Goal: Contribute content: Add original content to the website for others to see

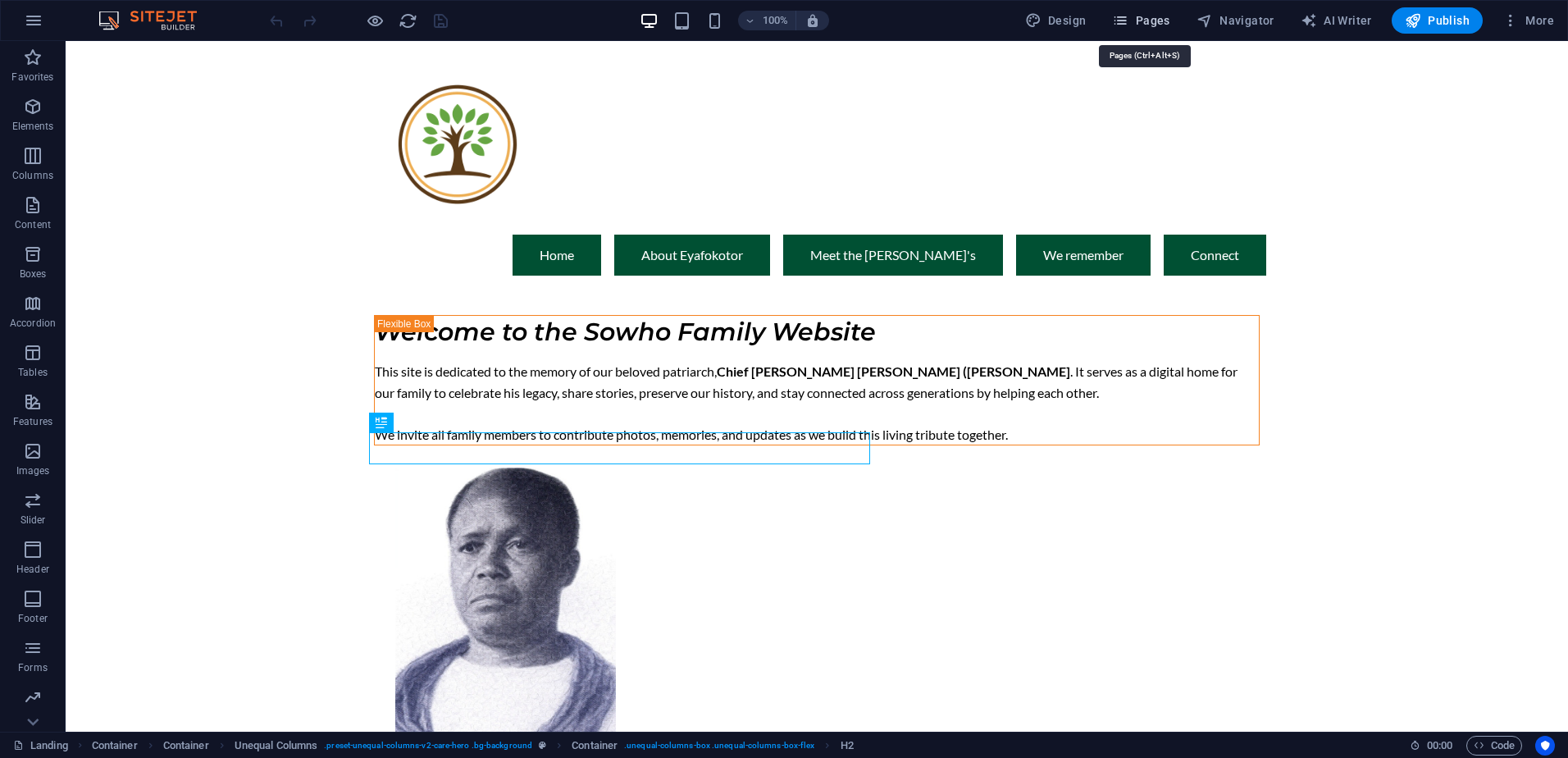
click at [1122, 22] on icon "button" at bounding box center [1120, 21] width 17 height 17
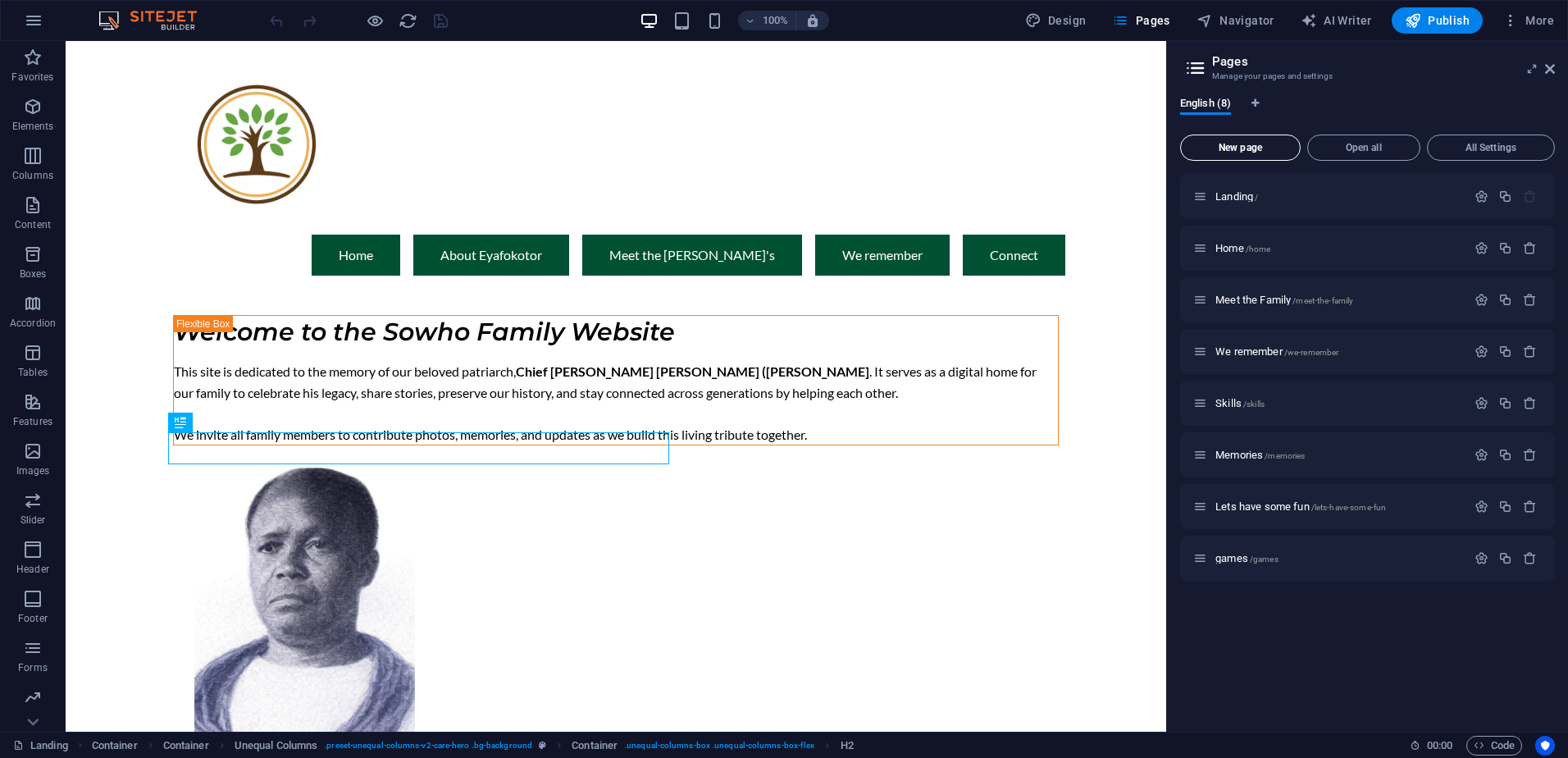
click at [1246, 147] on span "New page" at bounding box center [1240, 147] width 106 height 10
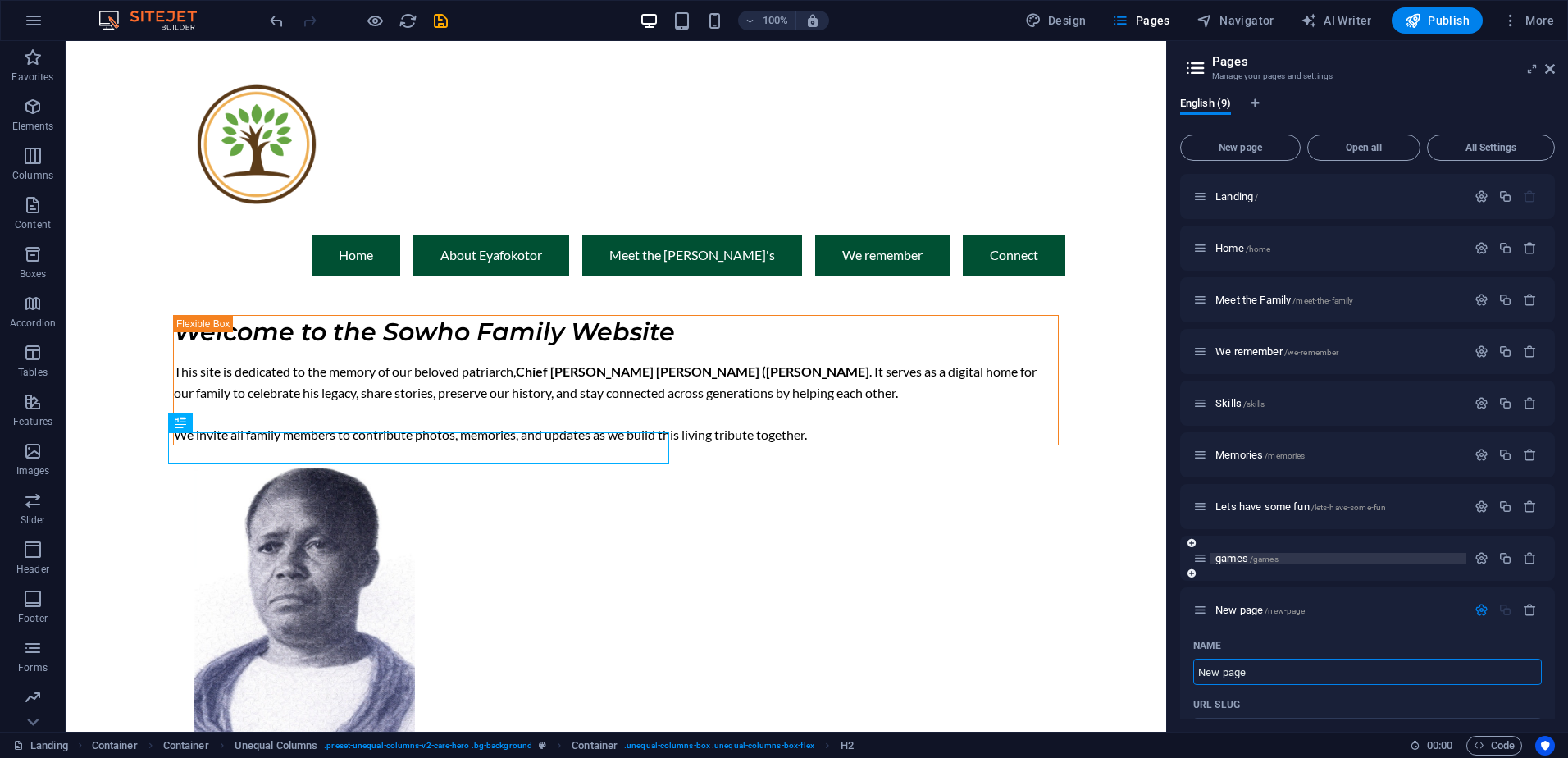
click at [1349, 556] on p "games /games" at bounding box center [1338, 558] width 246 height 11
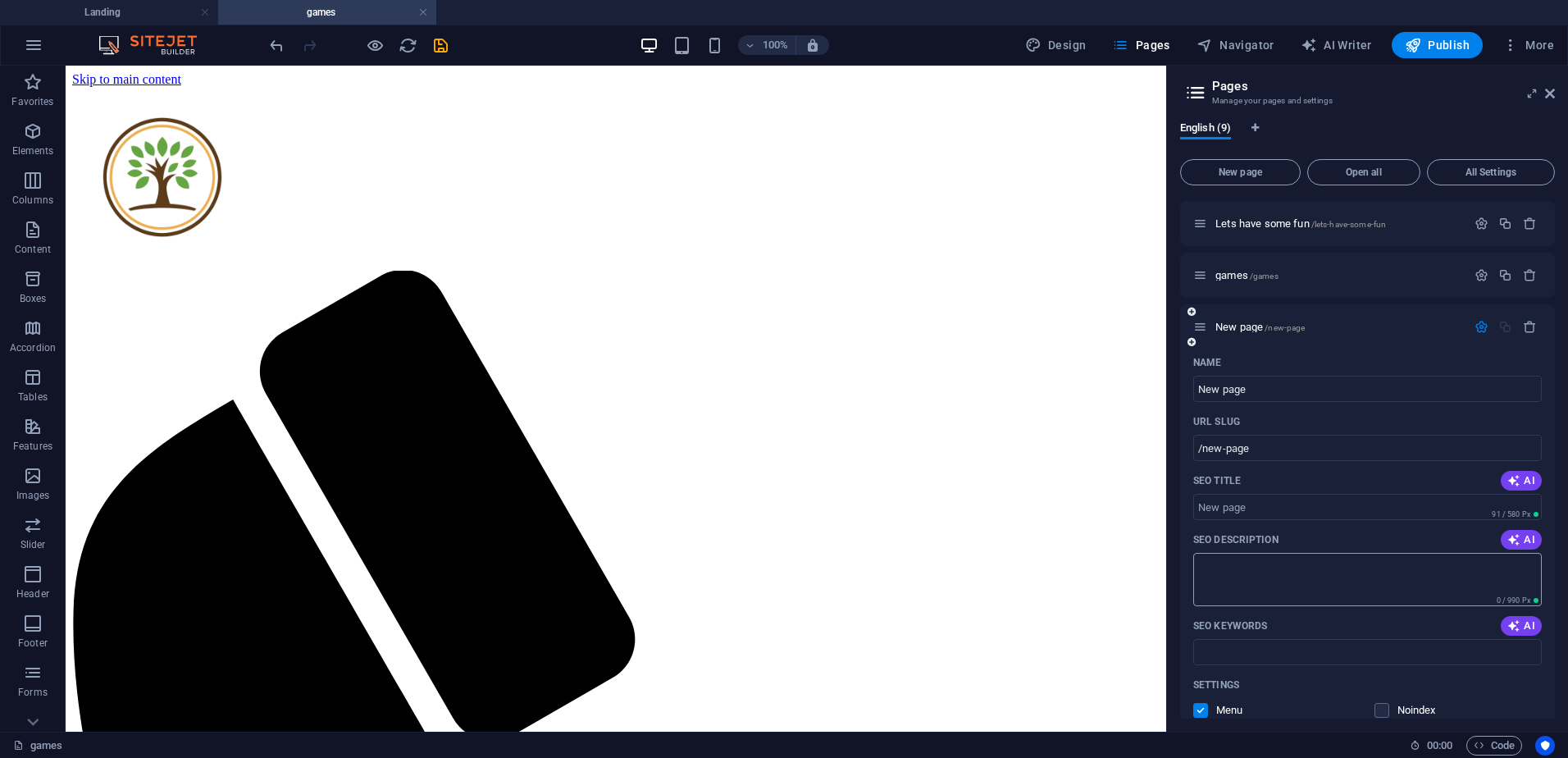
scroll to position [328, 0]
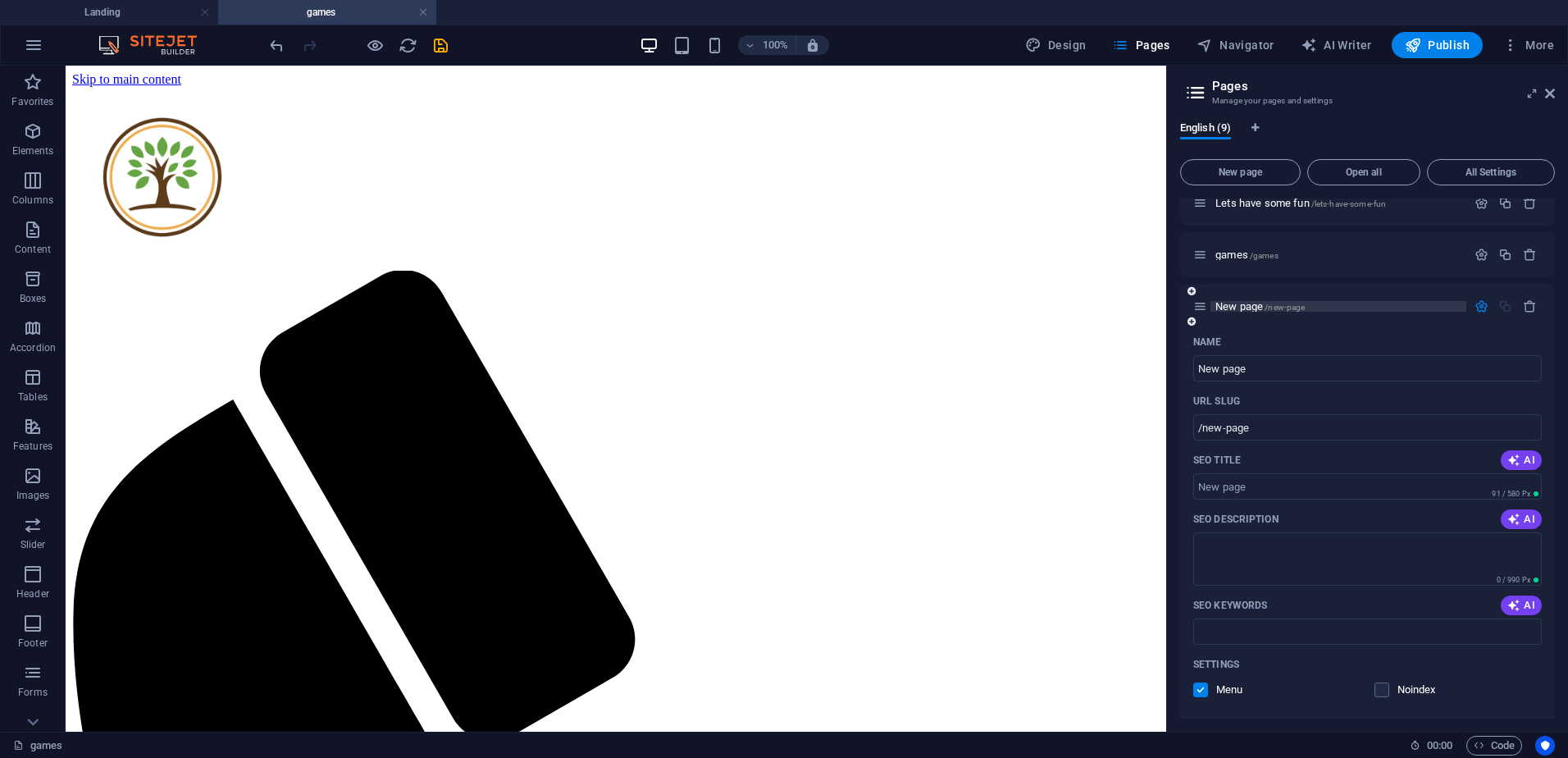
click at [1248, 308] on span "New page /new-page" at bounding box center [1260, 306] width 90 height 13
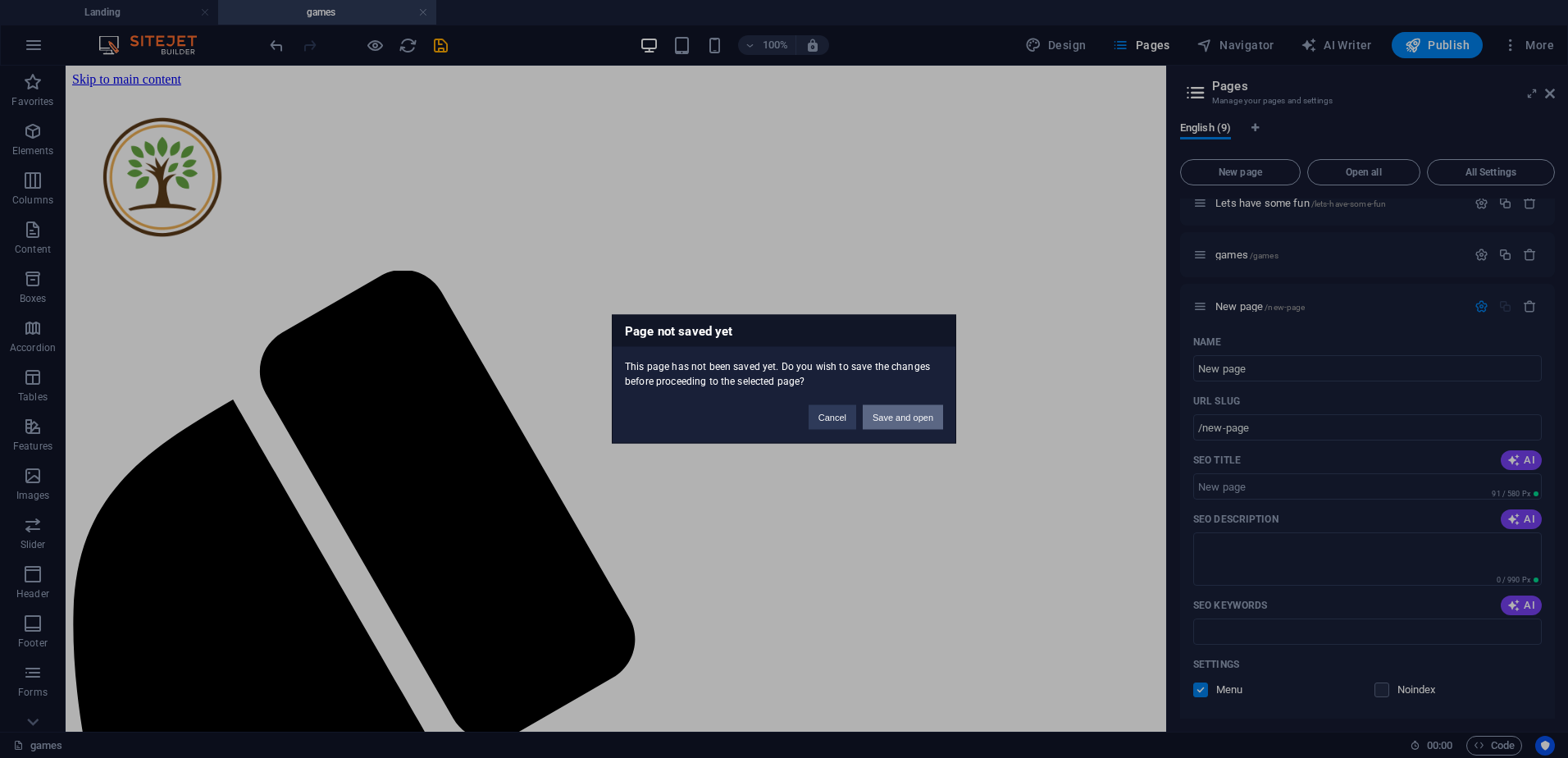
click at [922, 423] on button "Save and open" at bounding box center [903, 417] width 80 height 24
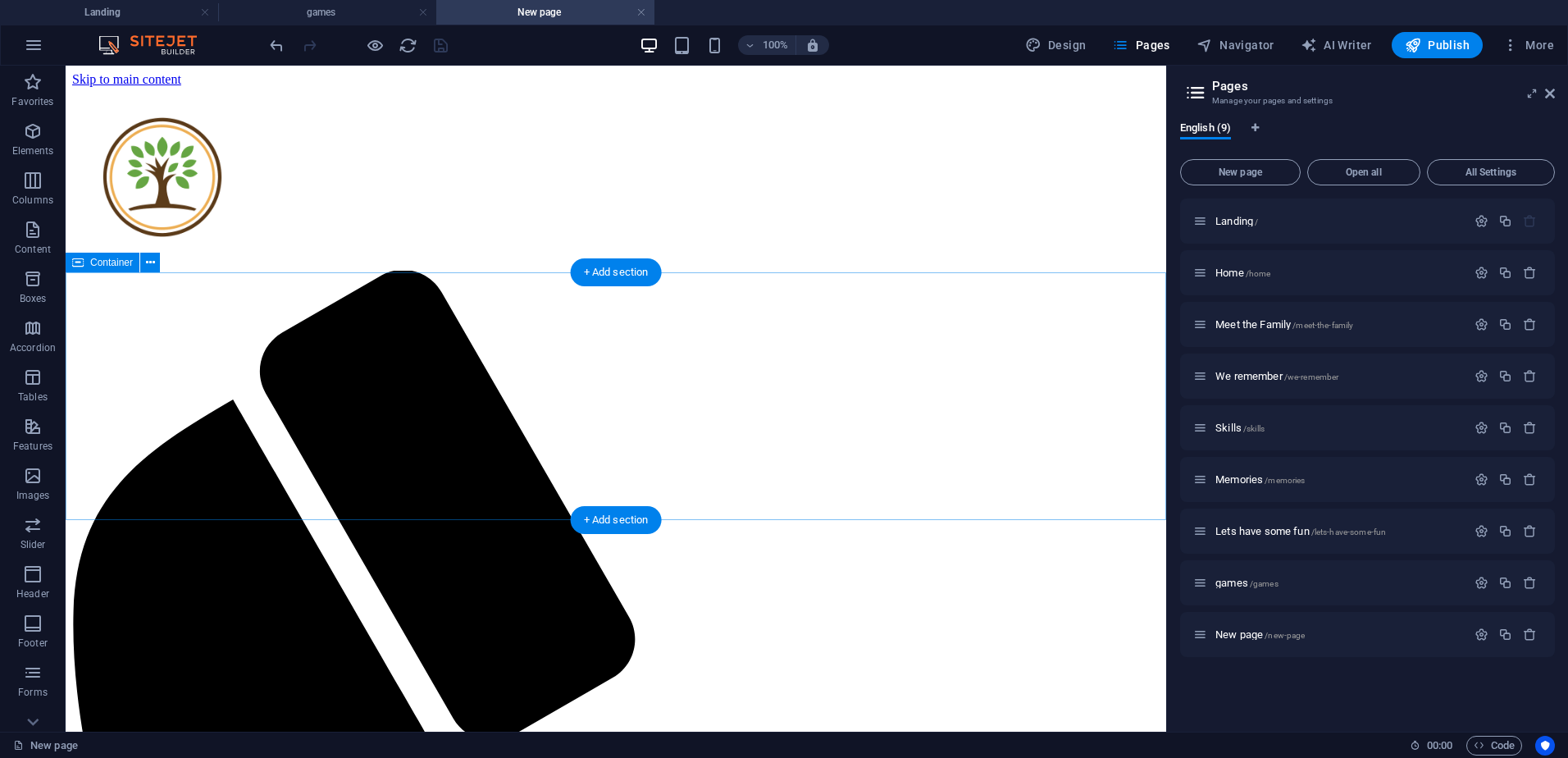
scroll to position [0, 0]
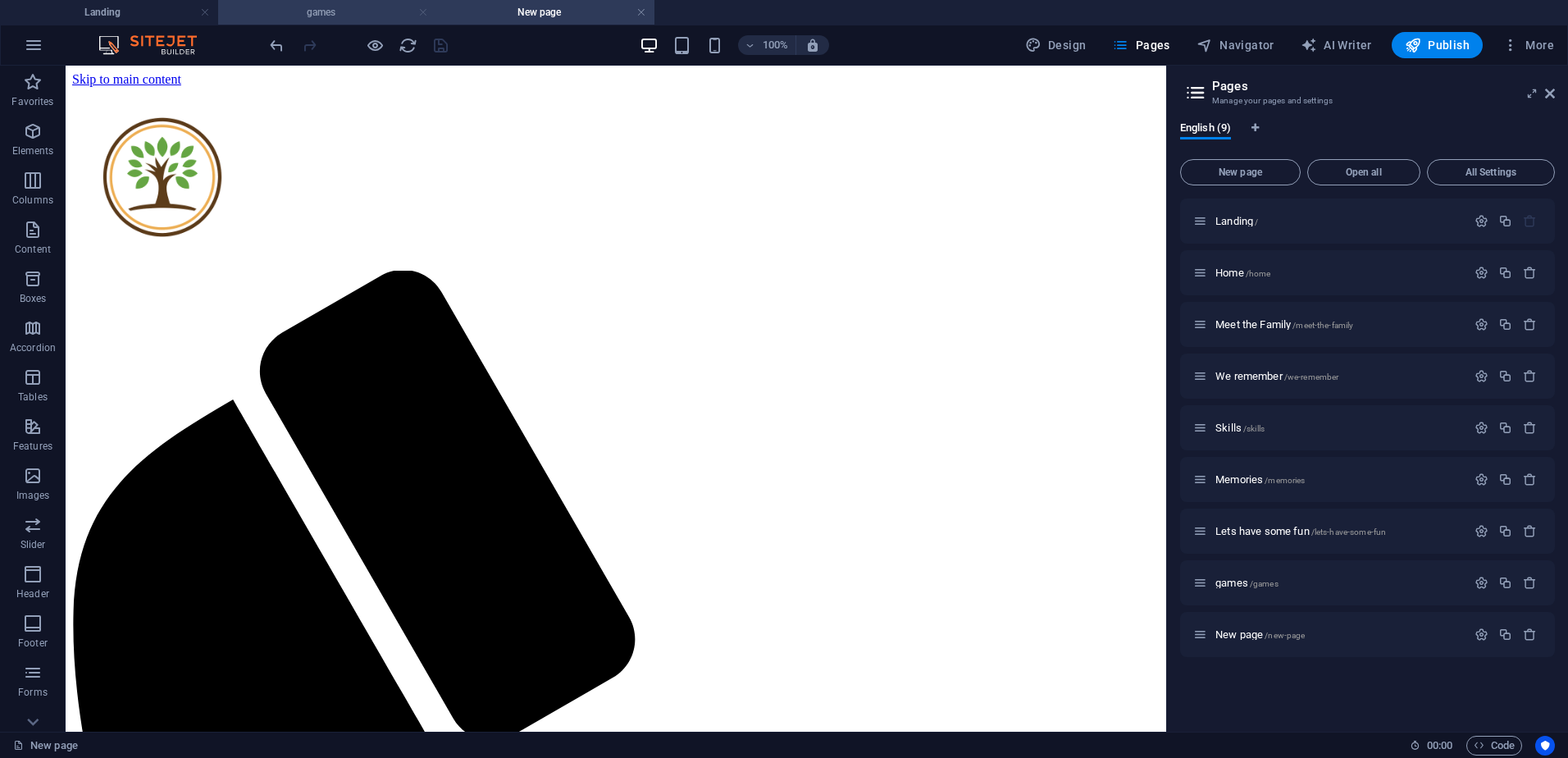
click at [419, 13] on link at bounding box center [423, 13] width 10 height 16
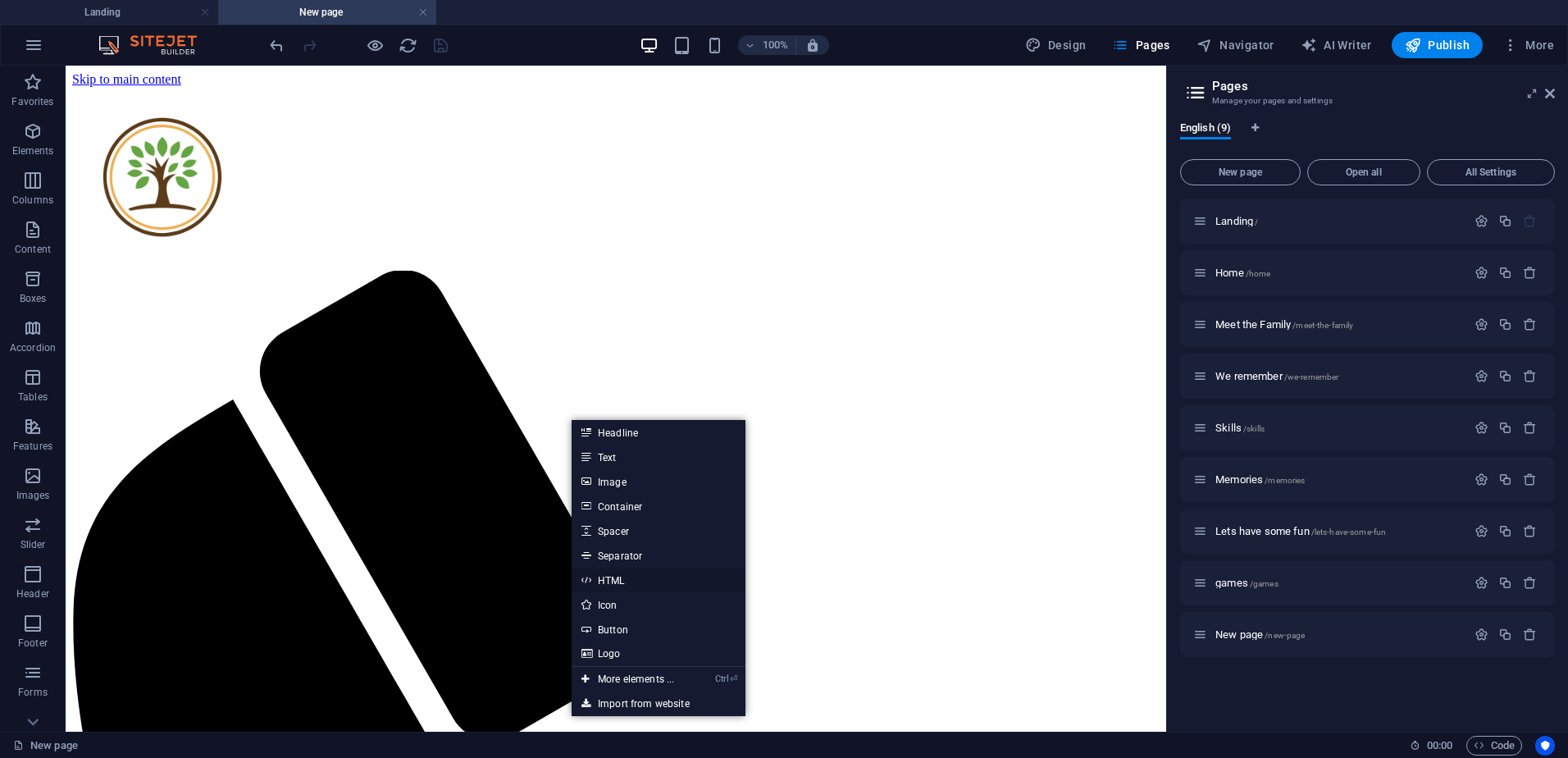
click at [632, 580] on link "HTML" at bounding box center [658, 579] width 174 height 24
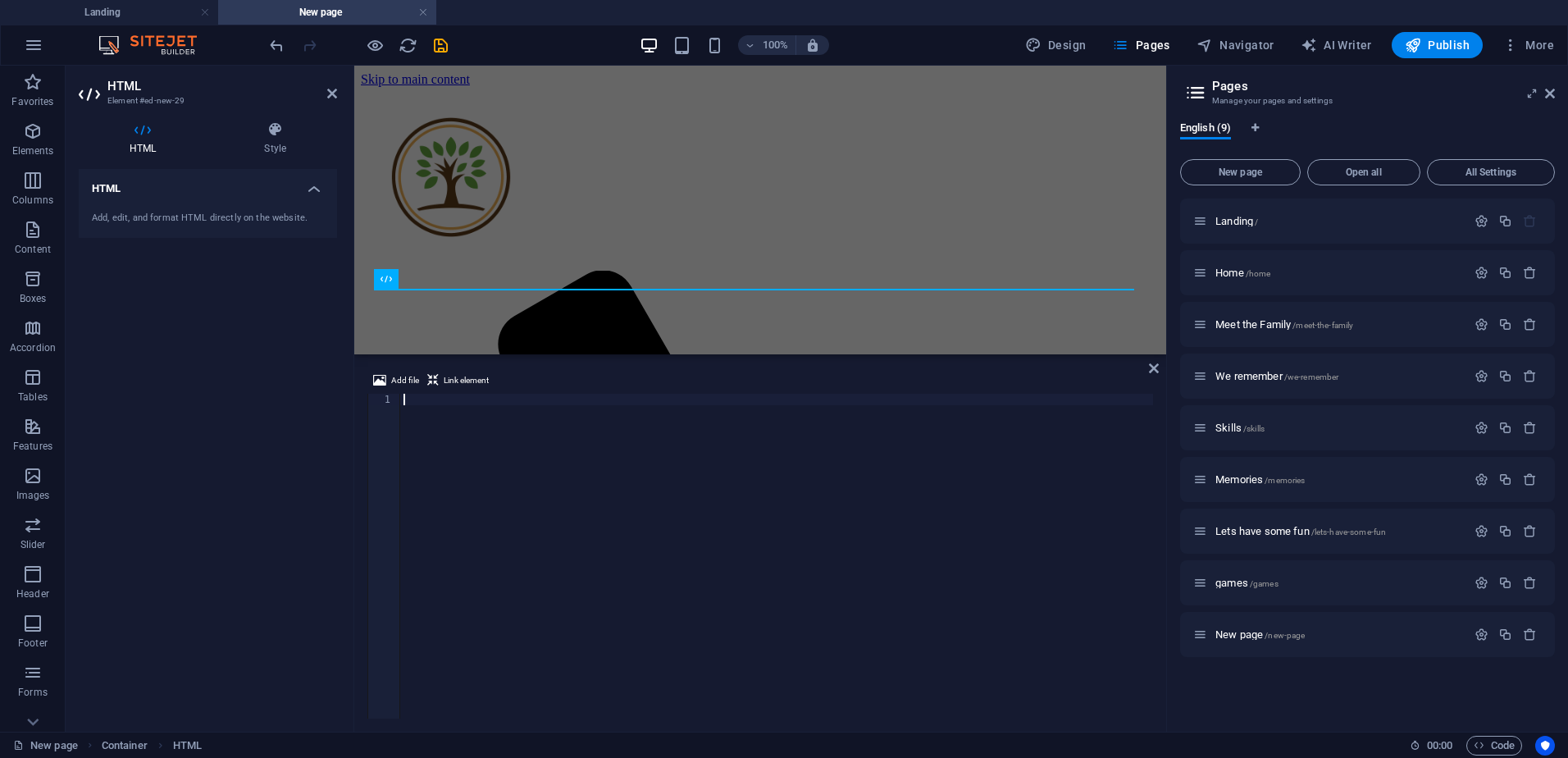
scroll to position [90, 0]
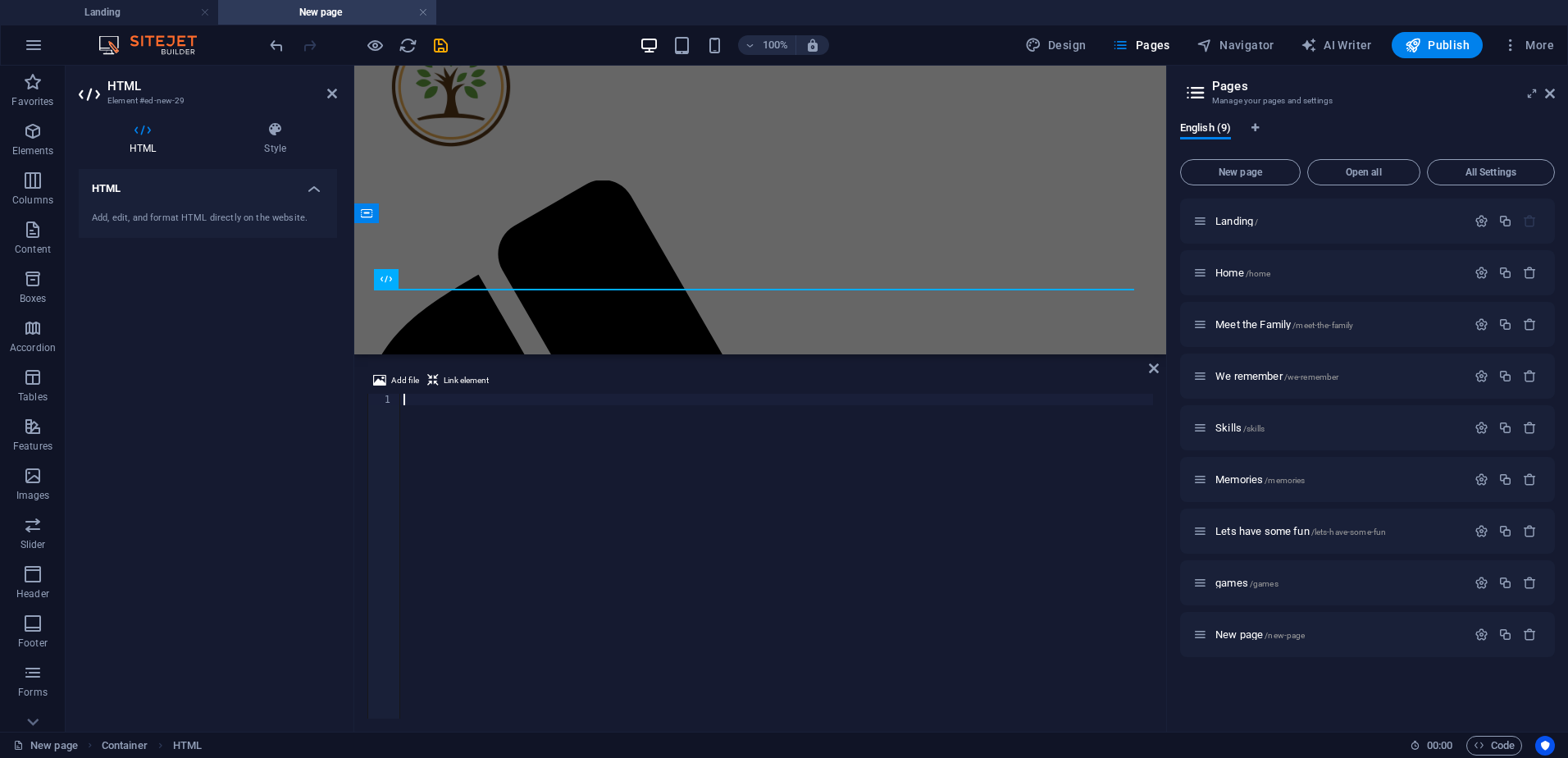
drag, startPoint x: 467, startPoint y: 393, endPoint x: 446, endPoint y: 398, distance: 21.6
paste textarea
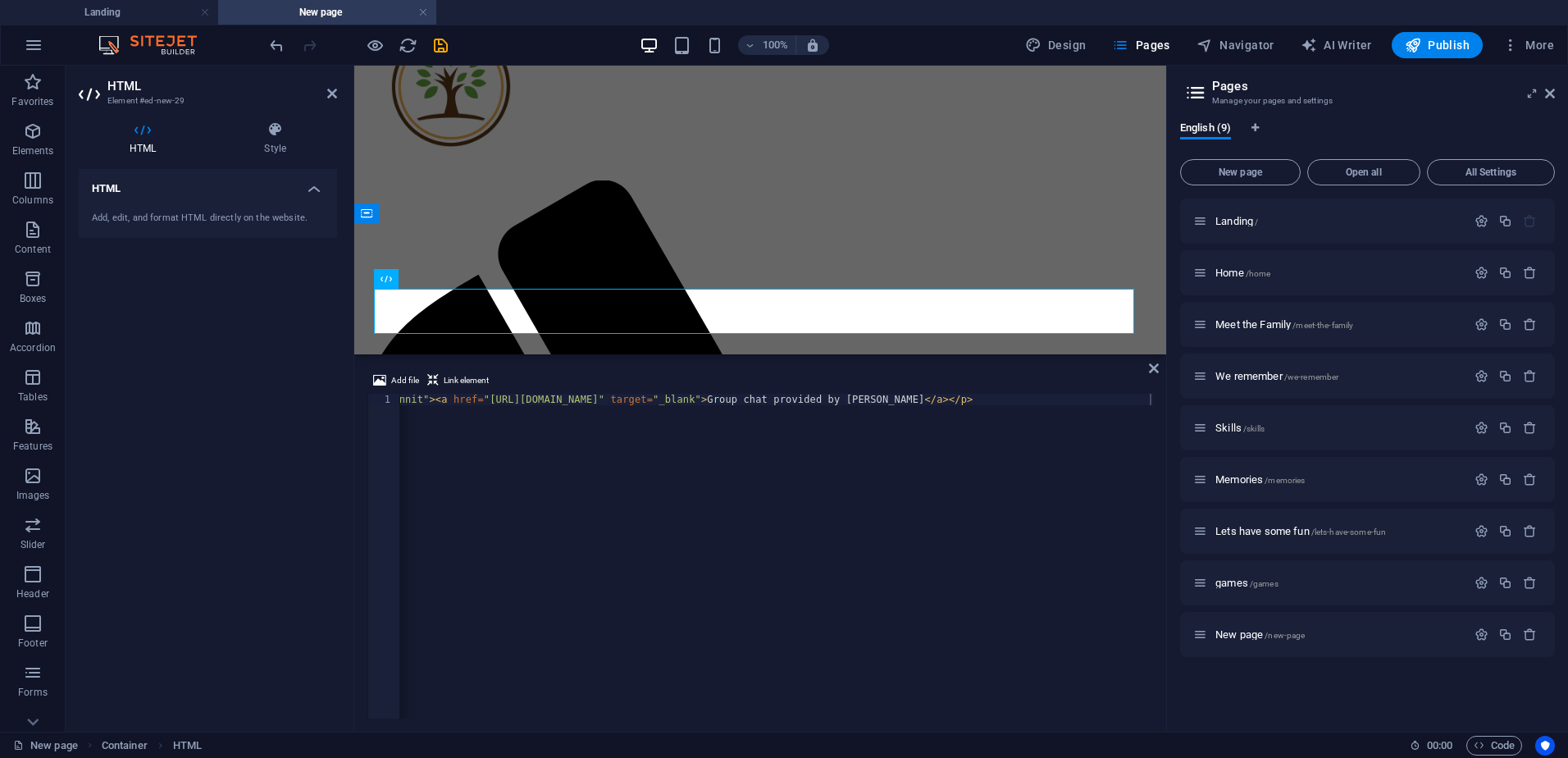
click at [419, 398] on div "< script src = "[URL][DOMAIN_NAME]" defer > </ script > < span style = "display…" at bounding box center [25, 567] width 2255 height 348
paste textarea "meta name="viewport" content="width=device-width, initial-scale=1" /><script sr…"
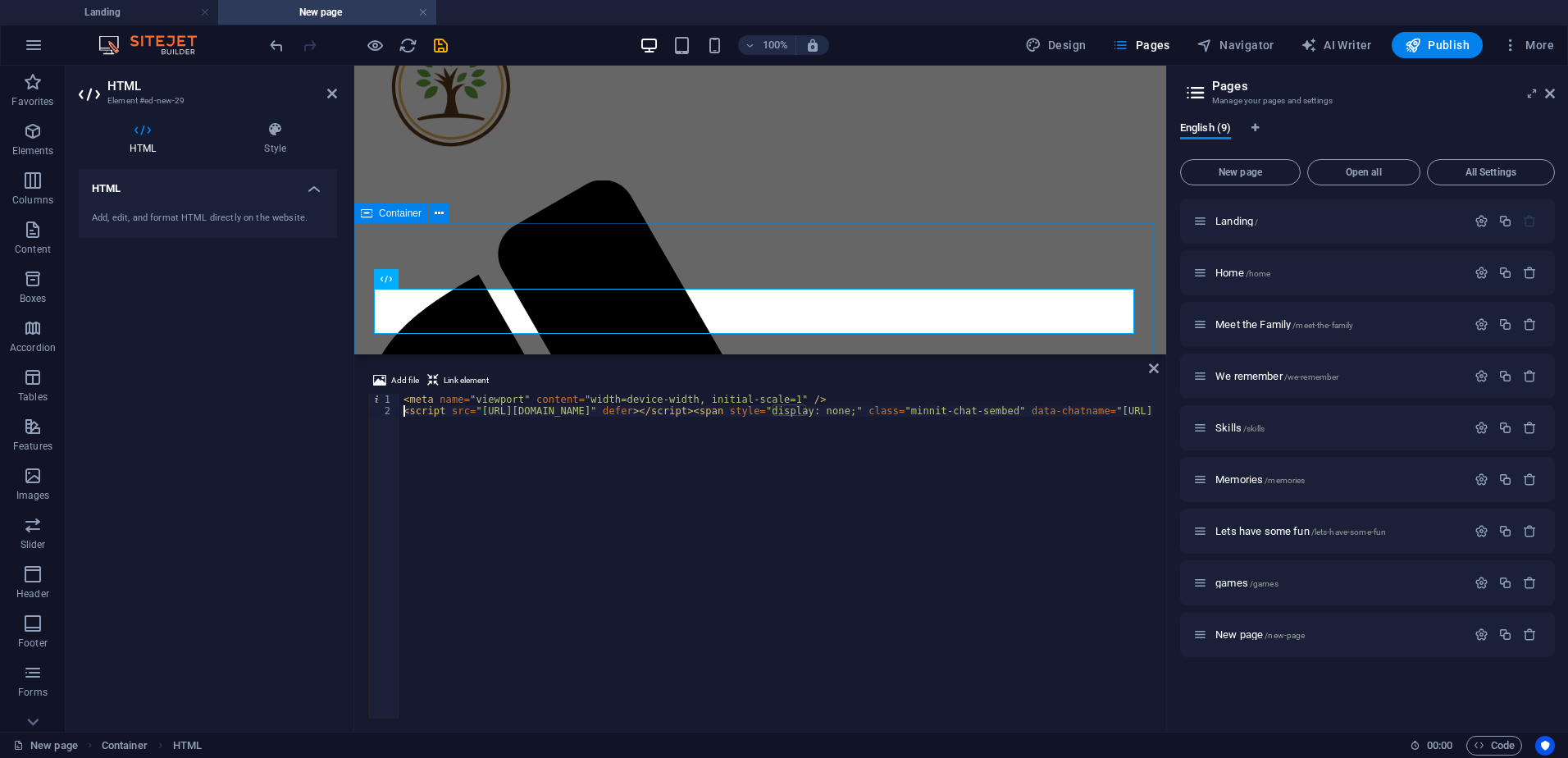
type textarea "<script src="[URL][DOMAIN_NAME]" defer></script><span style="display: none;" cl…"
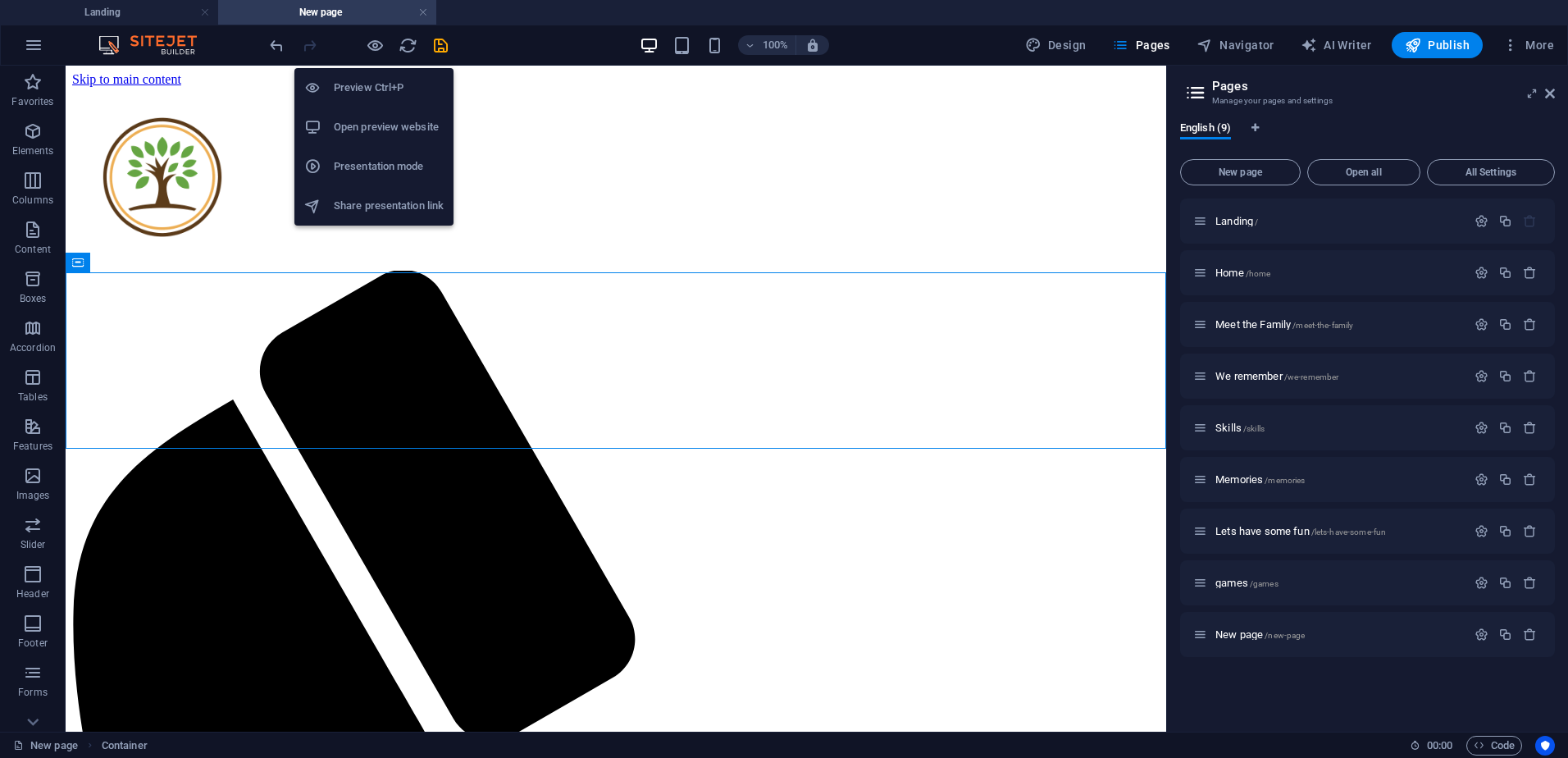
click at [374, 132] on h6 "Open preview website" at bounding box center [388, 126] width 110 height 19
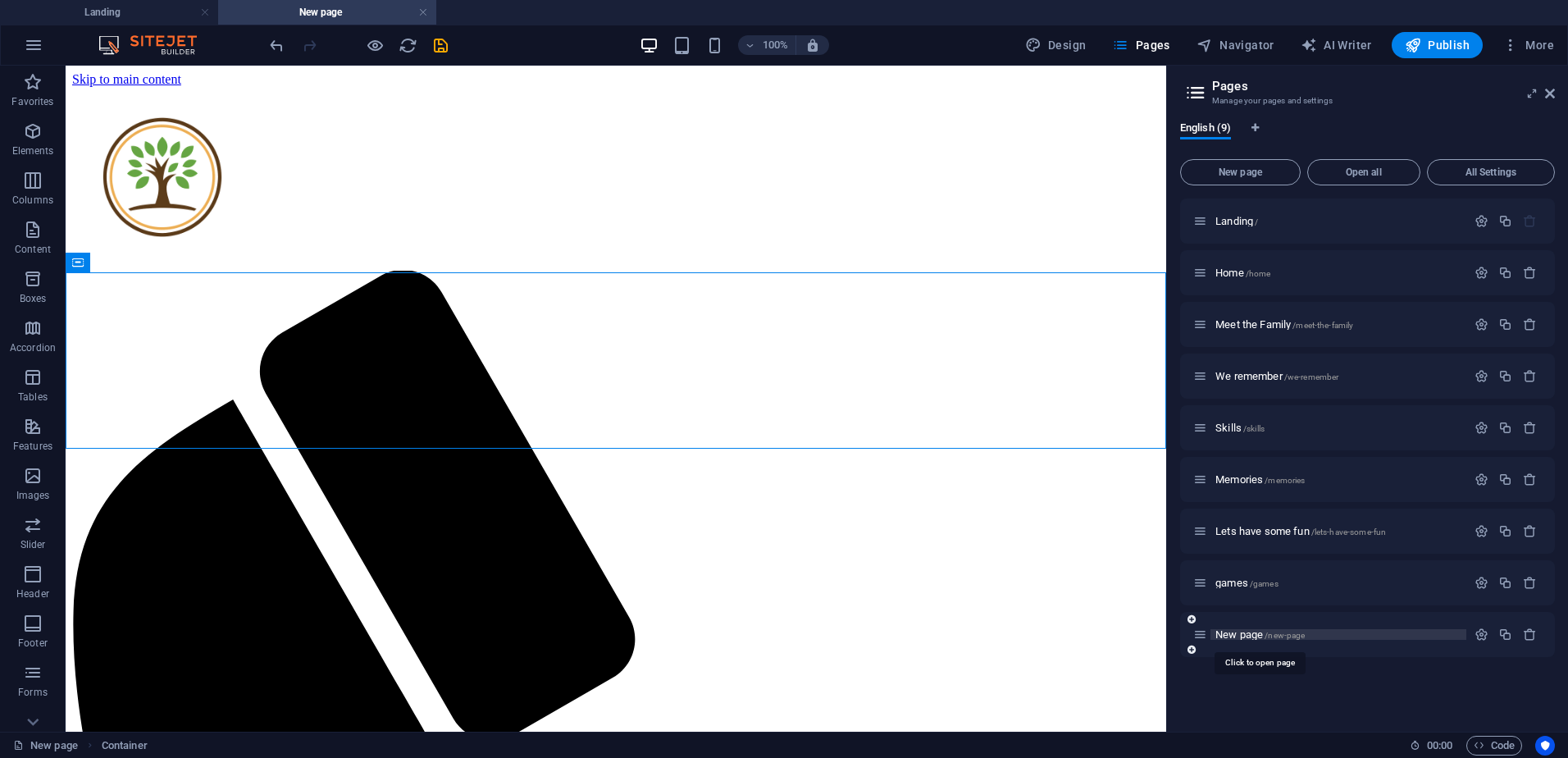
click at [1266, 637] on span "/new-page" at bounding box center [1285, 635] width 40 height 9
click at [1489, 636] on button "button" at bounding box center [1481, 634] width 23 height 14
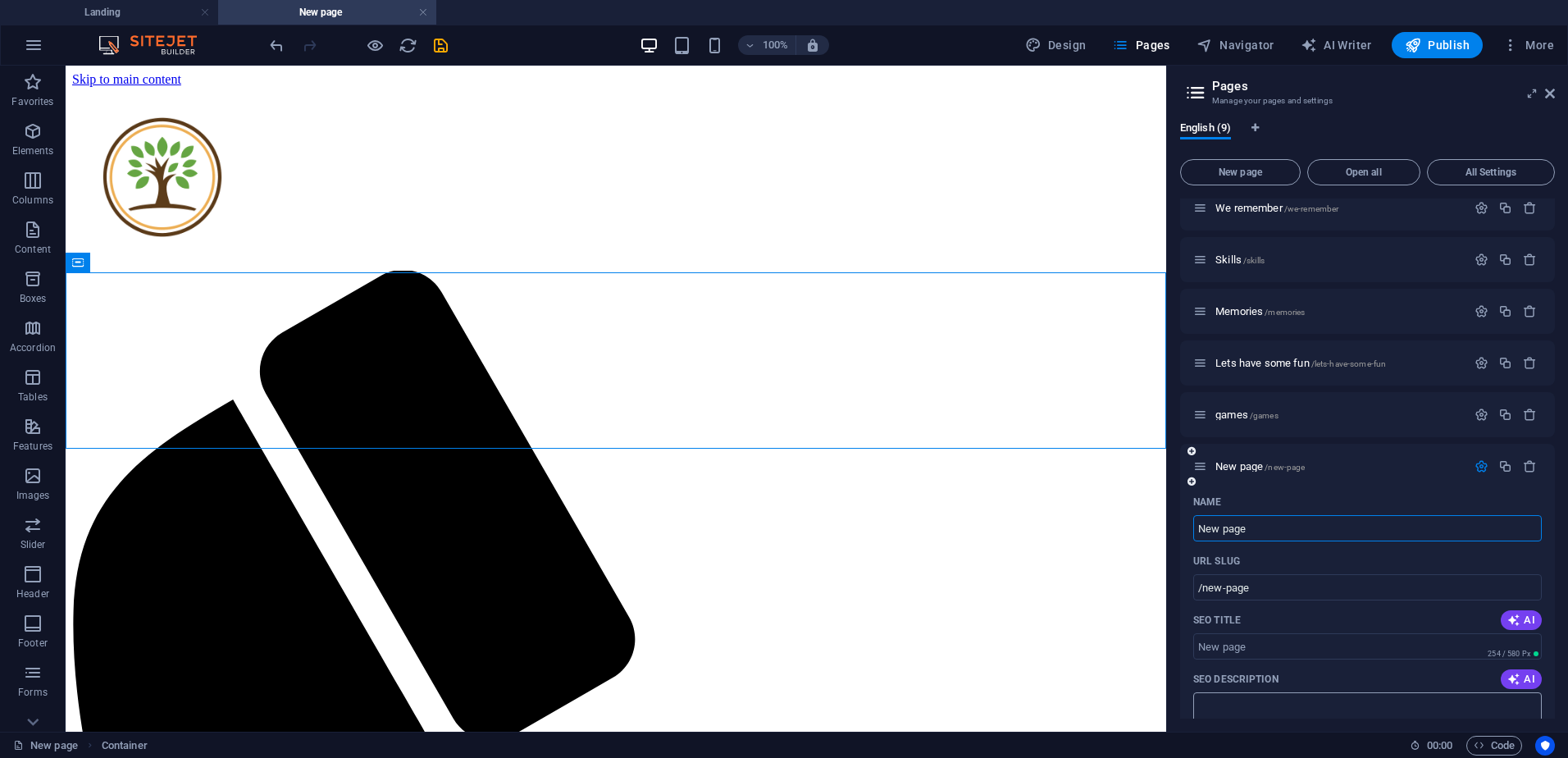
scroll to position [246, 0]
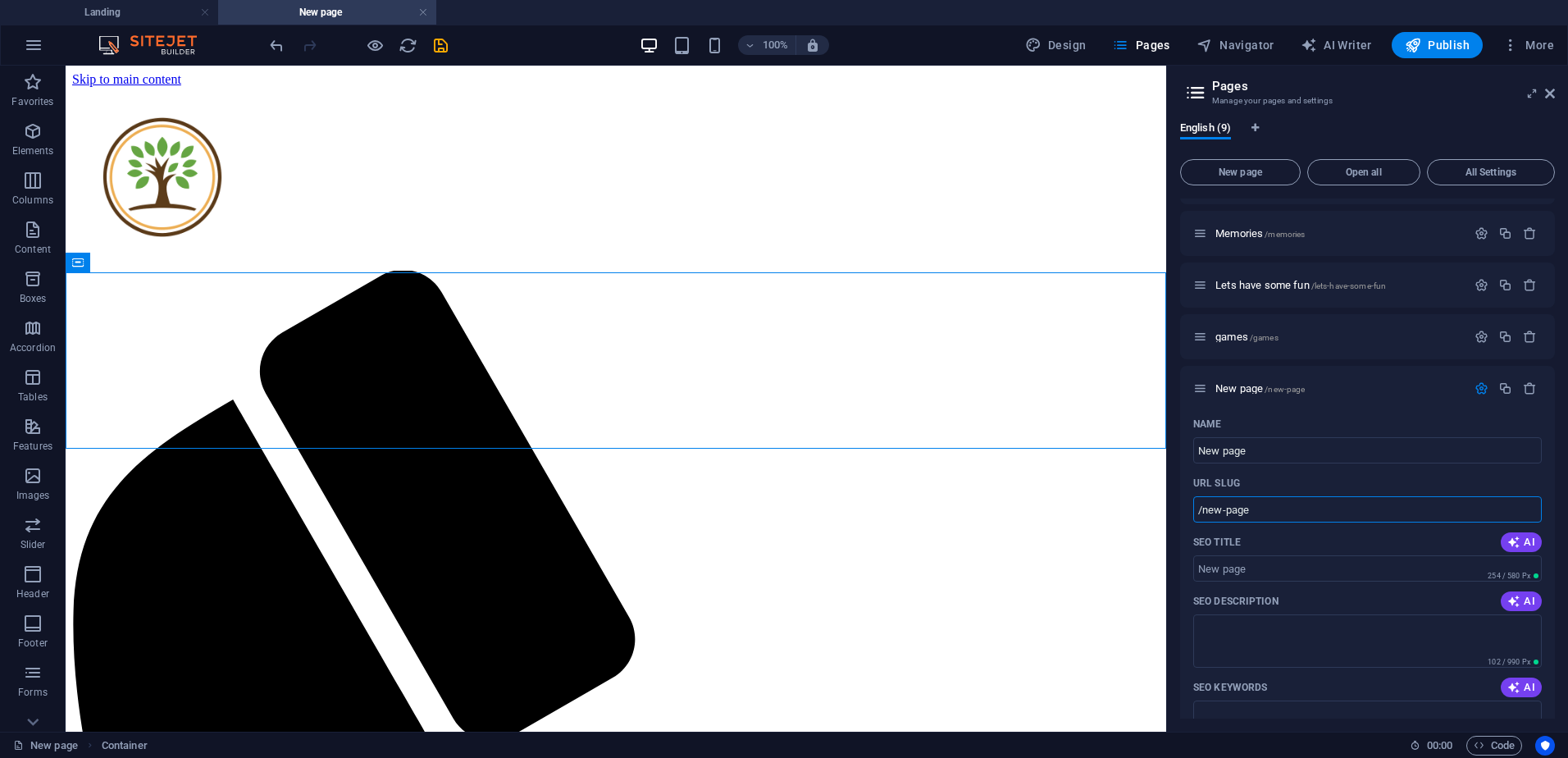
drag, startPoint x: 1328, startPoint y: 570, endPoint x: 964, endPoint y: 478, distance: 375.4
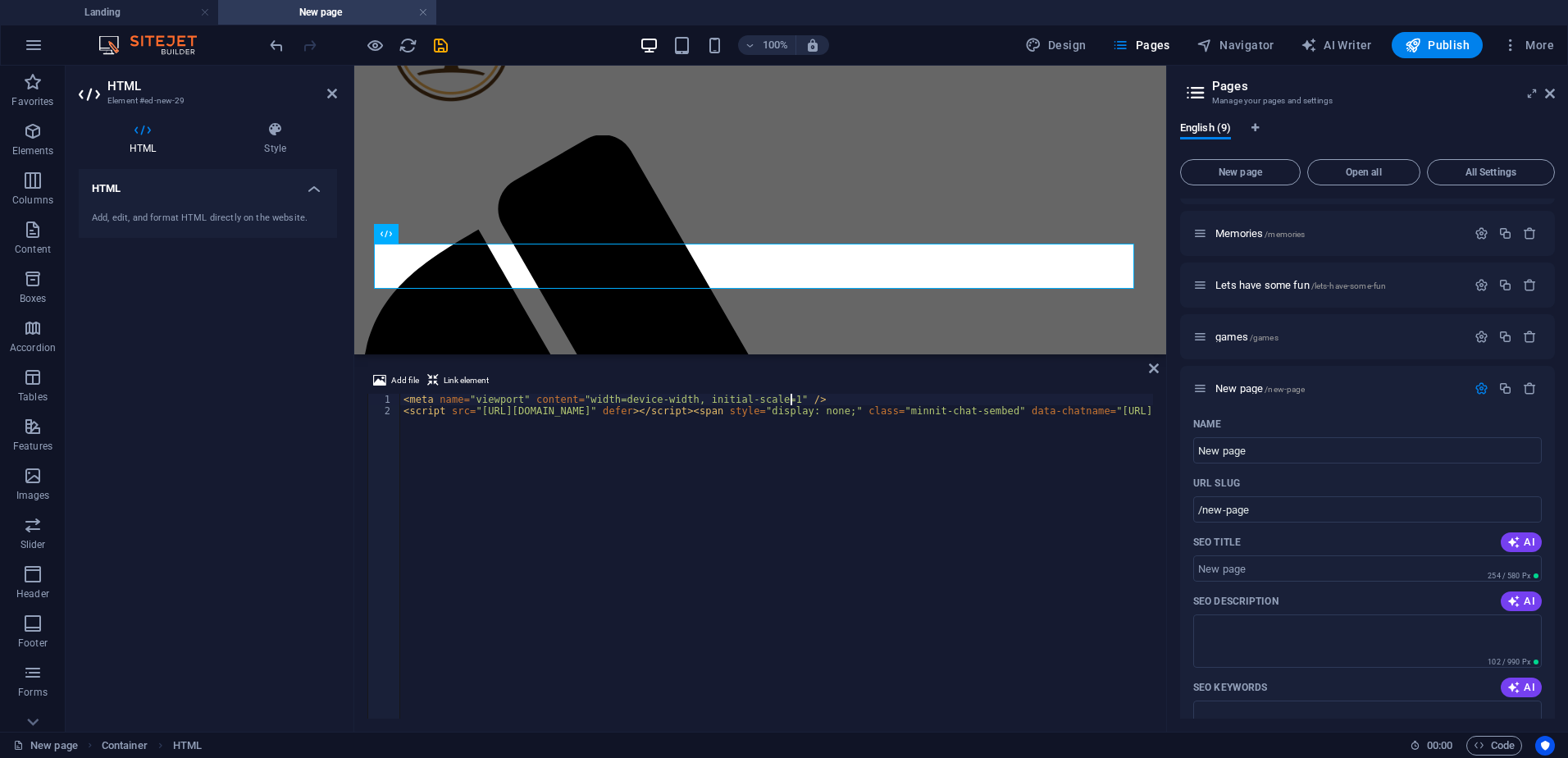
click at [813, 398] on div "< meta name = "viewport" content = "width=device-width, initial-scale=1" /> < s…" at bounding box center [1528, 565] width 2255 height 344
click at [552, 407] on div "< meta name = "viewport" content = "width=device-width, initial-scale=1" /> < s…" at bounding box center [1528, 565] width 2255 height 344
type textarea "<script src="[URL][DOMAIN_NAME]" defer></script><span style="display: none;" cl…"
click at [544, 410] on div "< meta name = "viewport" content = "width=device-width, initial-scale=1" /> < s…" at bounding box center [1528, 565] width 2255 height 344
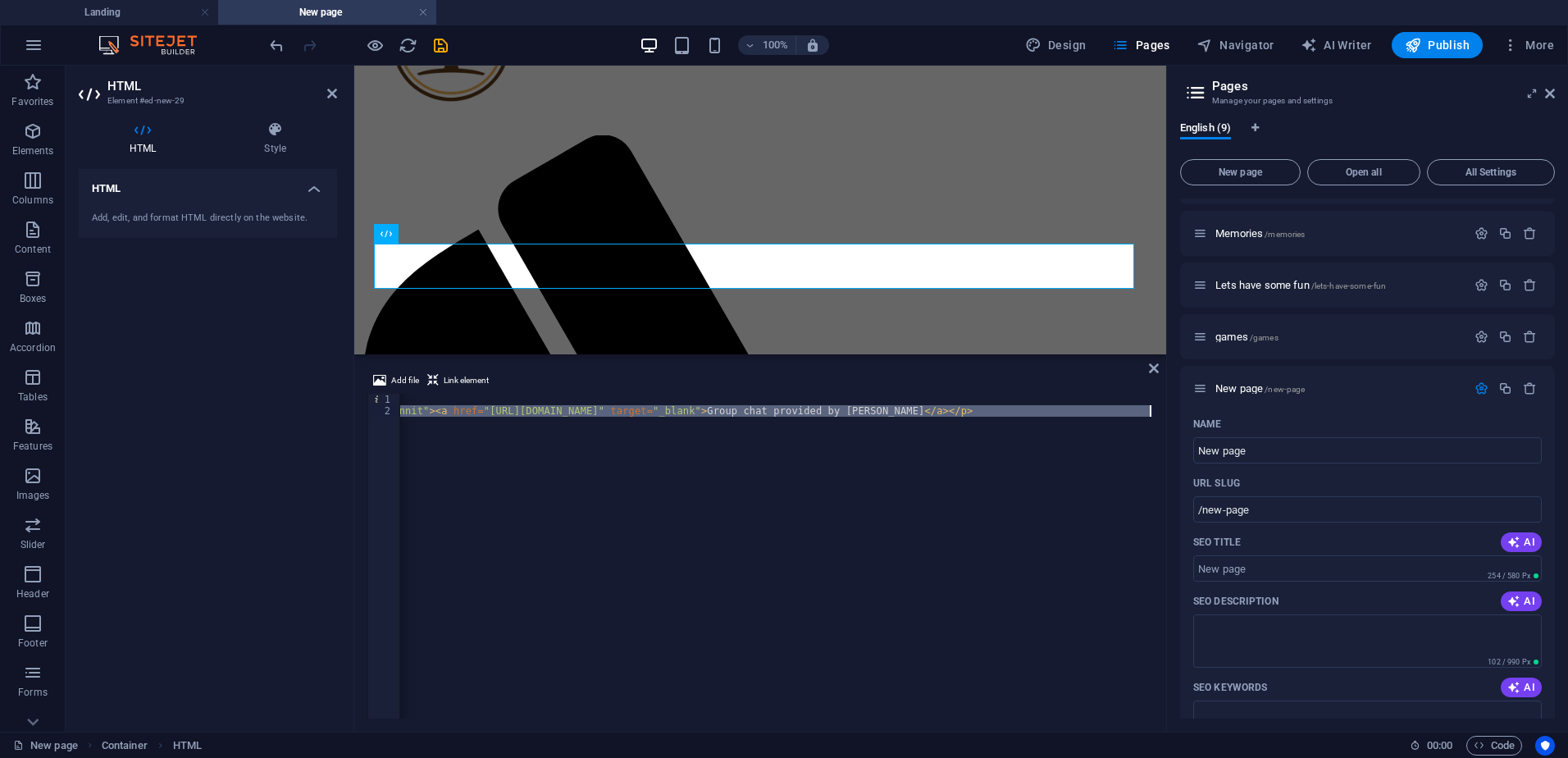
click at [544, 410] on div "< meta name = "viewport" content = "width=device-width, initial-scale=1" /> < s…" at bounding box center [25, 565] width 2255 height 344
paste textarea
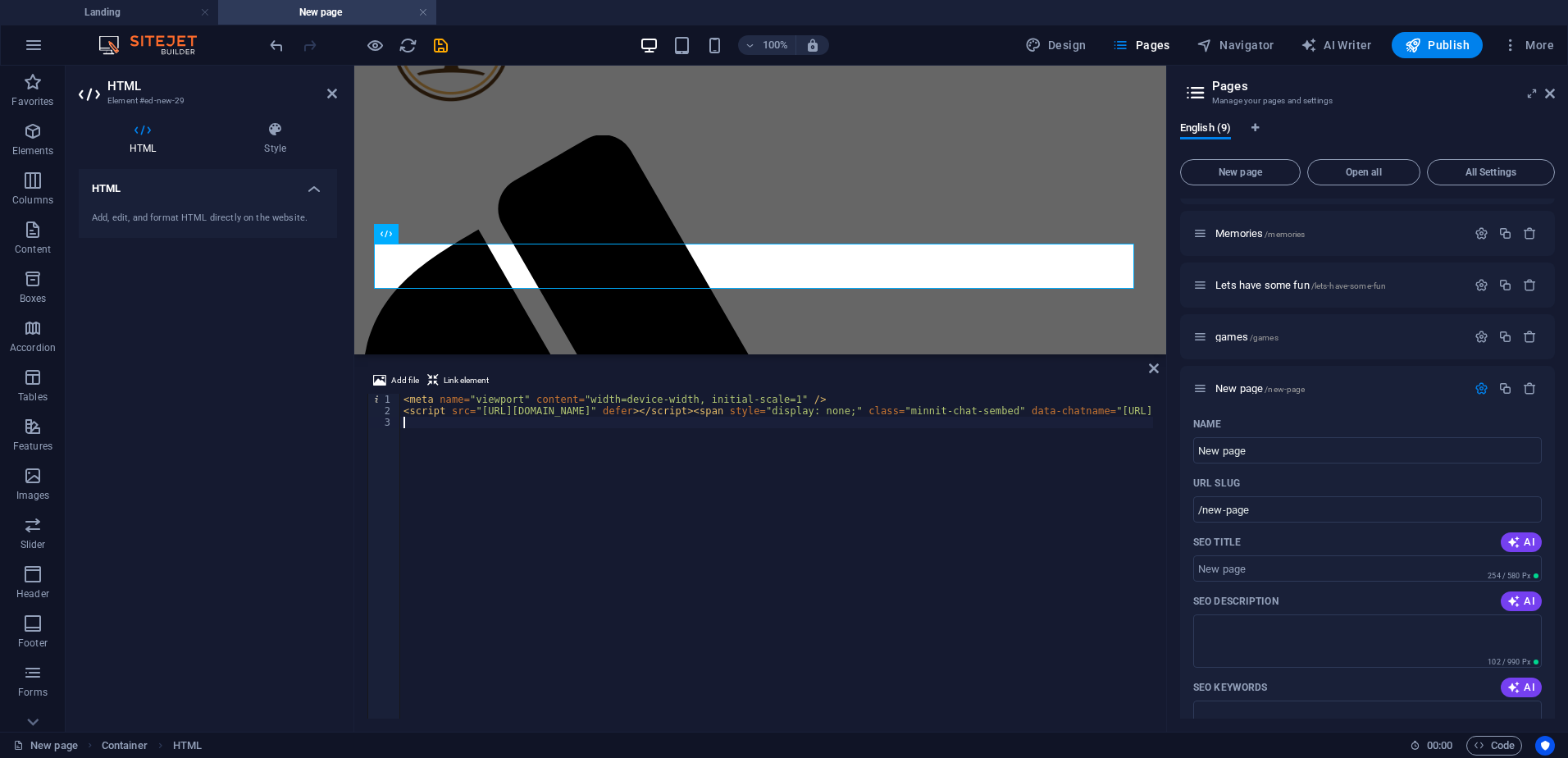
click at [988, 412] on div "< meta name = "viewport" content = "width=device-width, initial-scale=1" /> < s…" at bounding box center [1541, 565] width 2282 height 344
type textarea "<script src="[URL][DOMAIN_NAME]" defer></script><span style="display: none;" cl…"
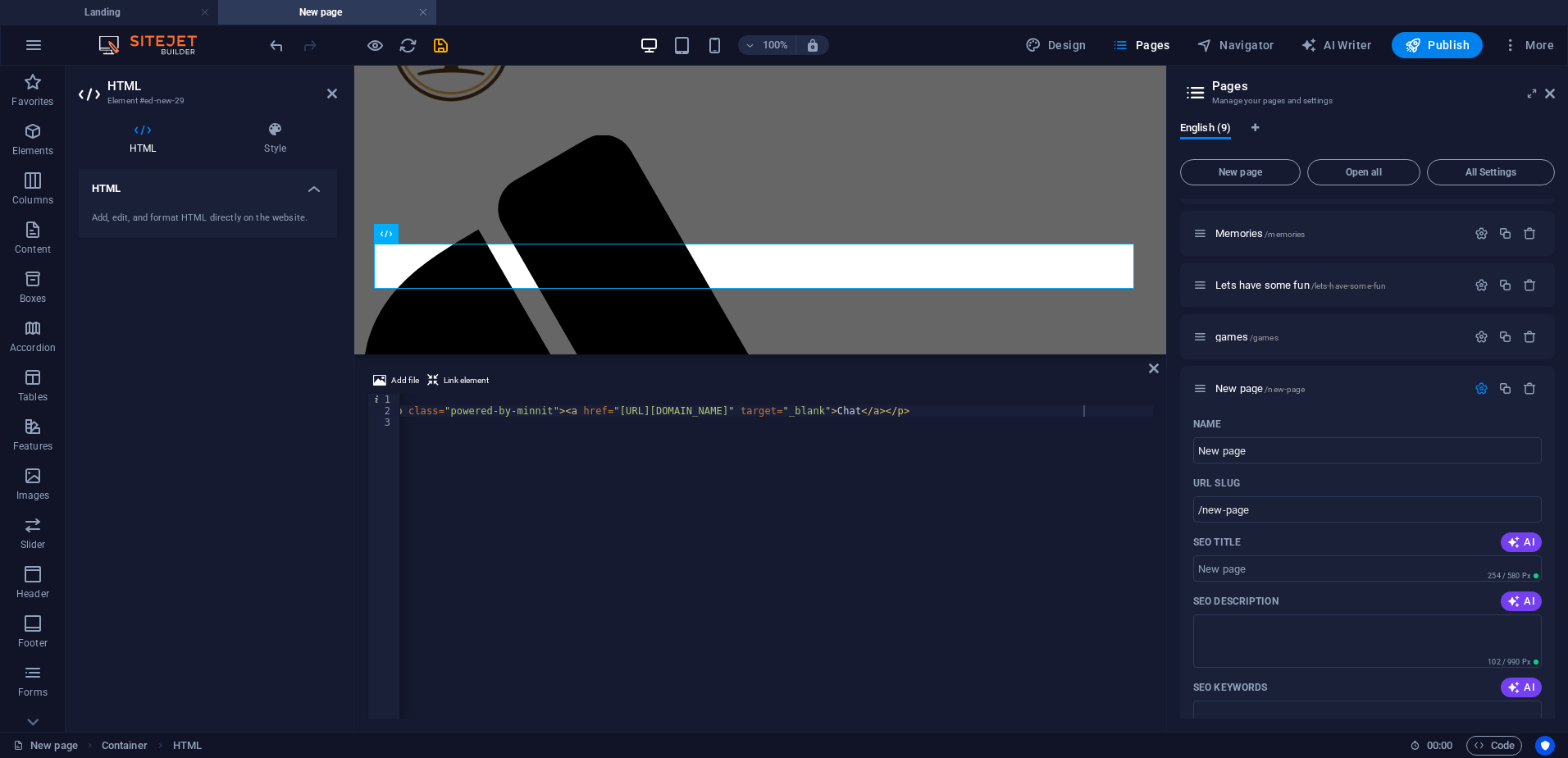
click at [1044, 579] on div "< meta name = "viewport" content = "width=device-width, initial-scale=1" /> < s…" at bounding box center [136, 565] width 2035 height 344
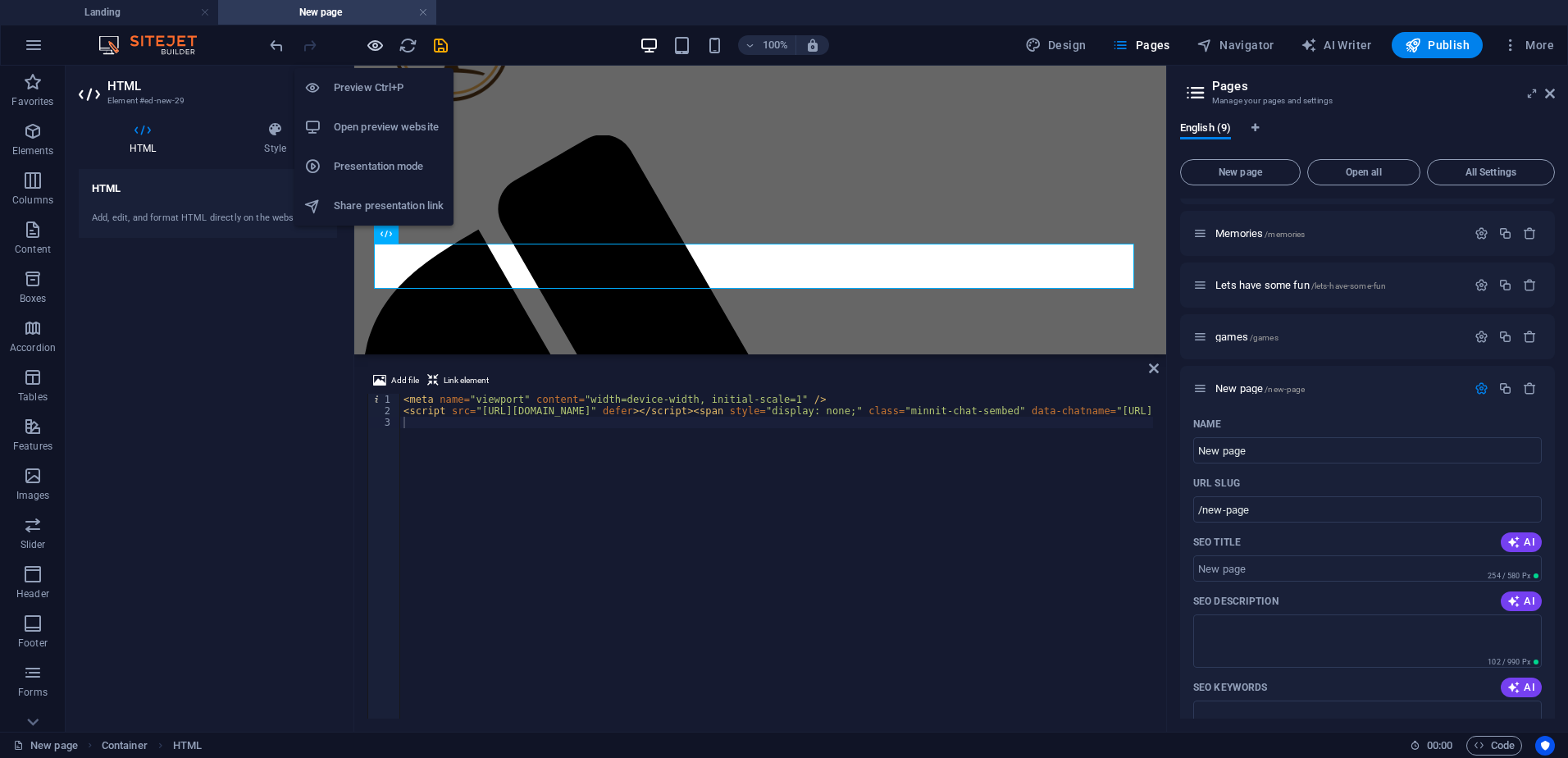
click at [370, 47] on icon "button" at bounding box center [375, 45] width 19 height 19
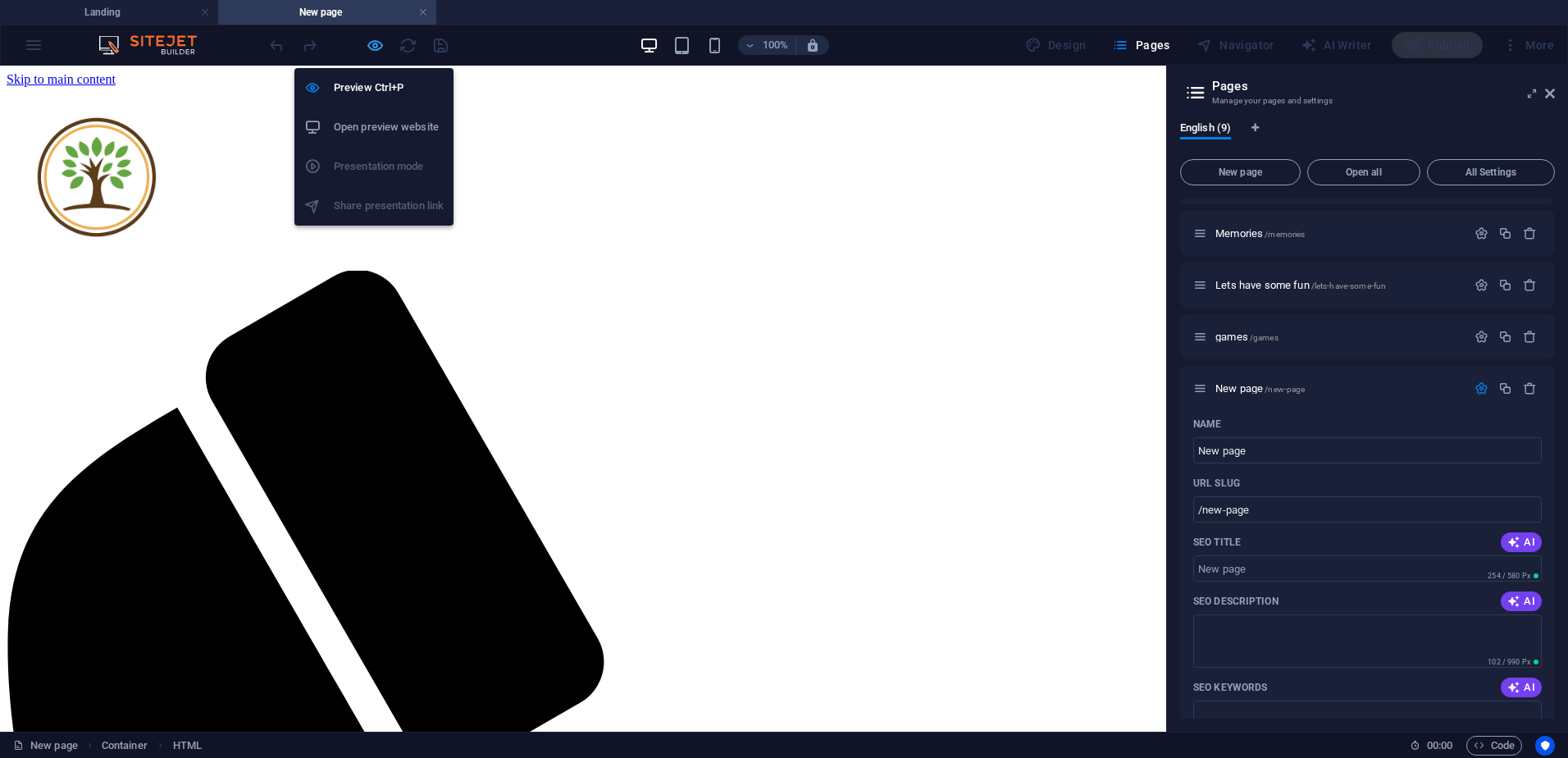
click at [374, 45] on icon "button" at bounding box center [375, 45] width 19 height 19
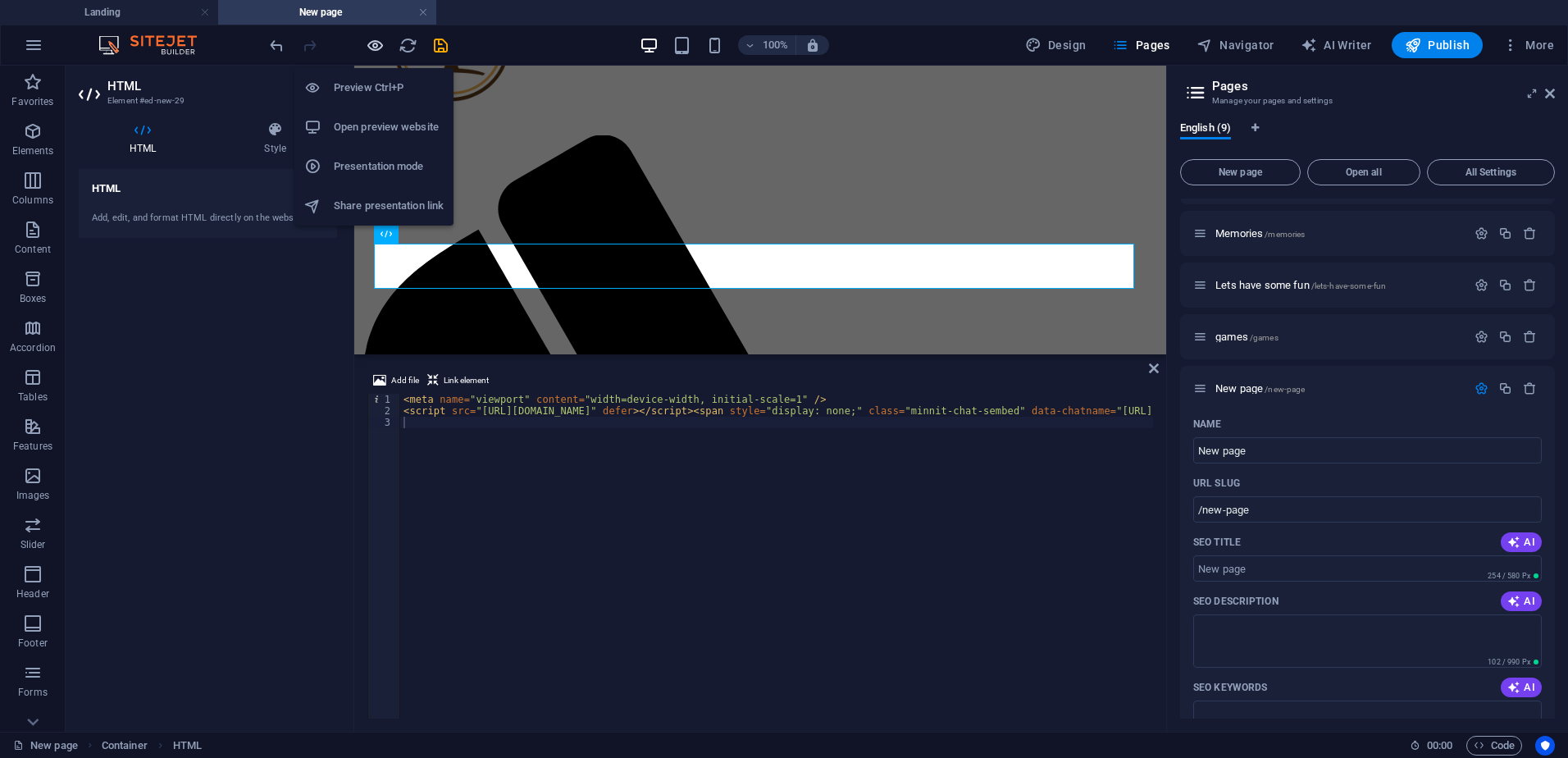
click at [371, 41] on icon "button" at bounding box center [375, 45] width 19 height 19
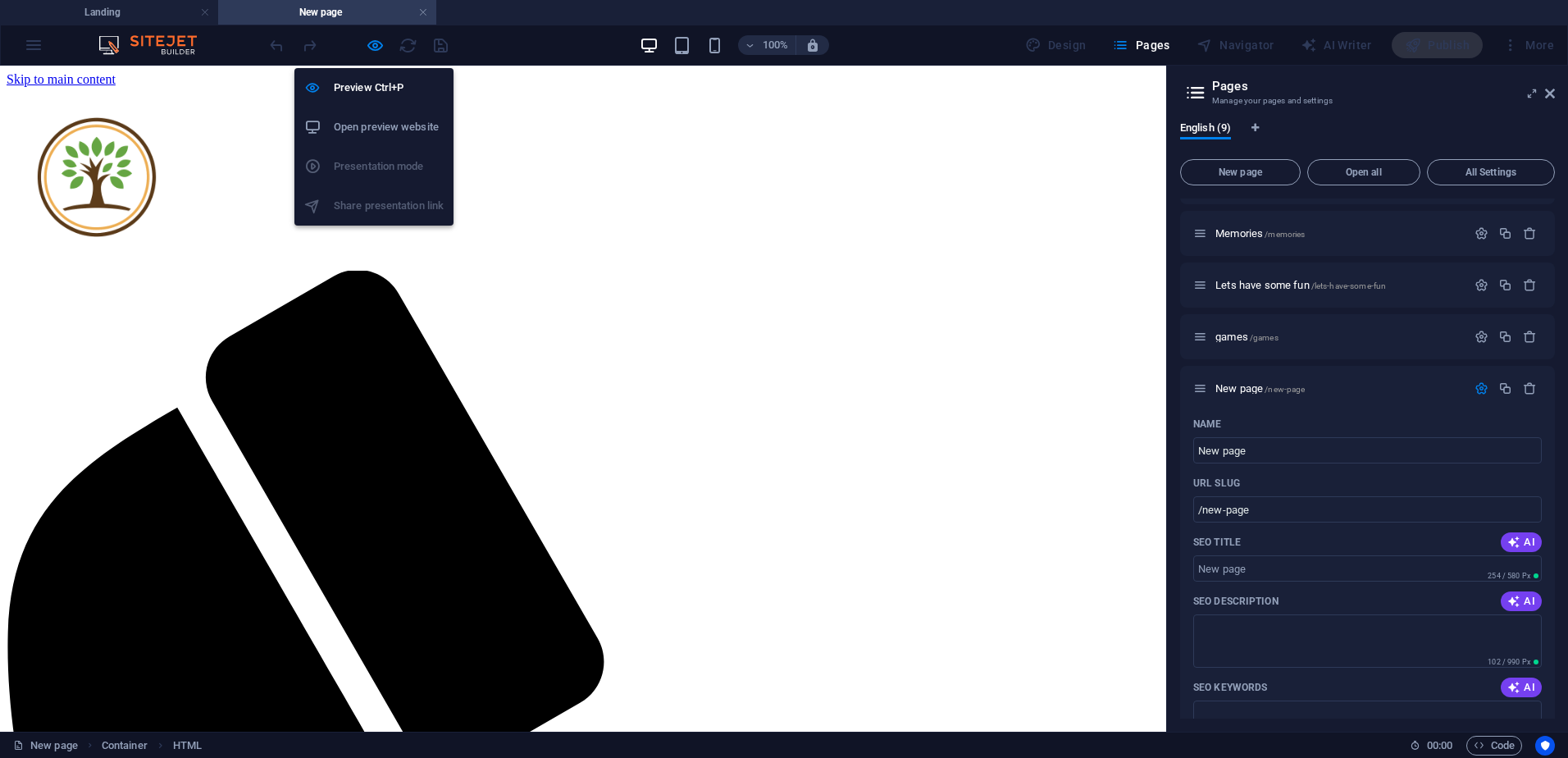
click at [361, 140] on li "Open preview website" at bounding box center [374, 126] width 159 height 39
click at [380, 45] on icon "button" at bounding box center [375, 45] width 19 height 19
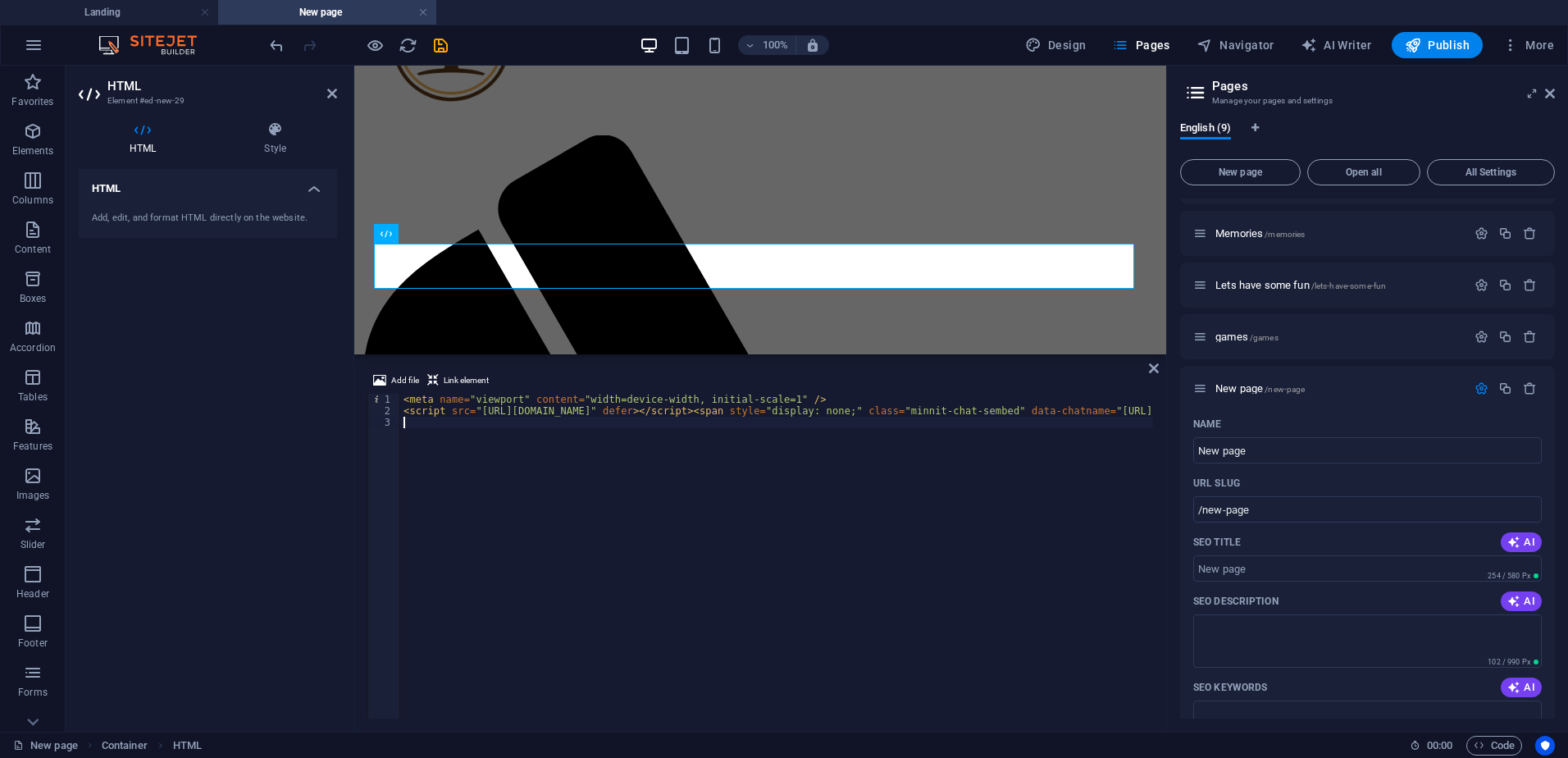
click at [563, 411] on div "< meta name = "viewport" content = "width=device-width, initial-scale=1" /> < s…" at bounding box center [1417, 565] width 2035 height 344
click at [573, 404] on div "< meta name = "viewport" content = "width=device-width, initial-scale=1" /> < s…" at bounding box center [1417, 565] width 2035 height 344
click at [584, 406] on div "< meta name = "viewport" content = "width=device-width, initial-scale=1" /> < s…" at bounding box center [1417, 565] width 2035 height 344
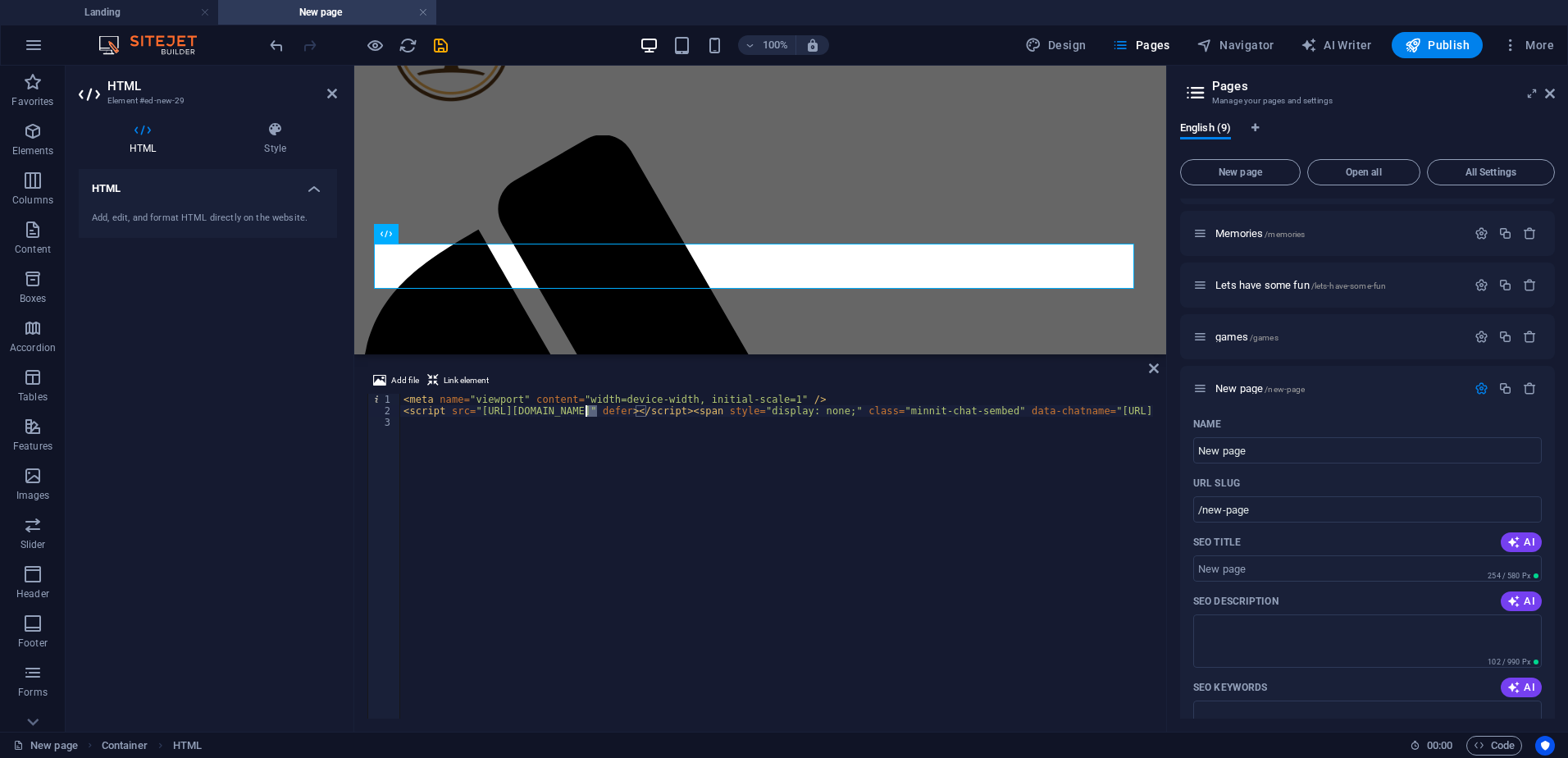
type textarea "<script src="[URL][DOMAIN_NAME]" defer></script><span style="display: none;" cl…"
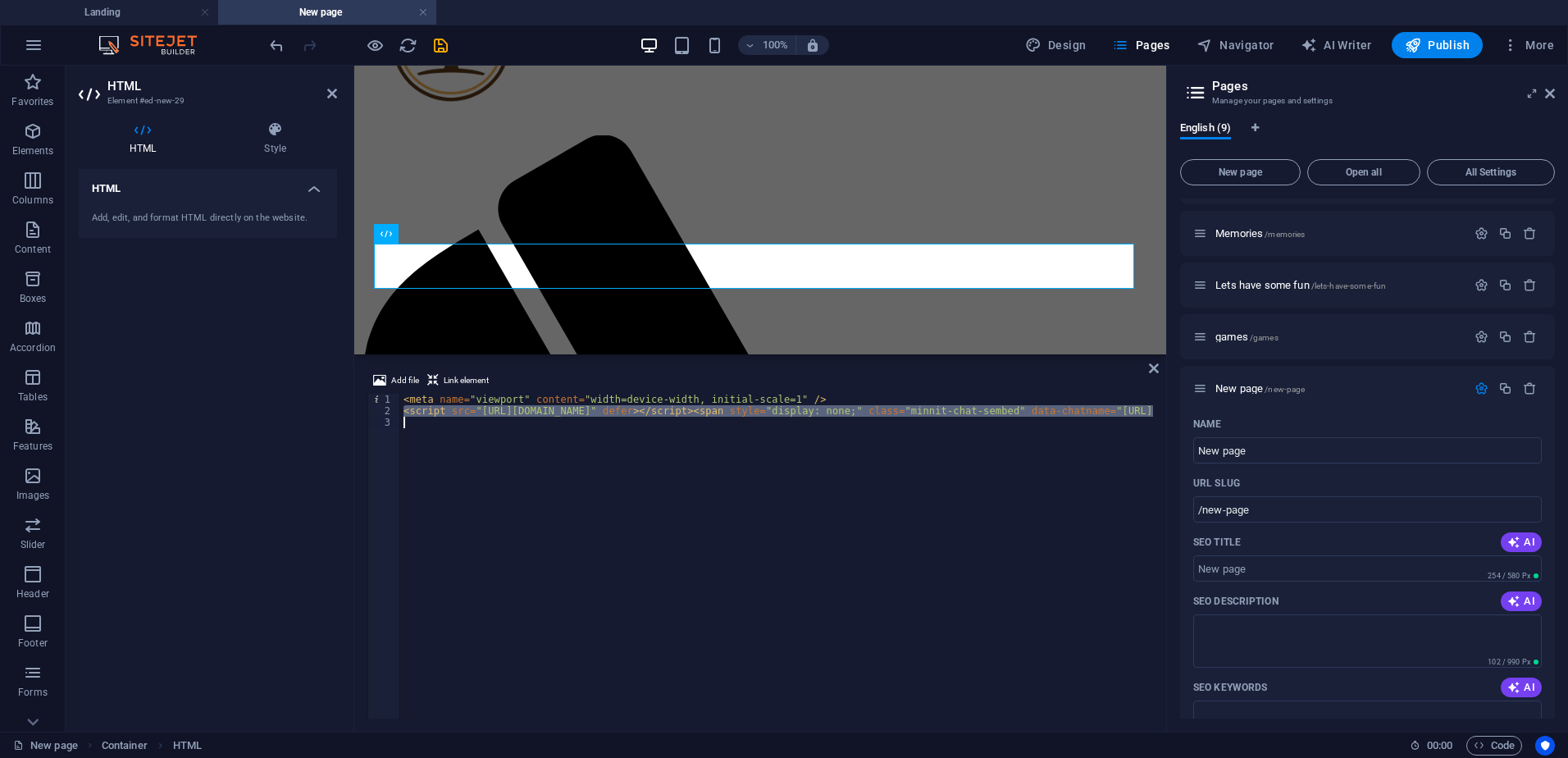
paste textarea
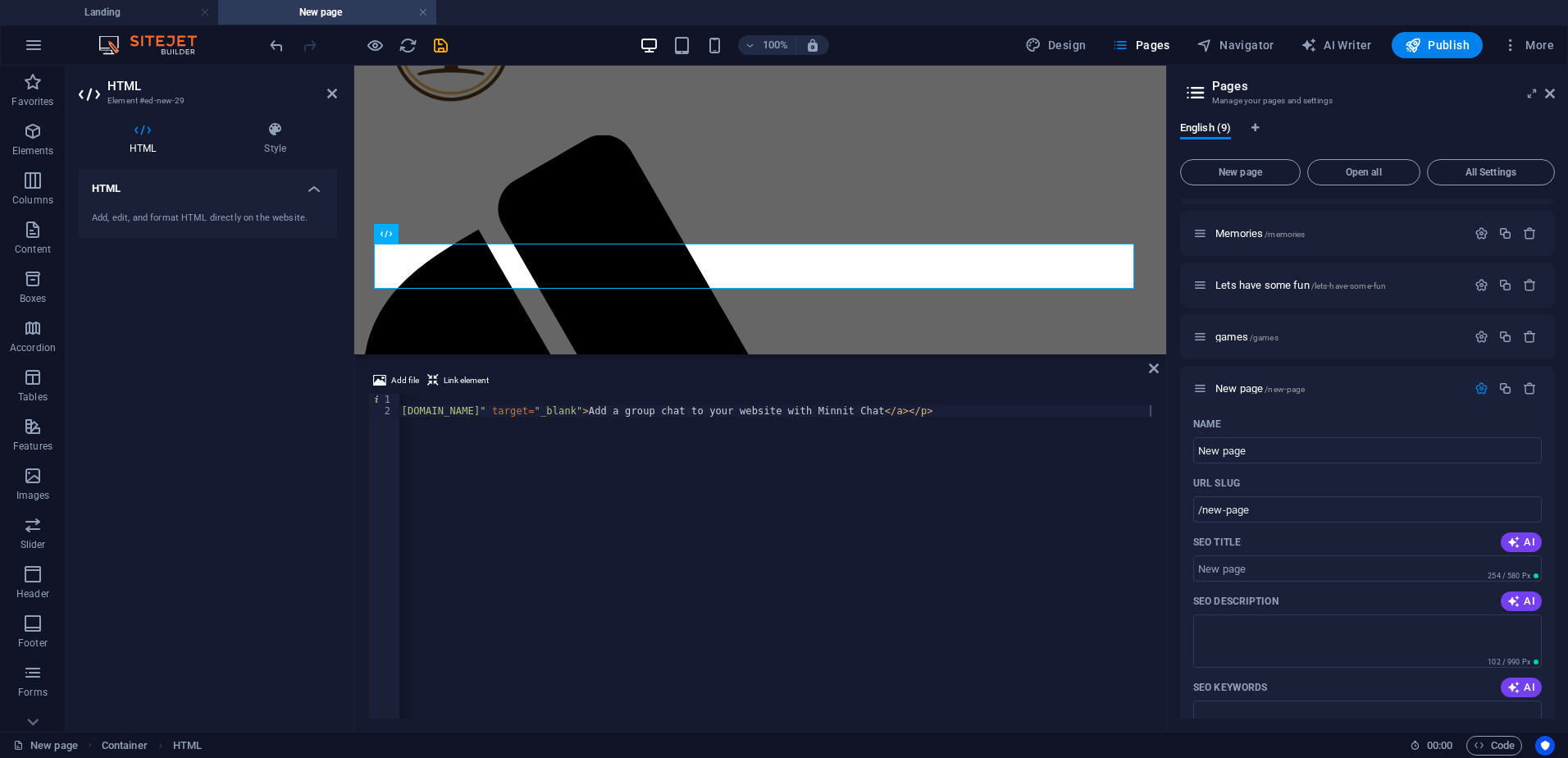
click at [576, 385] on div "Add file Link element" at bounding box center [761, 382] width 786 height 23
click at [576, 405] on div "< meta name = "viewport" content = "width=device-width, initial-scale=1" /> < s…" at bounding box center [1151, 565] width 2282 height 344
click at [540, 394] on div "< meta name = "viewport" content = "width=device-width, initial-scale=1" /> < s…" at bounding box center [1151, 565] width 2282 height 344
click at [451, 405] on div "< meta name = "viewport" content = "width=device-width, initial-scale=1" /> < s…" at bounding box center [1151, 565] width 2282 height 344
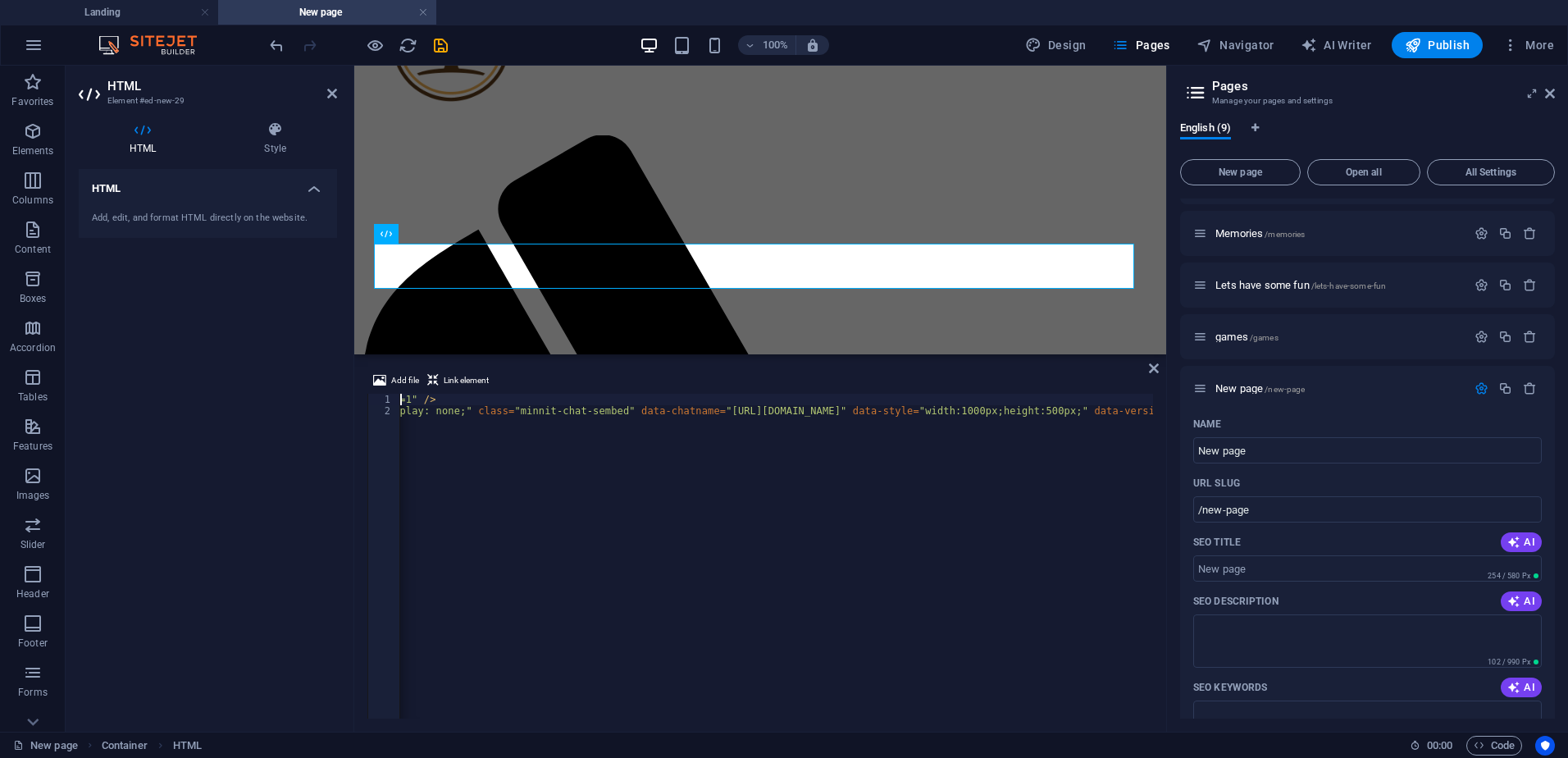
type textarea "<script src="[URL][DOMAIN_NAME]" defer></script><span style="display: none;" cl…"
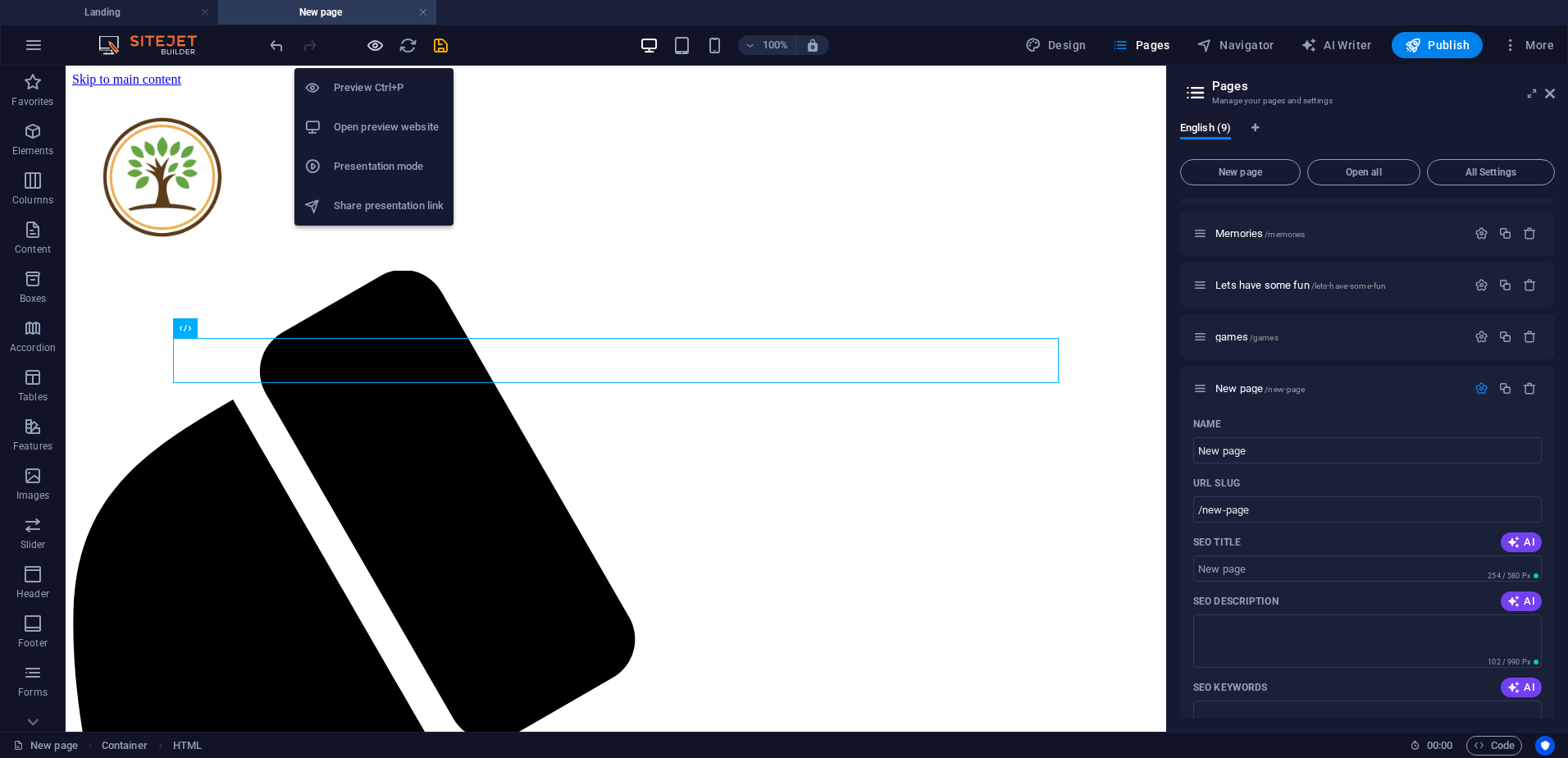
click at [368, 40] on icon "button" at bounding box center [375, 45] width 19 height 19
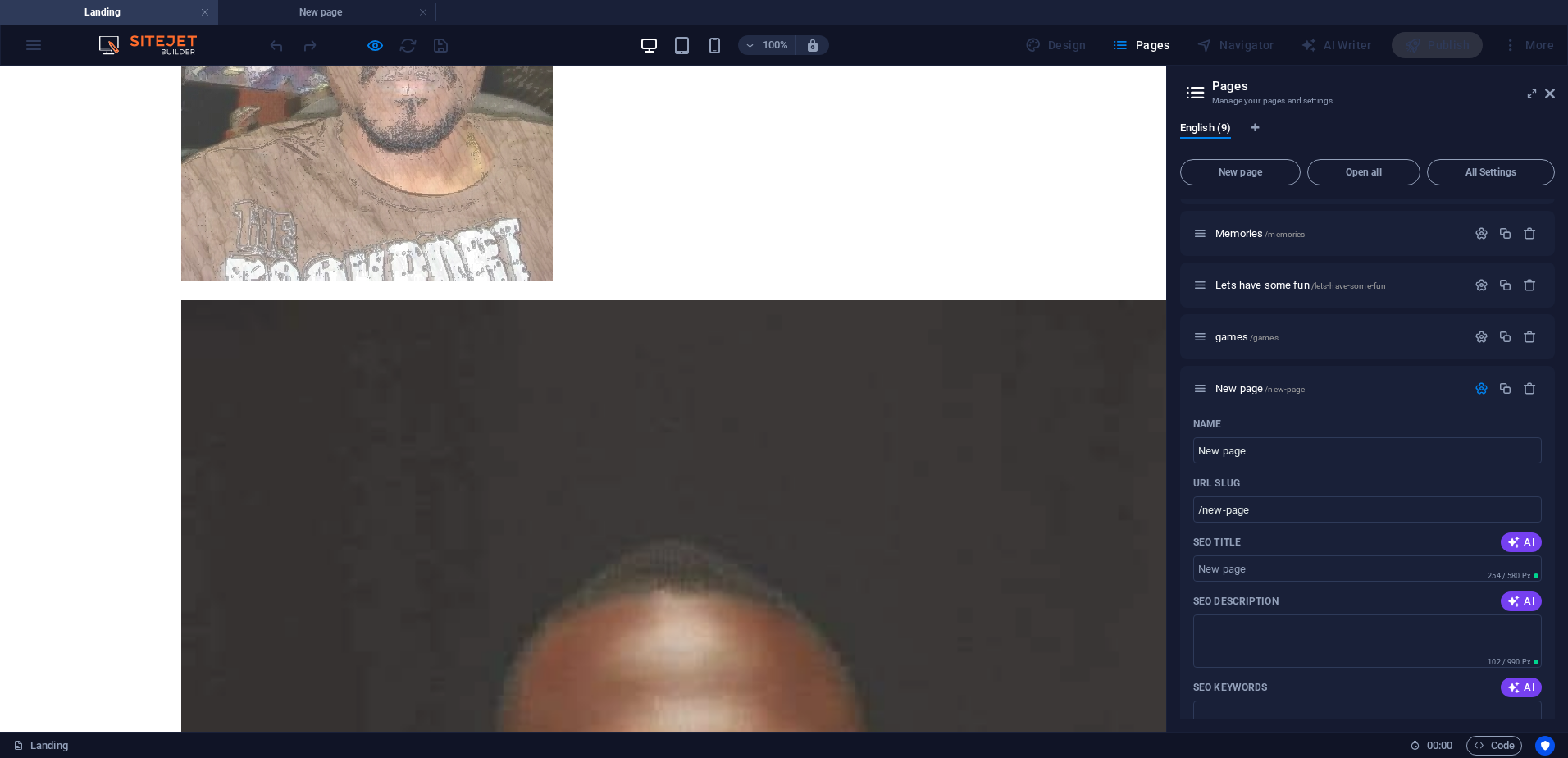
scroll to position [1148, 0]
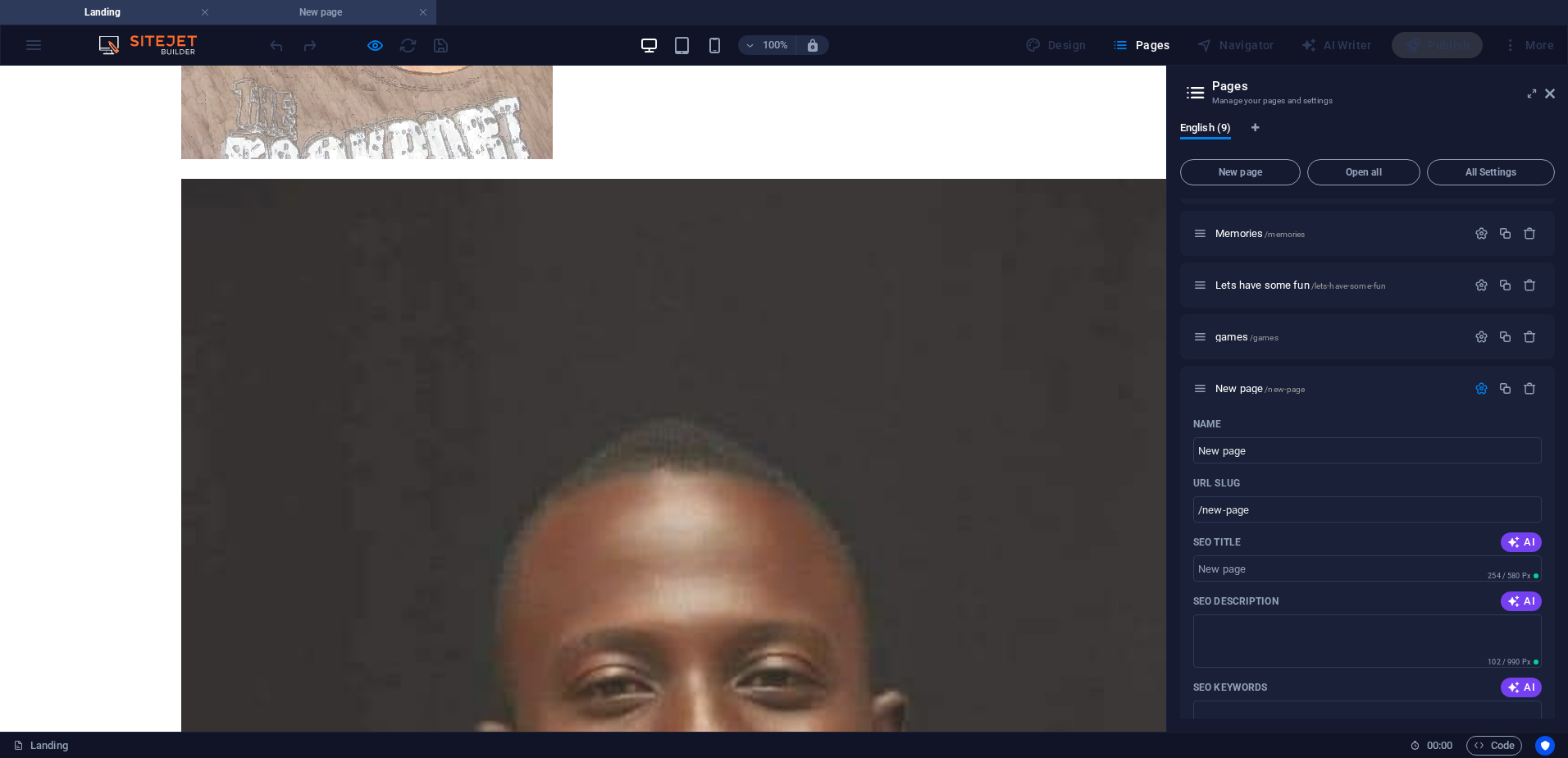
click at [355, 8] on h4 "New page" at bounding box center [327, 13] width 218 height 18
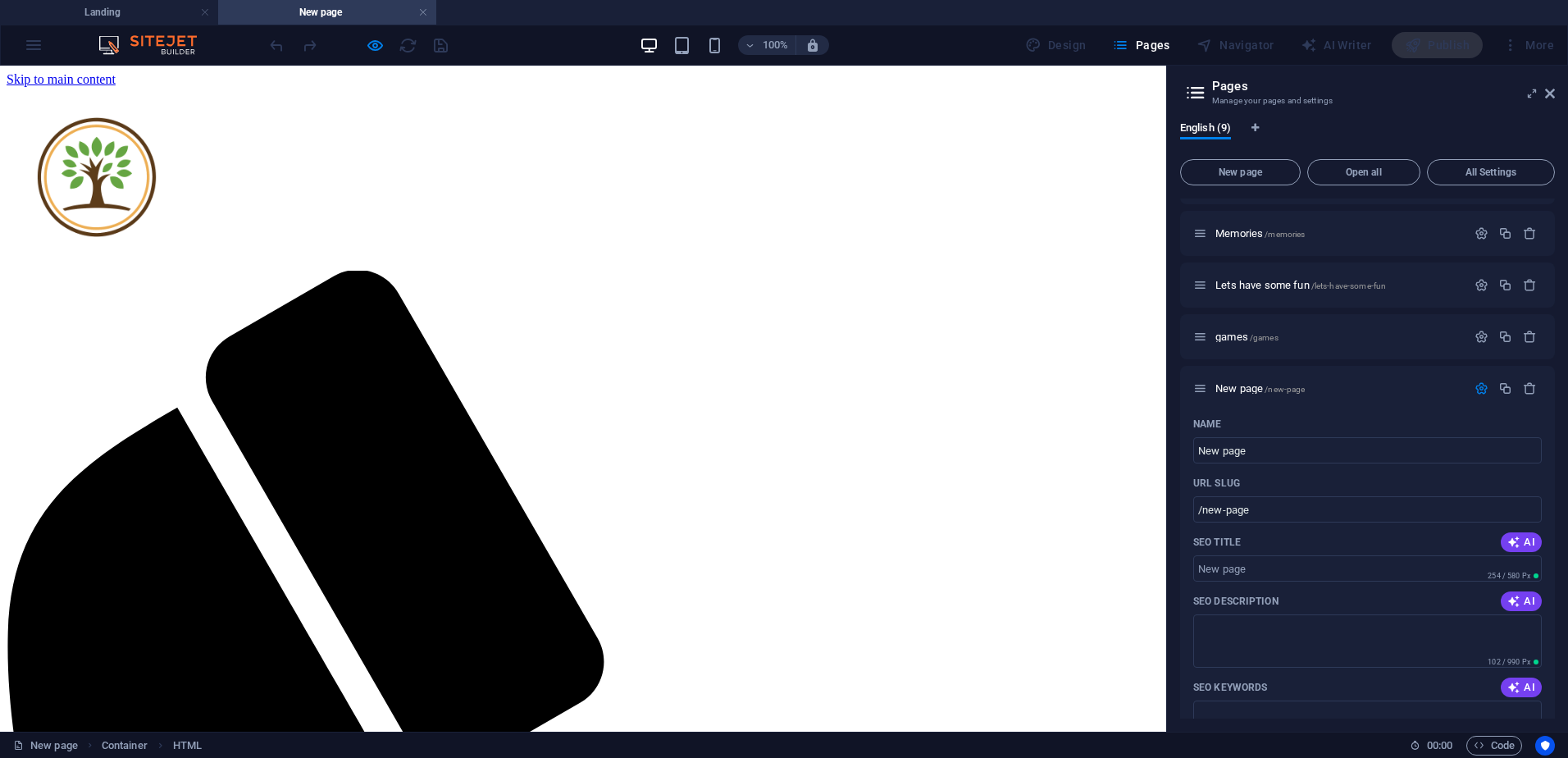
scroll to position [0, 0]
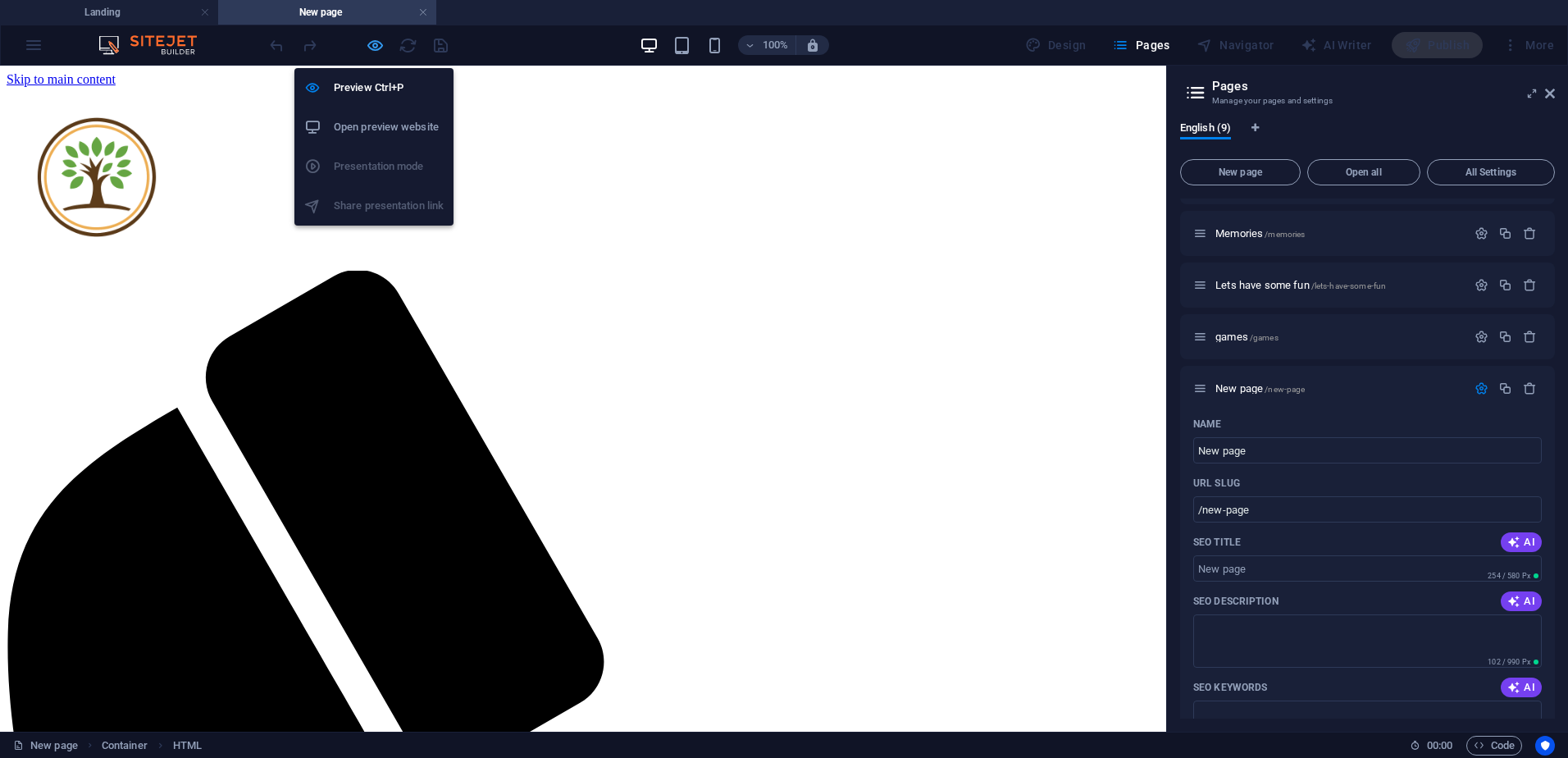
click at [368, 45] on icon "button" at bounding box center [375, 45] width 19 height 19
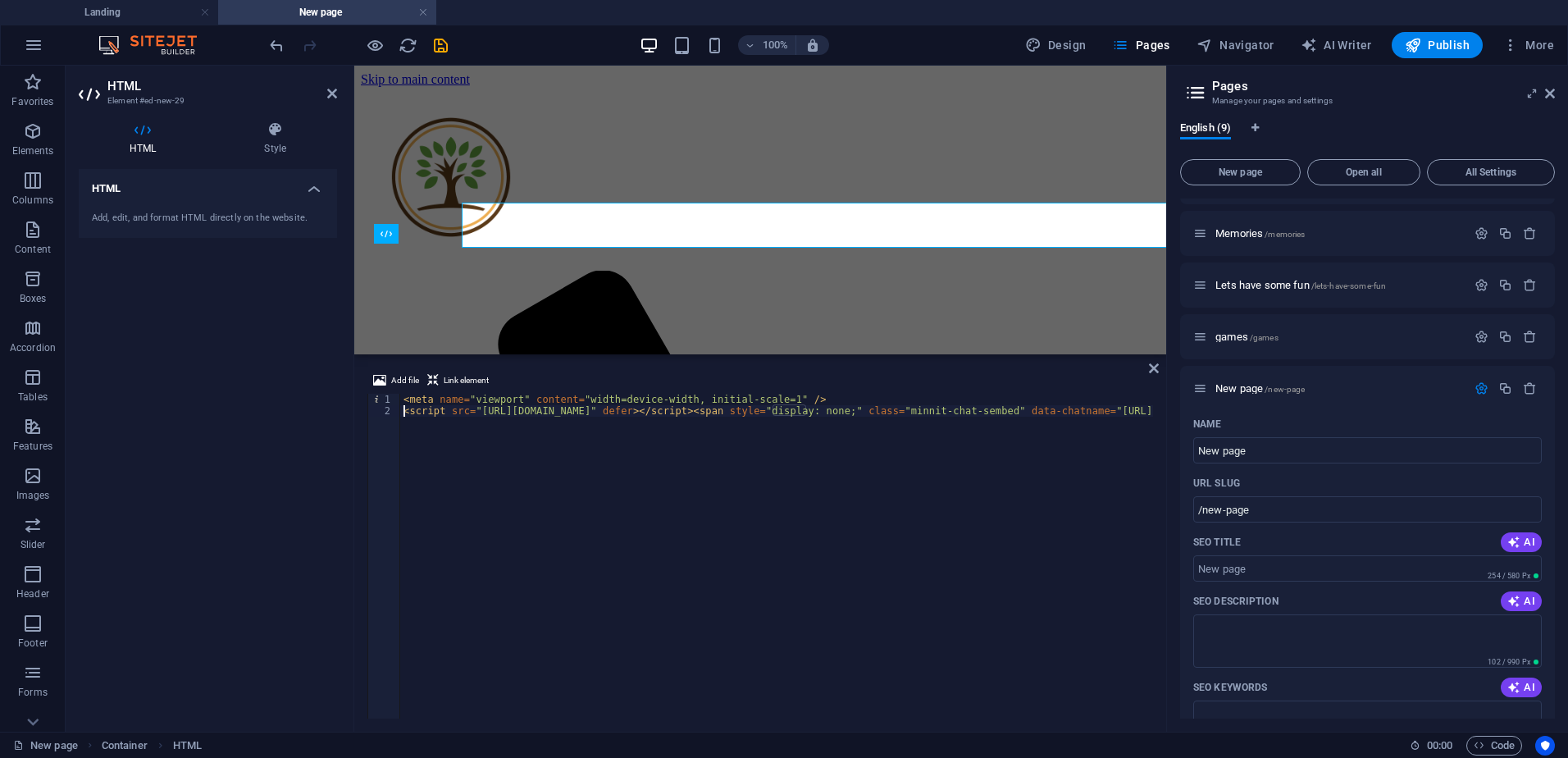
scroll to position [136, 0]
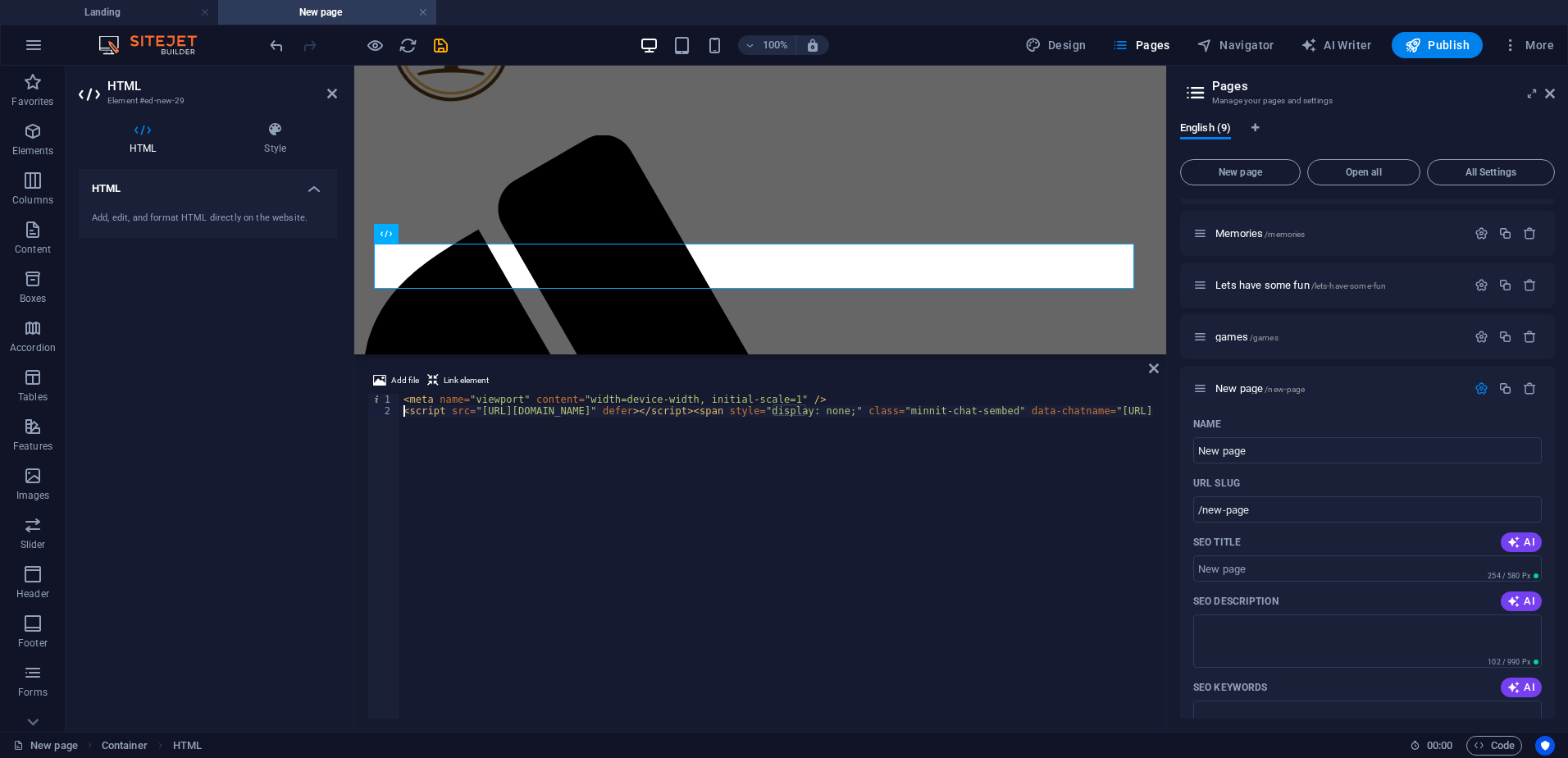
click at [483, 409] on div "< meta name = "viewport" content = "width=device-width, initial-scale=1" /> < s…" at bounding box center [1541, 565] width 2282 height 344
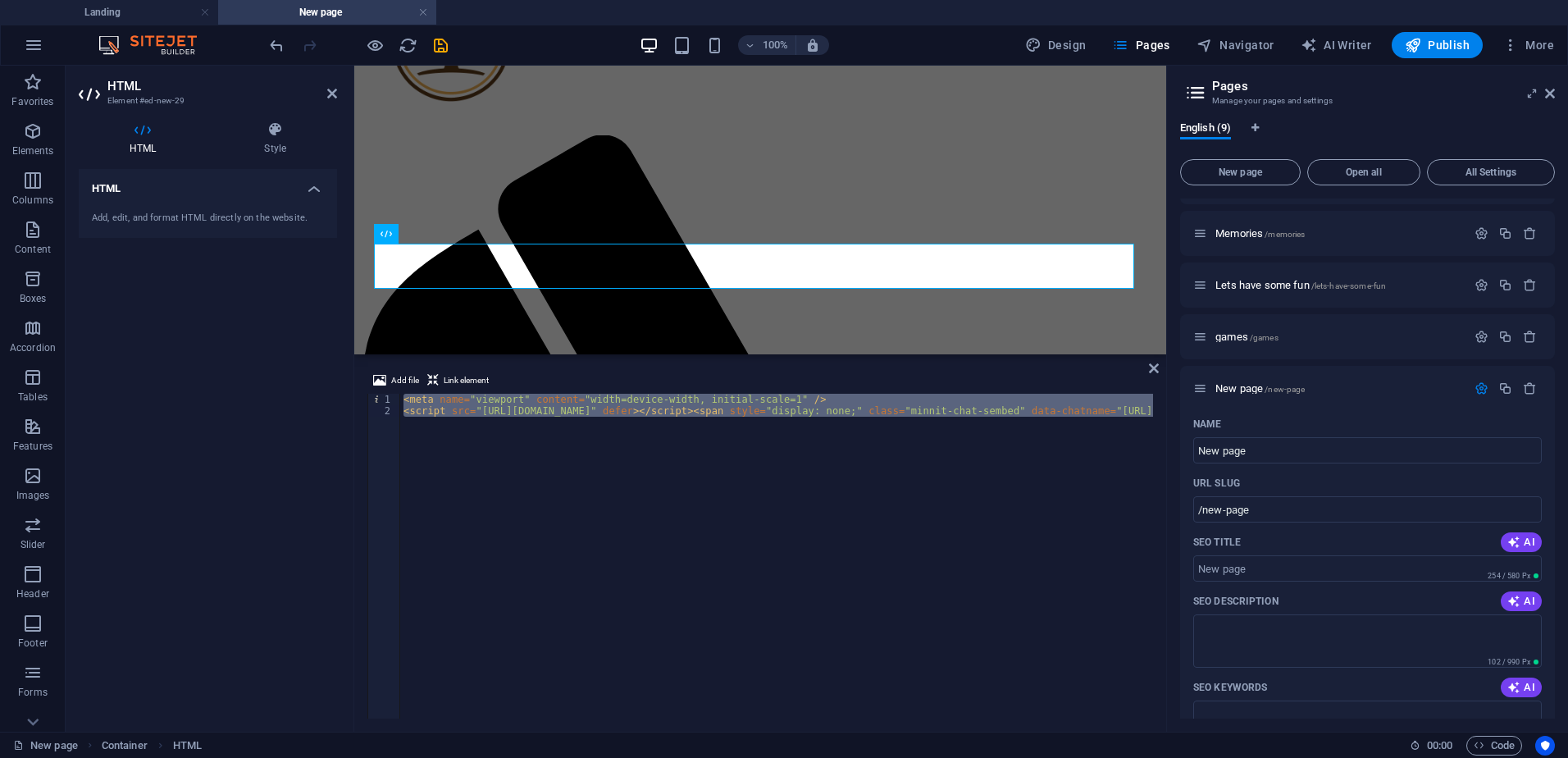
type textarea "<iframe src="[URL][DOMAIN_NAME]" style="border:none; width:90%; height:500px; m…"
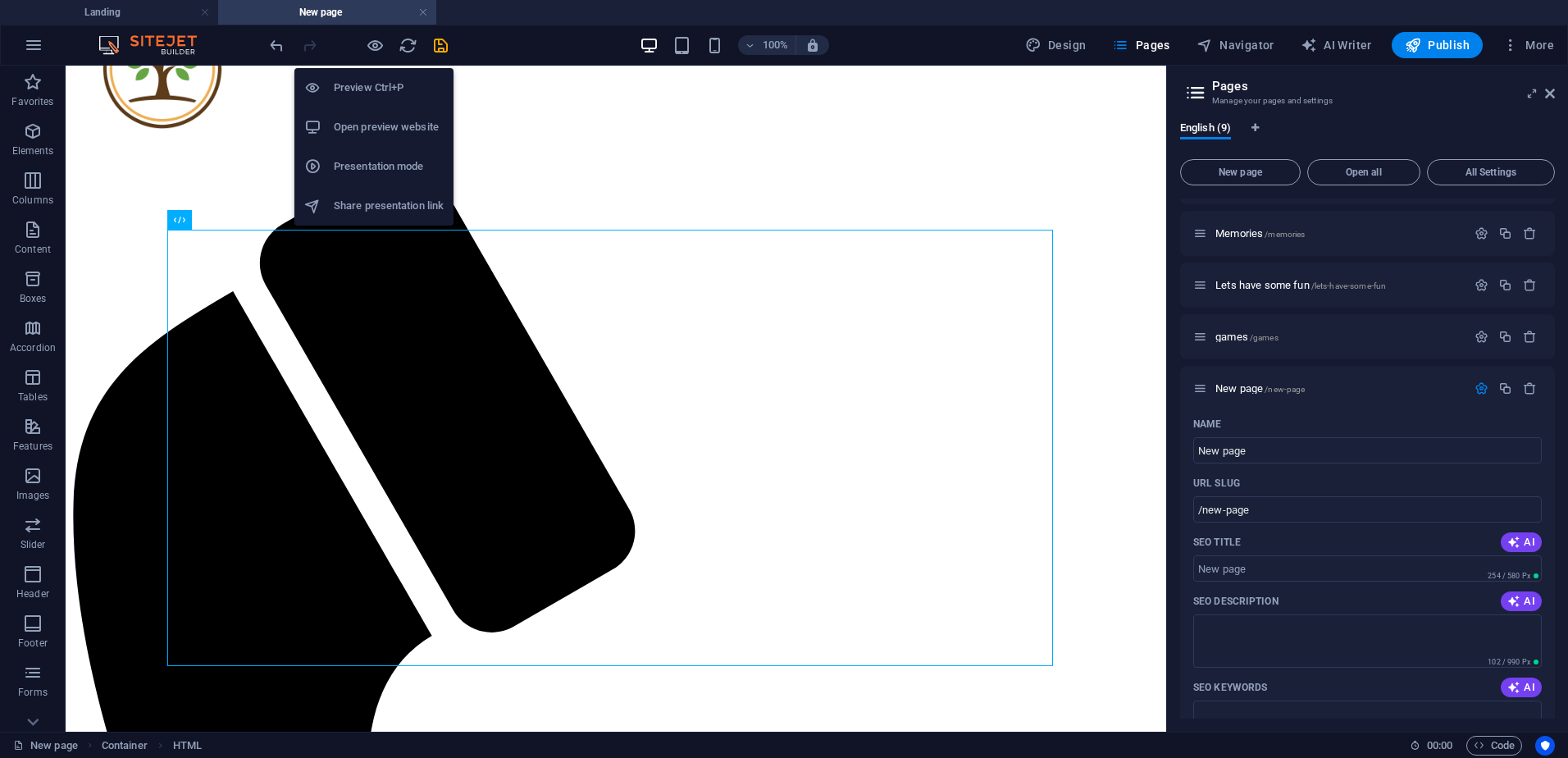
click at [384, 123] on h6 "Open preview website" at bounding box center [388, 126] width 110 height 19
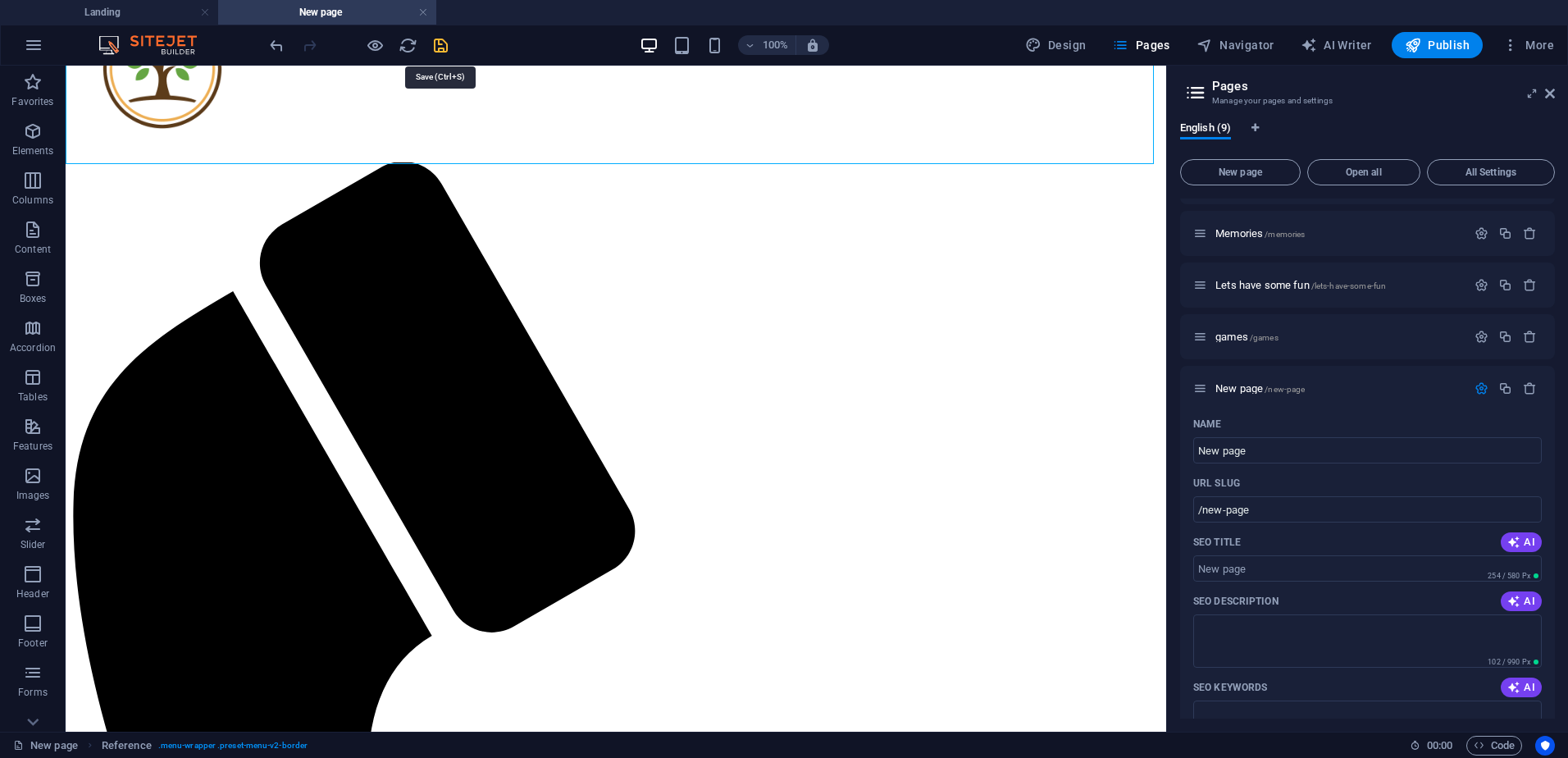
click at [441, 44] on icon "save" at bounding box center [441, 45] width 19 height 19
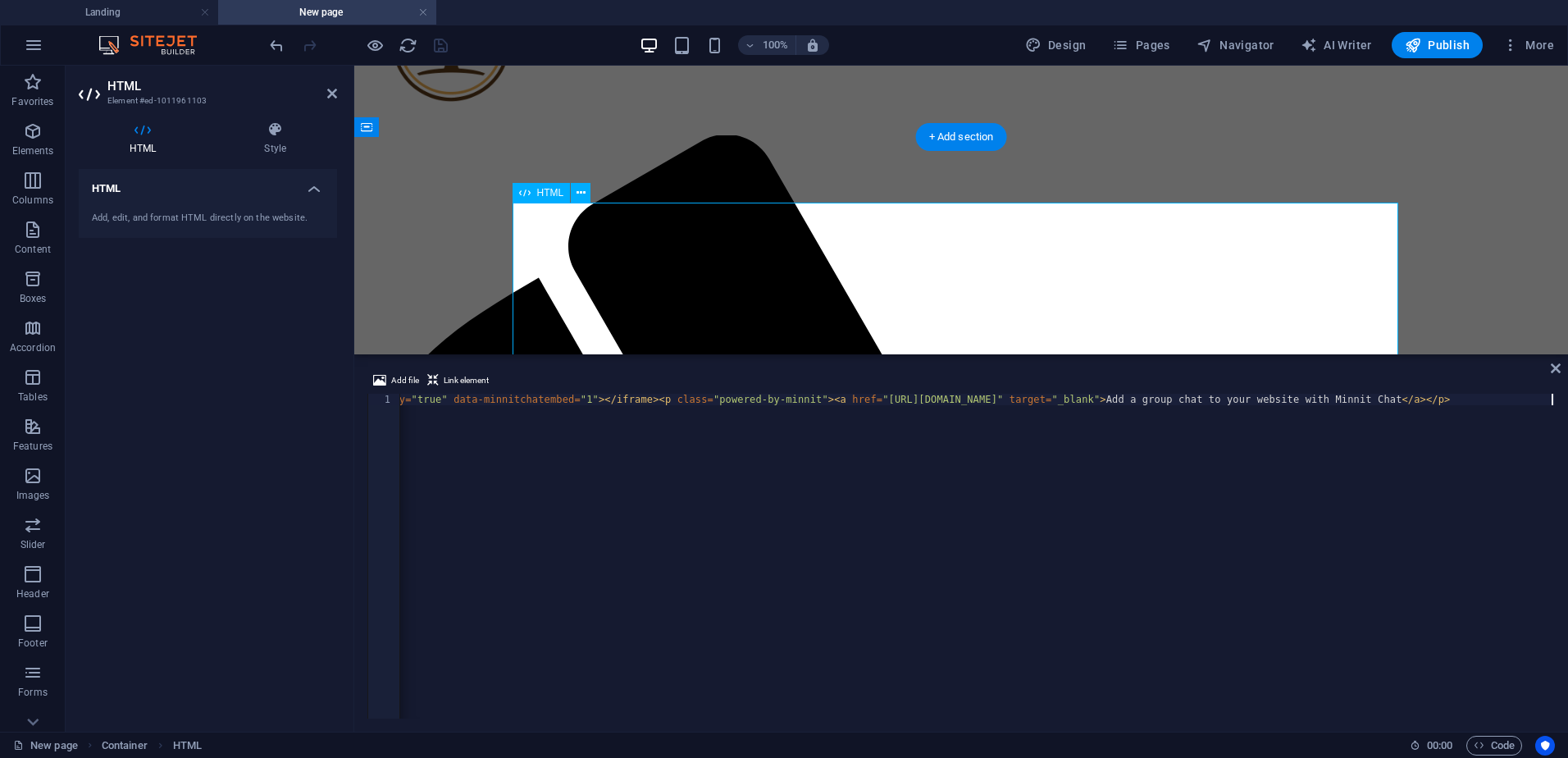
scroll to position [0, 681]
click at [640, 404] on div "< iframe src = "[URL][DOMAIN_NAME]" style = "border:none; width:90%; height:500…" at bounding box center [637, 565] width 1835 height 344
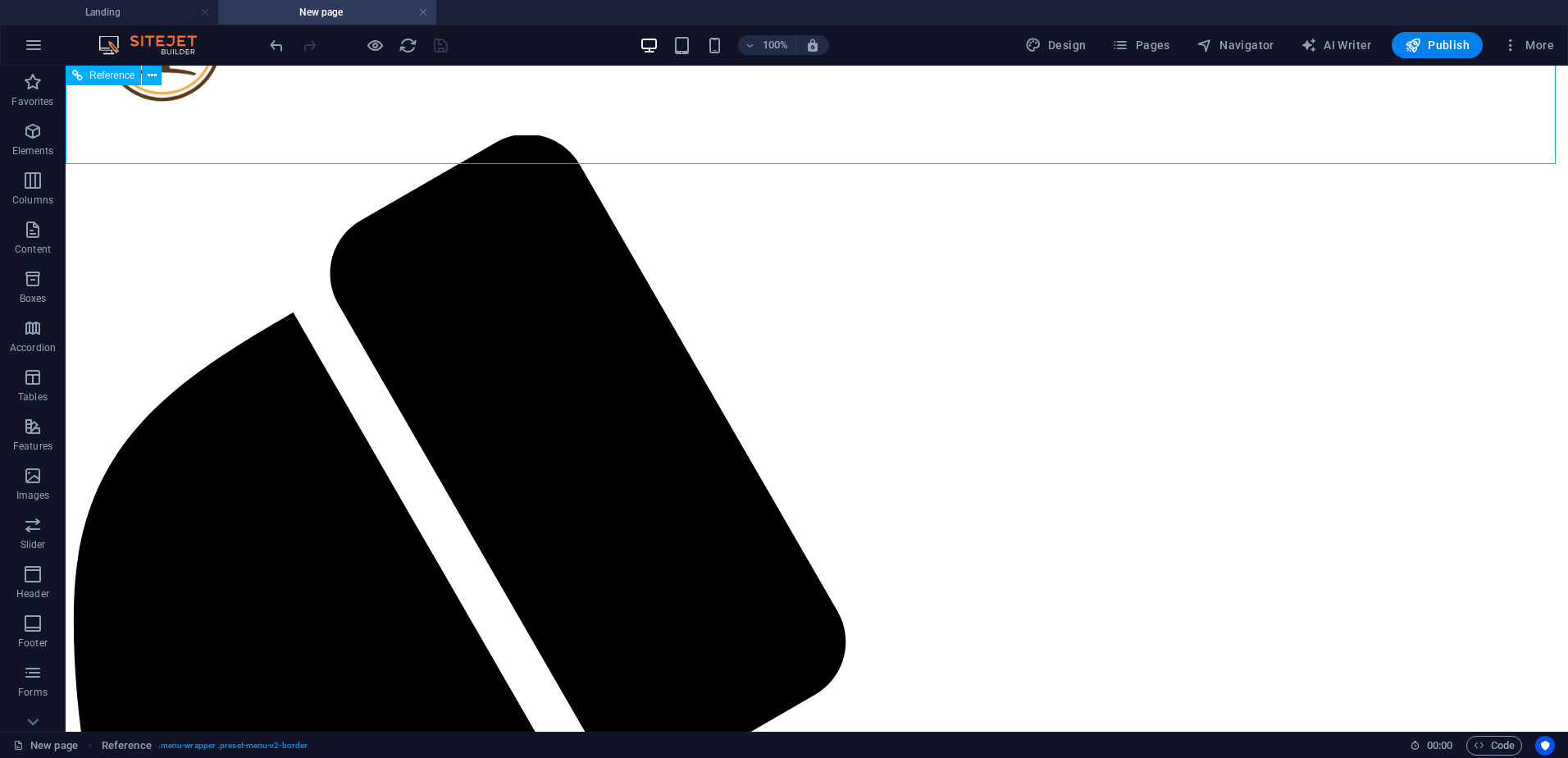
scroll to position [108, 0]
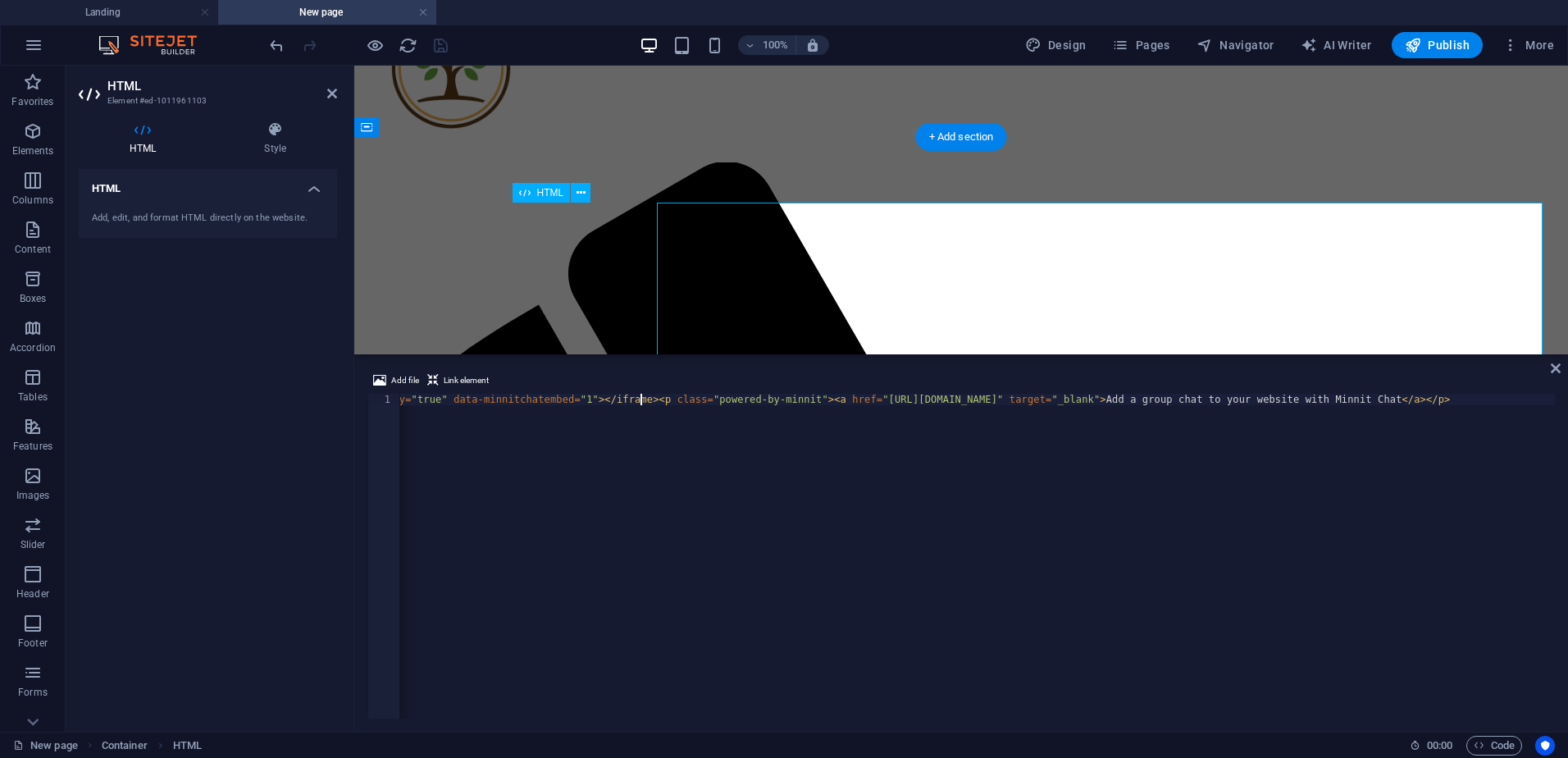
scroll to position [136, 0]
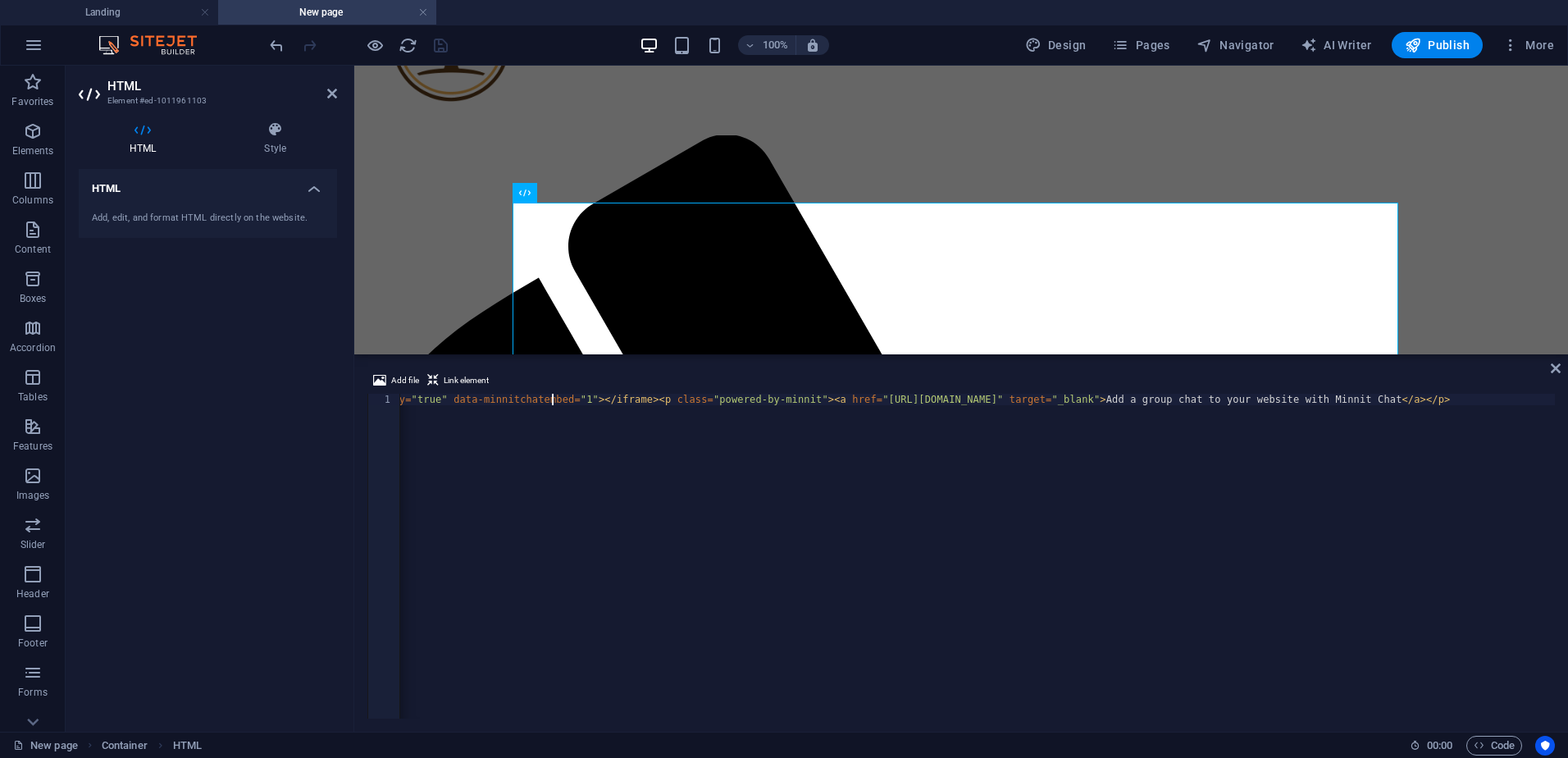
click at [550, 398] on div "< iframe src = "[URL][DOMAIN_NAME]" style = "border:none; width:90%; height:500…" at bounding box center [637, 565] width 1835 height 344
click at [630, 399] on div "< iframe src = "[URL][DOMAIN_NAME]" style = "border:none; width:90%; height:500…" at bounding box center [1318, 565] width 1835 height 344
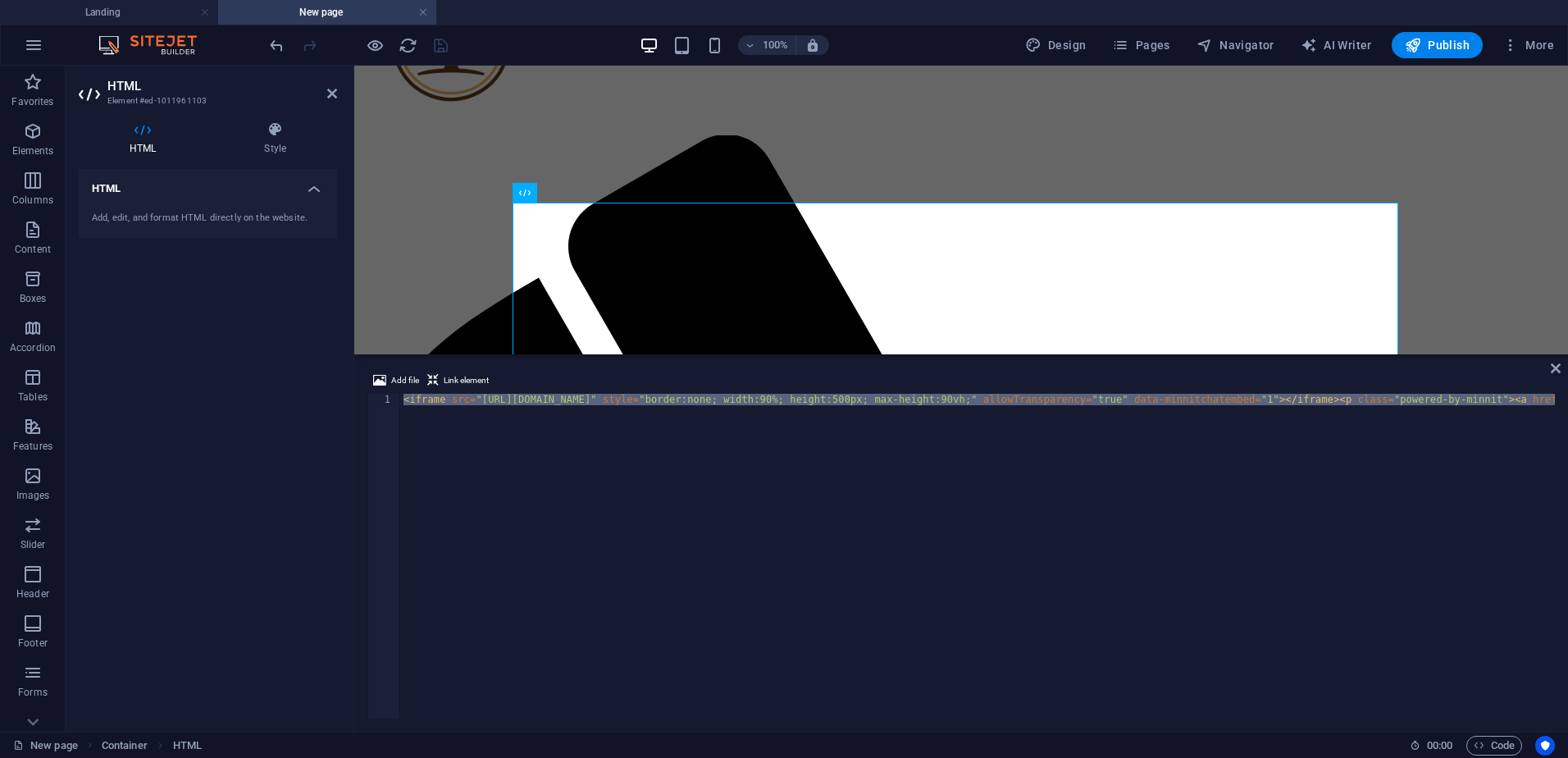
paste textarea "Sowhochat"
type textarea "<iframe src="[URL][DOMAIN_NAME]" style="border:none; width:90%; height:500px; m…"
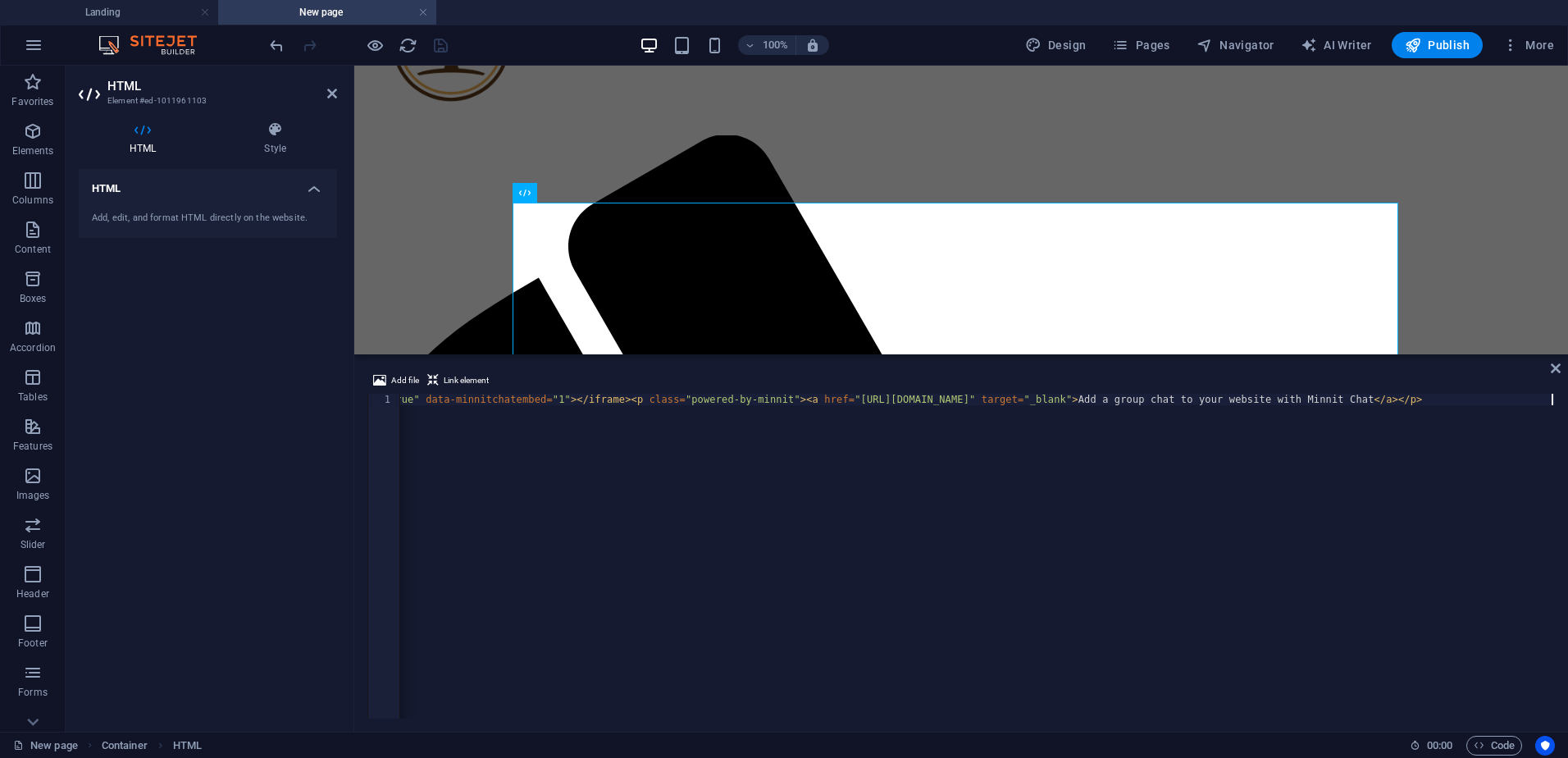
scroll to position [0, 709]
click at [637, 106] on div at bounding box center [961, 43] width 1200 height 183
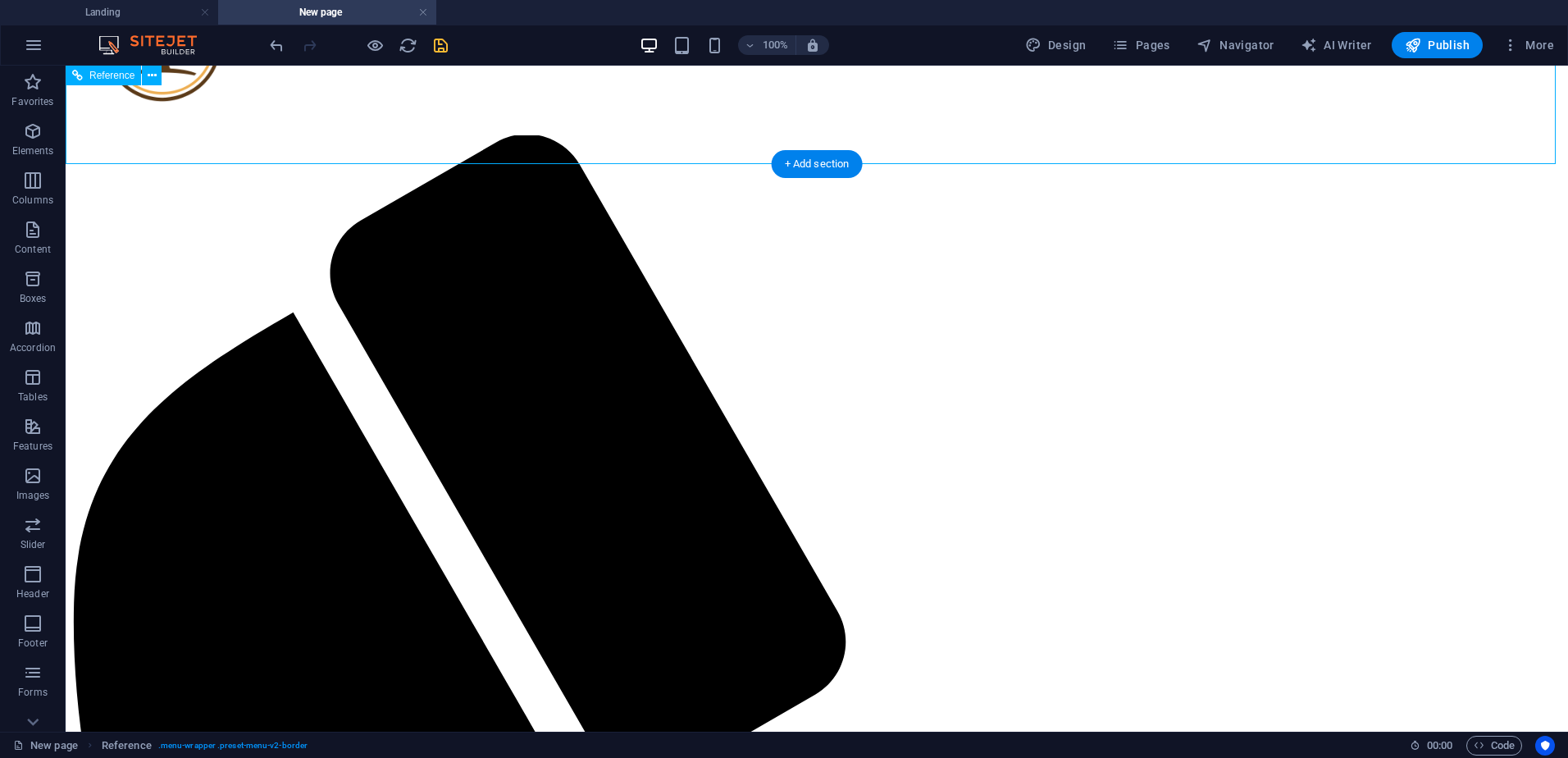
scroll to position [108, 0]
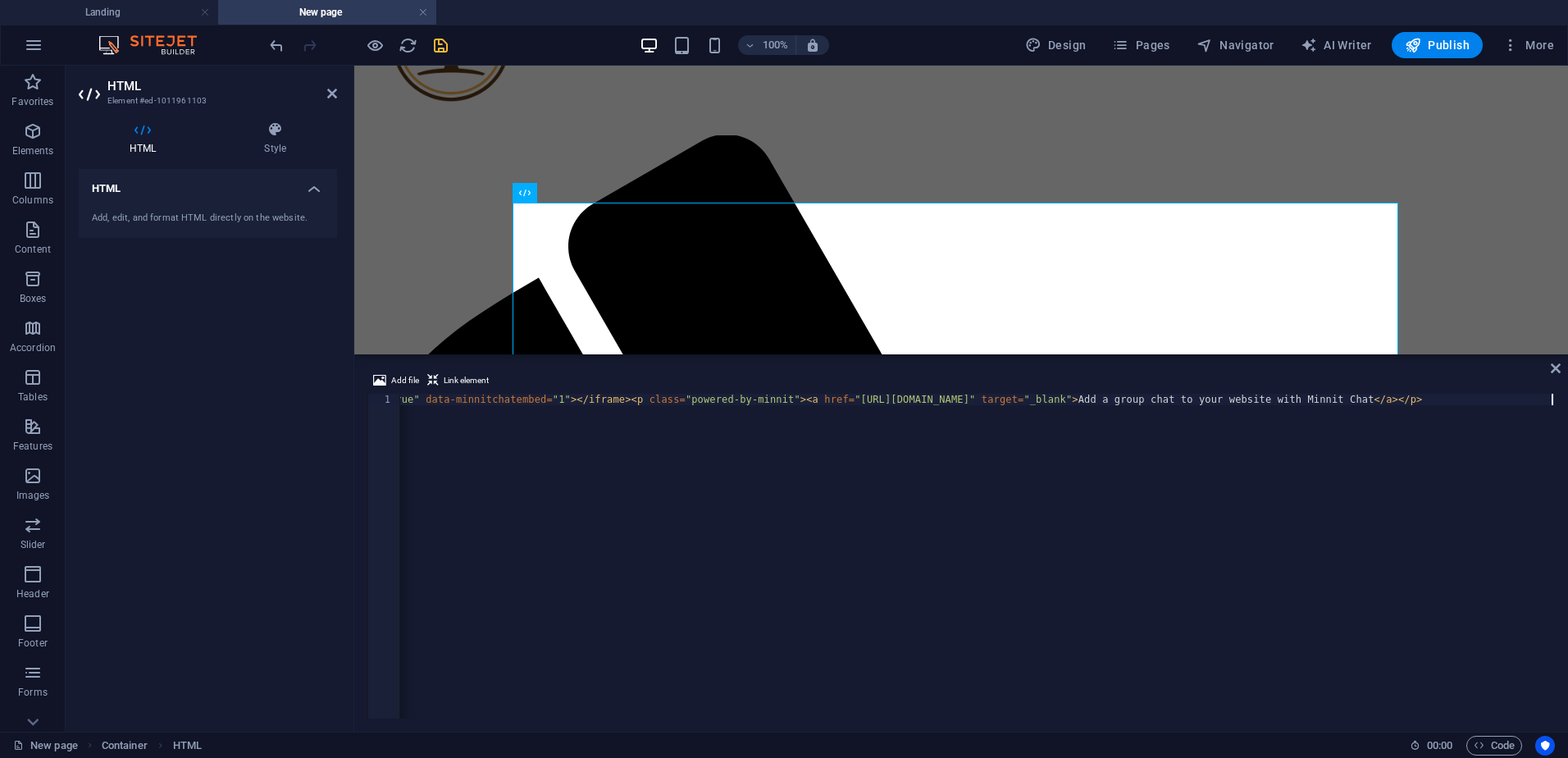
click at [920, 397] on div "< iframe src = "[URL][DOMAIN_NAME]" style = "border:none; width:90%; height:500…" at bounding box center [623, 565] width 1863 height 344
click at [1243, 400] on div "< iframe src = "[URL][DOMAIN_NAME]" style = "border:none; width:90%; height:500…" at bounding box center [623, 565] width 1863 height 344
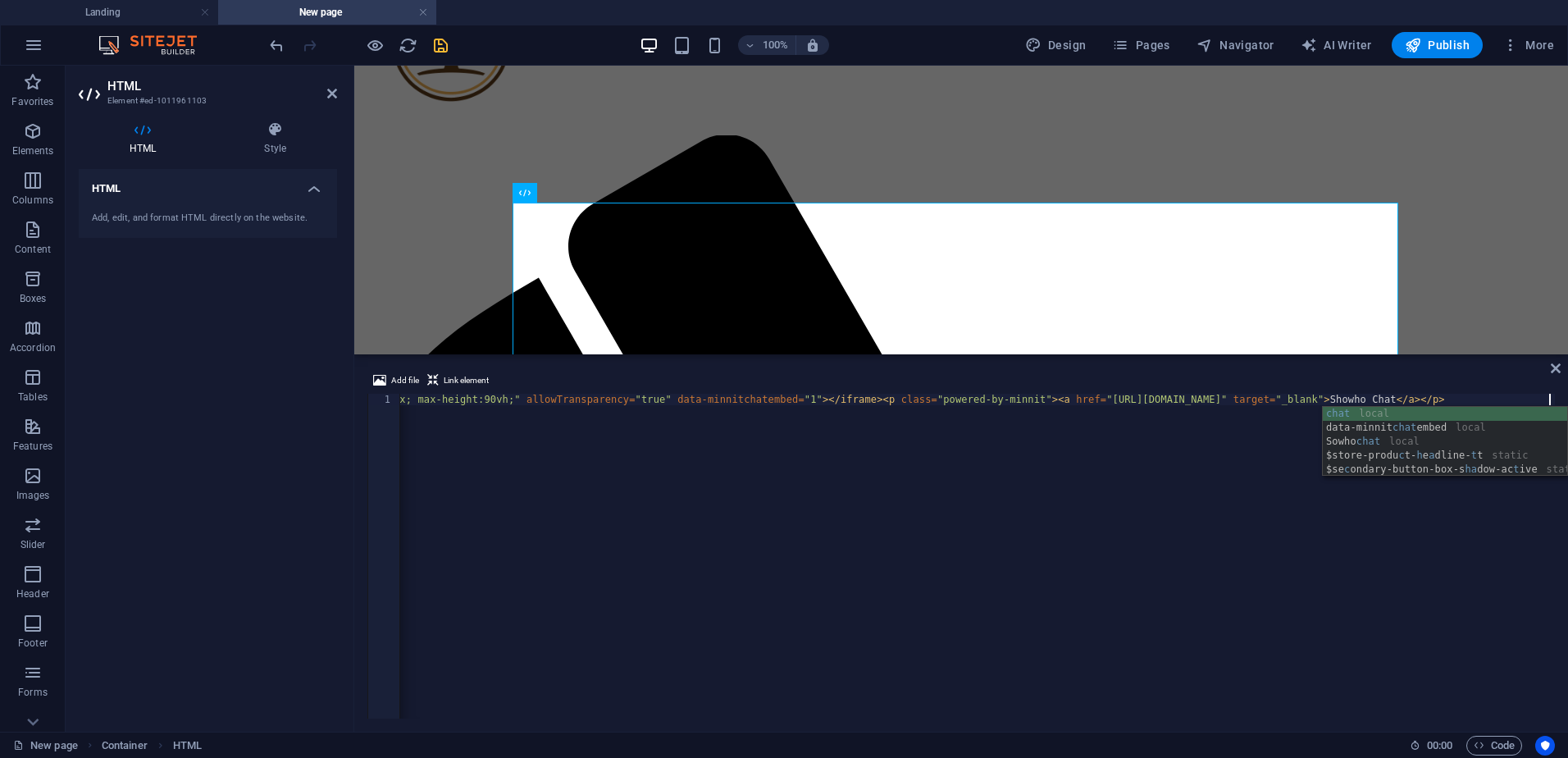
scroll to position [0, 456]
type textarea "<iframe src="[URL][DOMAIN_NAME]" style="border:none; width:90%; height:500px; m…"
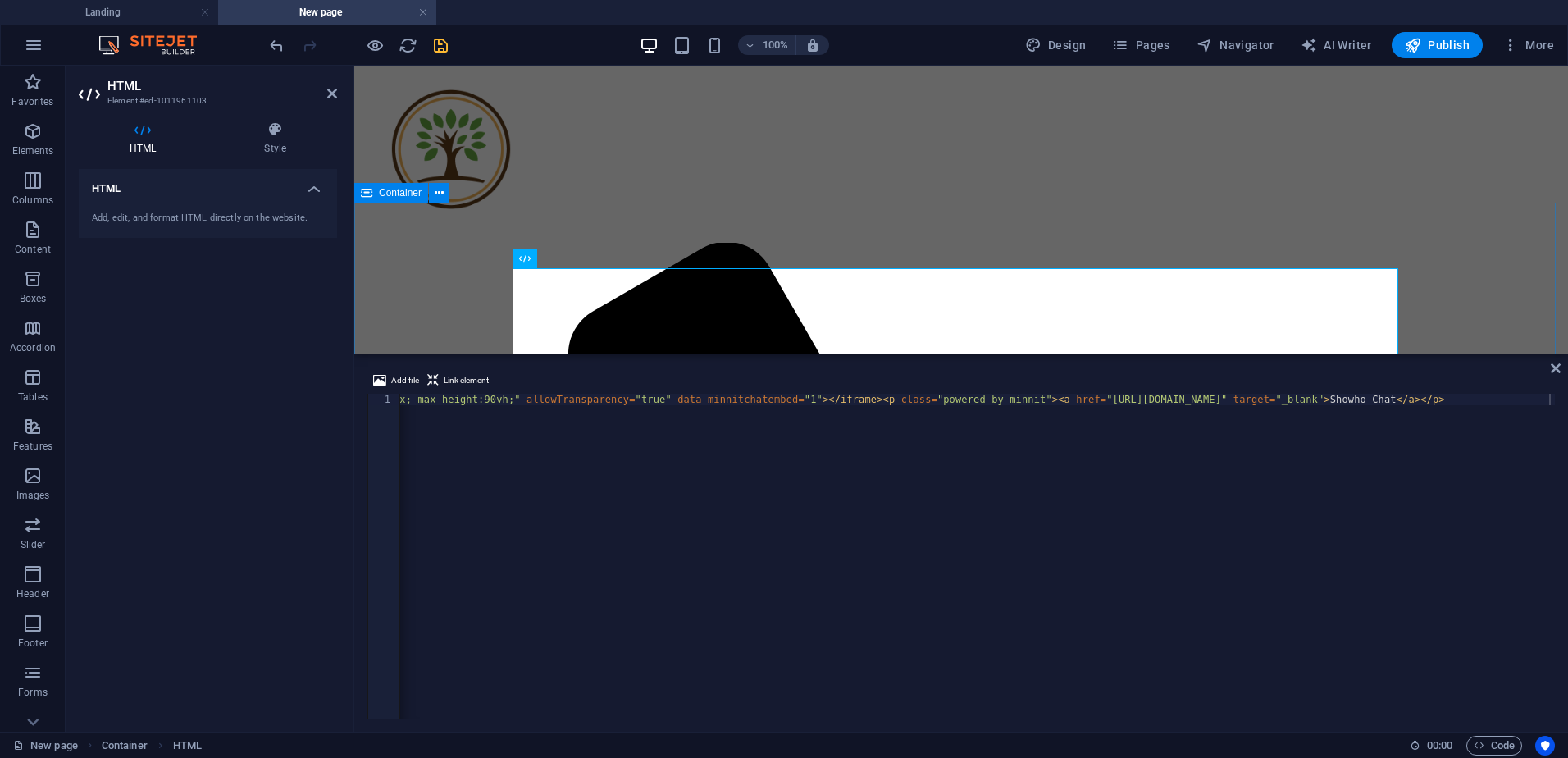
scroll to position [0, 0]
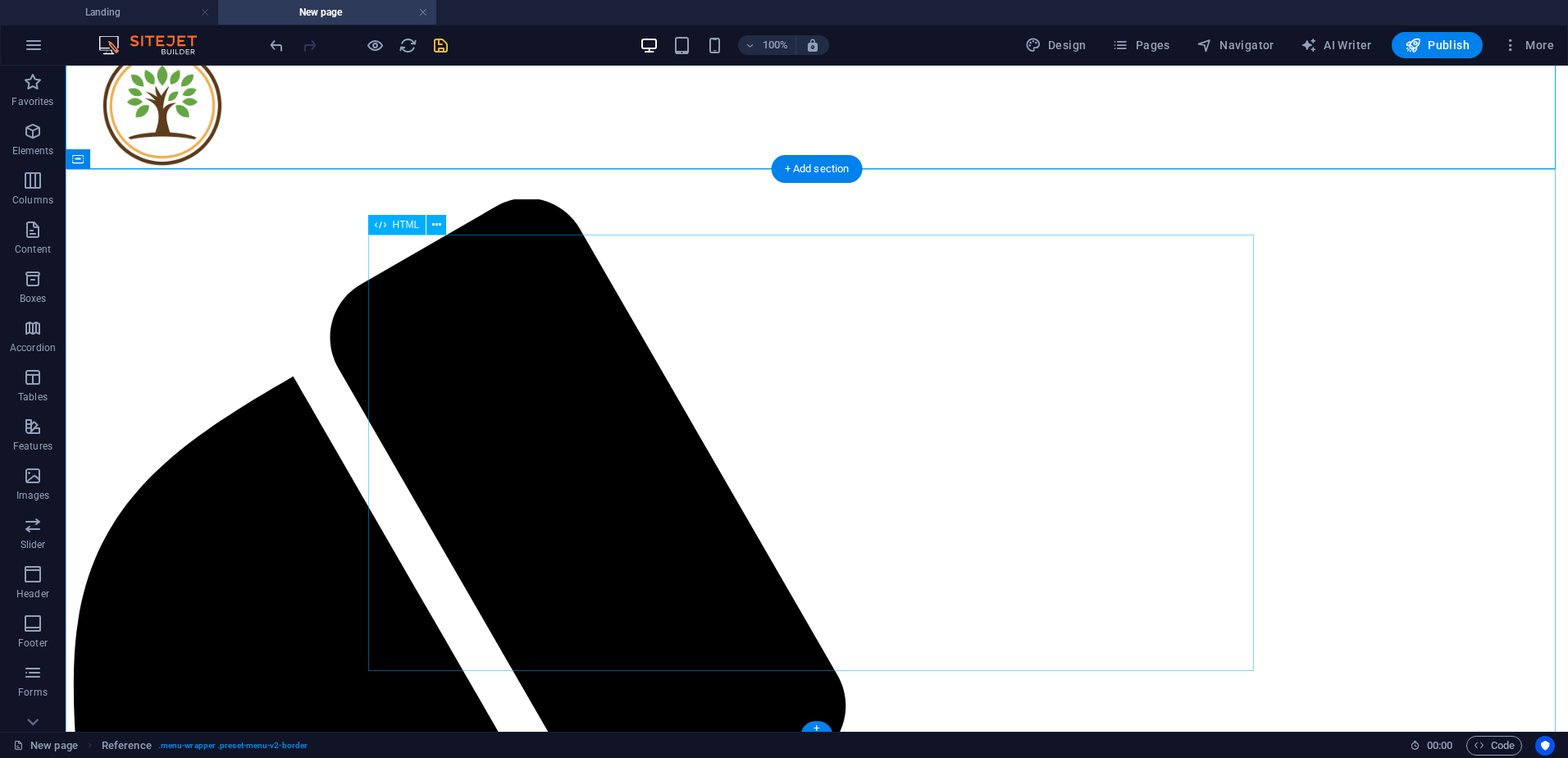
scroll to position [108, 0]
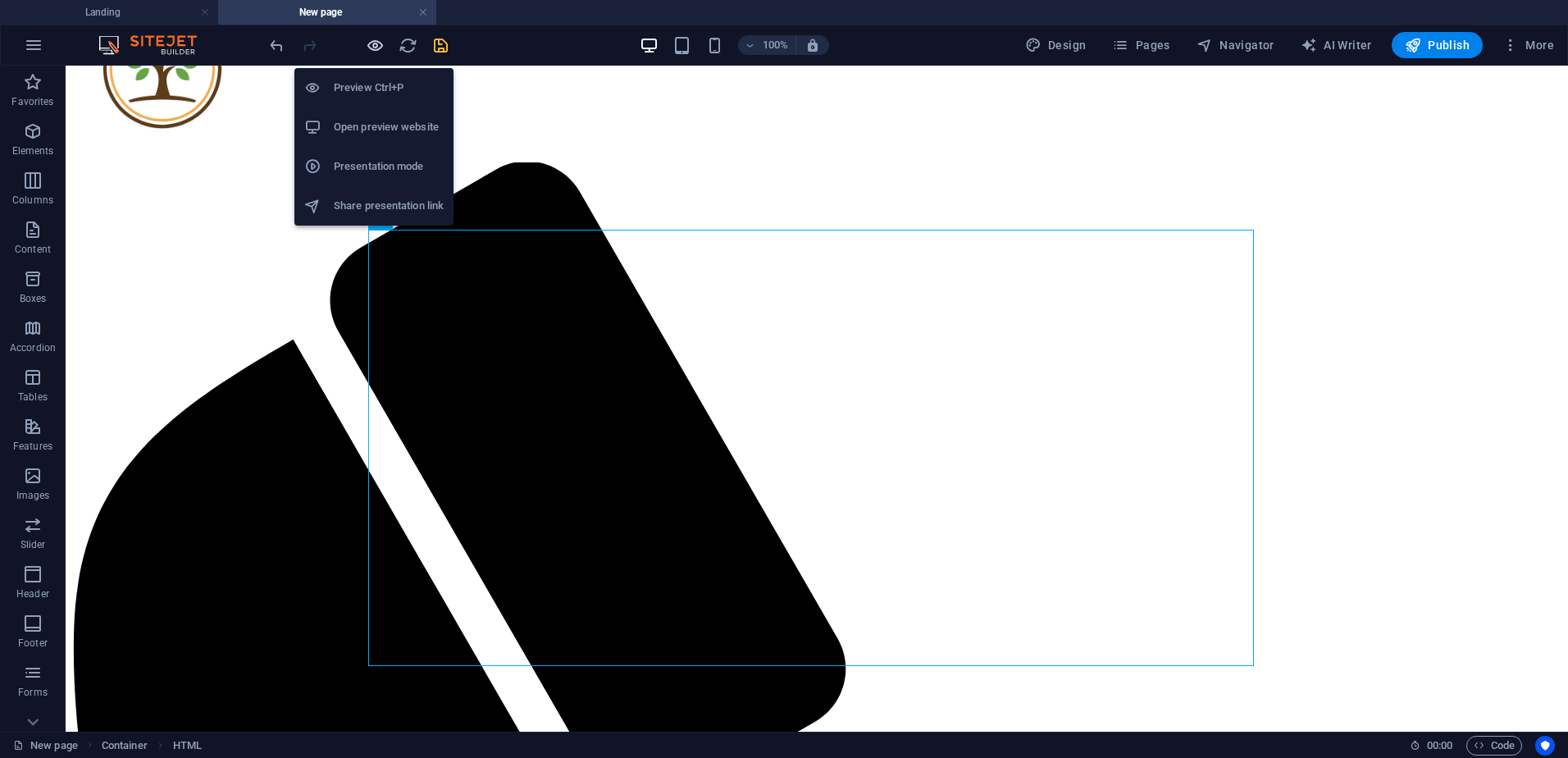
click at [380, 48] on icon "button" at bounding box center [375, 45] width 19 height 19
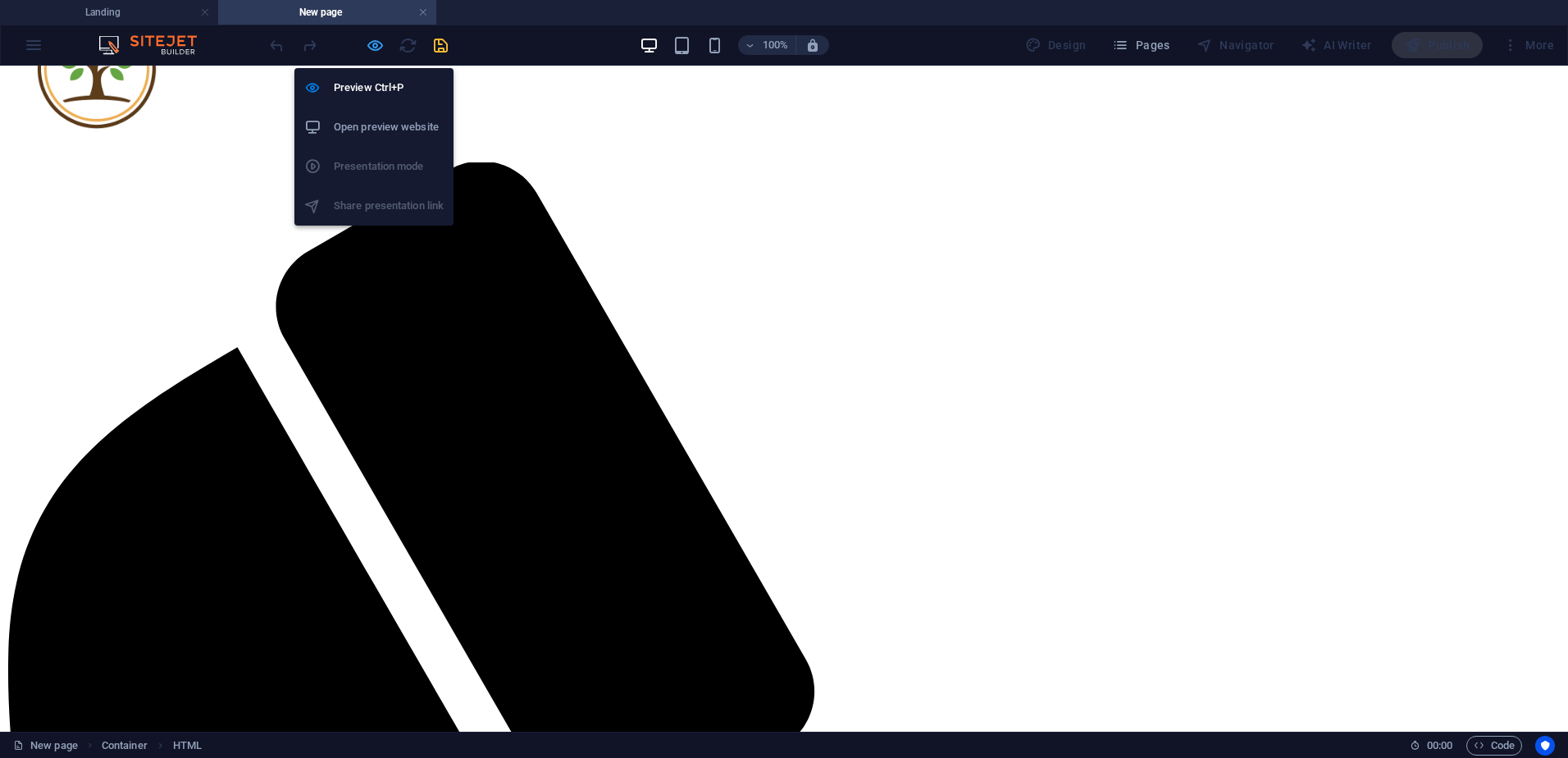
click at [369, 49] on icon "button" at bounding box center [375, 45] width 19 height 19
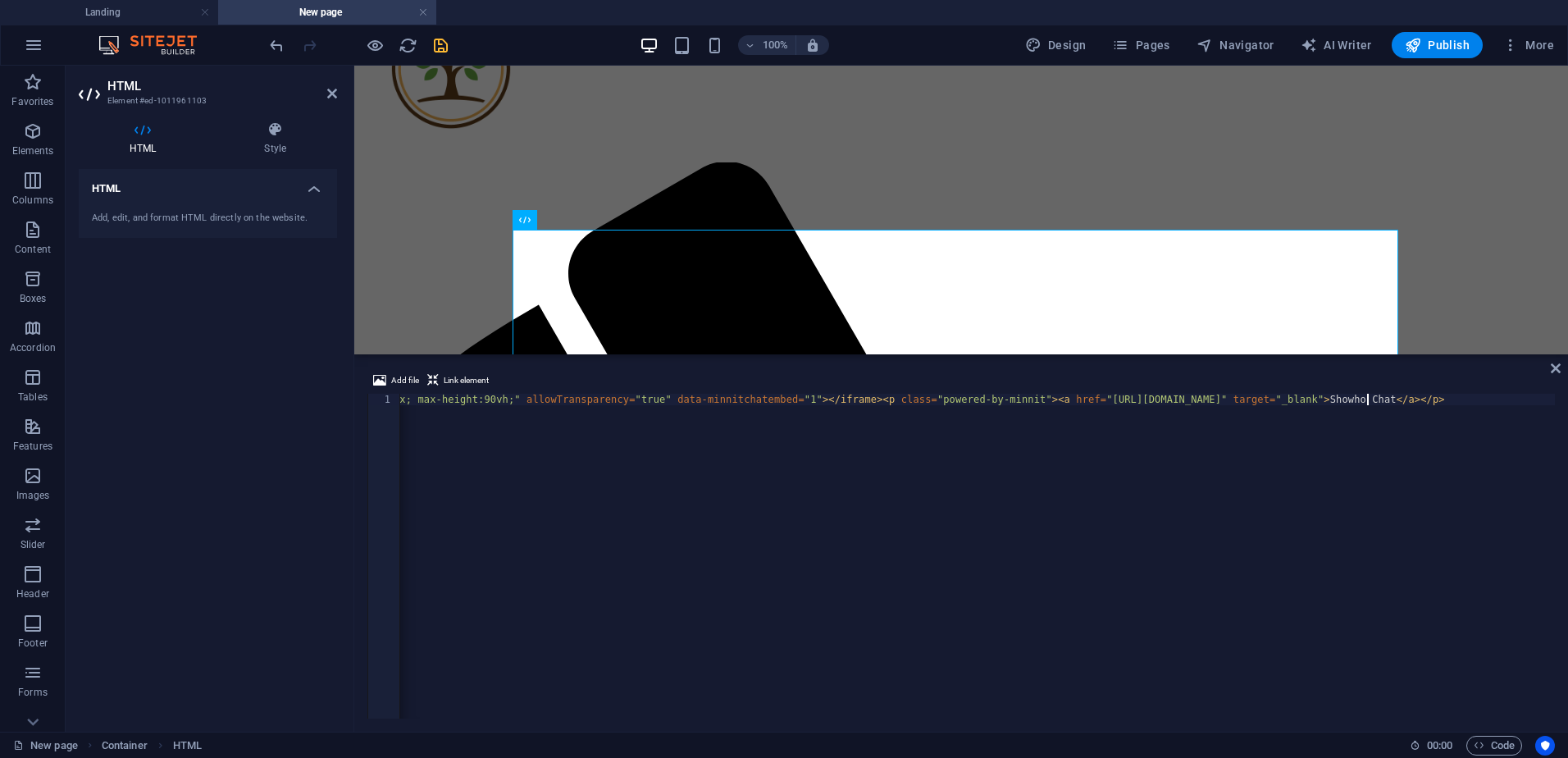
click at [1369, 400] on div "< iframe src = "[URL][DOMAIN_NAME]" style = "border:none; width:90%; height:500…" at bounding box center [770, 565] width 1653 height 344
type textarea "<iframe src="[URL][DOMAIN_NAME]" style="border:none; width:90%; height:500px; m…"
click at [510, 125] on div at bounding box center [961, 70] width 1200 height 183
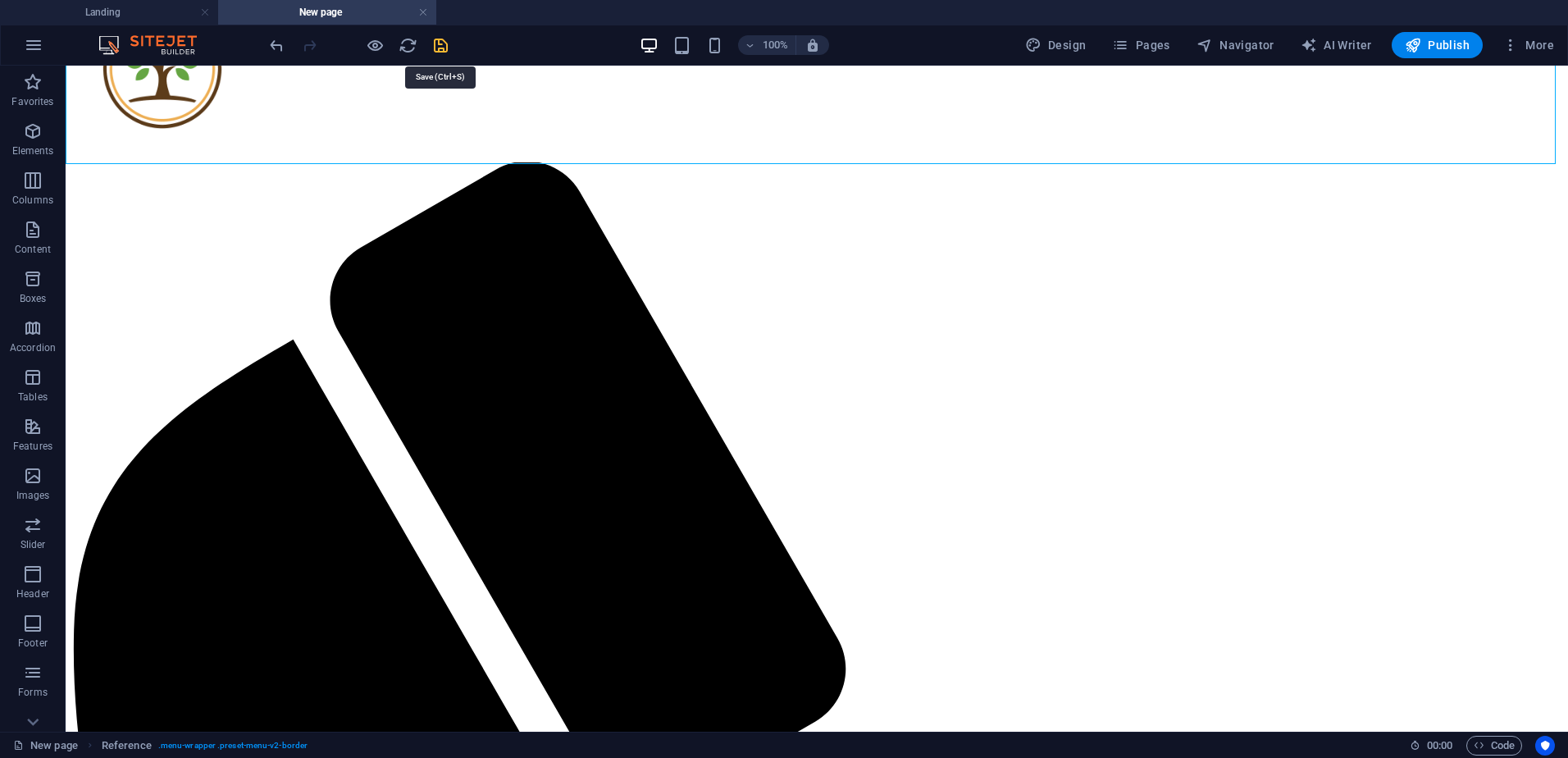
click at [442, 43] on icon "save" at bounding box center [441, 45] width 19 height 19
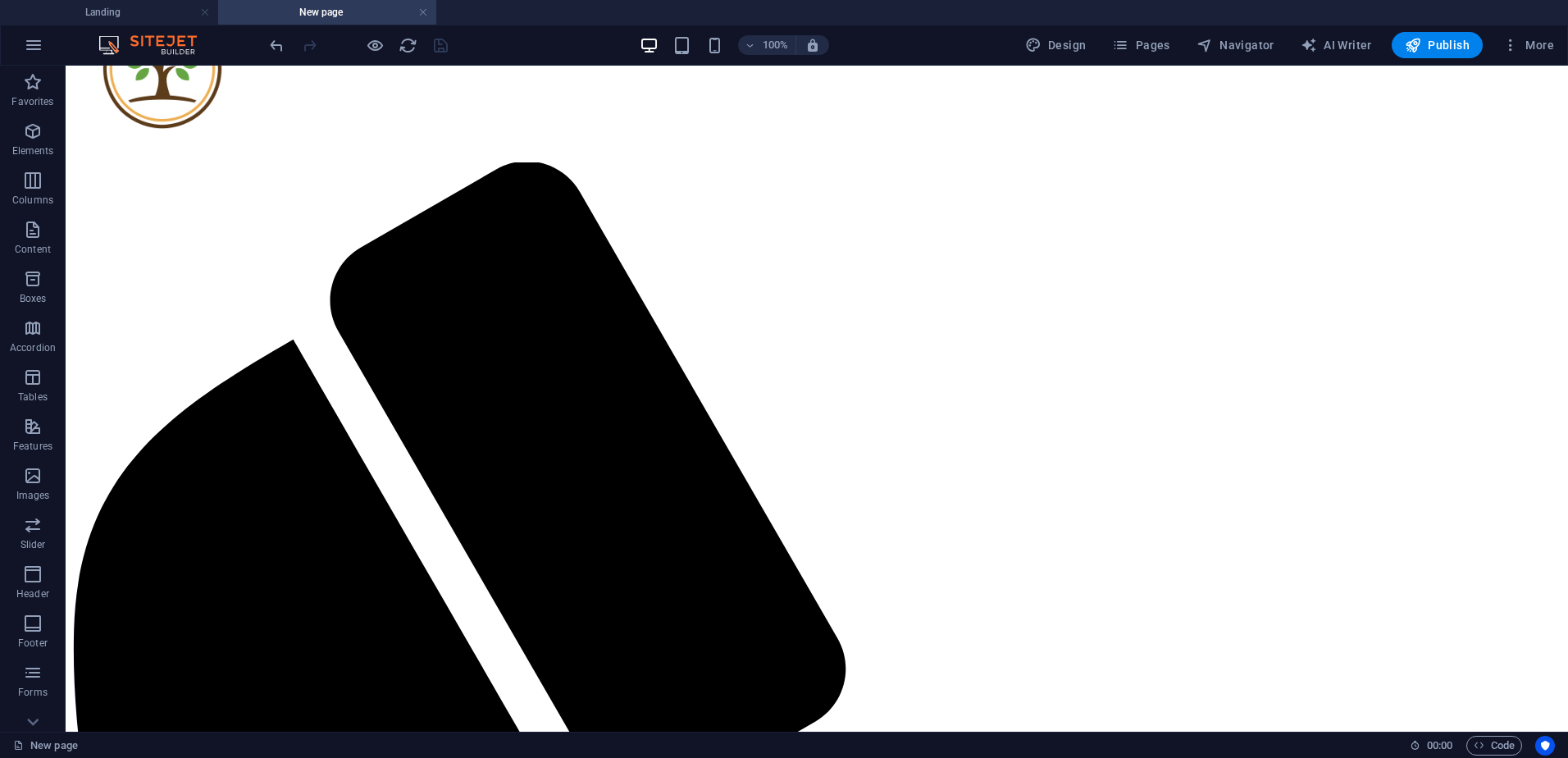
click at [363, 50] on div at bounding box center [358, 44] width 183 height 26
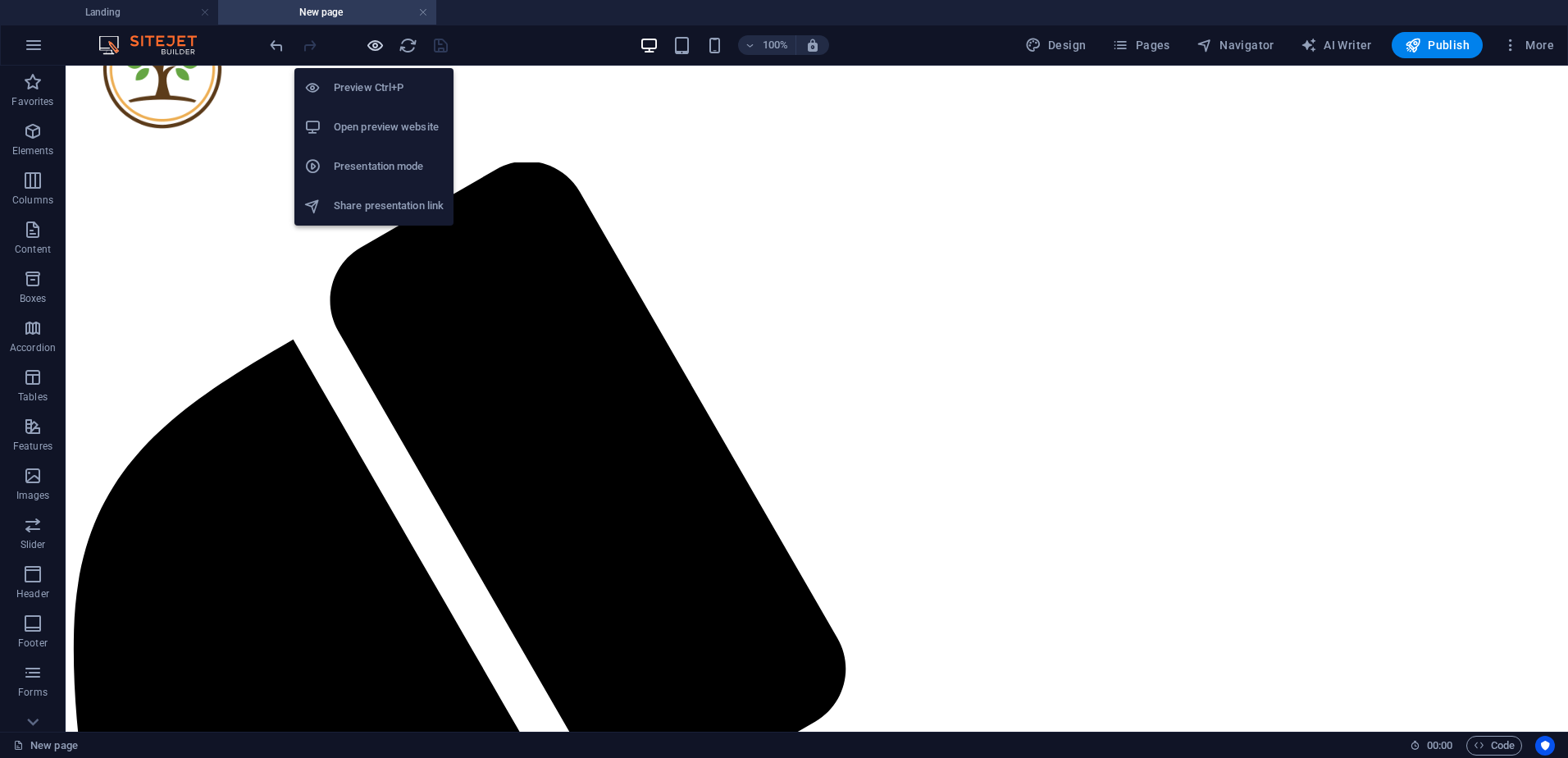
click at [371, 47] on icon "button" at bounding box center [375, 45] width 19 height 19
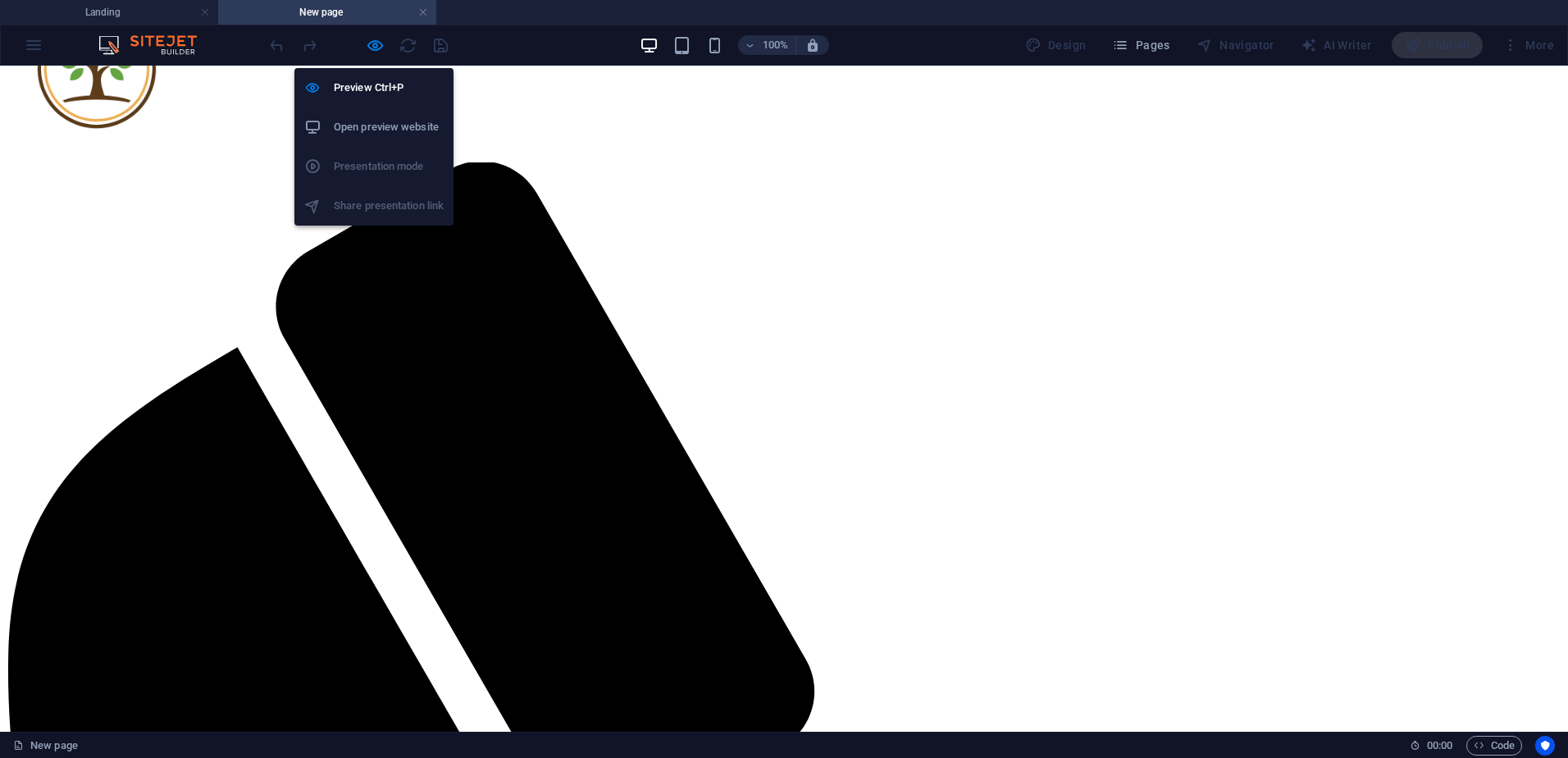
click at [390, 129] on h6 "Open preview website" at bounding box center [388, 126] width 110 height 19
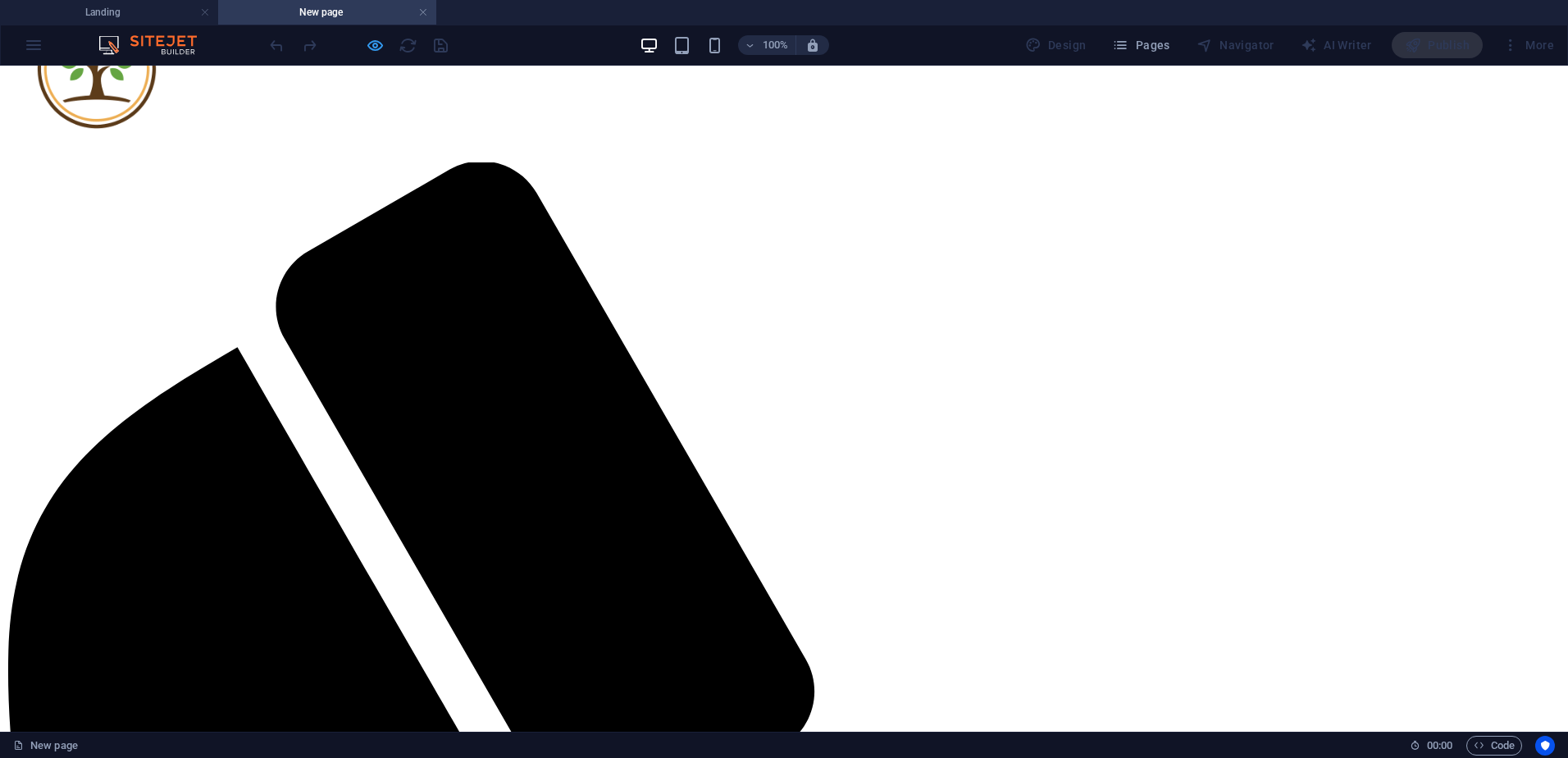
click at [371, 51] on icon "button" at bounding box center [375, 45] width 19 height 19
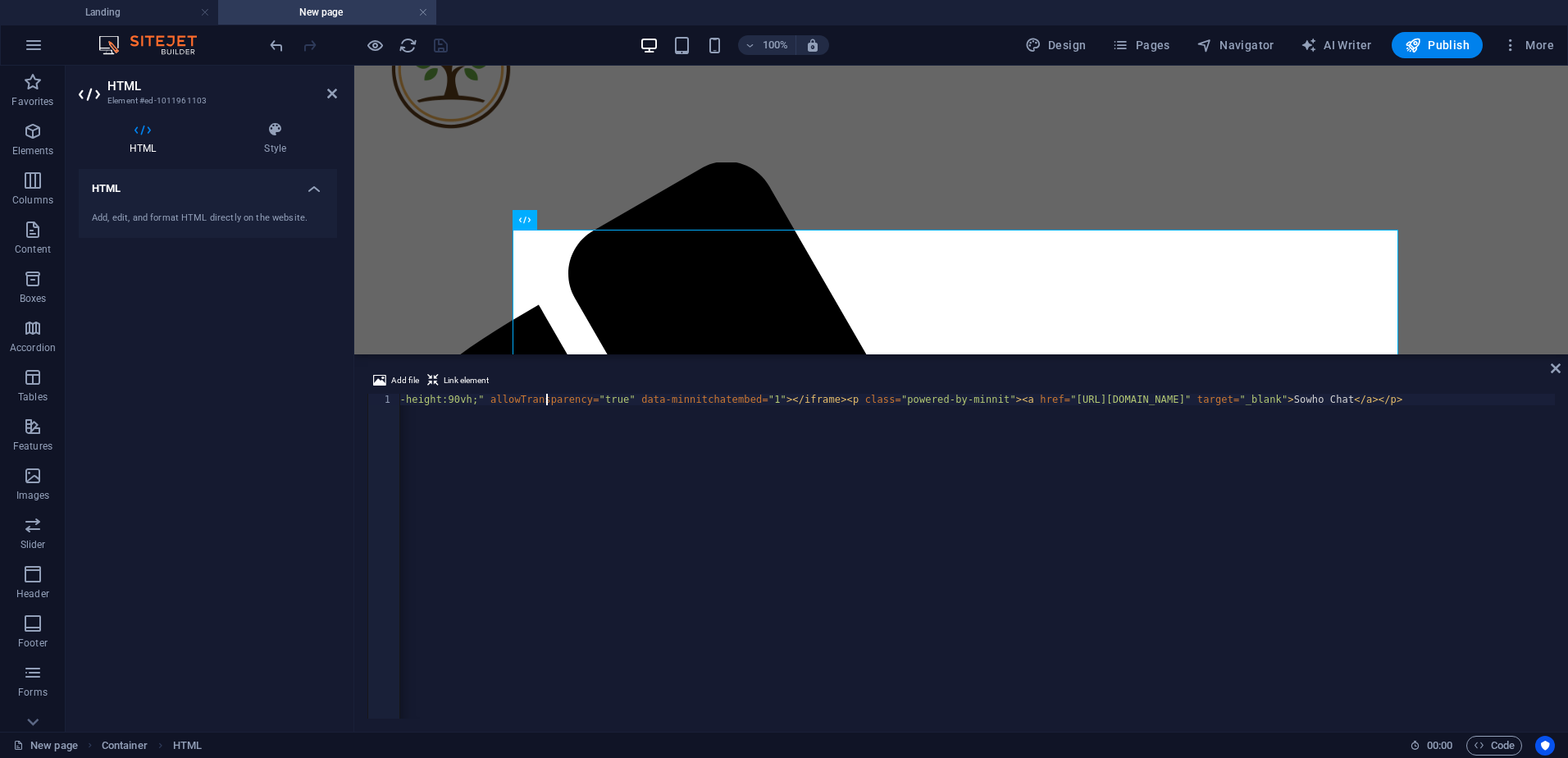
click at [549, 397] on div "< iframe src = "[URL][DOMAIN_NAME]" style = "border:none; width:90%; height:500…" at bounding box center [730, 565] width 1648 height 344
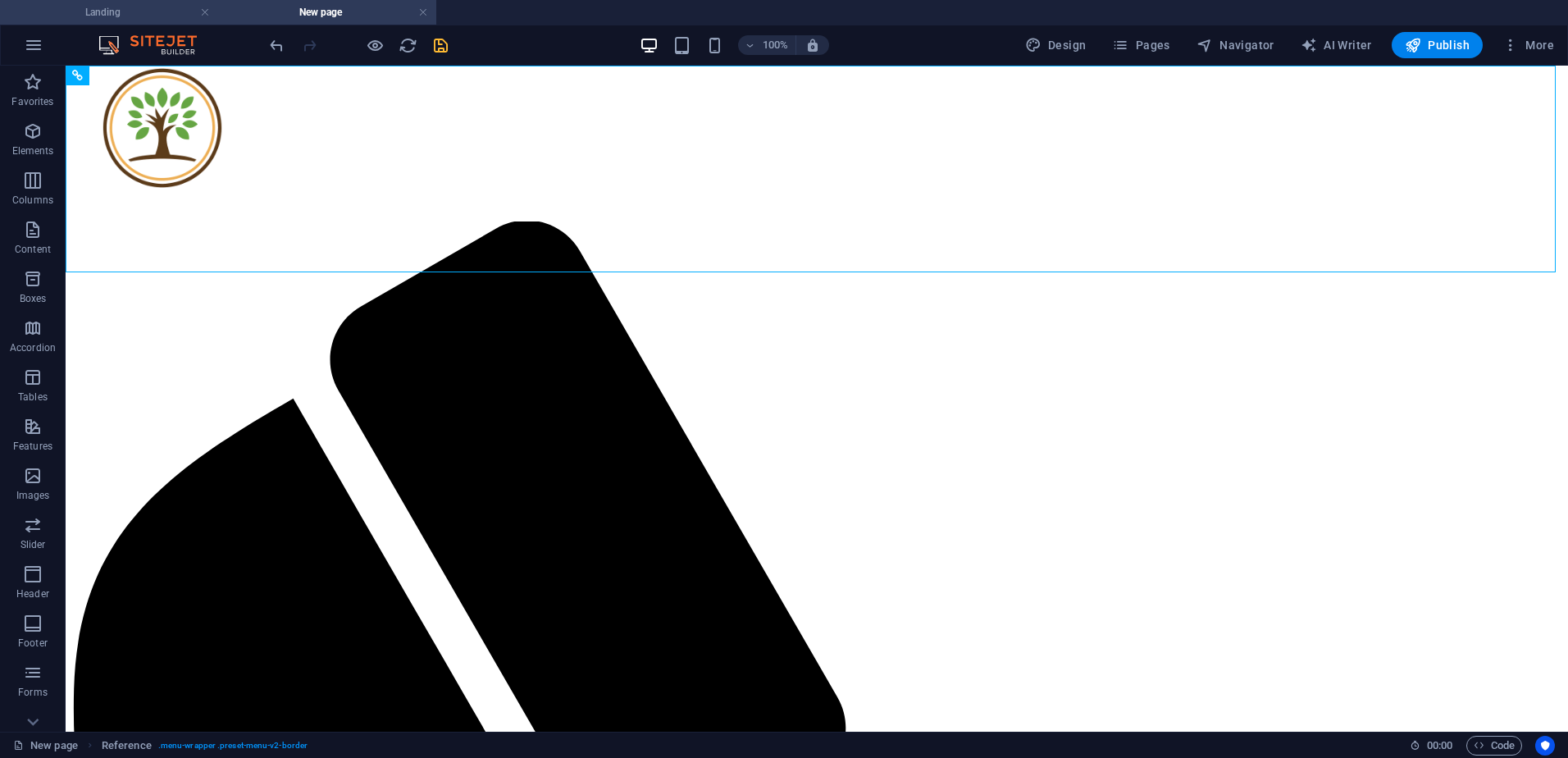
scroll to position [0, 0]
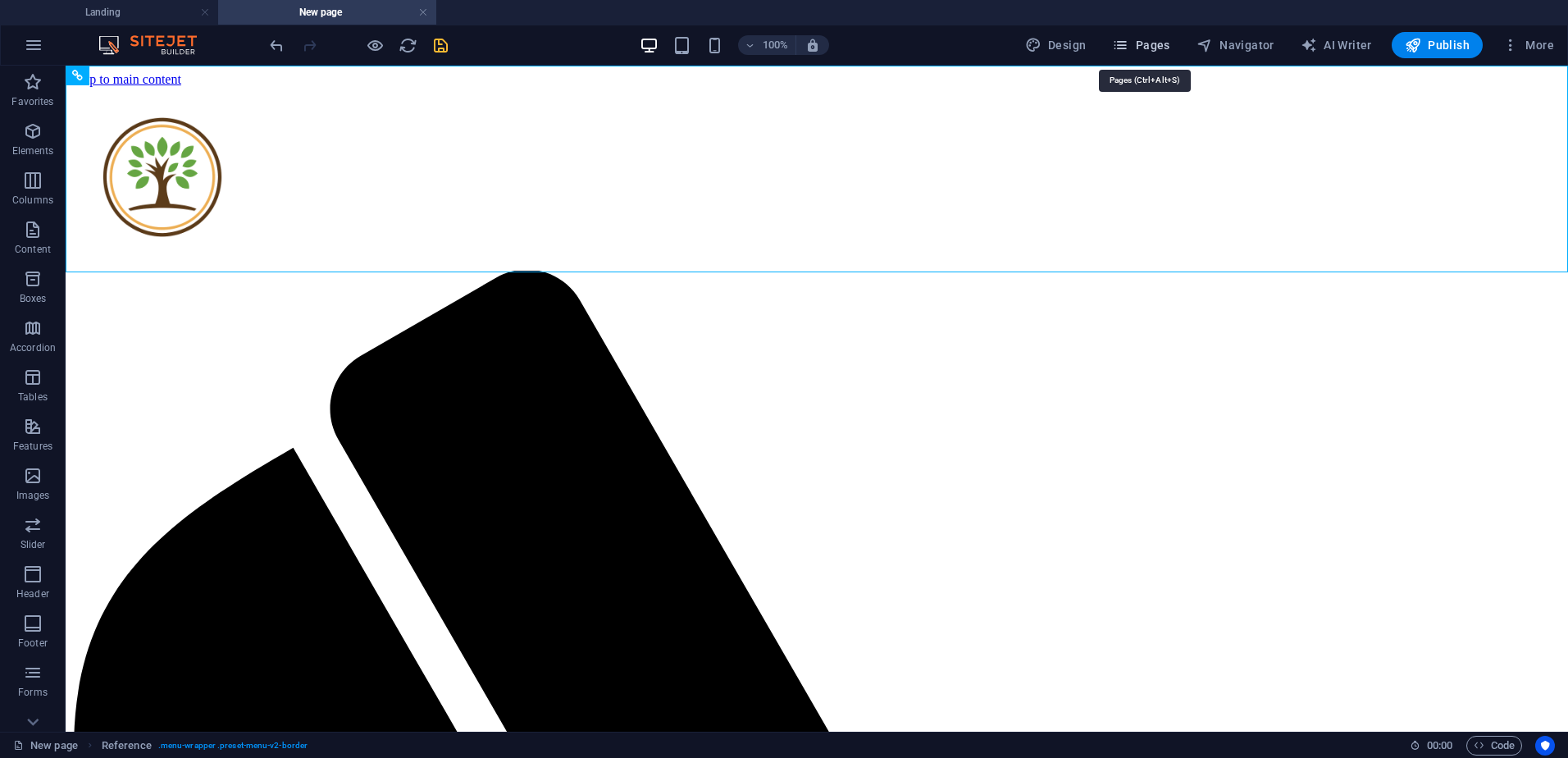
click at [1128, 49] on icon "button" at bounding box center [1120, 45] width 17 height 17
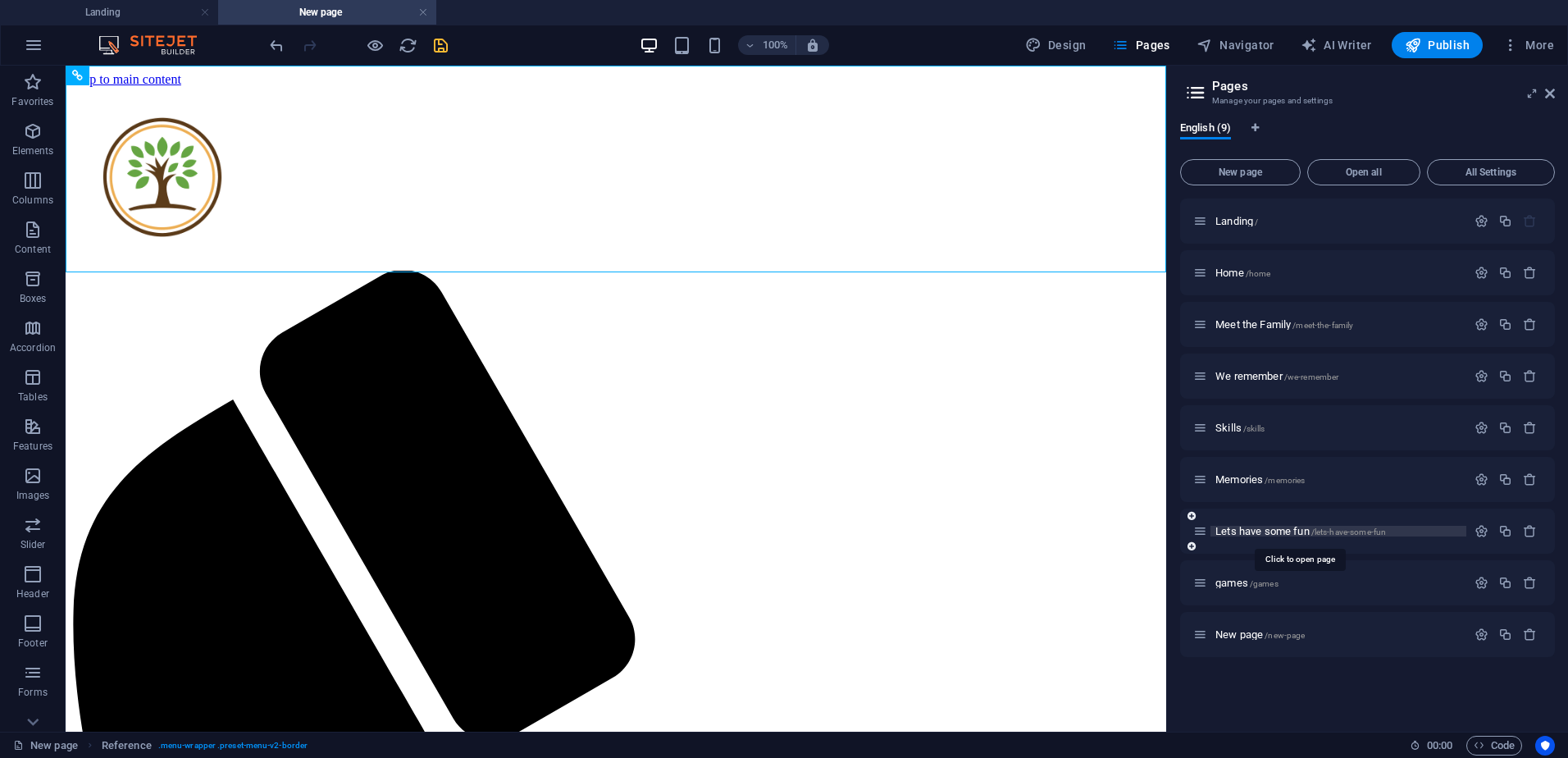
click at [1251, 528] on span "Lets have some fun /lets-have-some-fun" at bounding box center [1301, 531] width 171 height 13
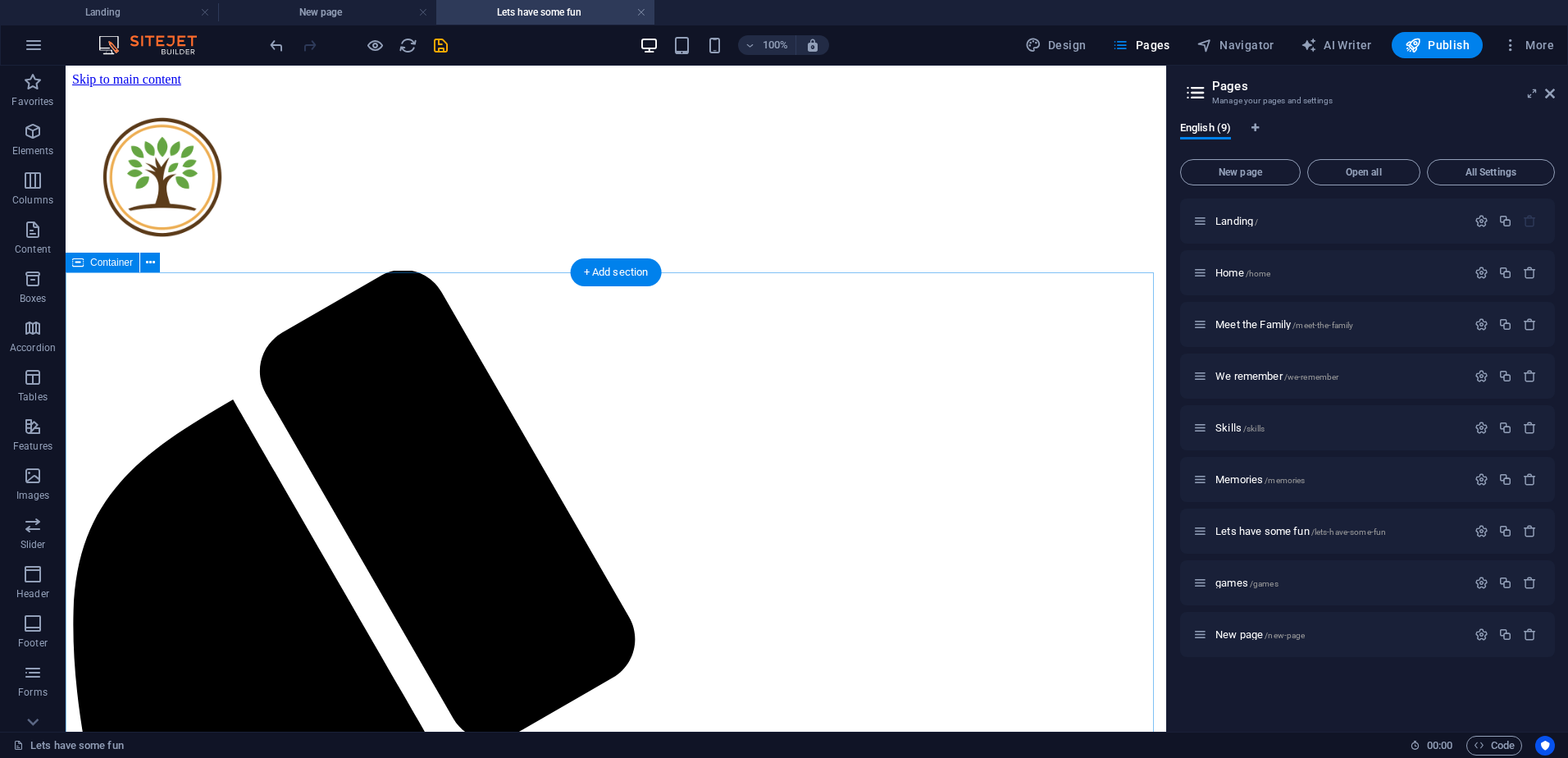
drag, startPoint x: 608, startPoint y: 262, endPoint x: 256, endPoint y: 200, distance: 357.4
click at [608, 262] on div "+ Add section" at bounding box center [616, 271] width 91 height 28
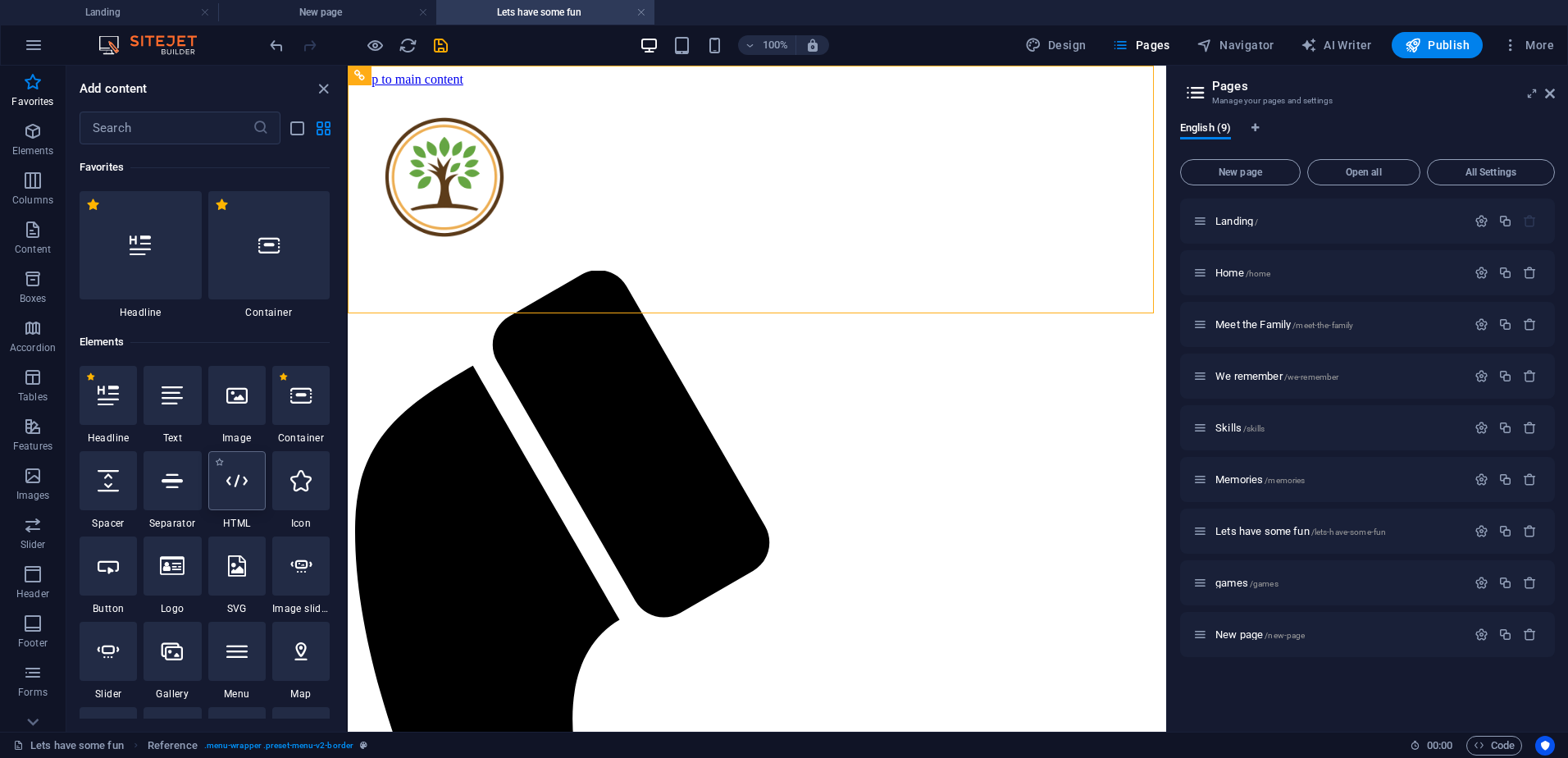
click at [250, 493] on div at bounding box center [237, 480] width 58 height 59
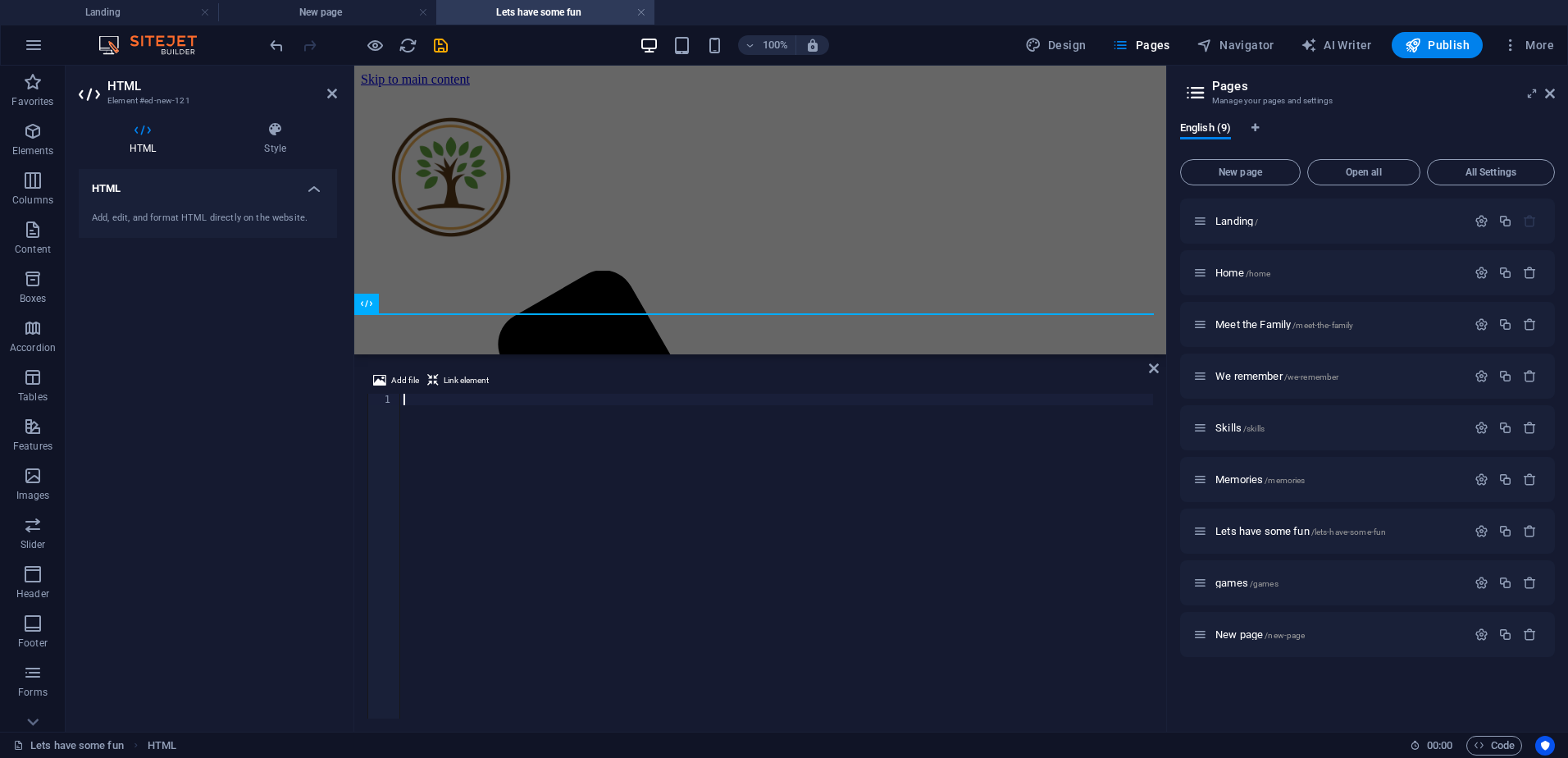
type textarea "<iframe src="[URL][DOMAIN_NAME]" style="border:none; width:90%; height:500px; m…"
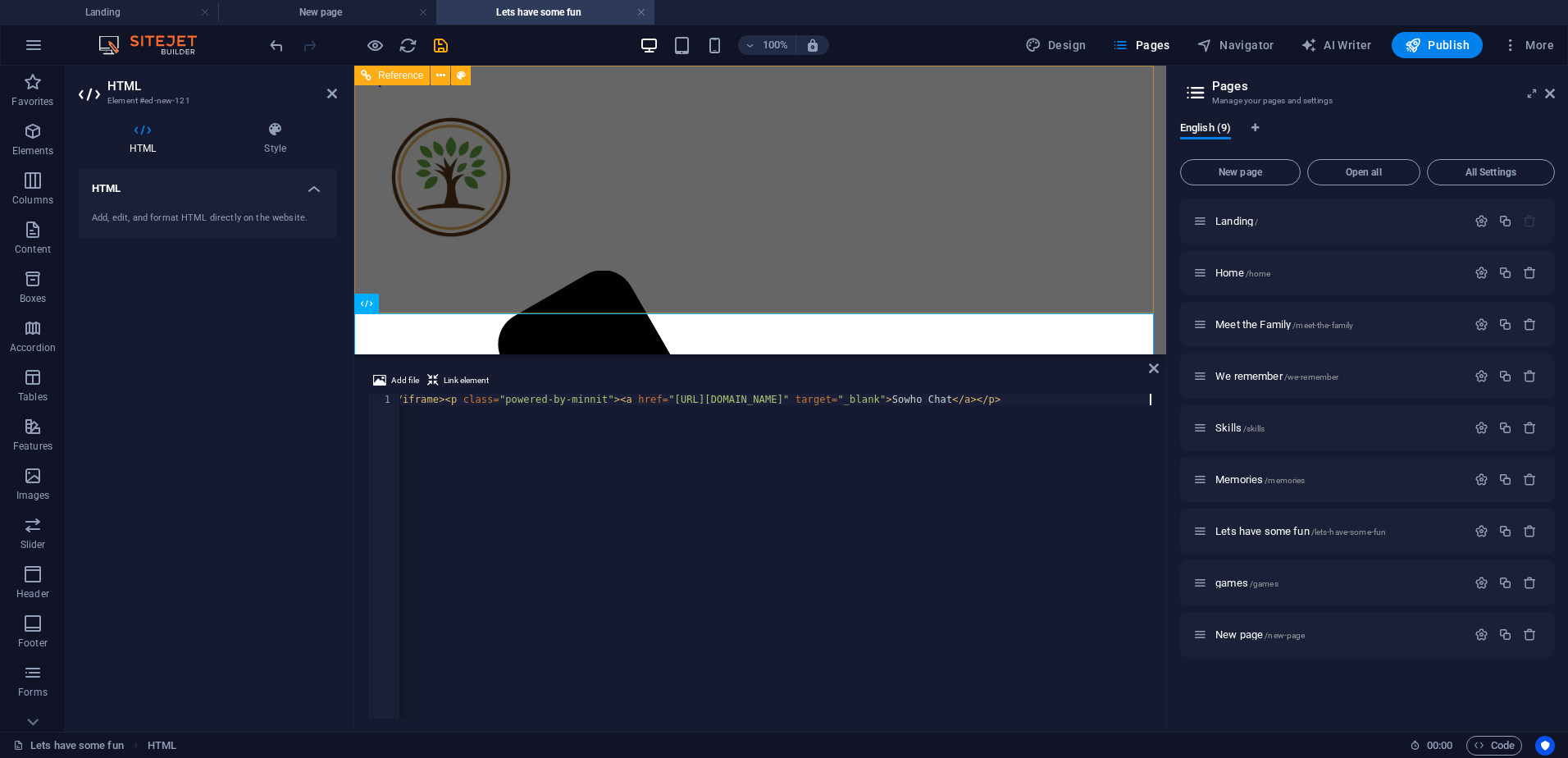
click at [656, 204] on div "Menu Home About [PERSON_NAME] Meet the Sowho's We remember Connect" at bounding box center [760, 754] width 798 height 1334
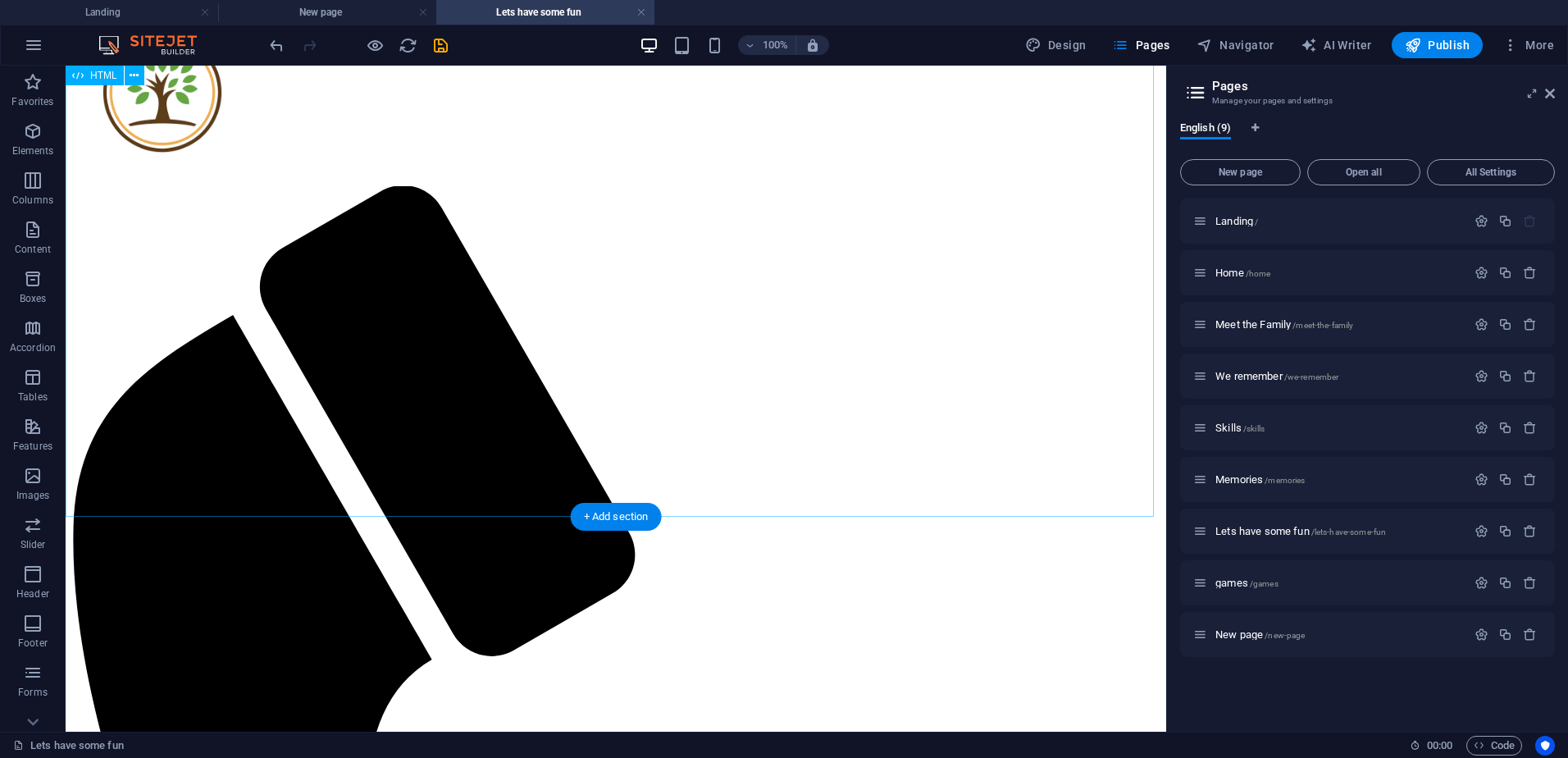
scroll to position [82, 0]
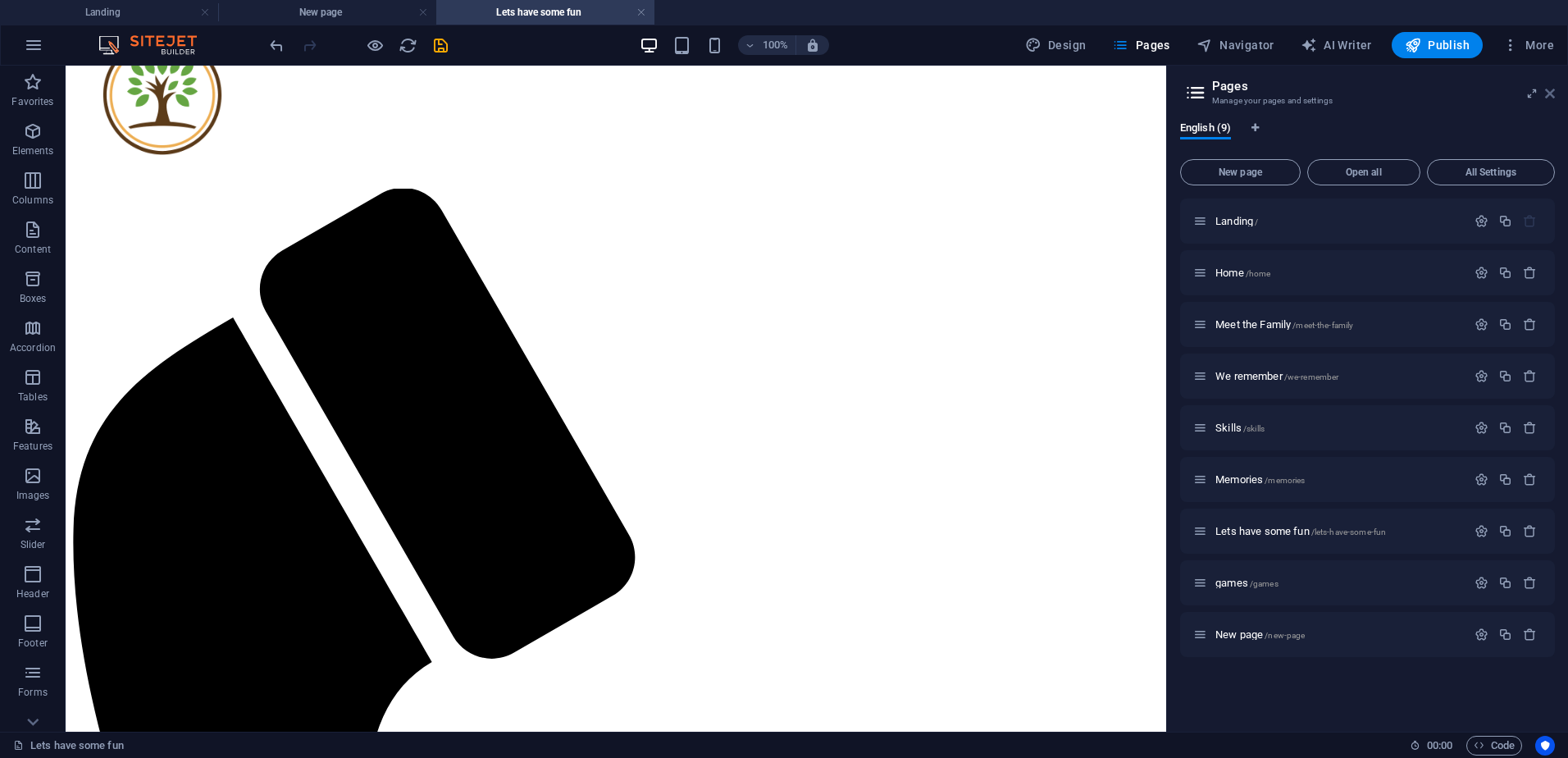
click at [1548, 90] on icon at bounding box center [1550, 94] width 10 height 13
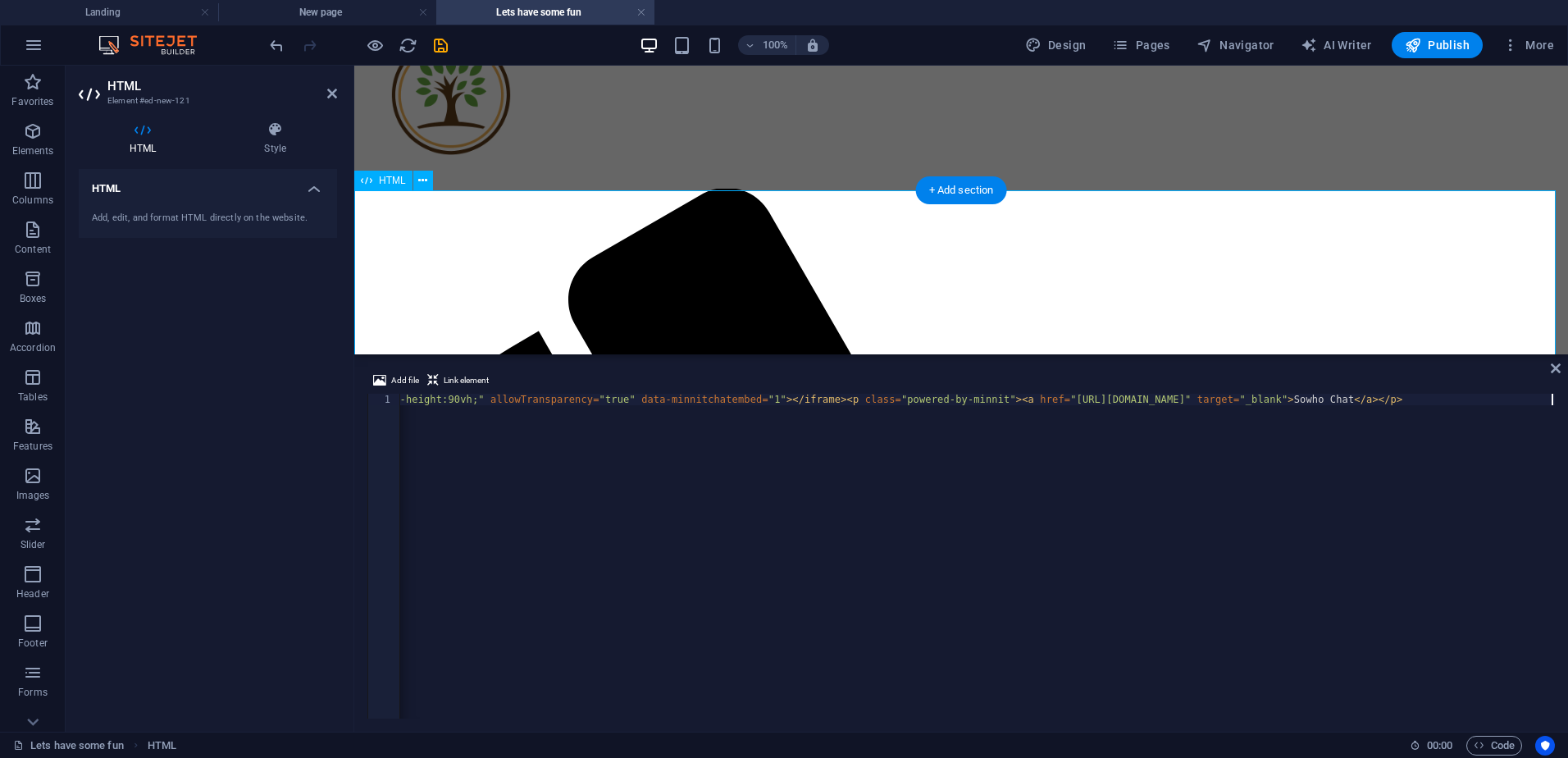
scroll to position [0, 493]
click at [420, 183] on icon at bounding box center [422, 181] width 9 height 18
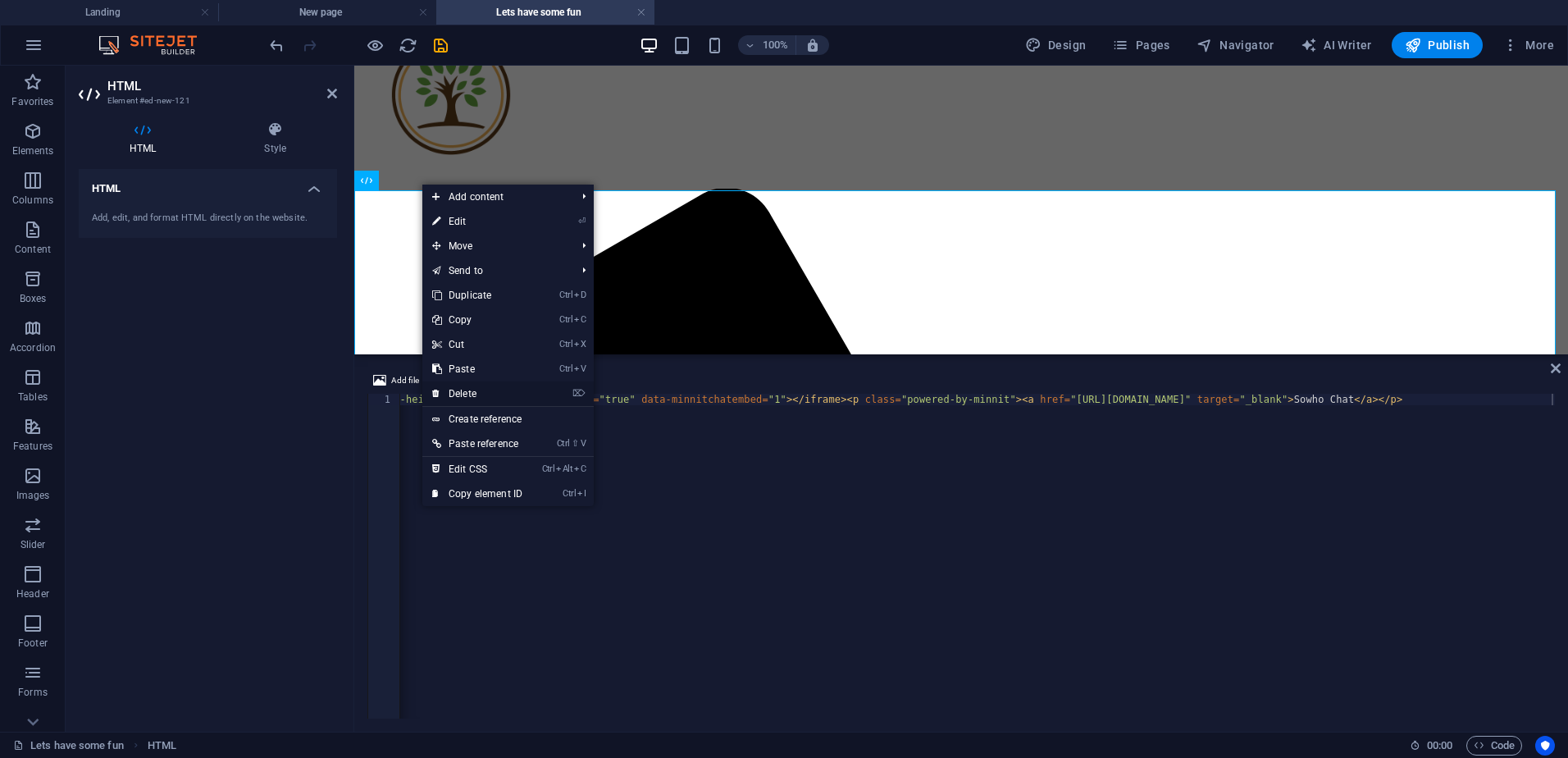
click at [470, 398] on link "⌦ Delete" at bounding box center [477, 393] width 110 height 24
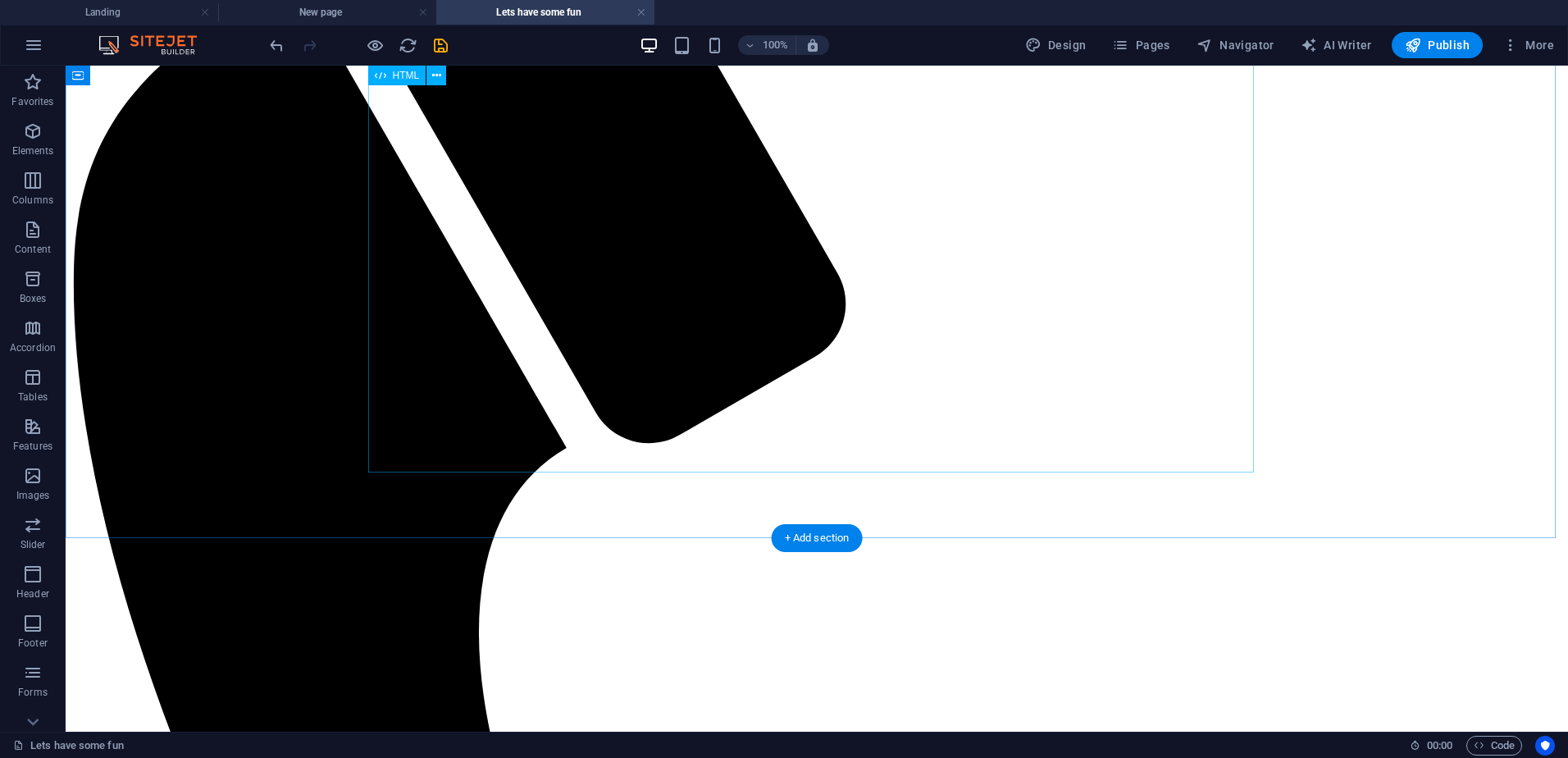
scroll to position [164, 0]
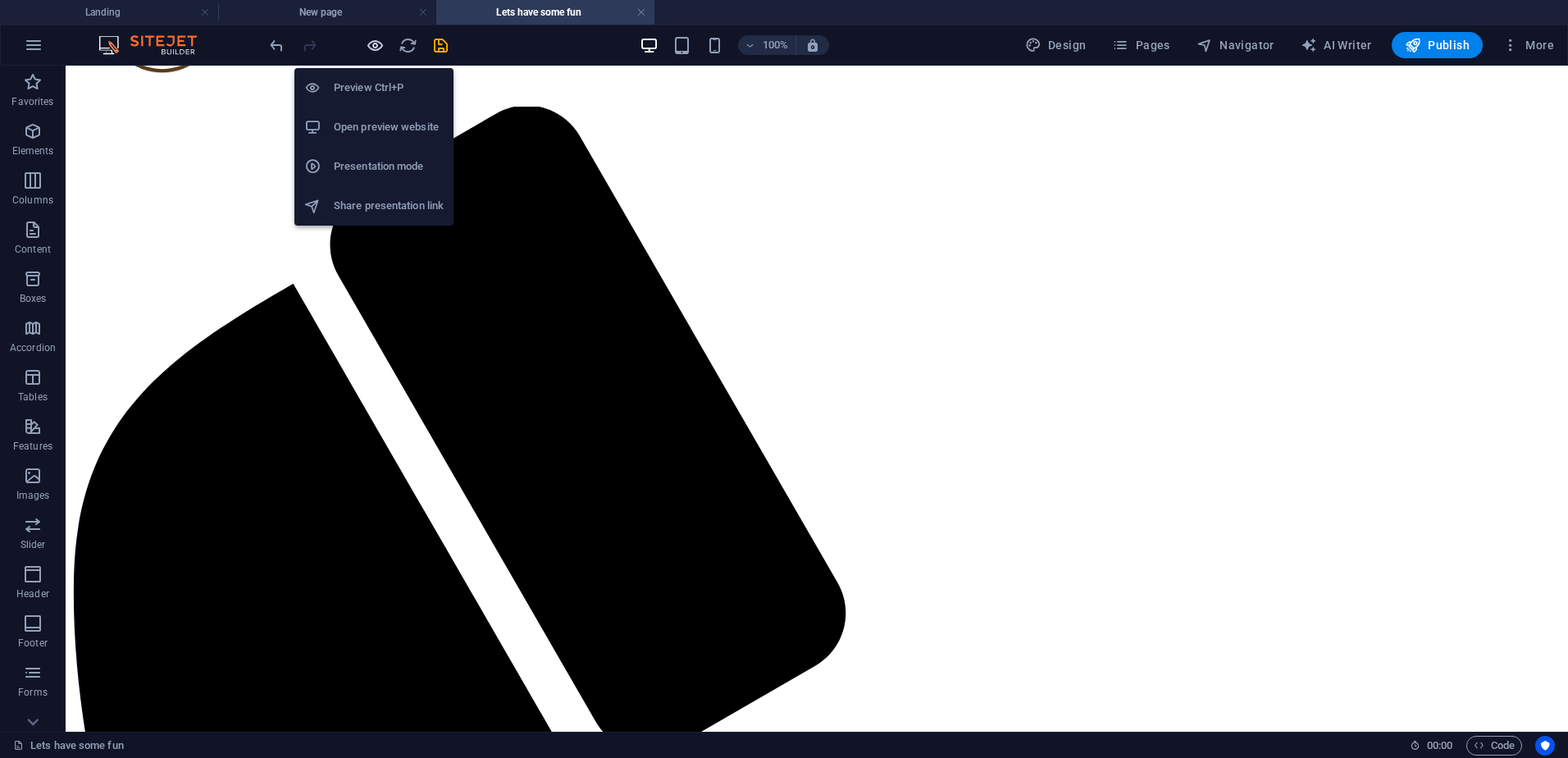
click at [374, 45] on icon "button" at bounding box center [375, 45] width 19 height 19
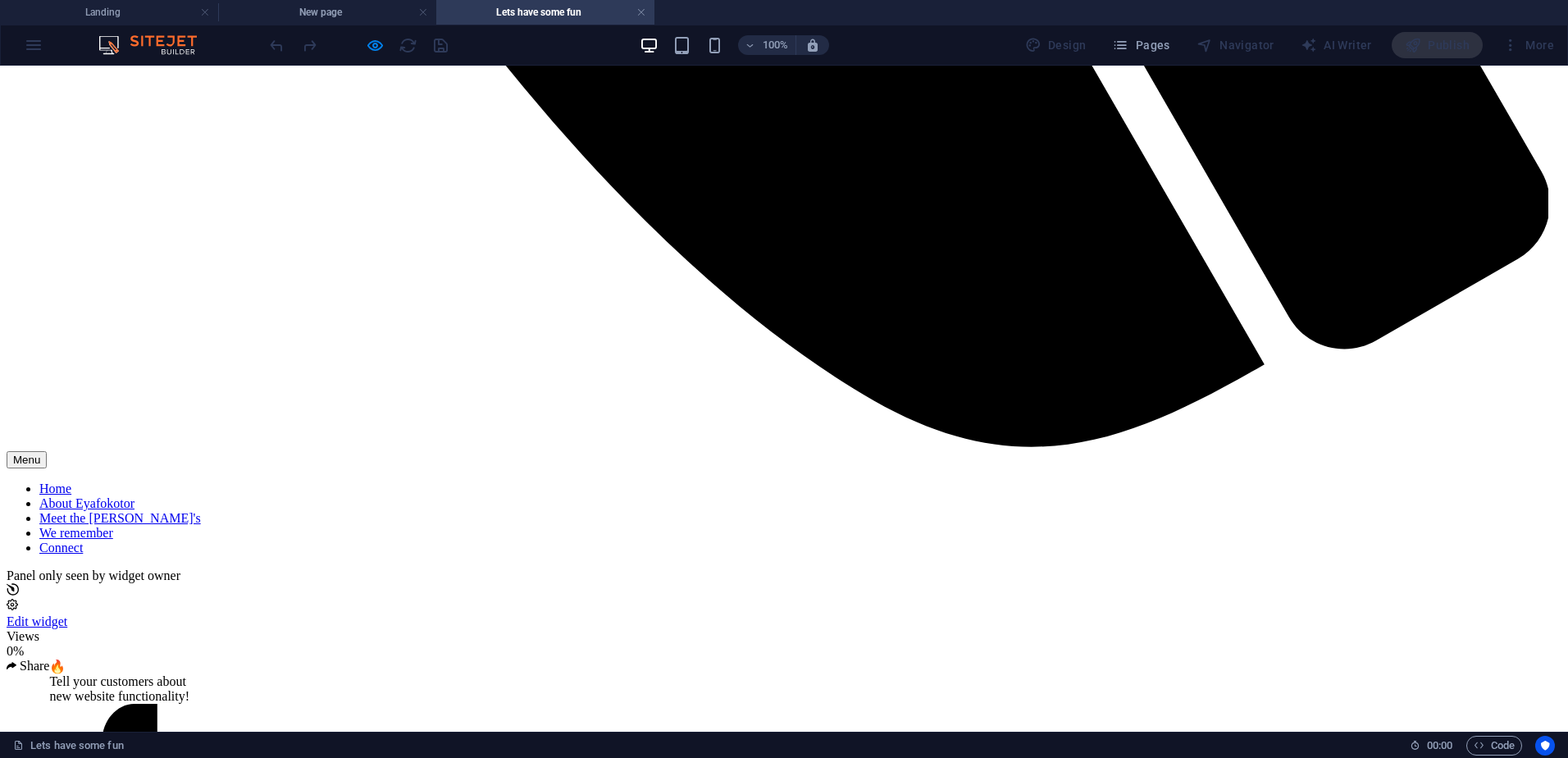
scroll to position [2132, 0]
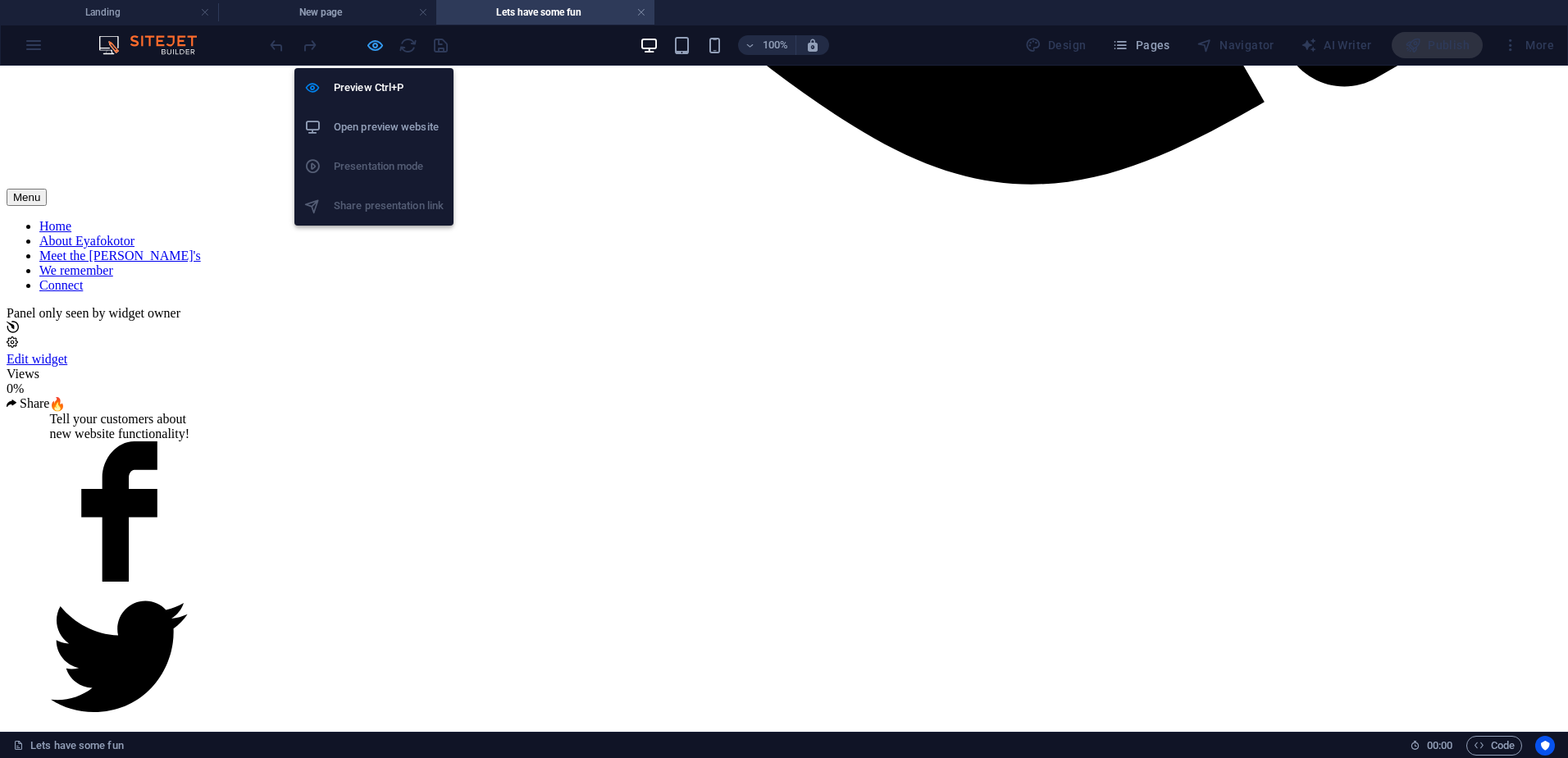
click at [369, 39] on icon "button" at bounding box center [375, 45] width 19 height 19
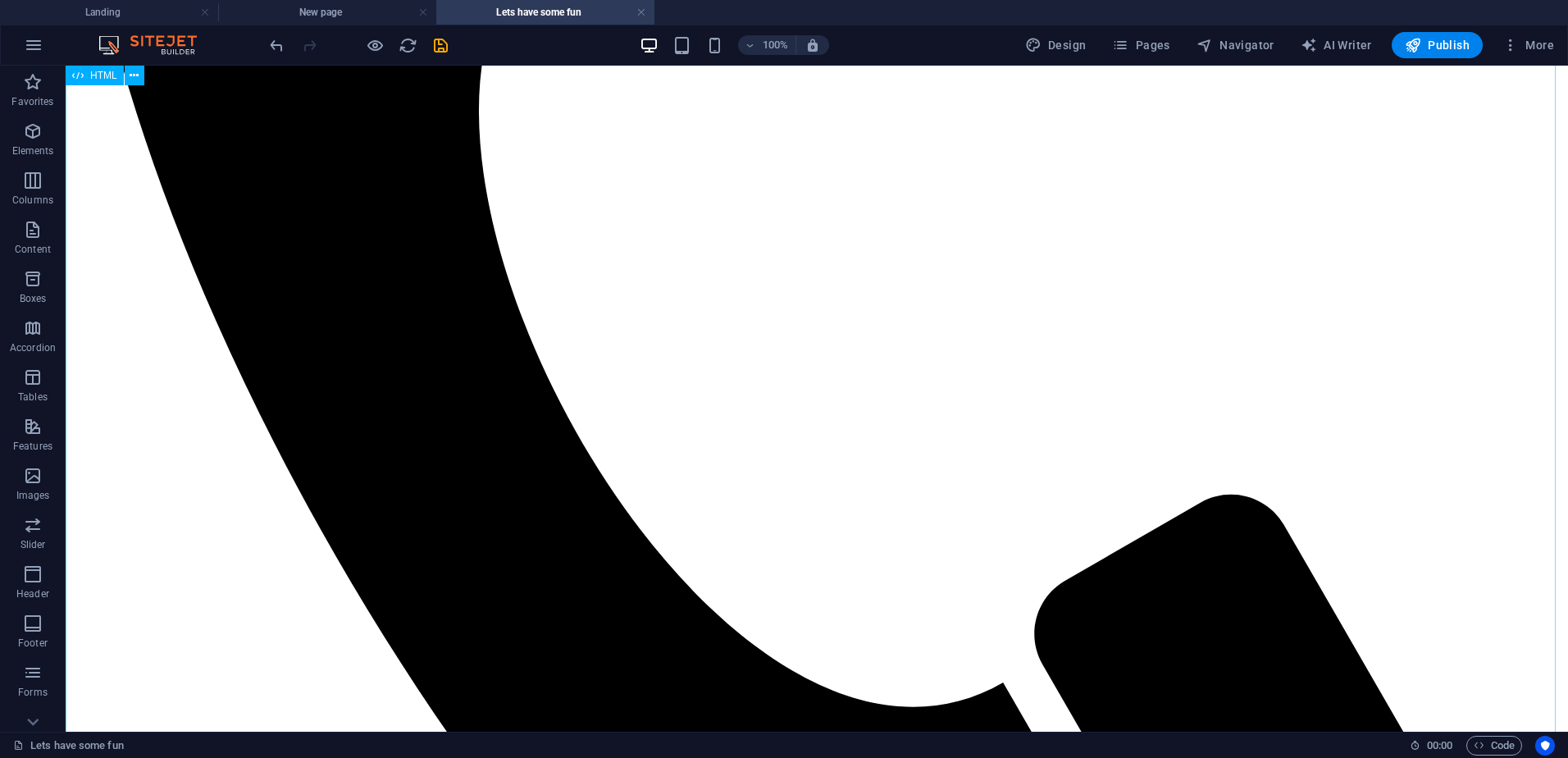
scroll to position [786, 0]
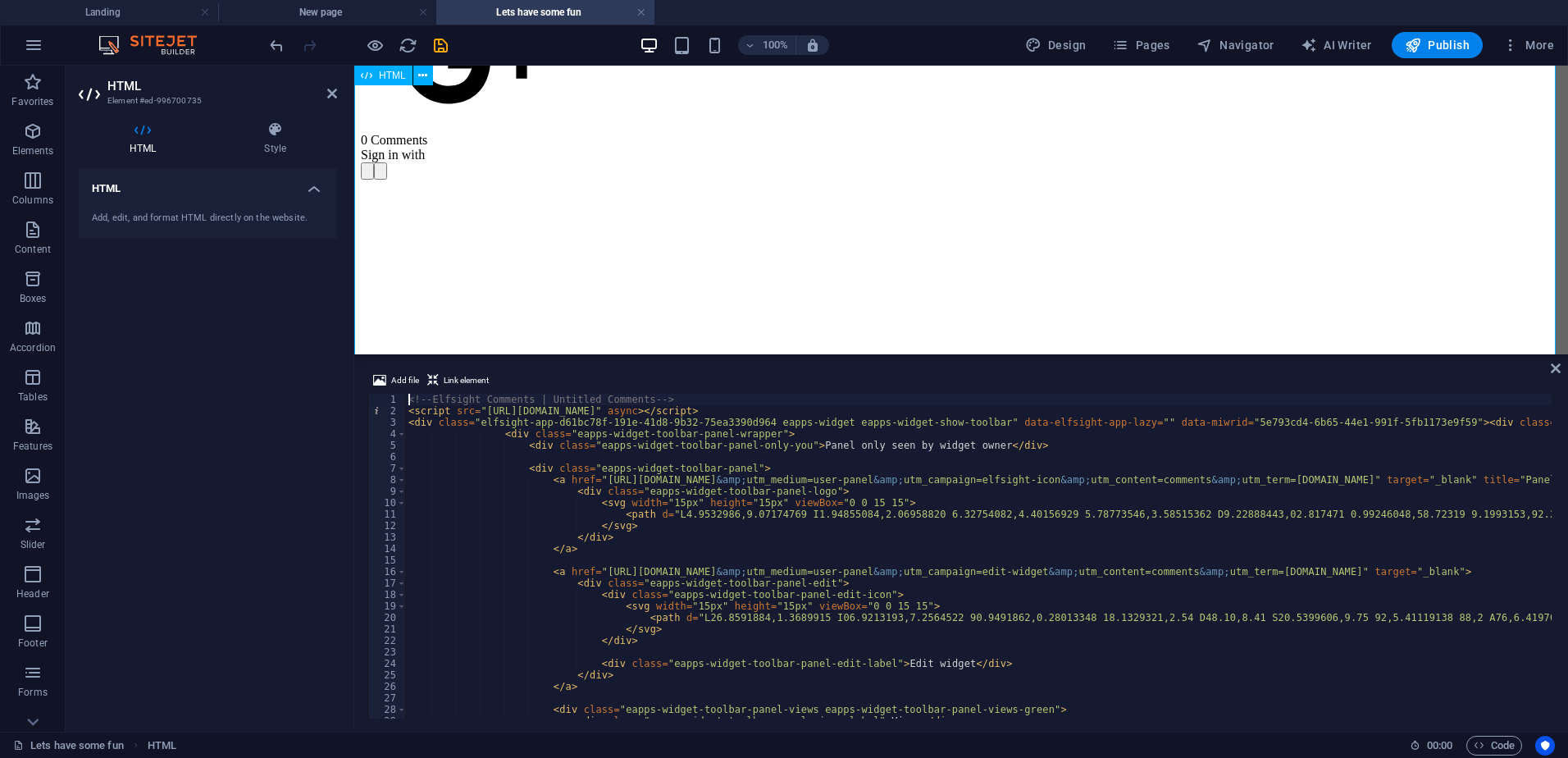
click at [322, 380] on div "HTML Add, edit, and format HTML directly on the website." at bounding box center [208, 444] width 258 height 549
type textarea "<div class="eapps-widget-toolbar-panel-logo">"
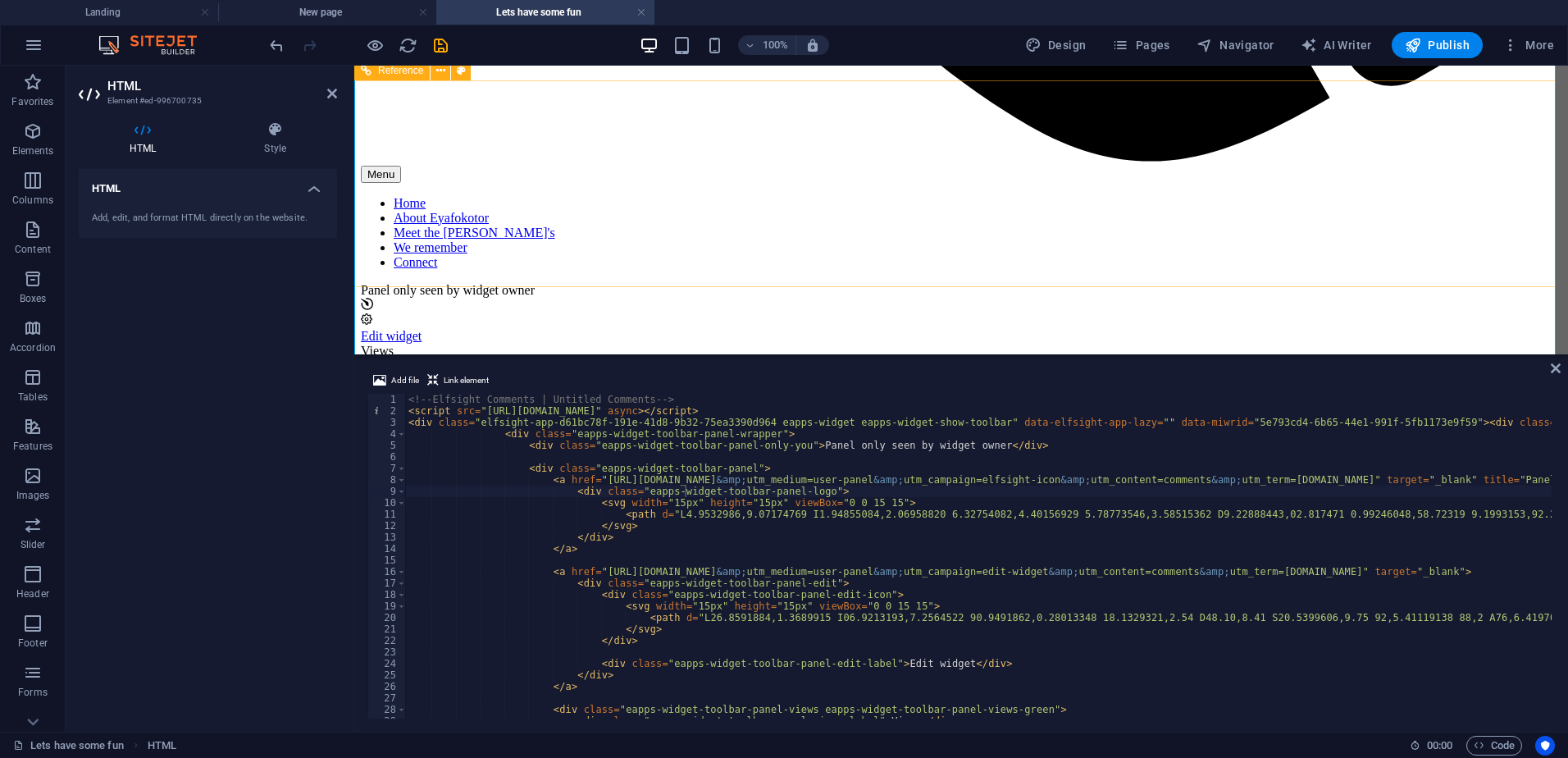
scroll to position [1579, 0]
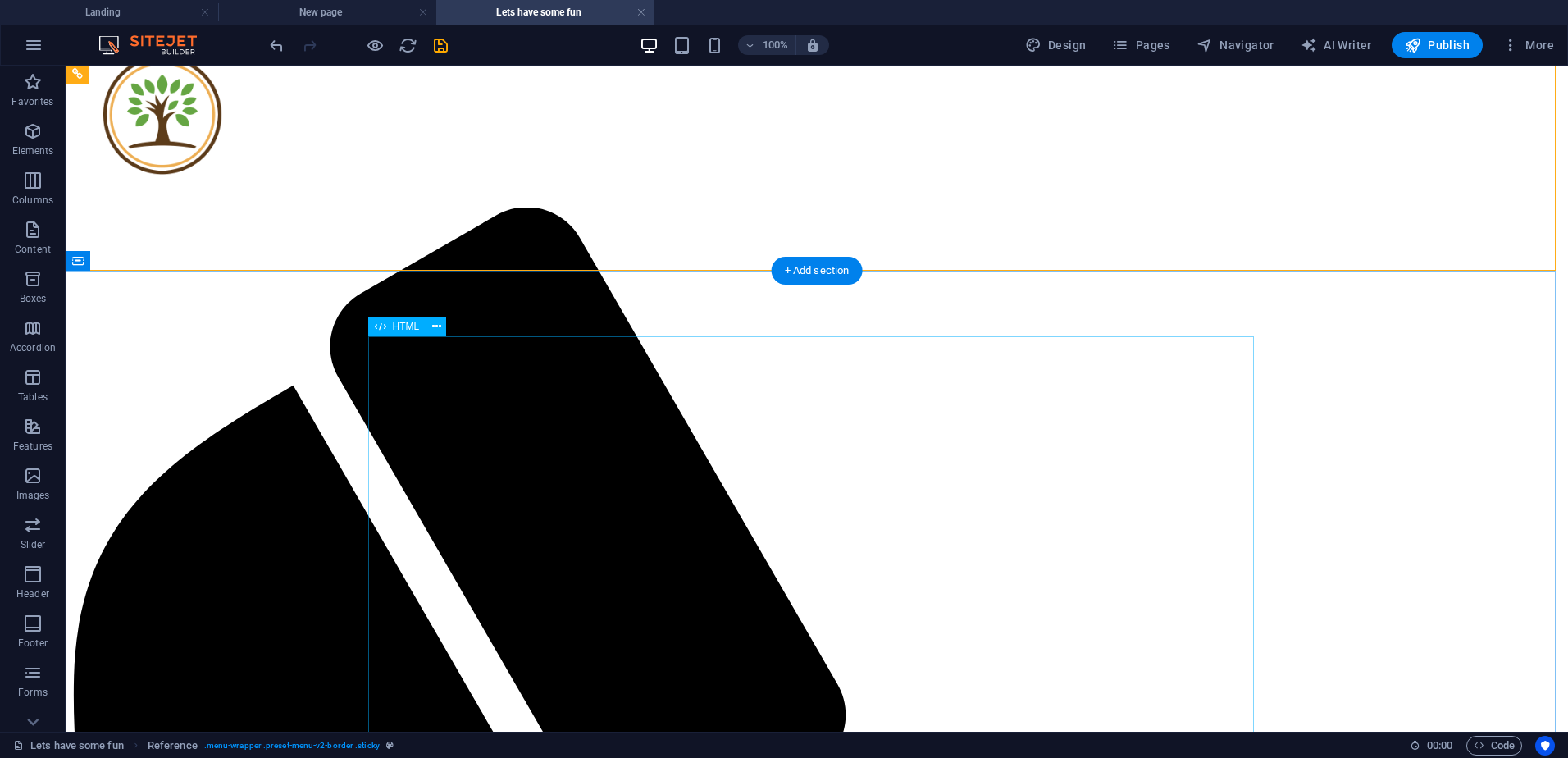
scroll to position [82, 0]
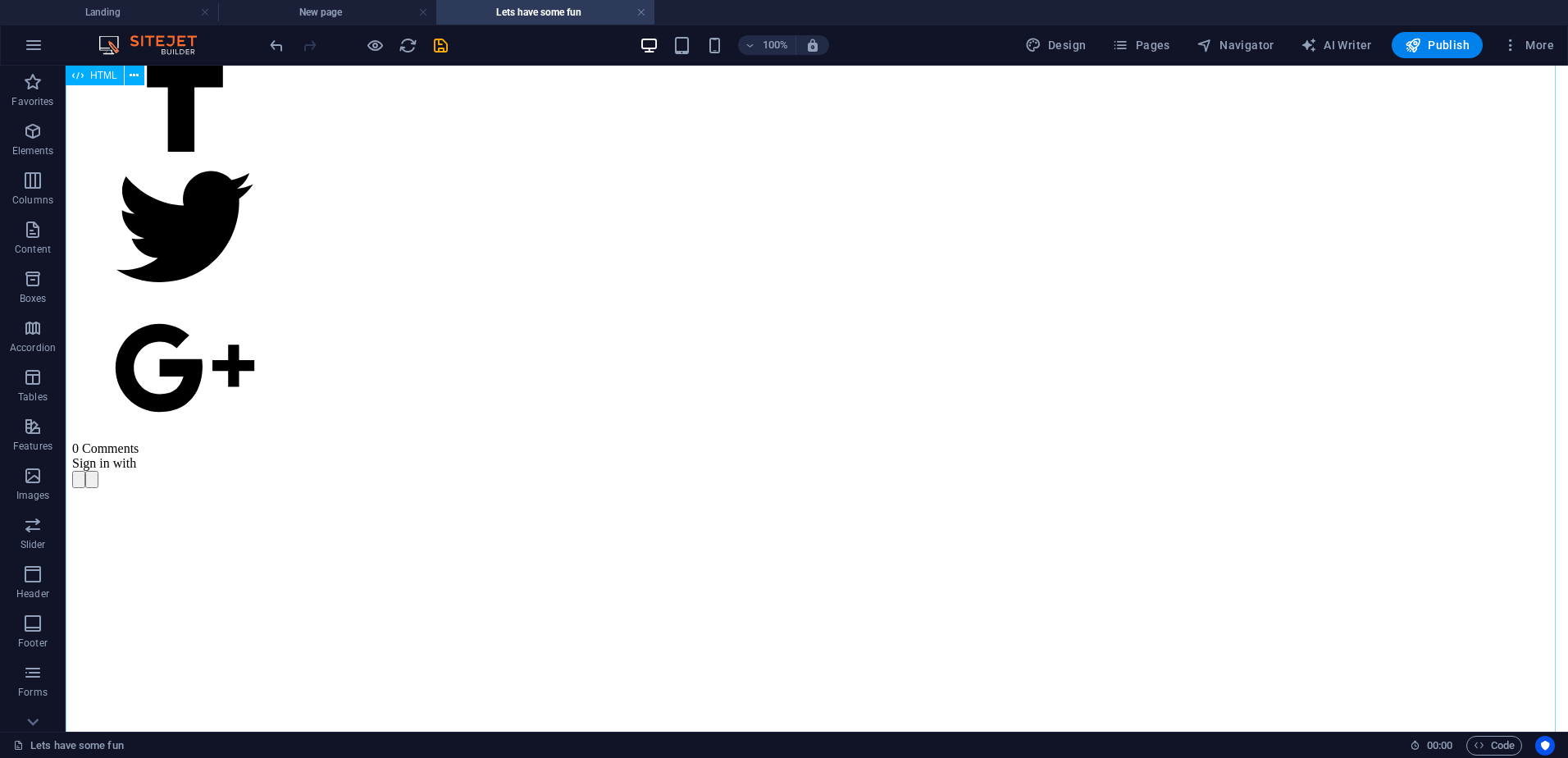
scroll to position [2688, 0]
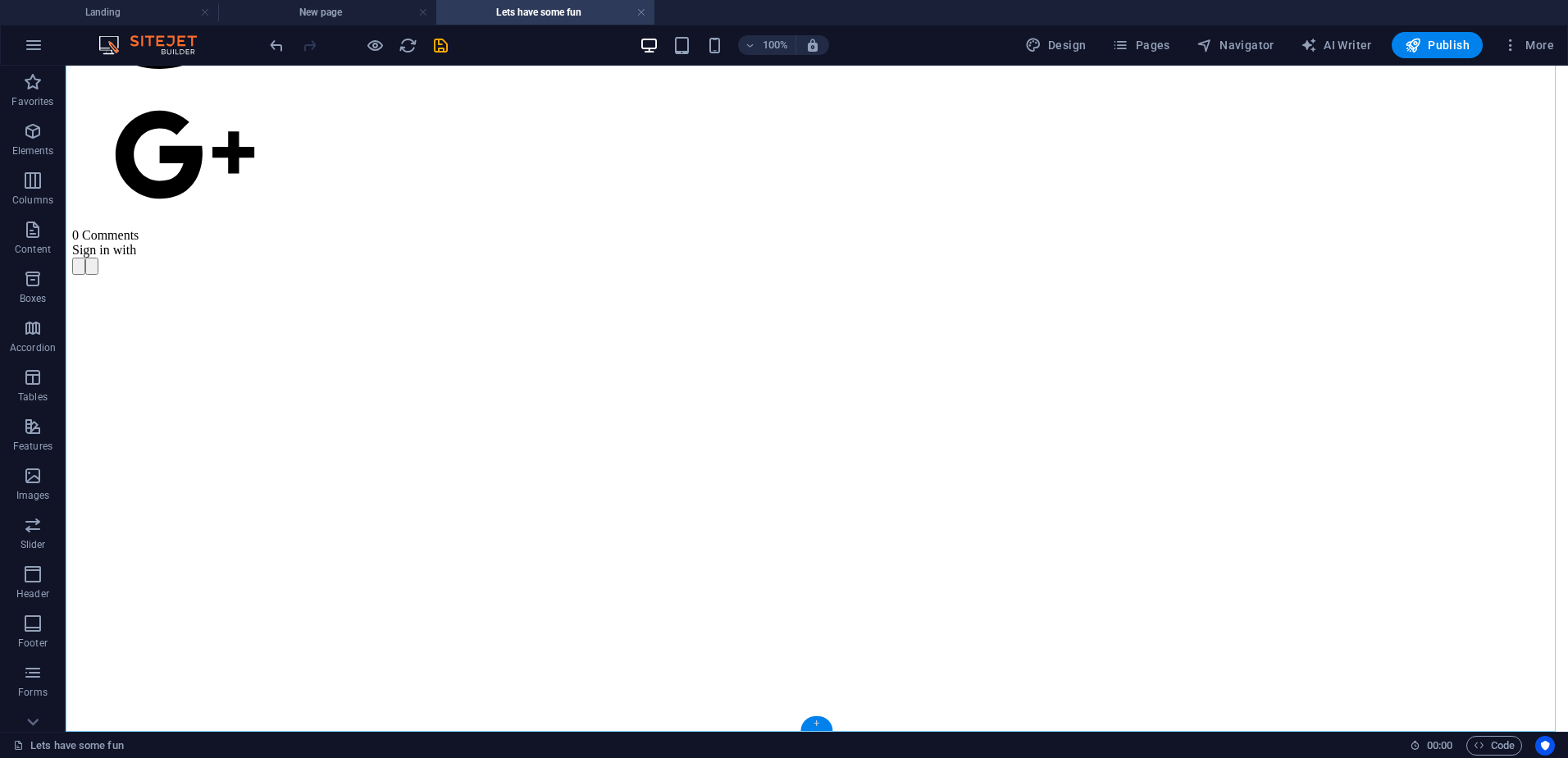
click at [812, 720] on div "+" at bounding box center [816, 724] width 32 height 15
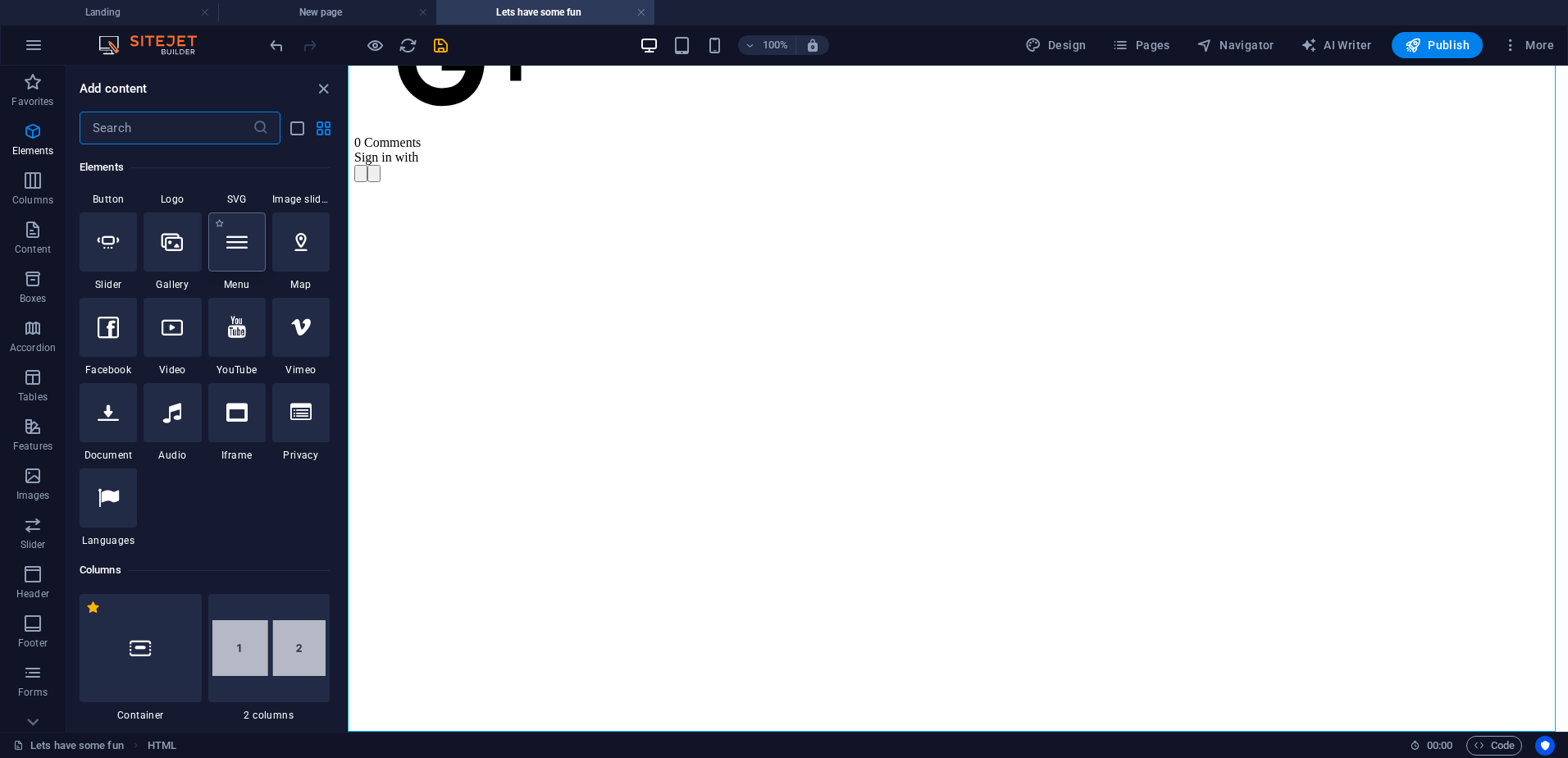
scroll to position [0, 0]
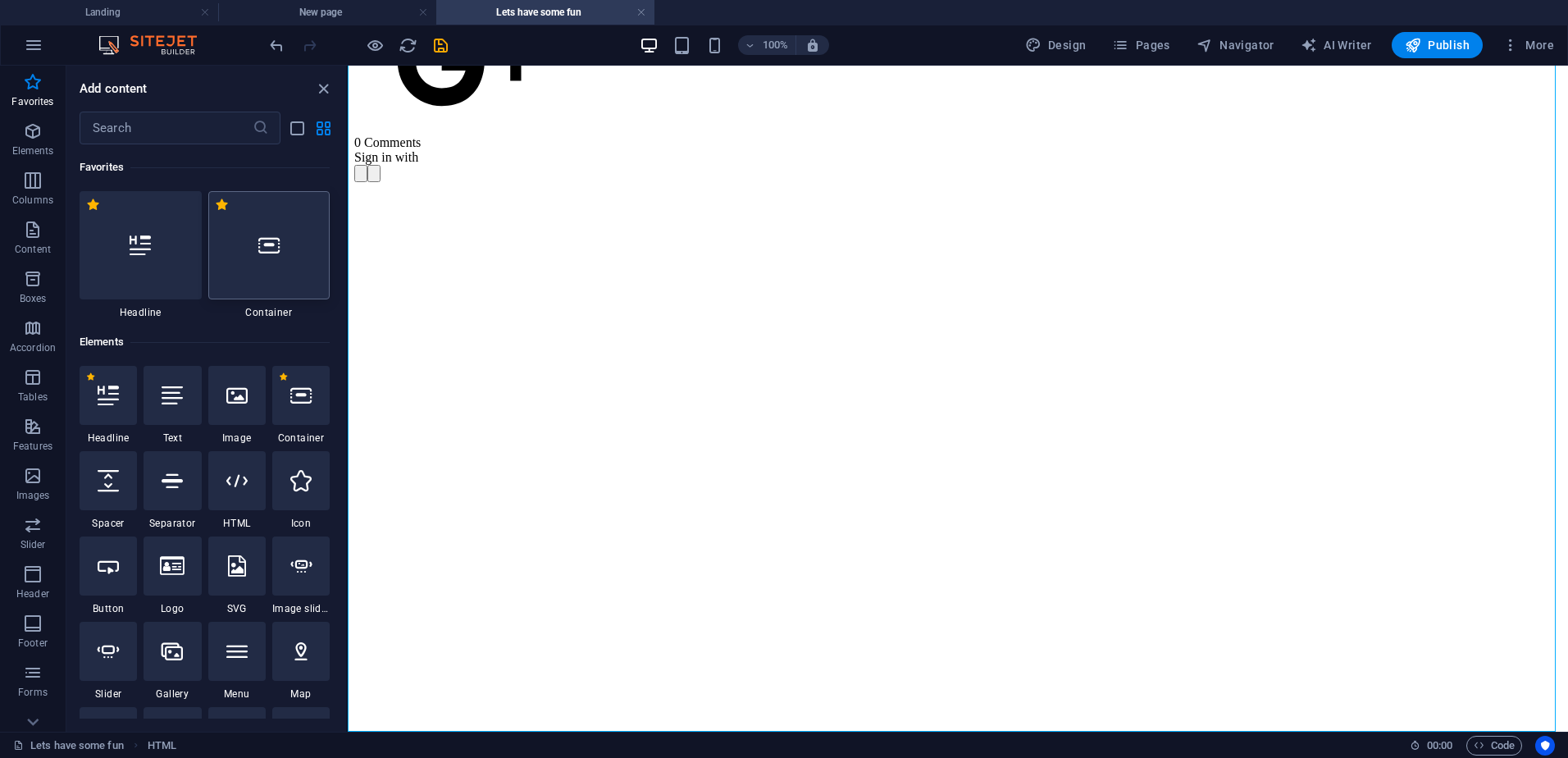
click at [283, 256] on div at bounding box center [270, 245] width 122 height 108
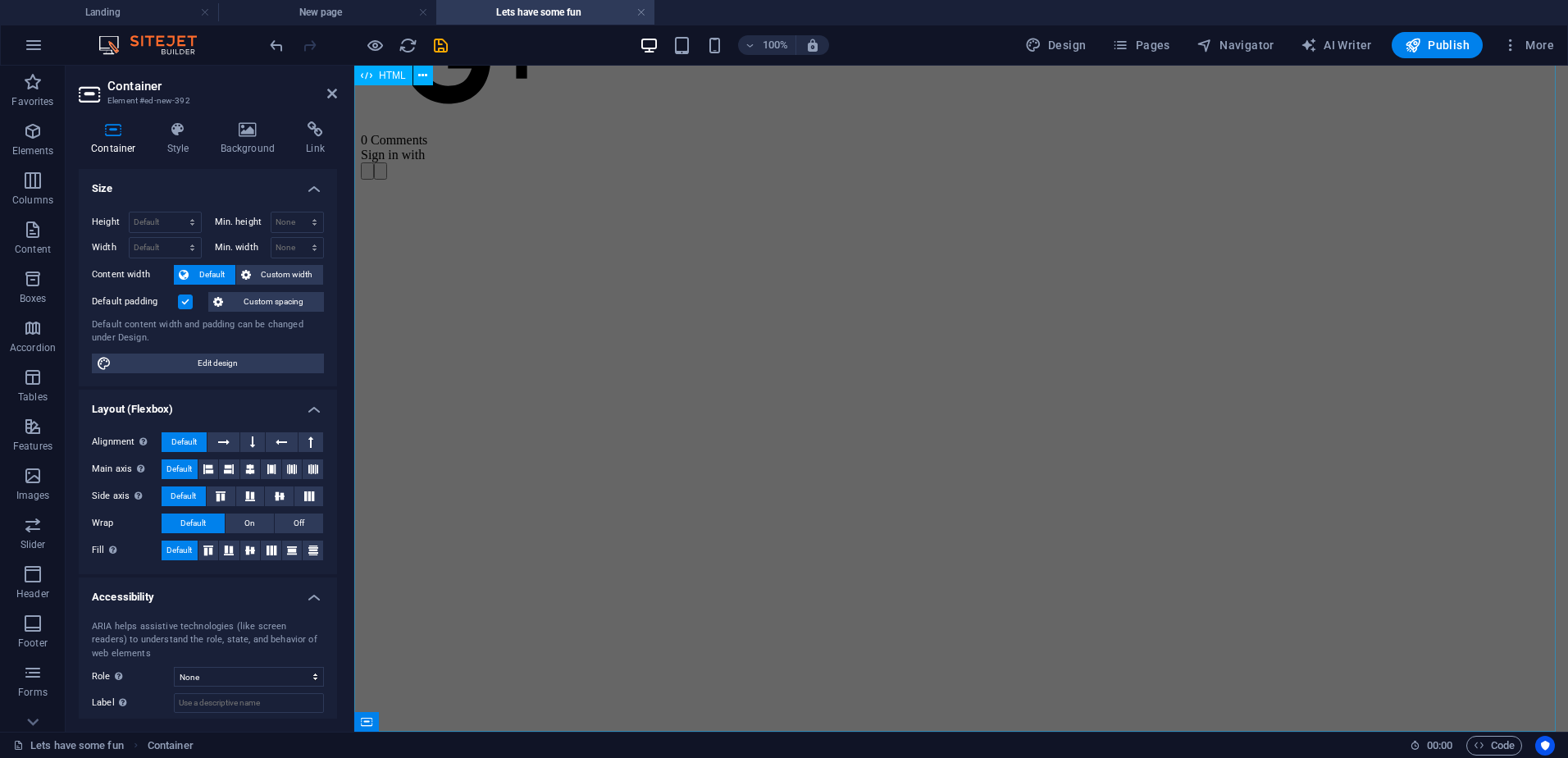
scroll to position [2647, 0]
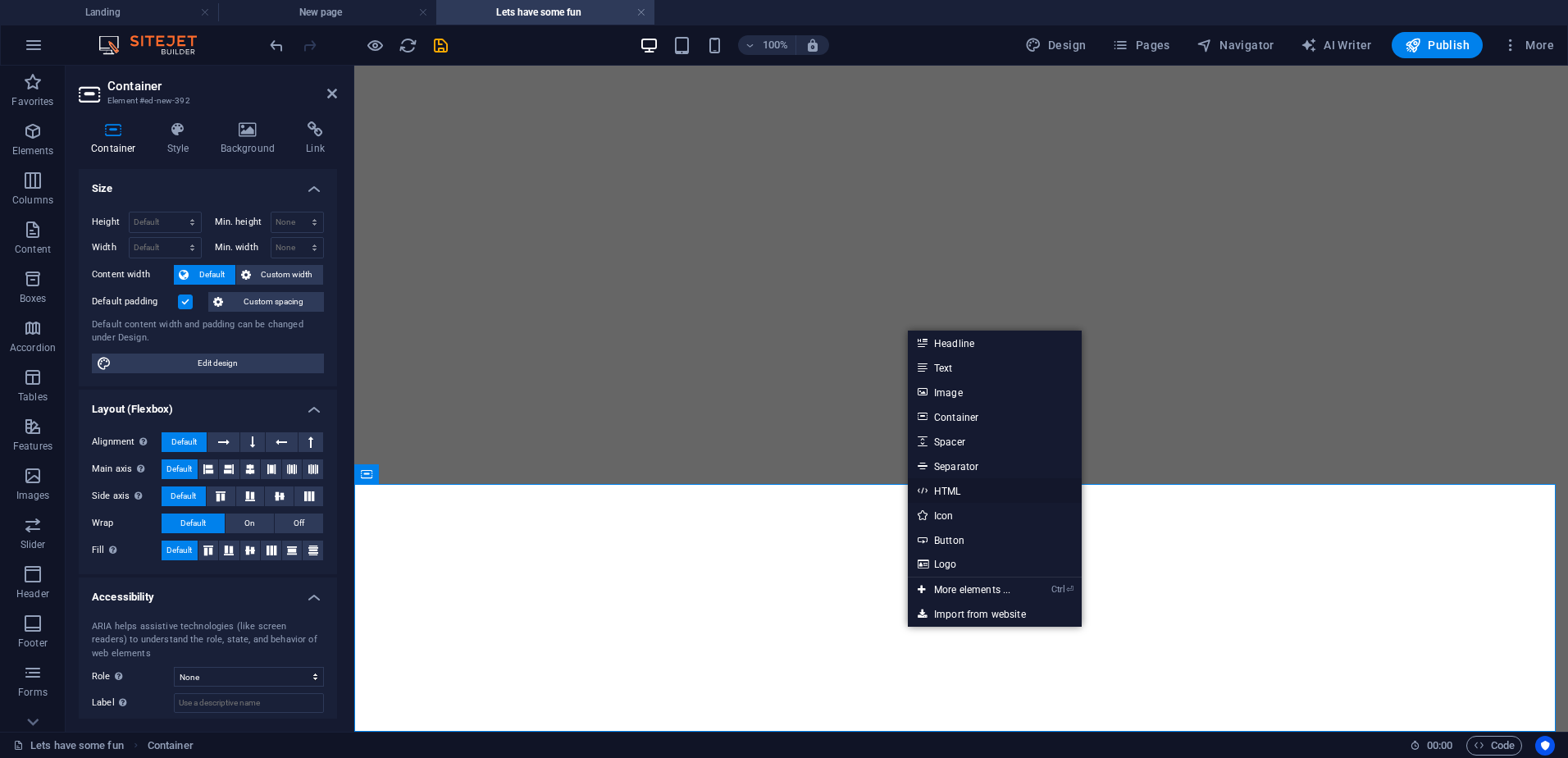
click at [975, 492] on link "HTML" at bounding box center [995, 490] width 174 height 24
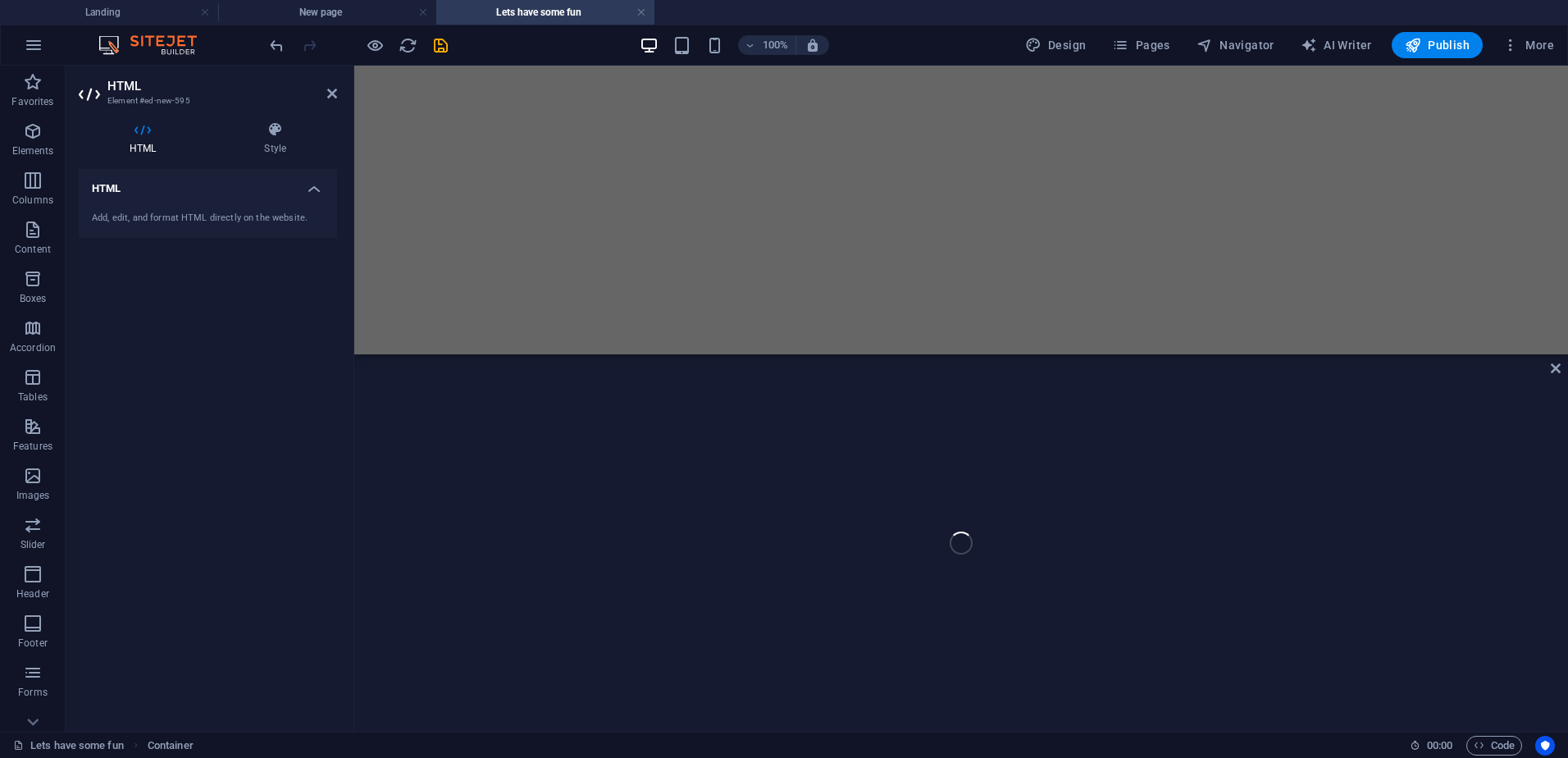
scroll to position [2907, 0]
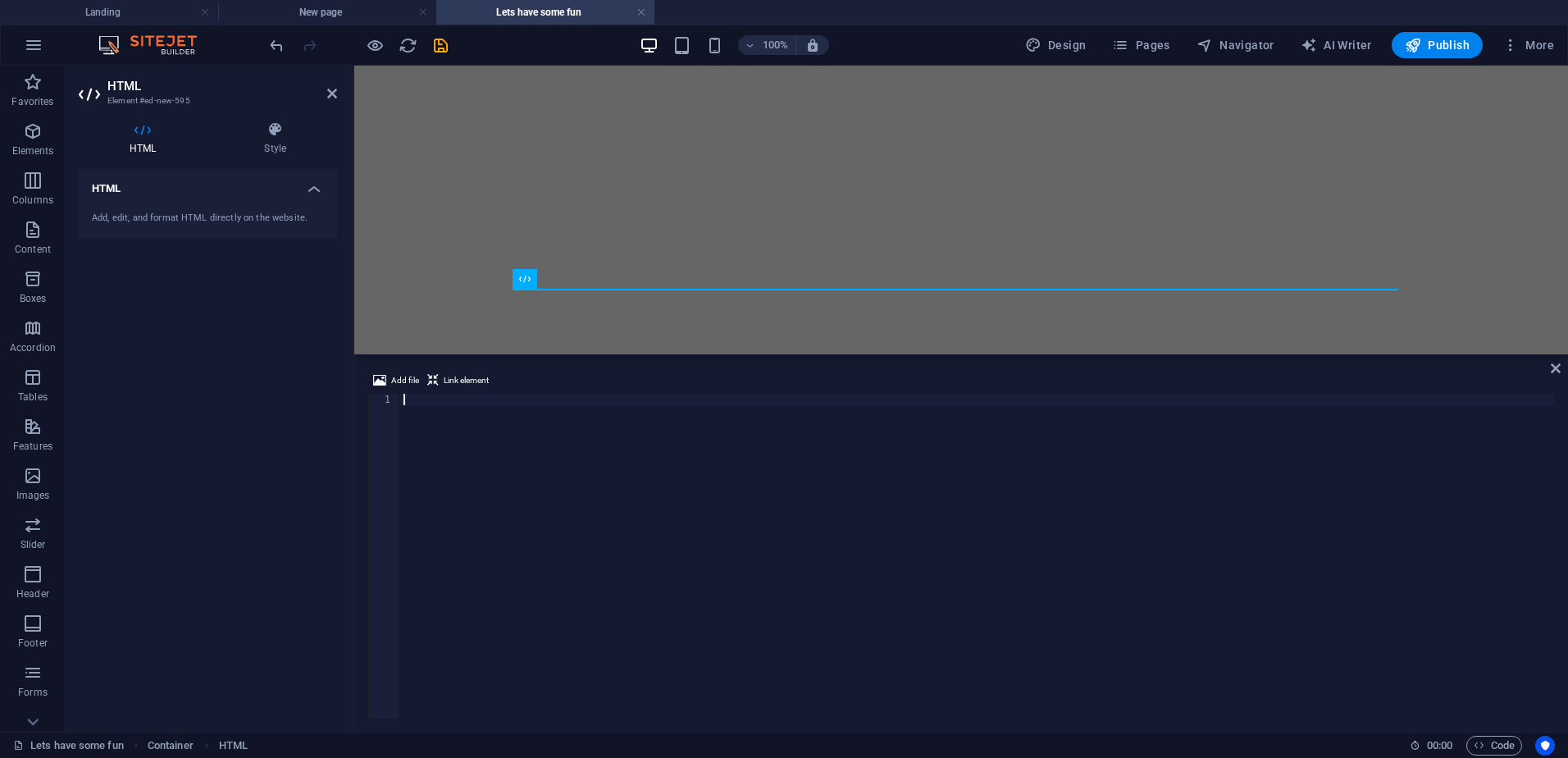
type textarea "<iframe src="[URL][DOMAIN_NAME]" style="border:none; width:90%; height:500px; m…"
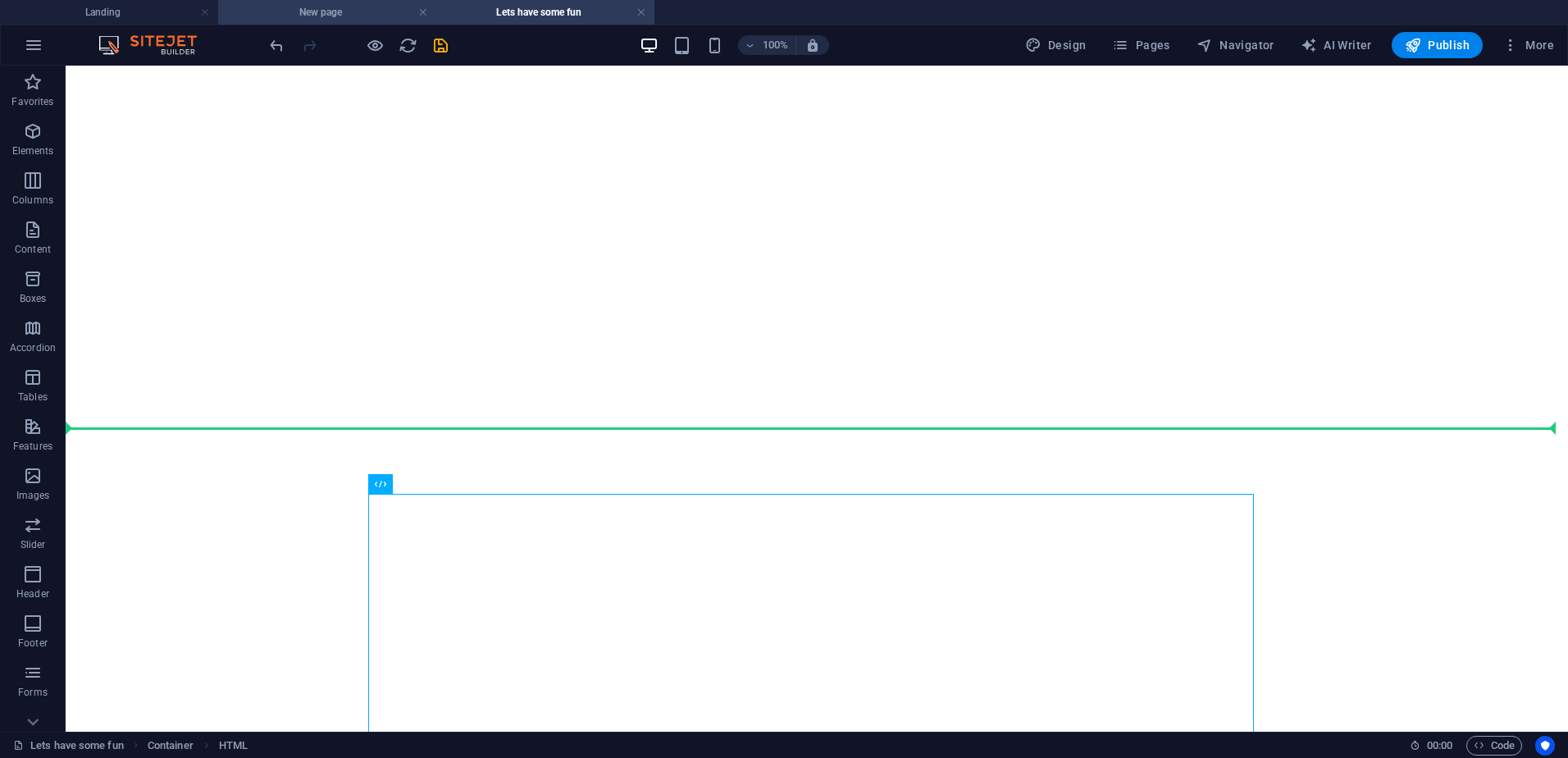
scroll to position [2957, 0]
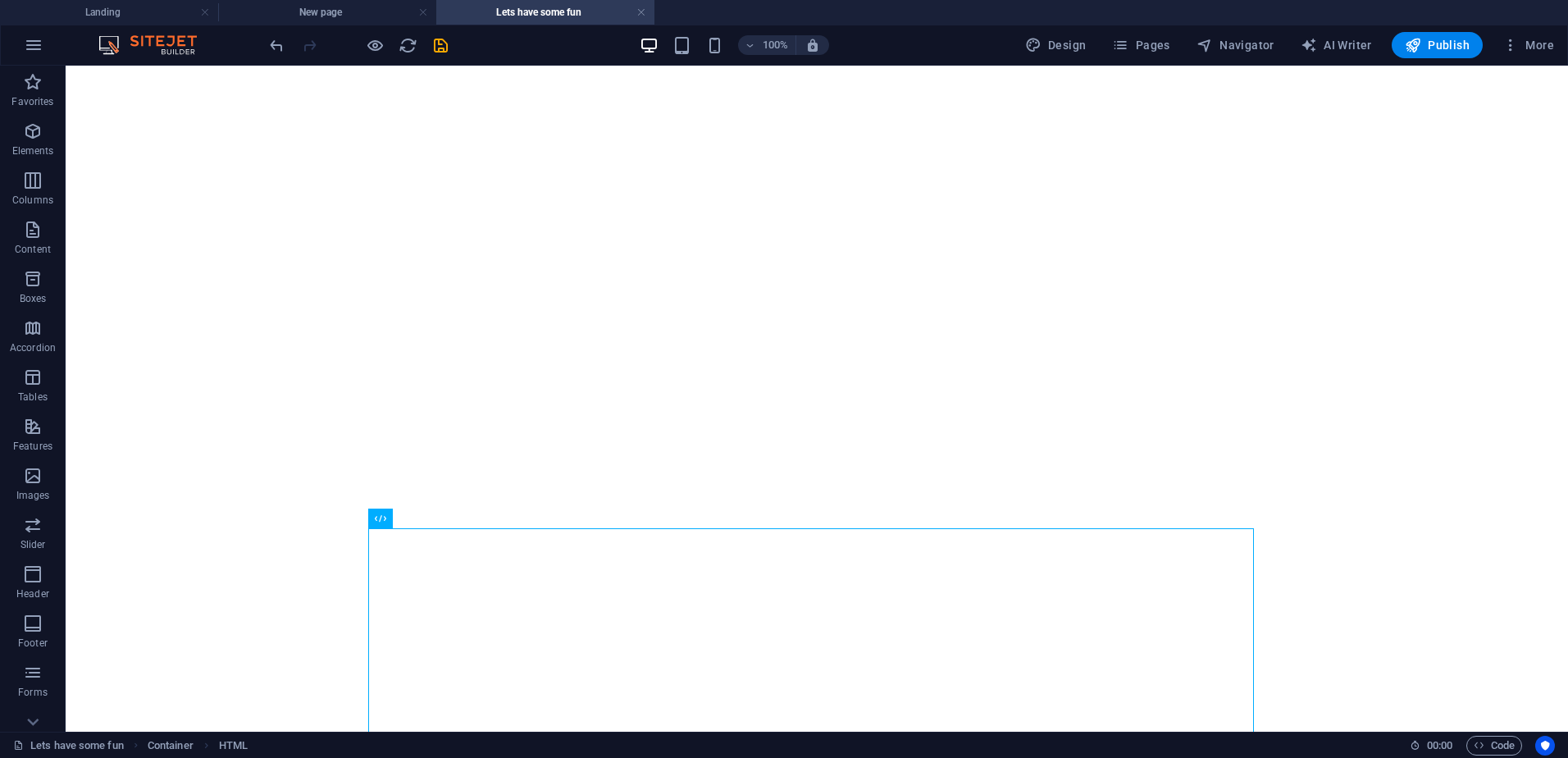
drag, startPoint x: 413, startPoint y: 279, endPoint x: 195, endPoint y: 61, distance: 308.3
click at [178, 65] on section "Favorites Elements Columns Content Boxes Accordion Tables Features Images Slide…" at bounding box center [784, 398] width 1568 height 666
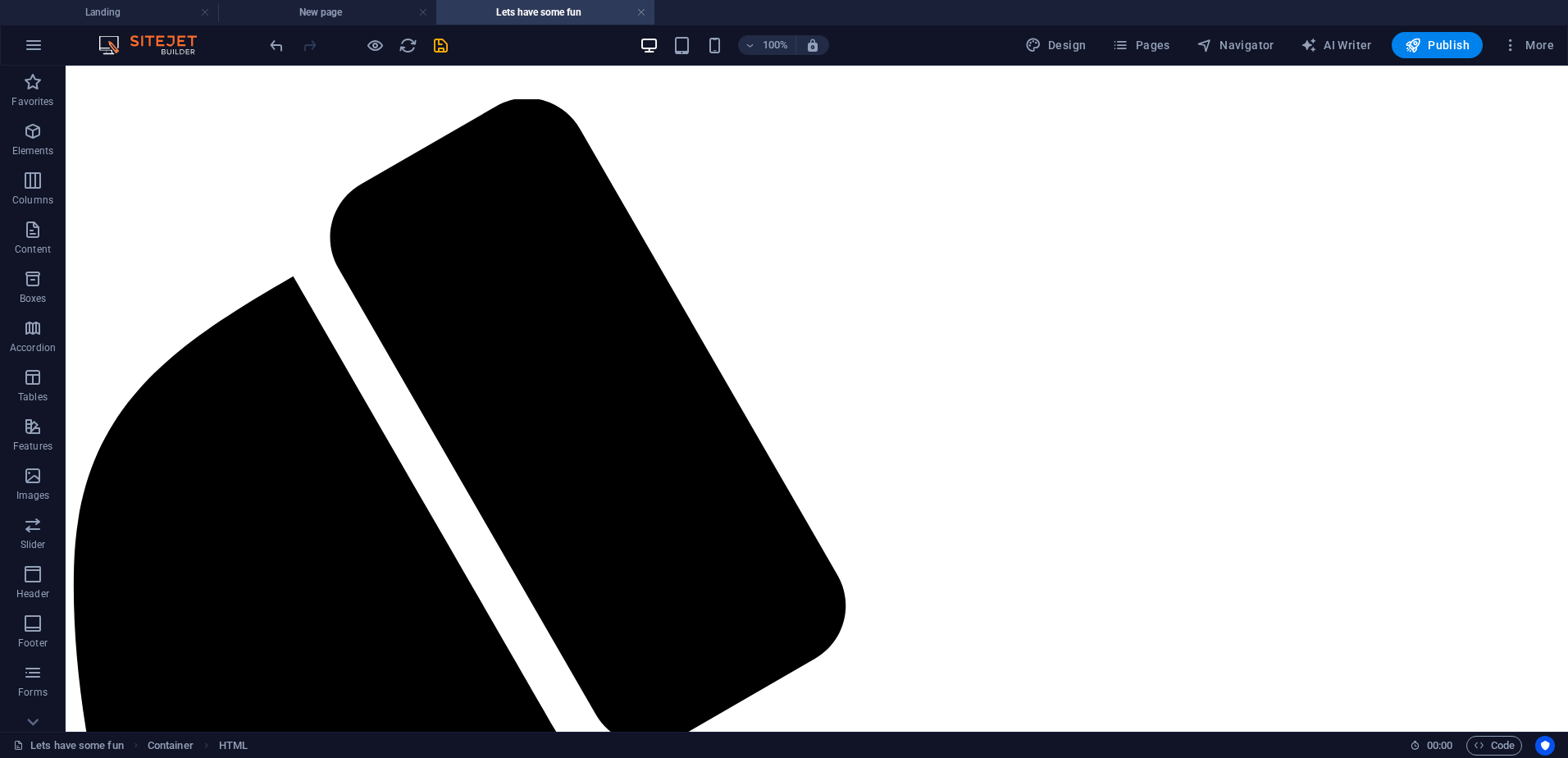
scroll to position [0, 0]
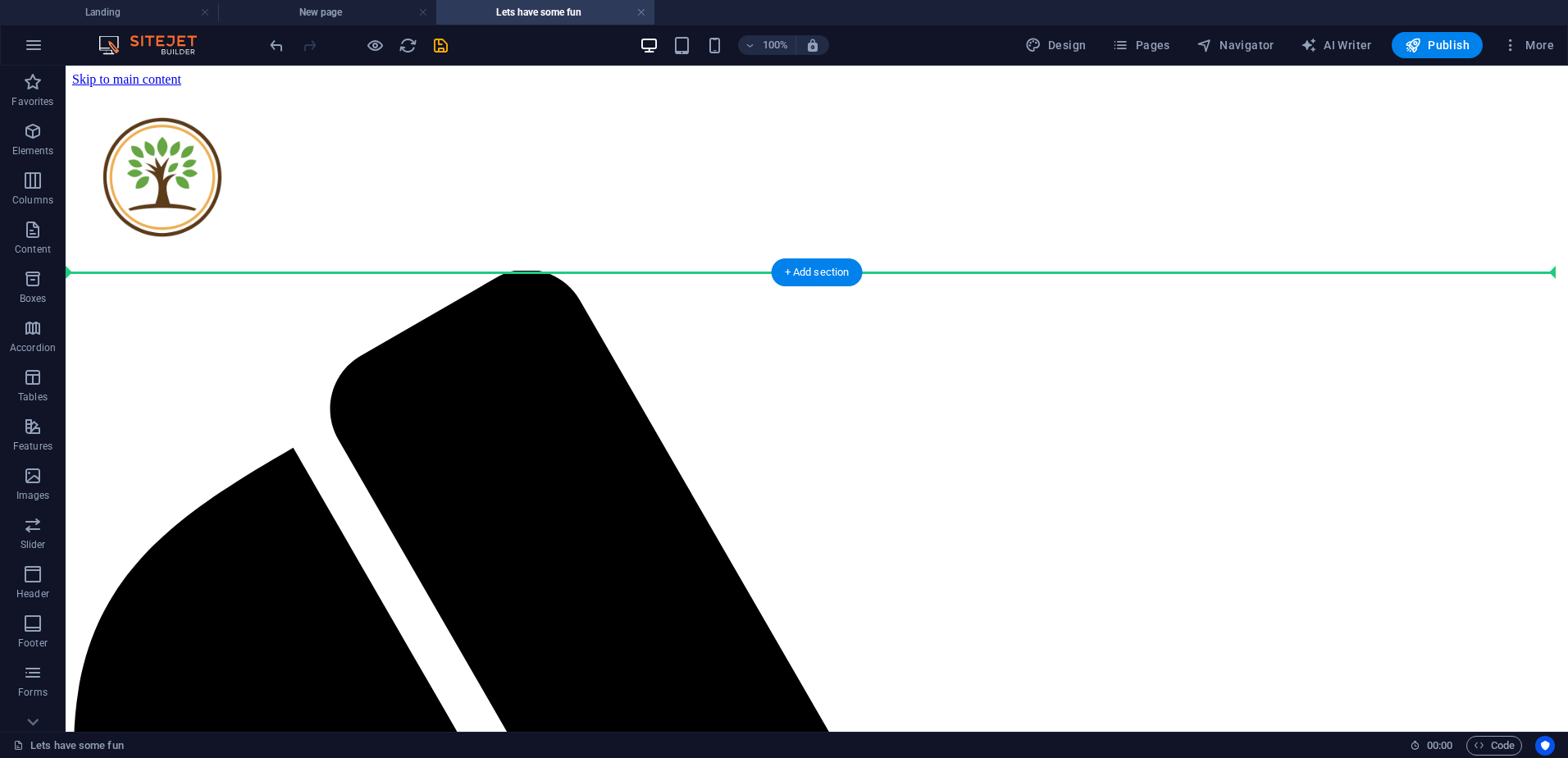
drag, startPoint x: 448, startPoint y: 587, endPoint x: 378, endPoint y: 291, distance: 304.2
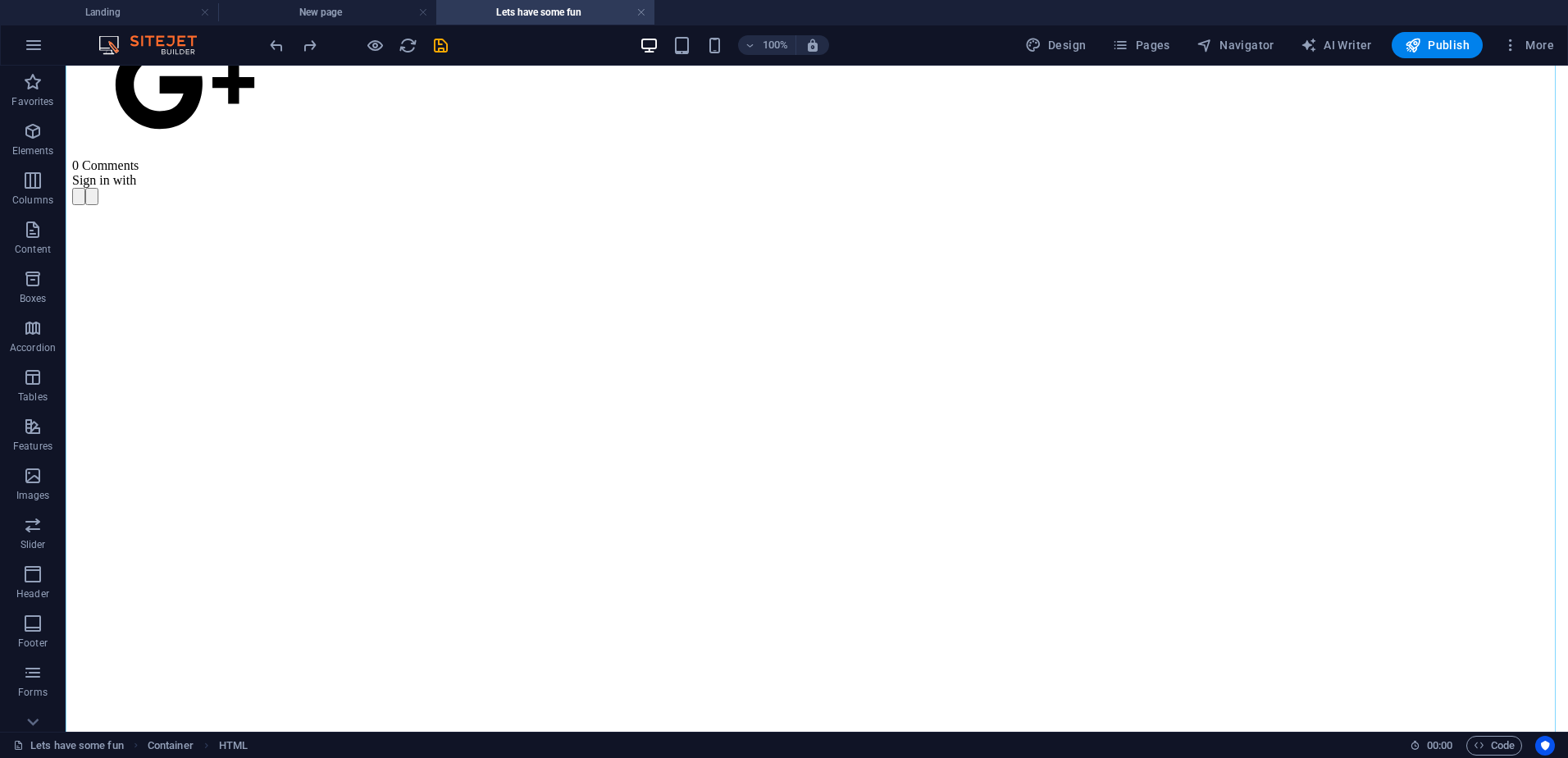
scroll to position [3255, 0]
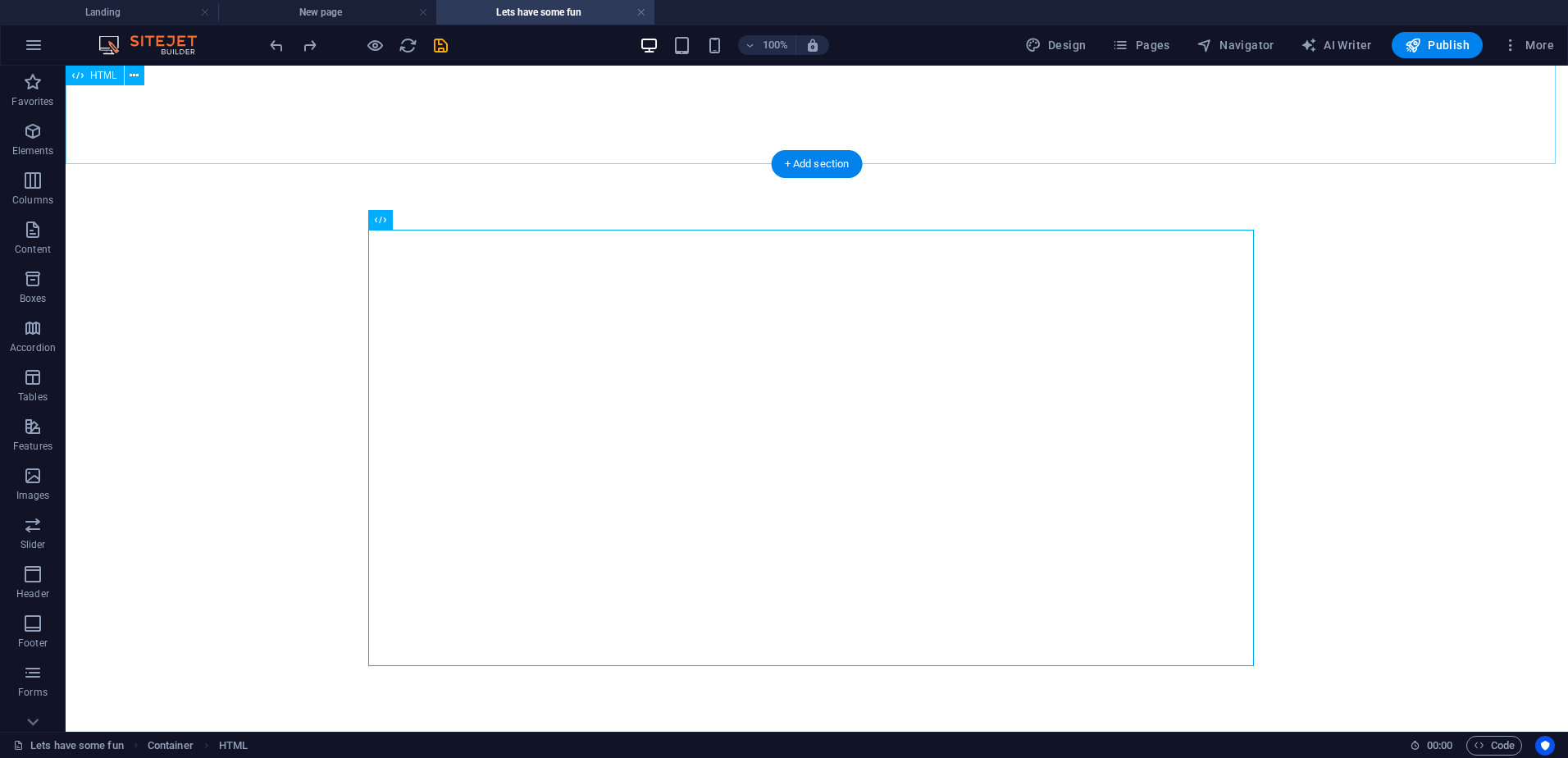
click at [698, 94] on div "0 Comments Sign in with Avatar stub icon Share your thoughts! Be the first to c…" at bounding box center [817, 754] width 1489 height 2186
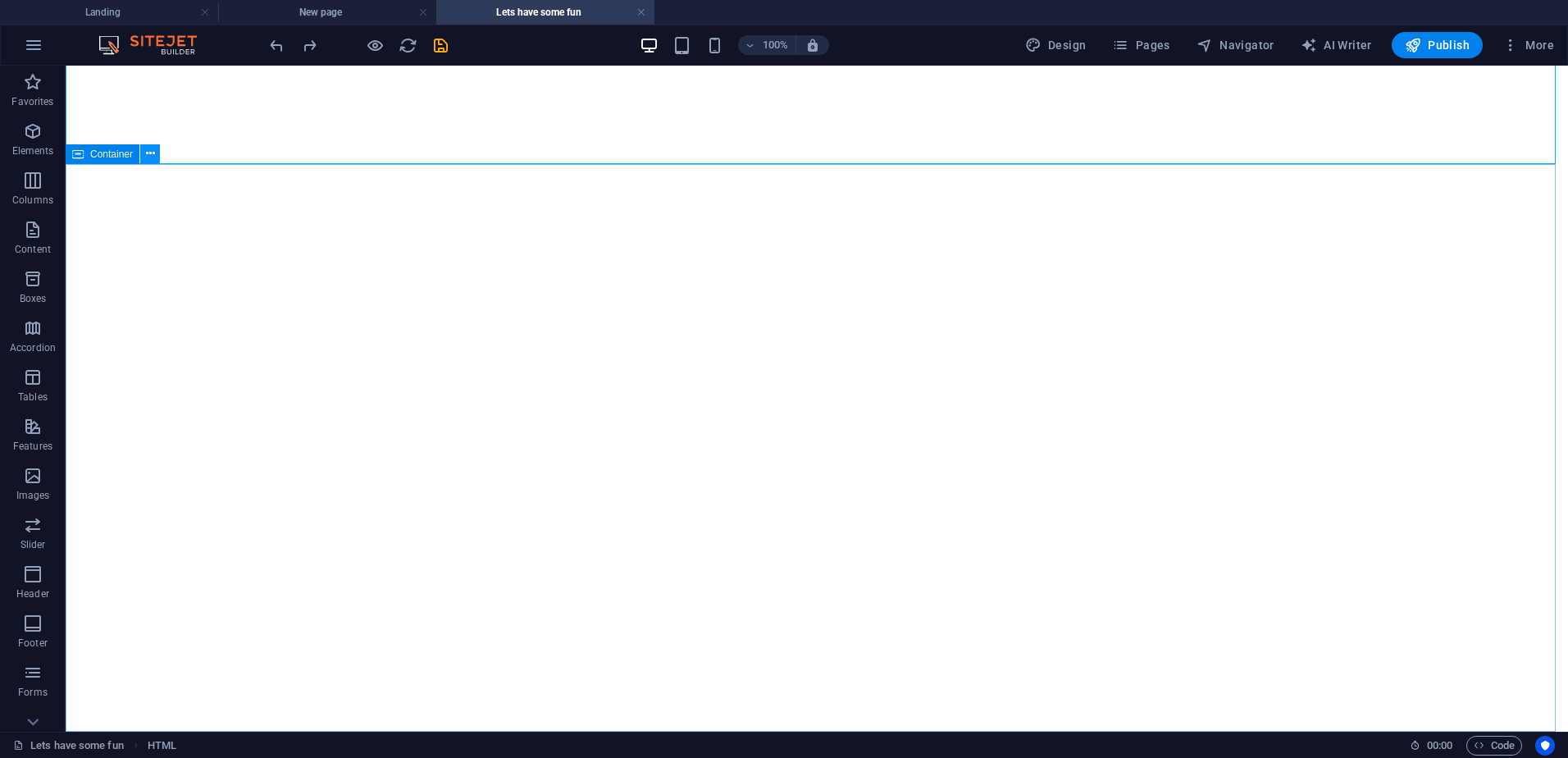
click at [151, 152] on icon at bounding box center [150, 153] width 9 height 18
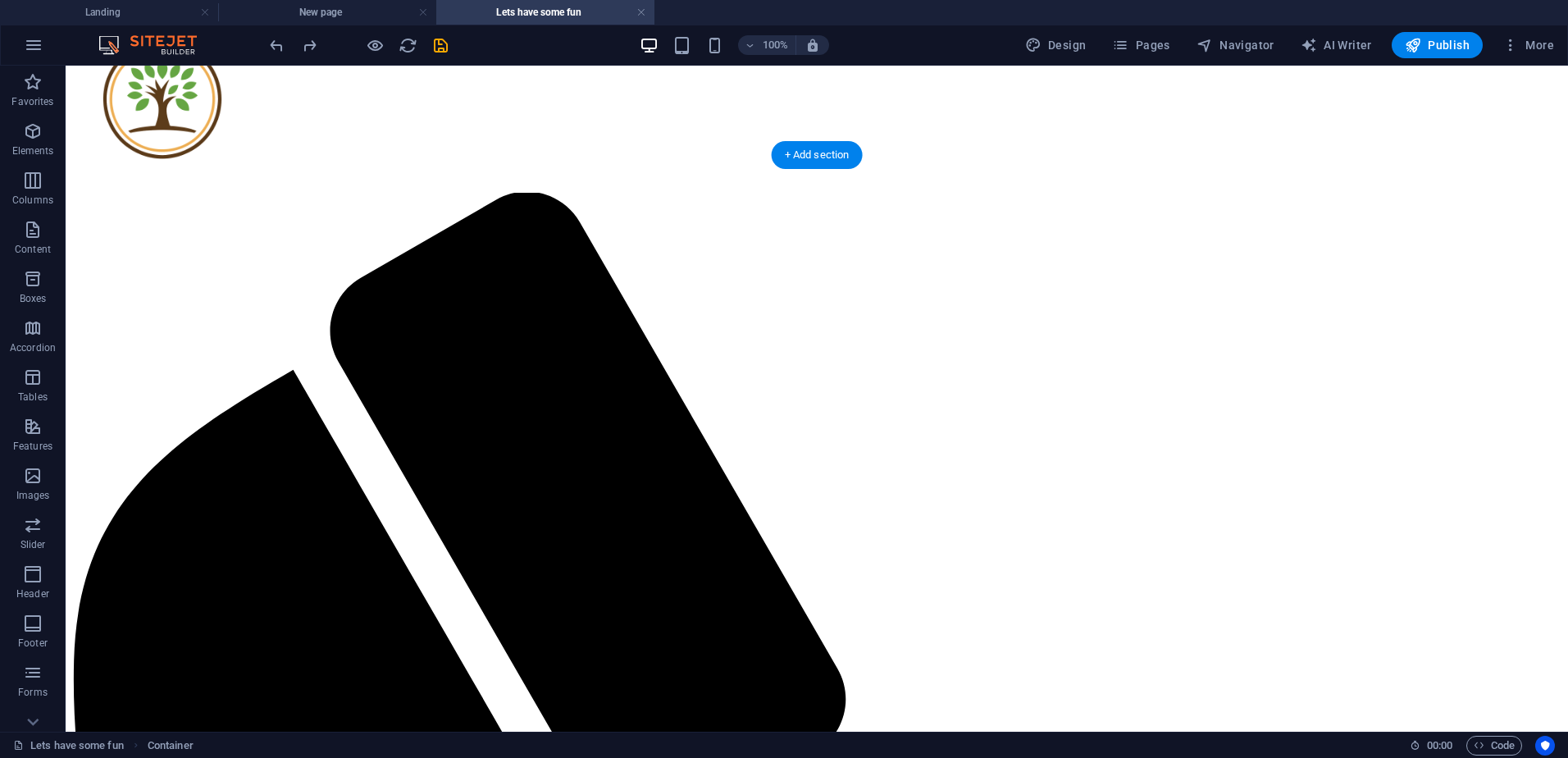
scroll to position [0, 0]
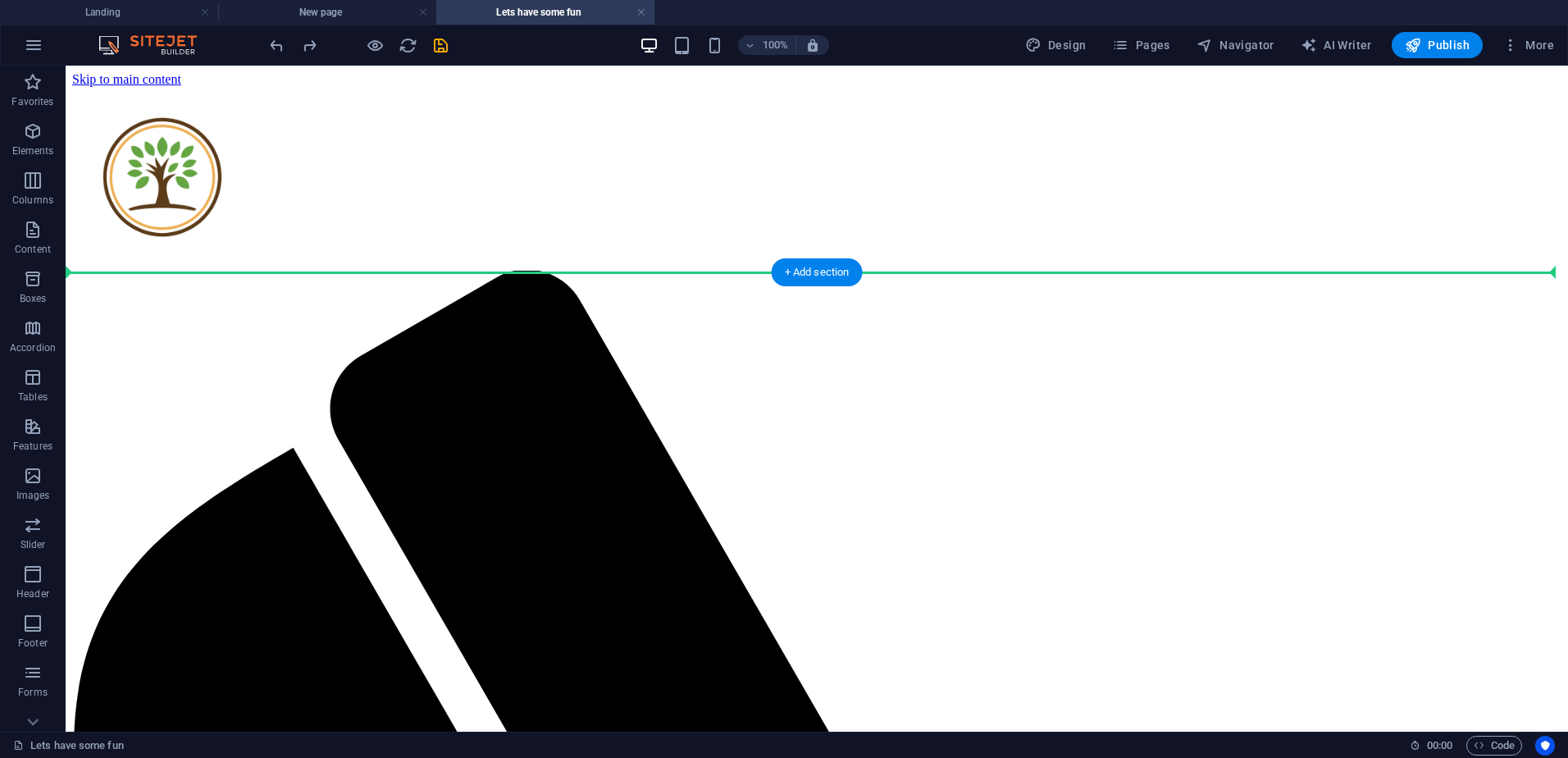
drag, startPoint x: 178, startPoint y: 217, endPoint x: 138, endPoint y: 284, distance: 78.0
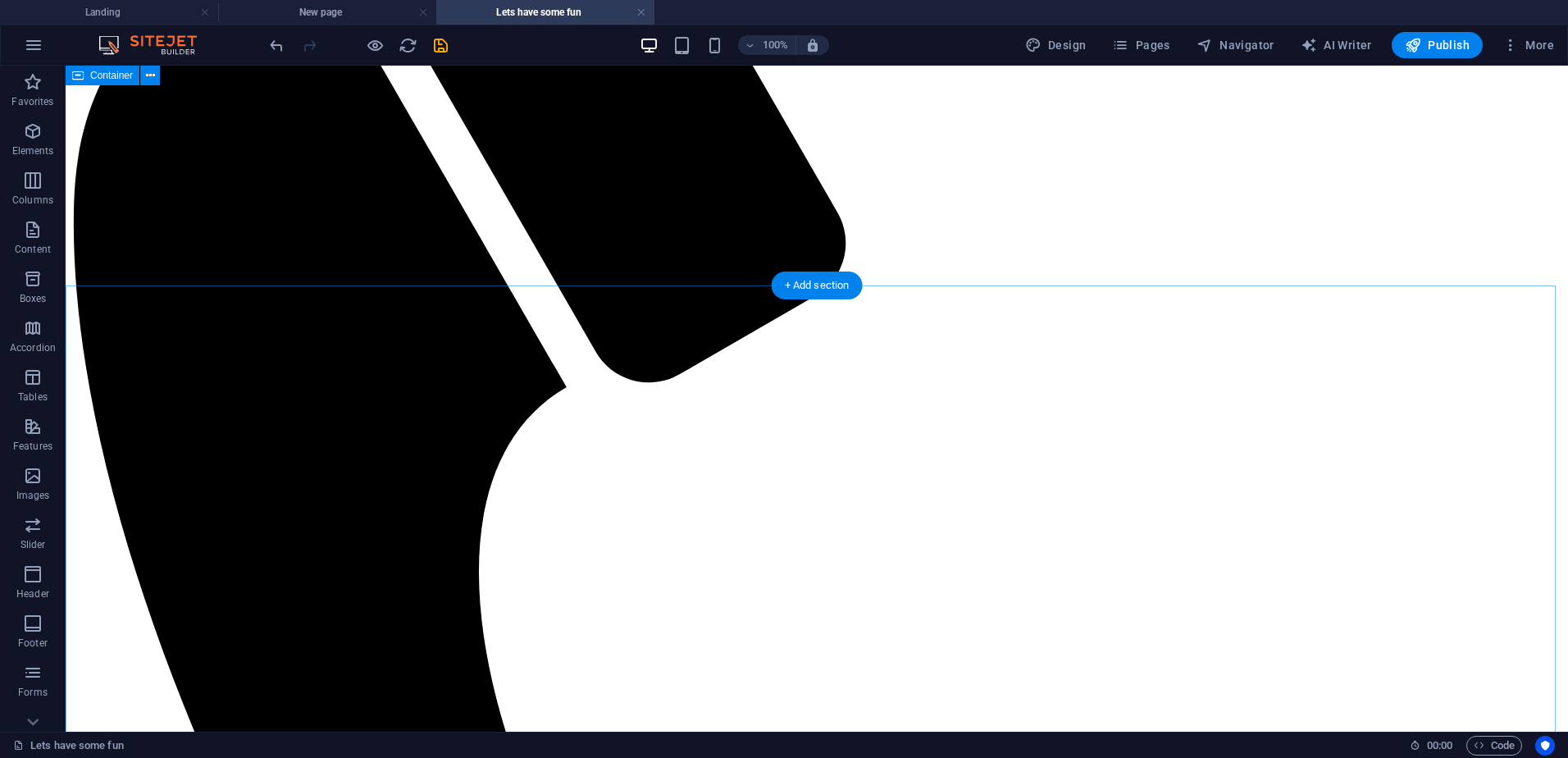
scroll to position [492, 0]
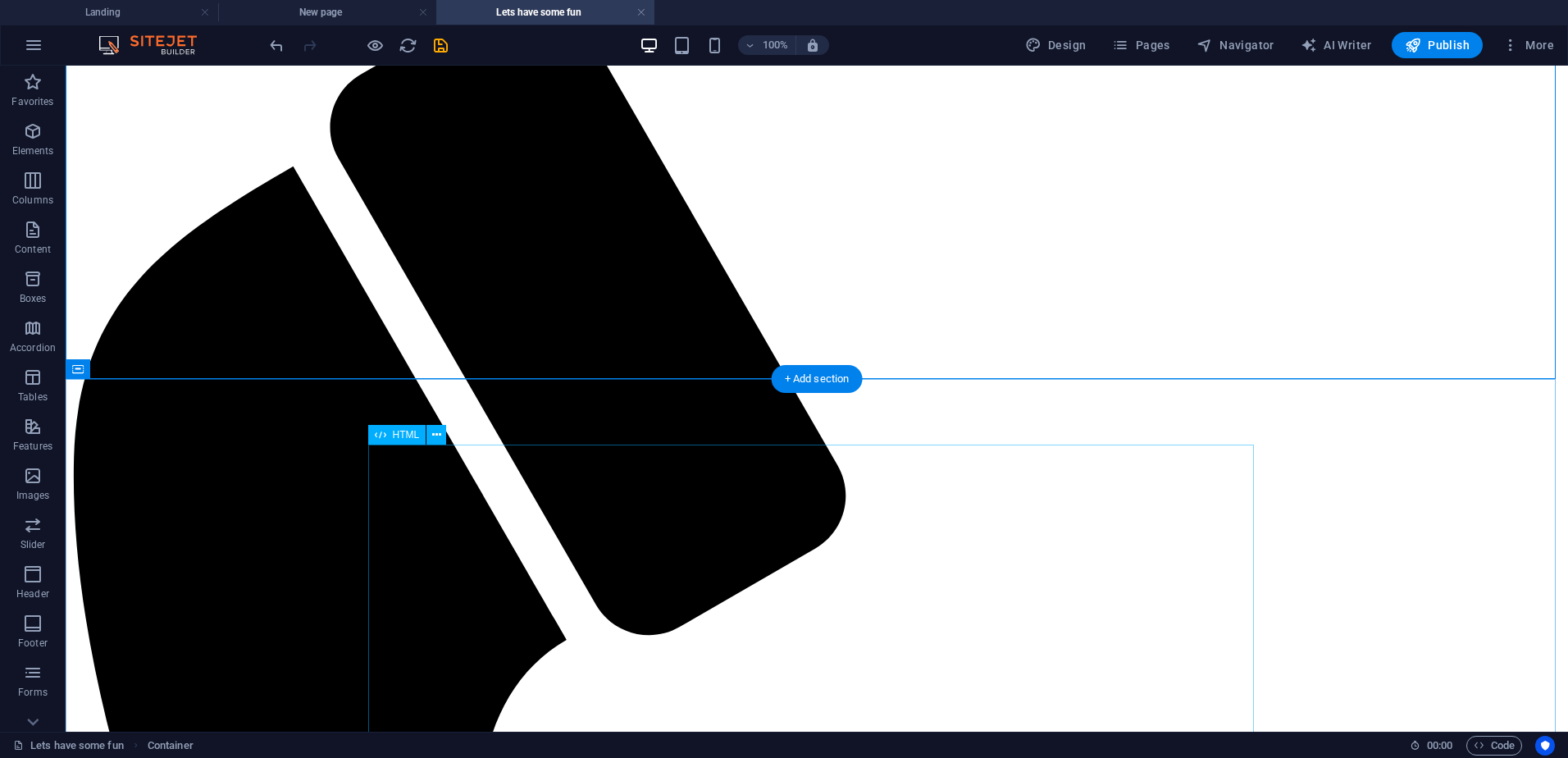
scroll to position [164, 0]
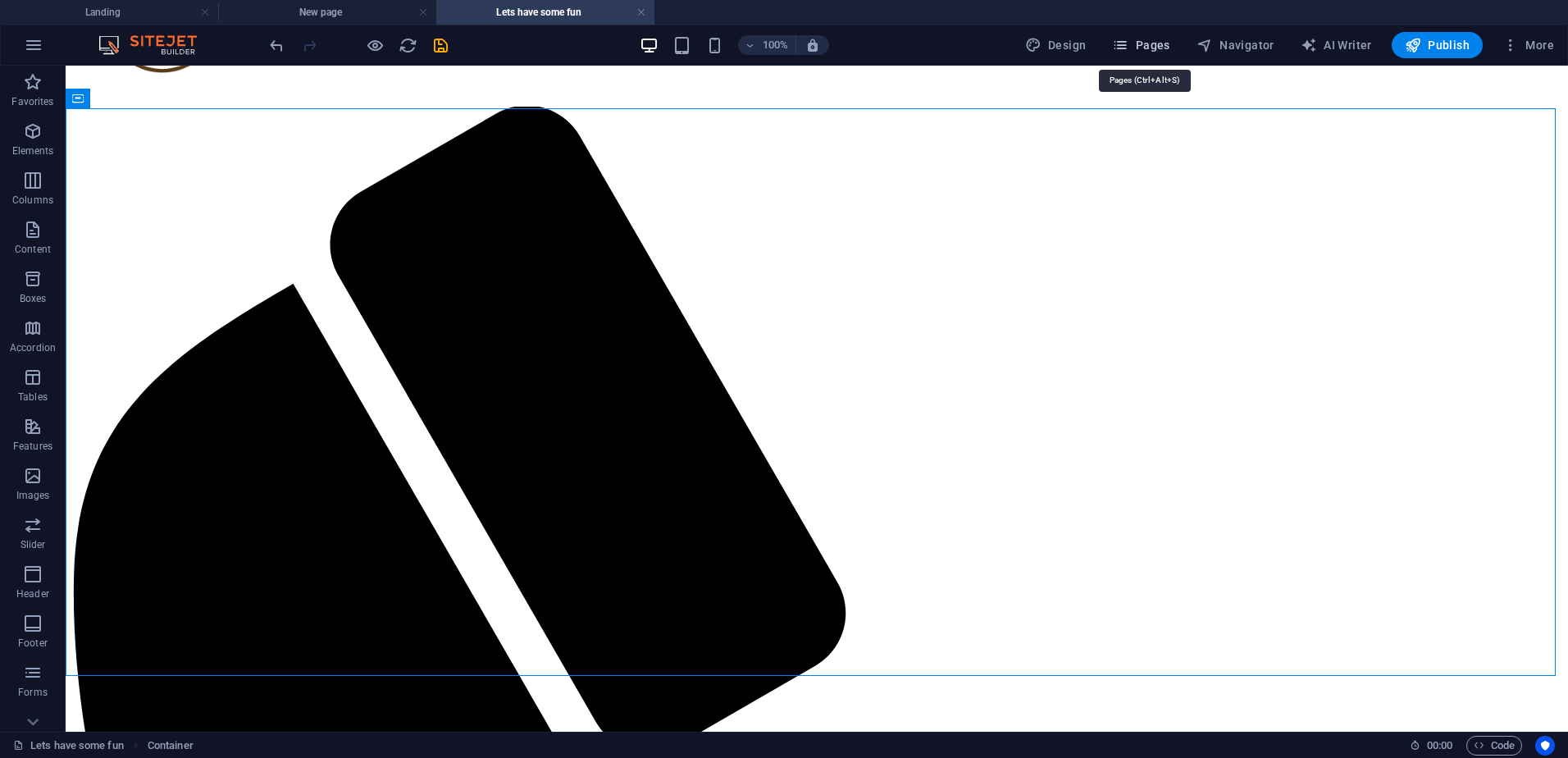
click at [1128, 47] on icon "button" at bounding box center [1120, 45] width 17 height 17
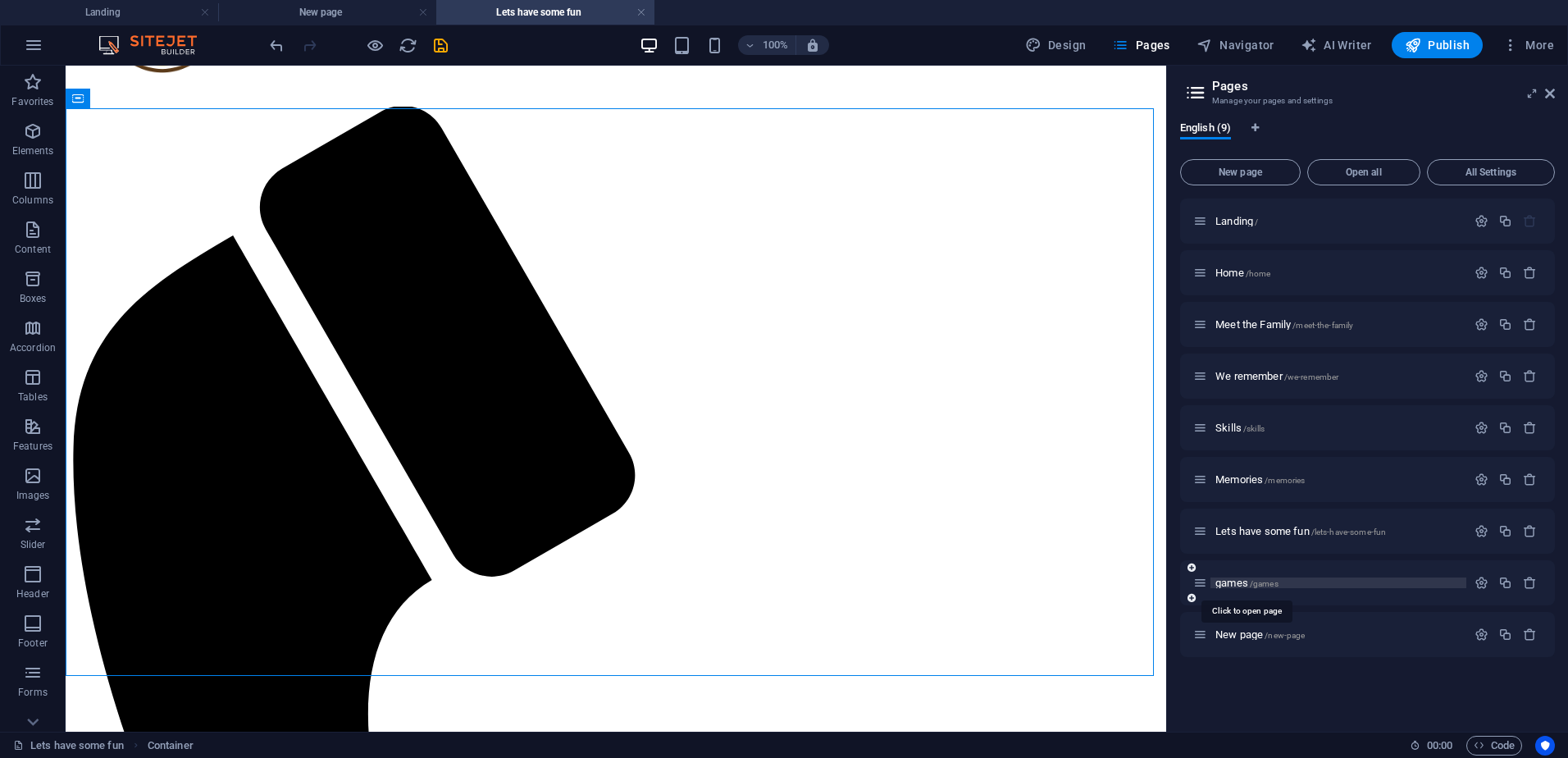
click at [1242, 580] on span "games /games" at bounding box center [1246, 582] width 63 height 13
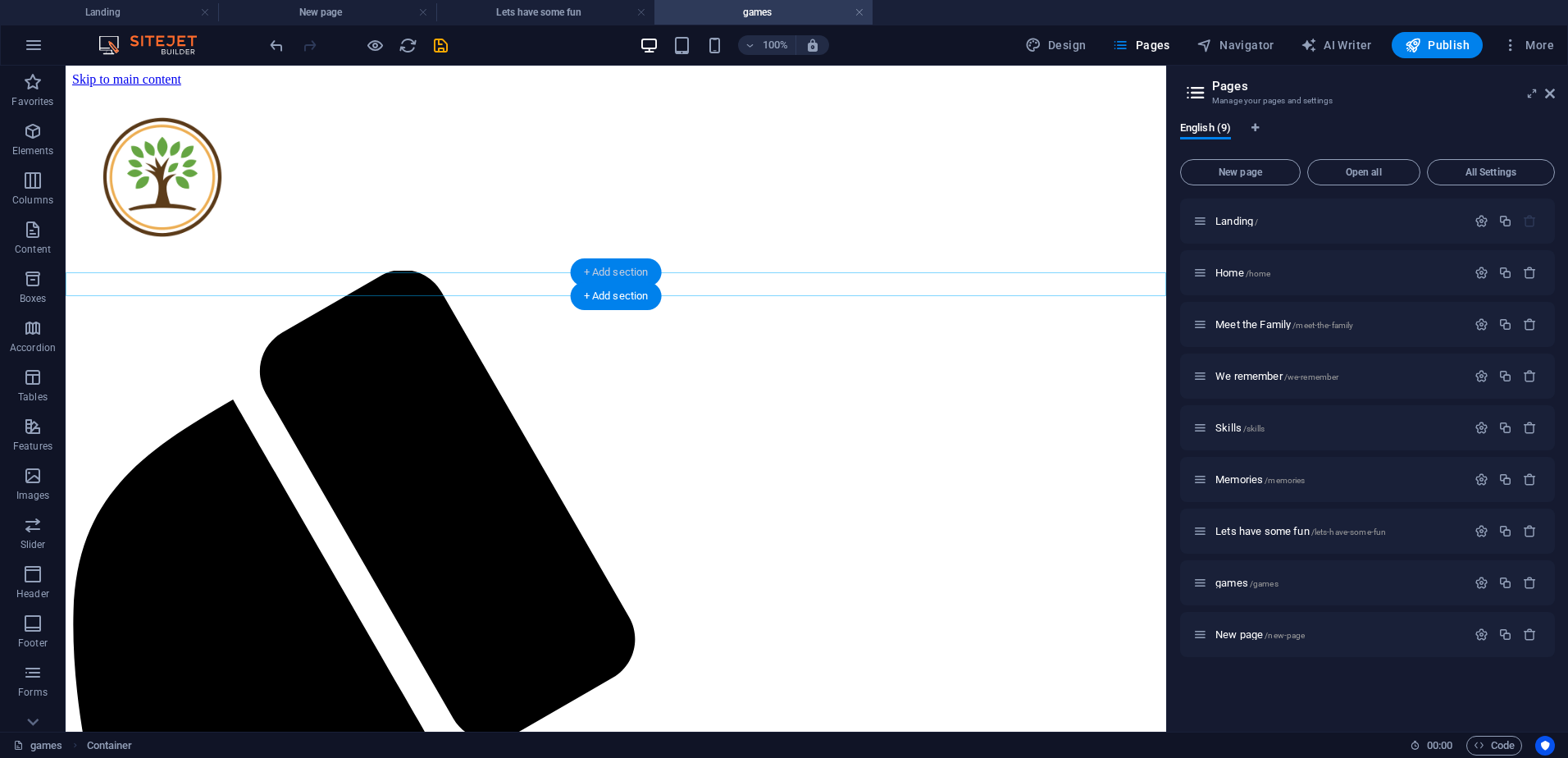
scroll to position [0, 0]
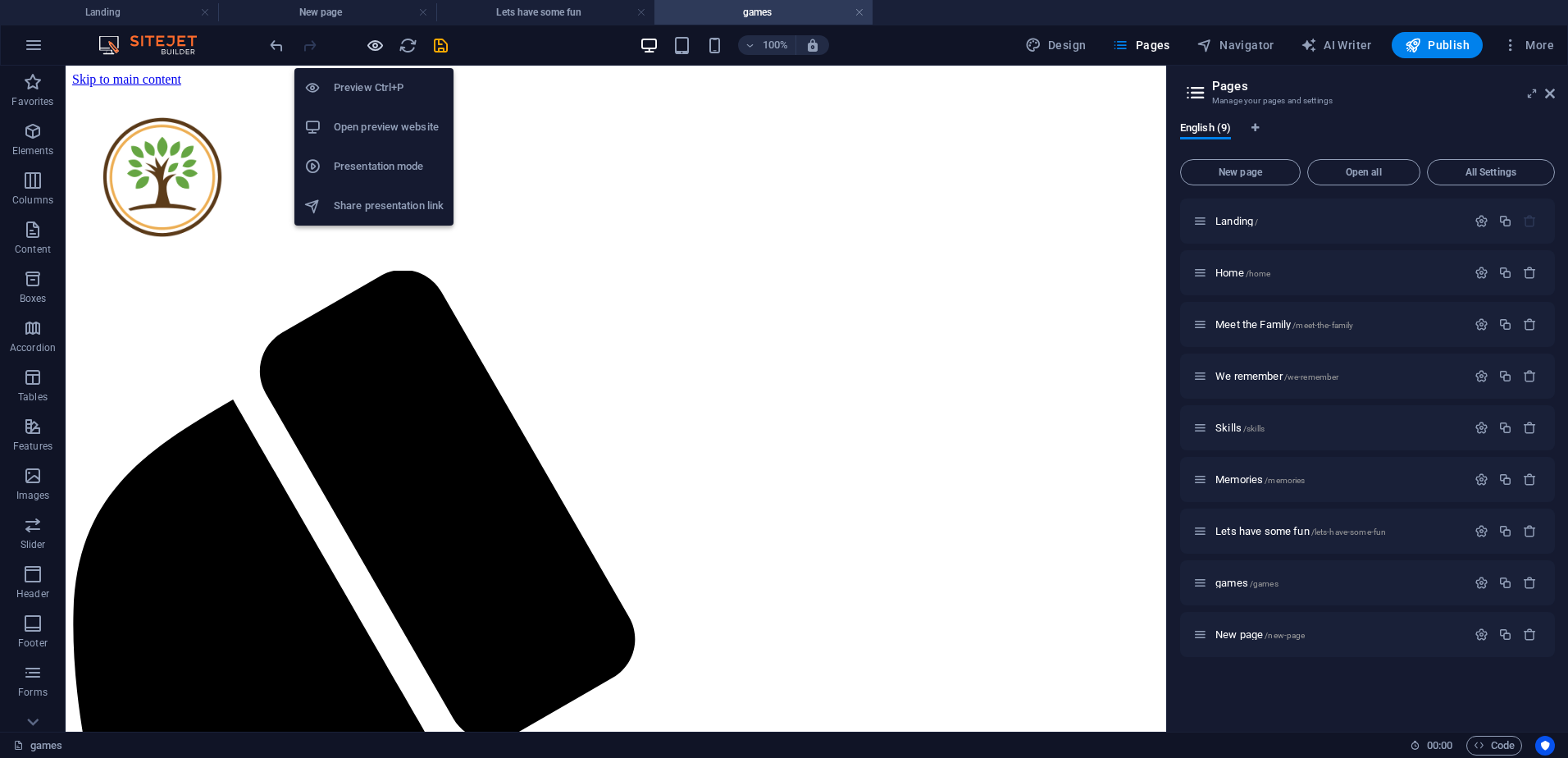
click at [370, 42] on icon "button" at bounding box center [375, 45] width 19 height 19
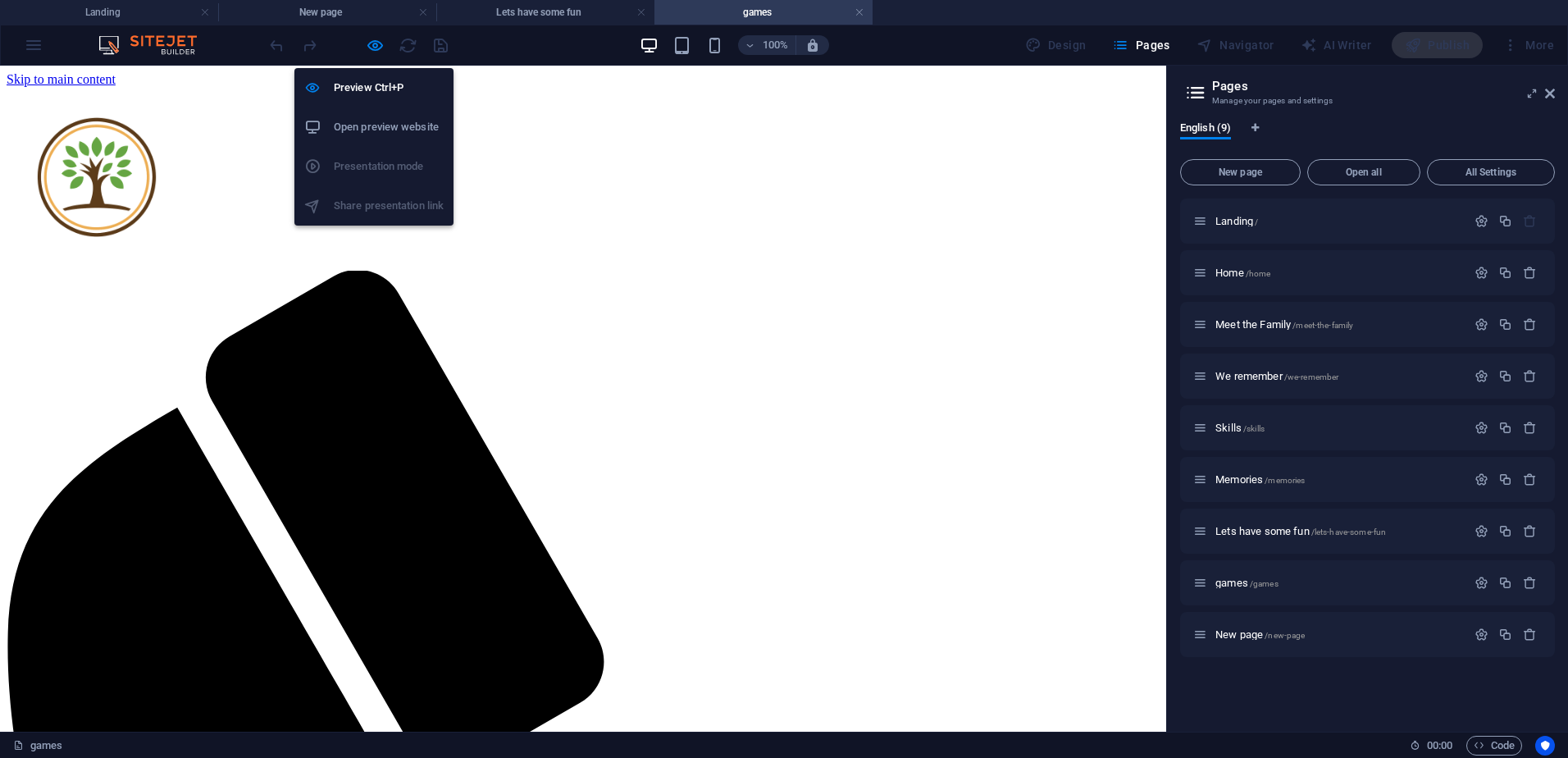
click at [364, 121] on h6 "Open preview website" at bounding box center [388, 126] width 110 height 19
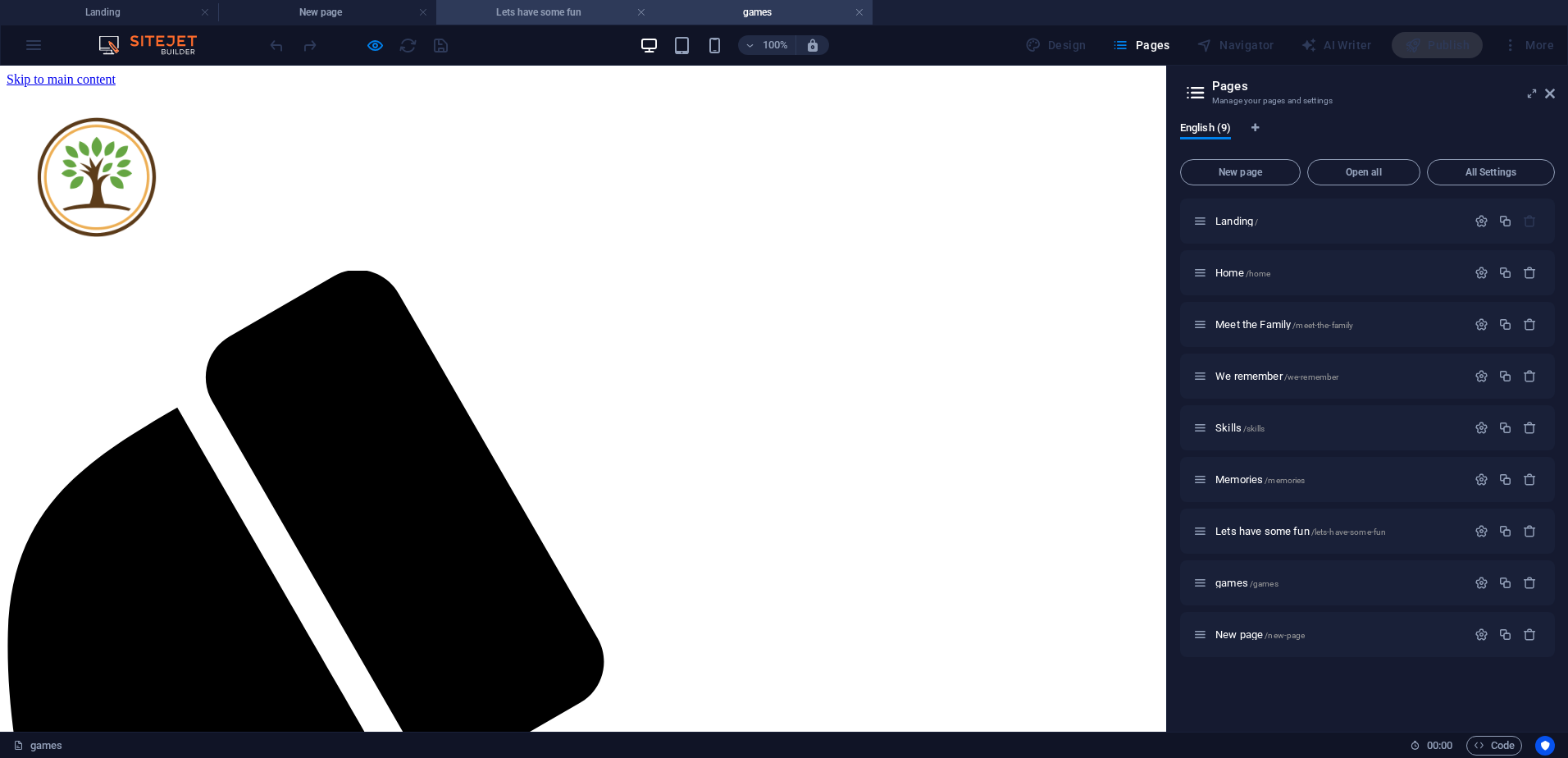
click at [539, 16] on h4 "Lets have some fun" at bounding box center [545, 13] width 218 height 18
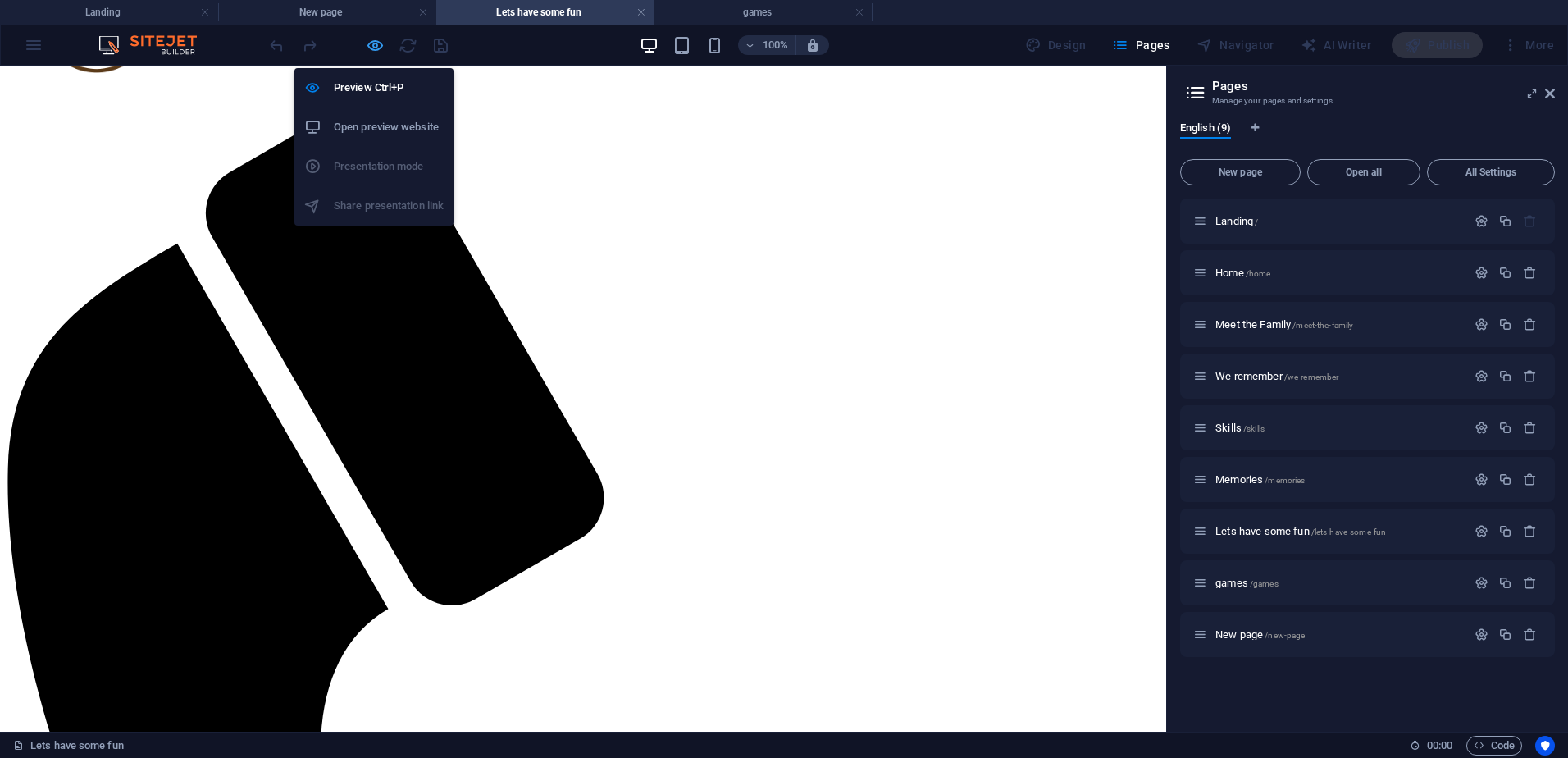
click at [370, 44] on icon "button" at bounding box center [375, 45] width 19 height 19
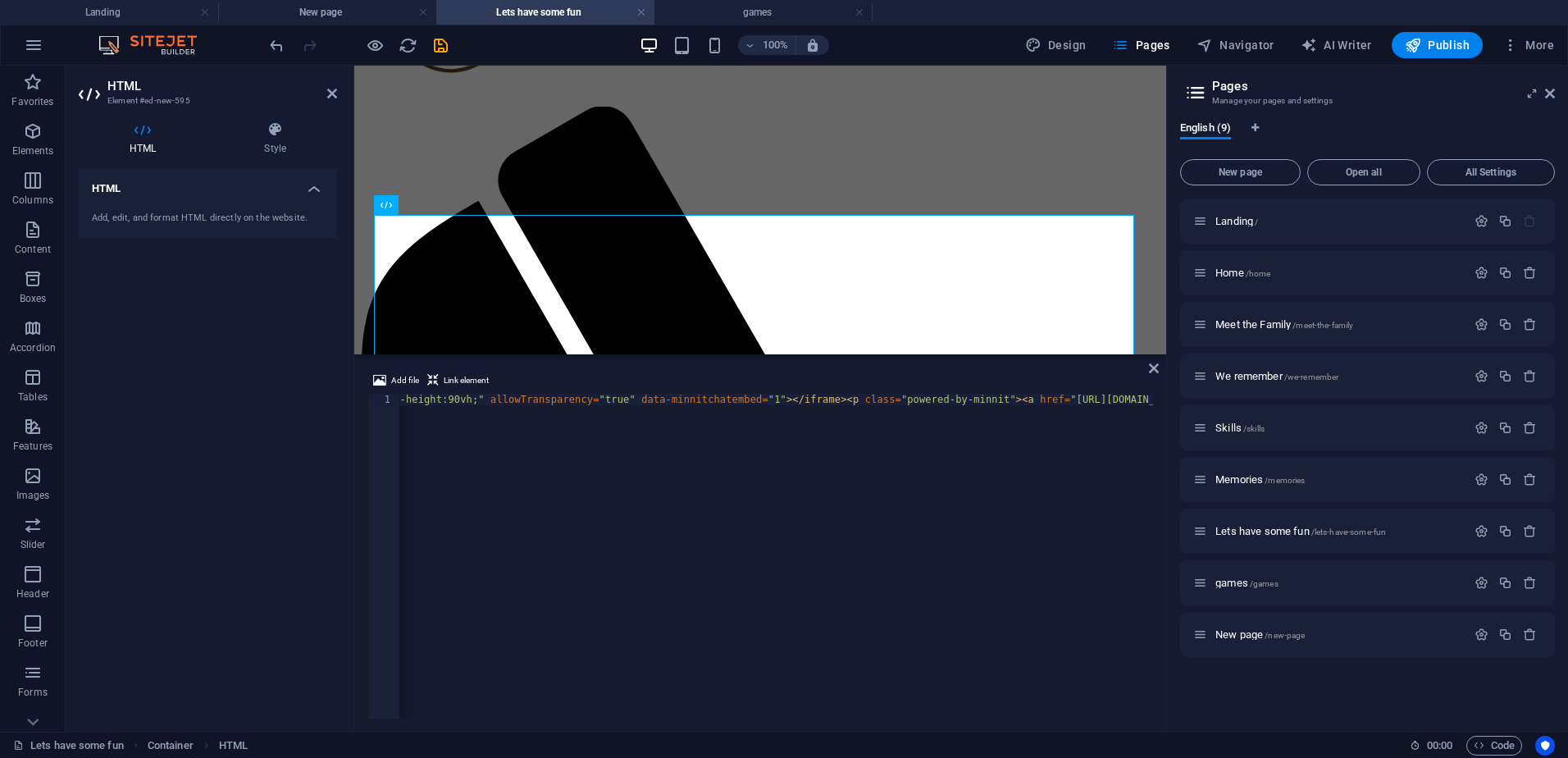
click at [482, 397] on div "< iframe src = "[URL][DOMAIN_NAME]" style = "border:none; width:90%; height:500…" at bounding box center [730, 565] width 1648 height 344
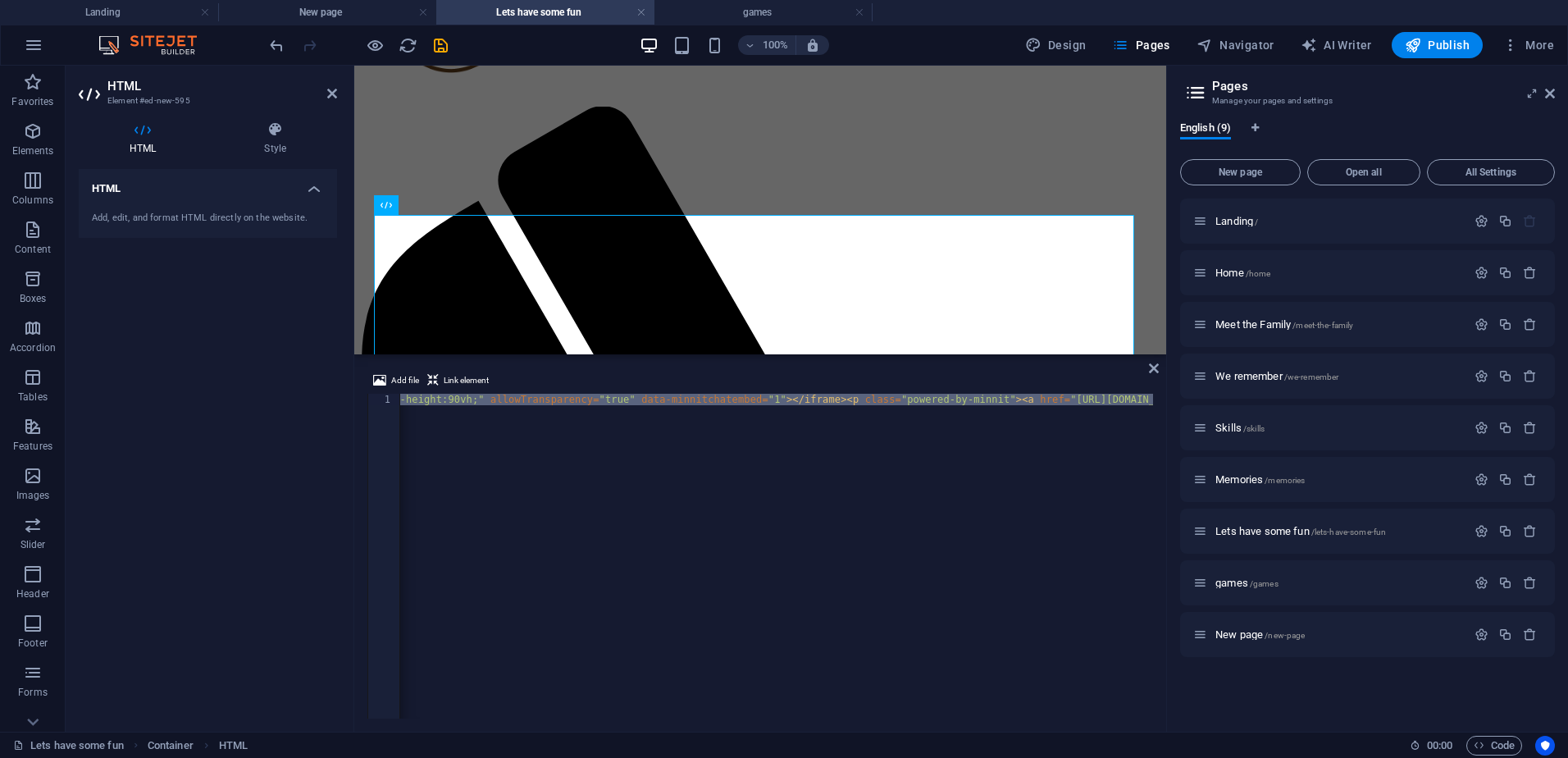
type textarea "<iframe src="[URL][DOMAIN_NAME]" style="border:none; width:90%; height:500px; m…"
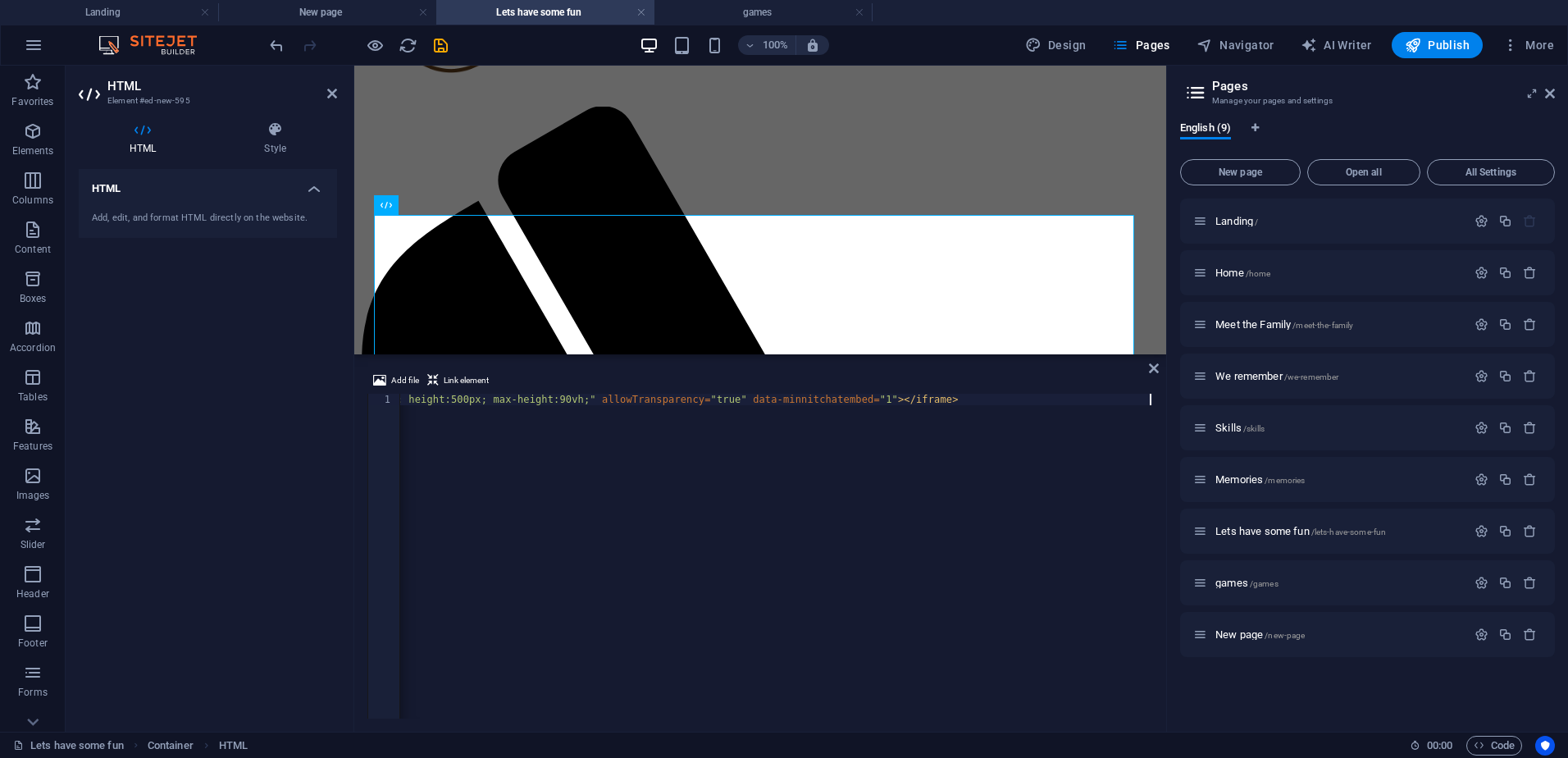
scroll to position [0, 381]
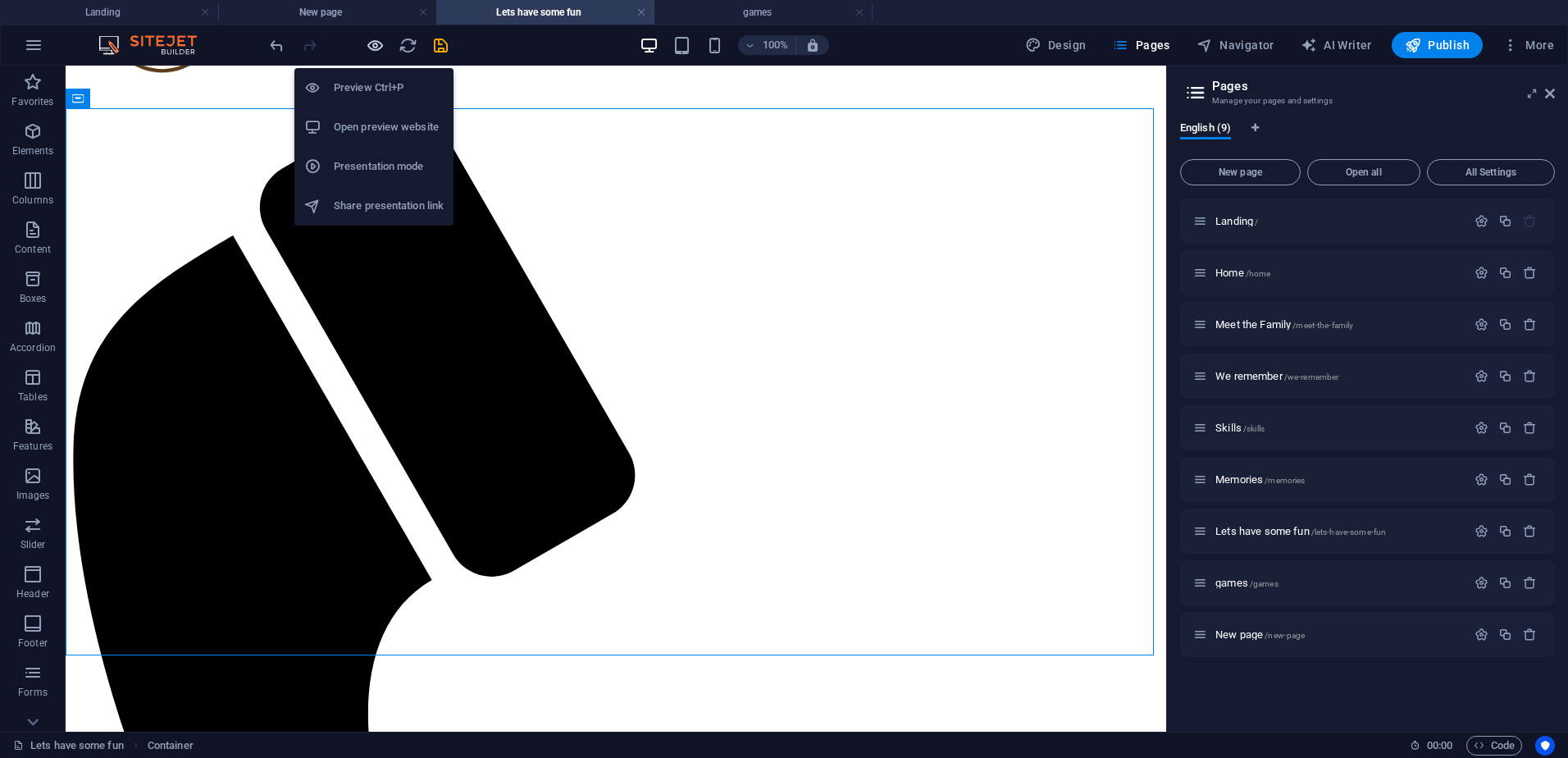
click at [370, 46] on icon "button" at bounding box center [375, 45] width 19 height 19
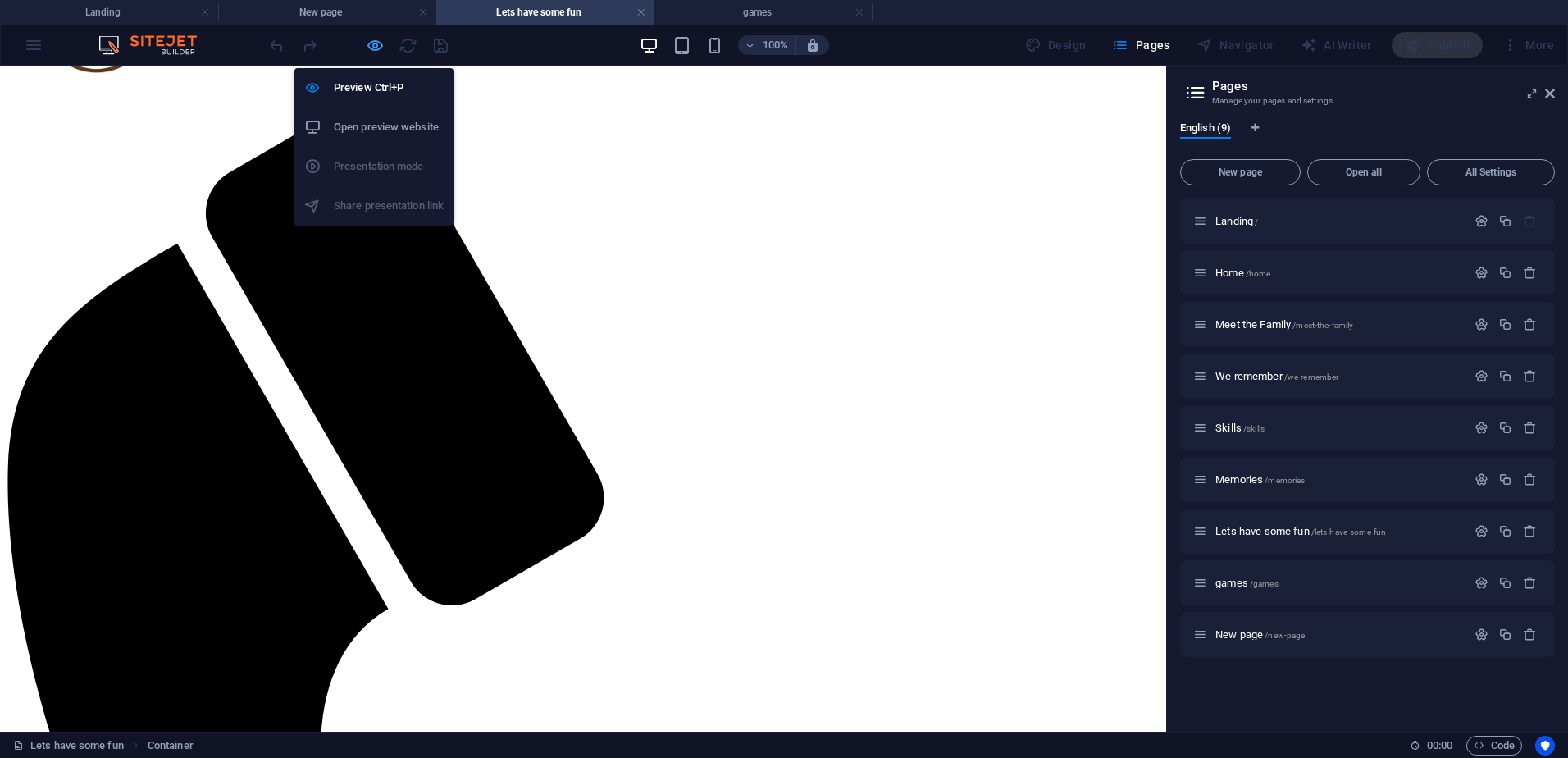
click at [374, 46] on icon "button" at bounding box center [375, 45] width 19 height 19
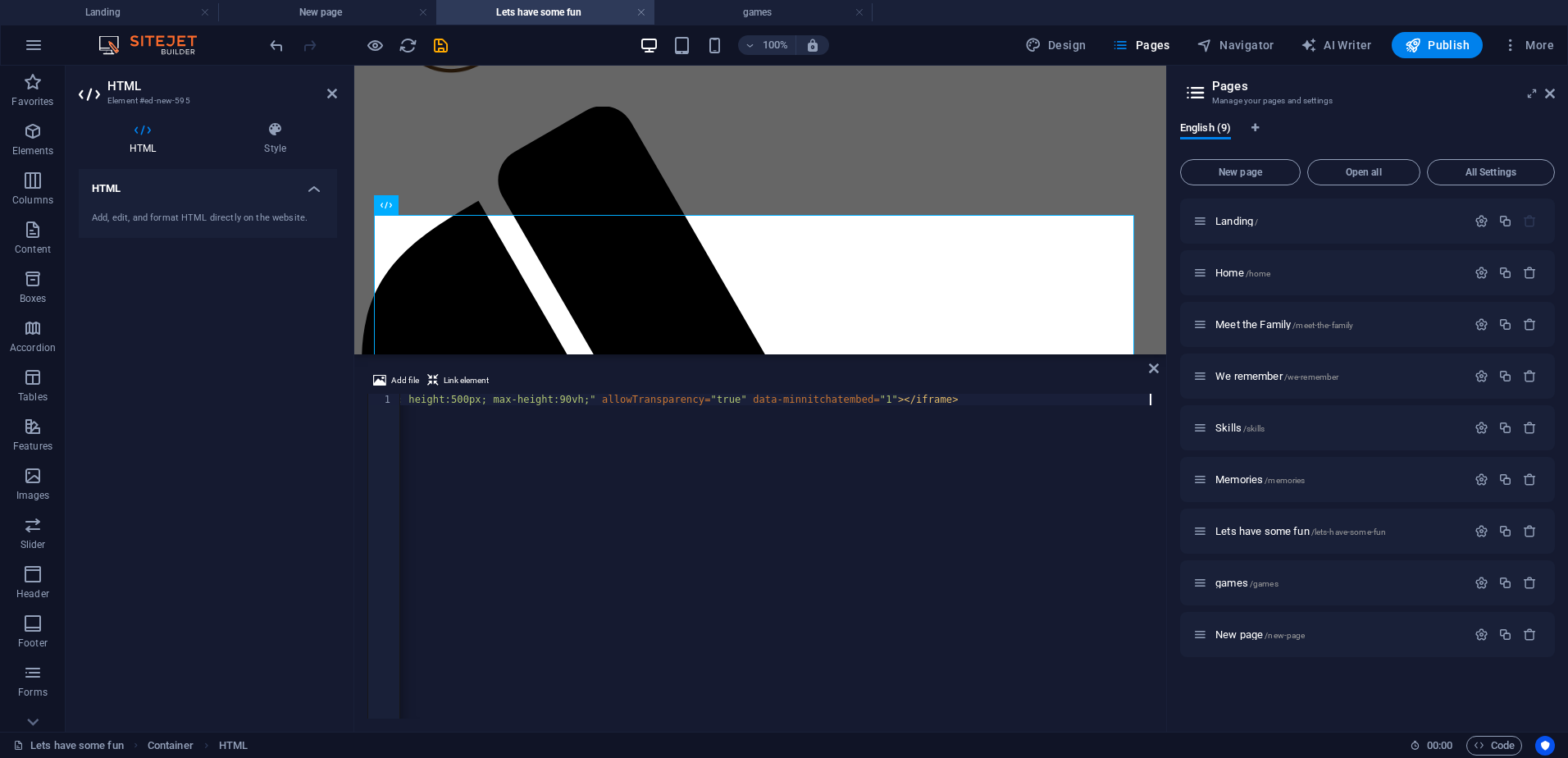
click at [498, 400] on div "< iframe src = "[URL][DOMAIN_NAME]" style = "border:none; width:90%; height:500…" at bounding box center [586, 565] width 1134 height 344
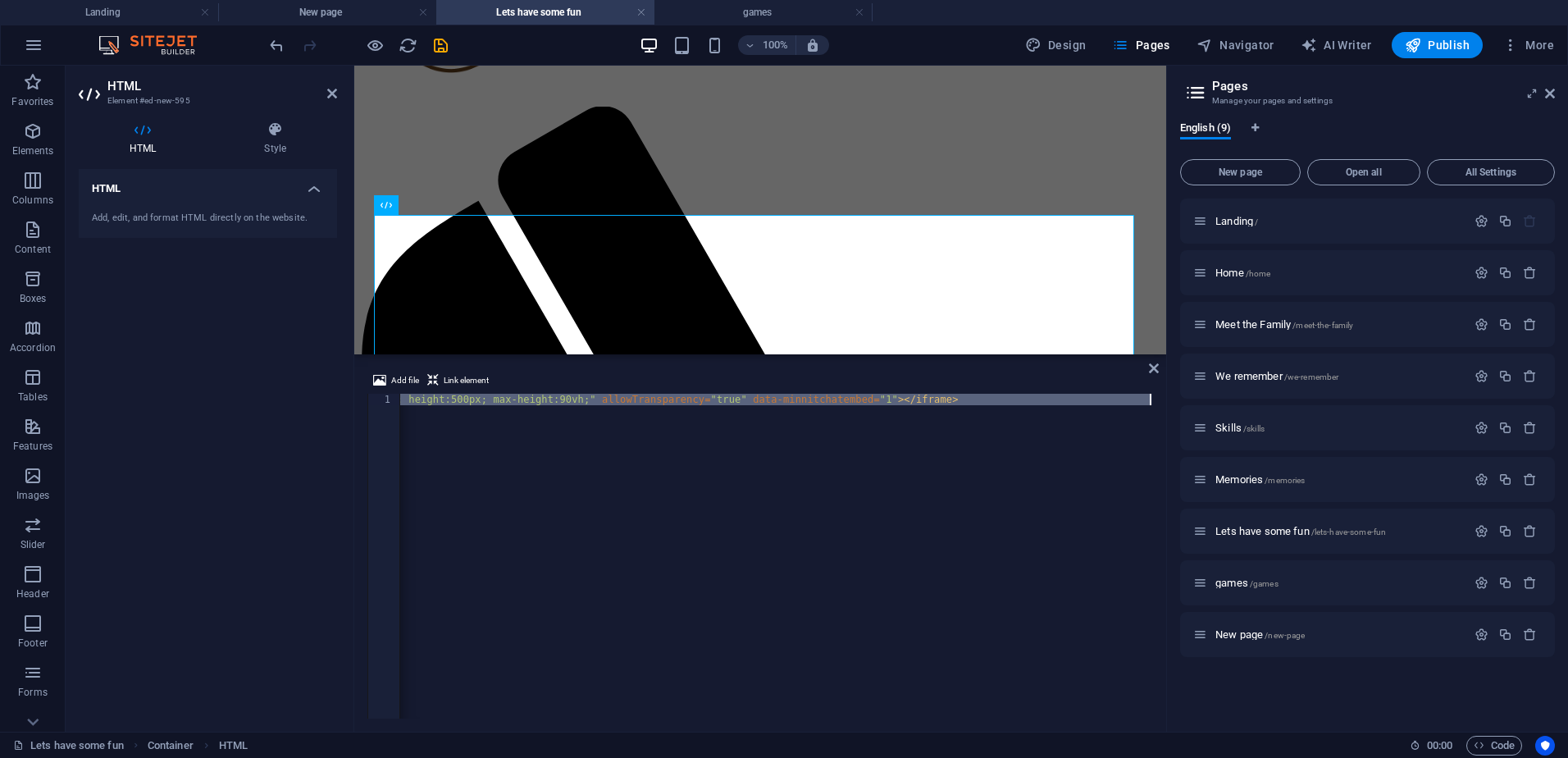
click at [498, 400] on div "< iframe src = "[URL][DOMAIN_NAME]" style = "border:none; width:90%; height:500…" at bounding box center [586, 565] width 1134 height 344
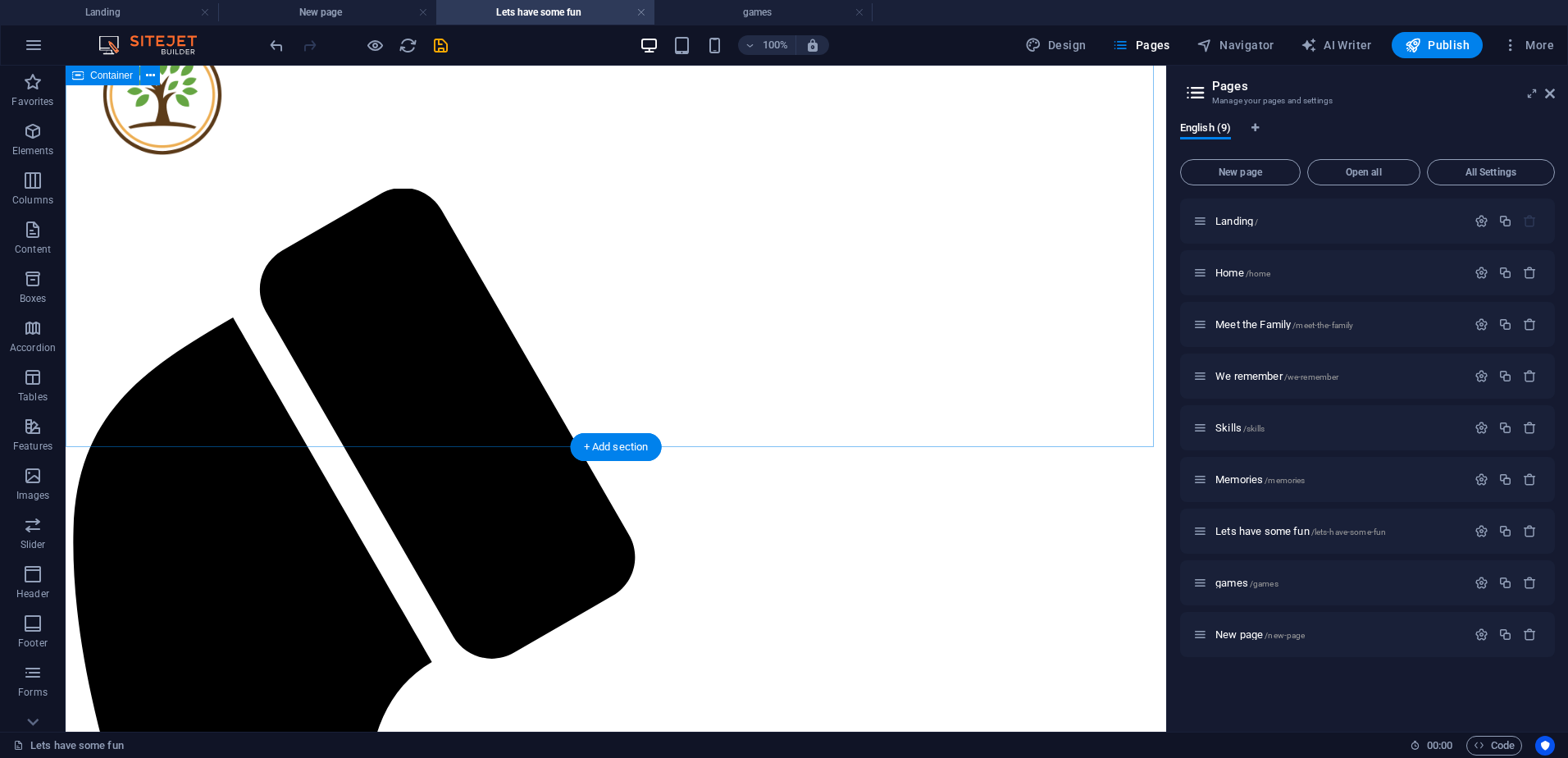
scroll to position [0, 0]
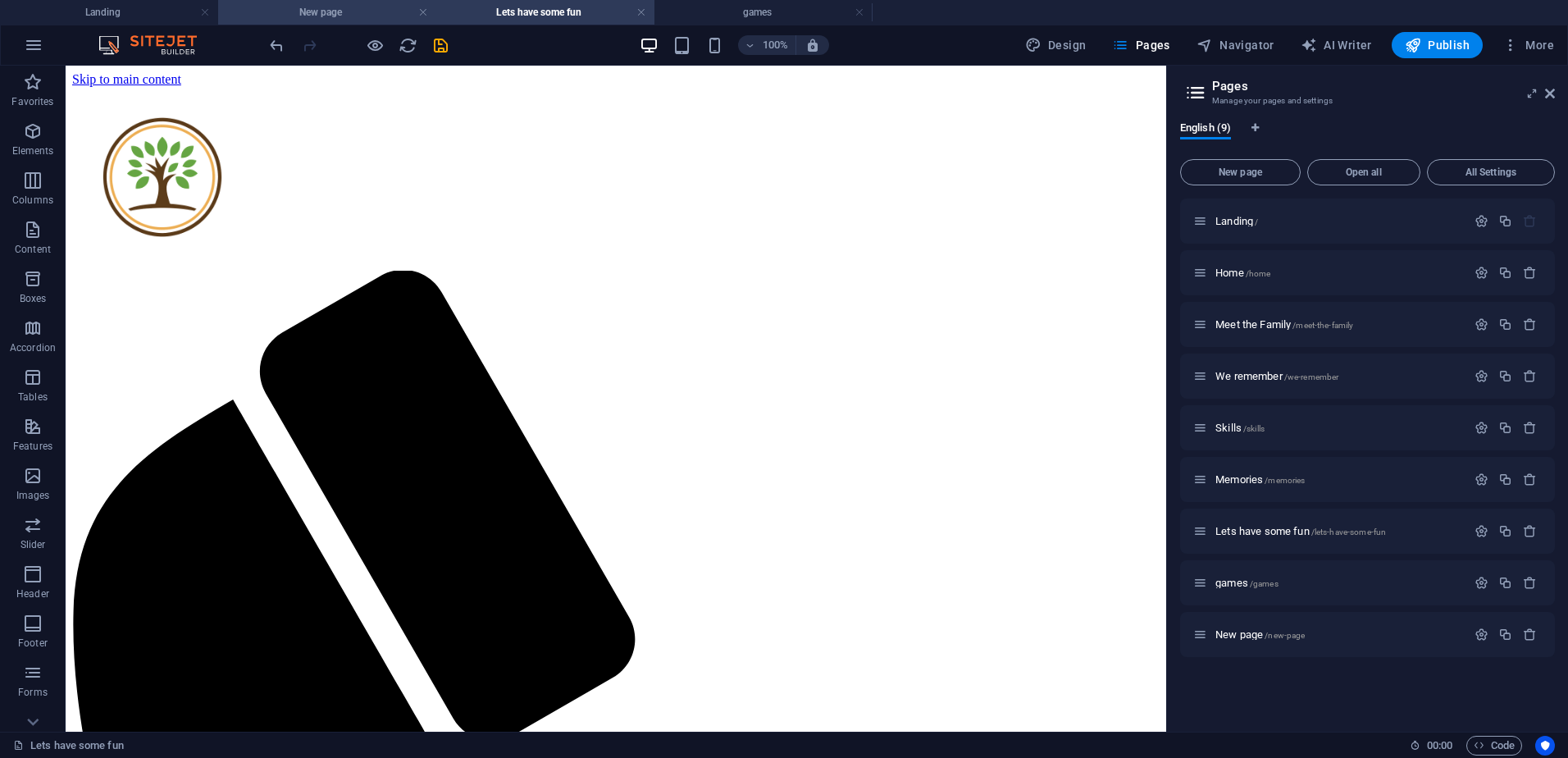
click at [366, 18] on h4 "New page" at bounding box center [327, 13] width 218 height 18
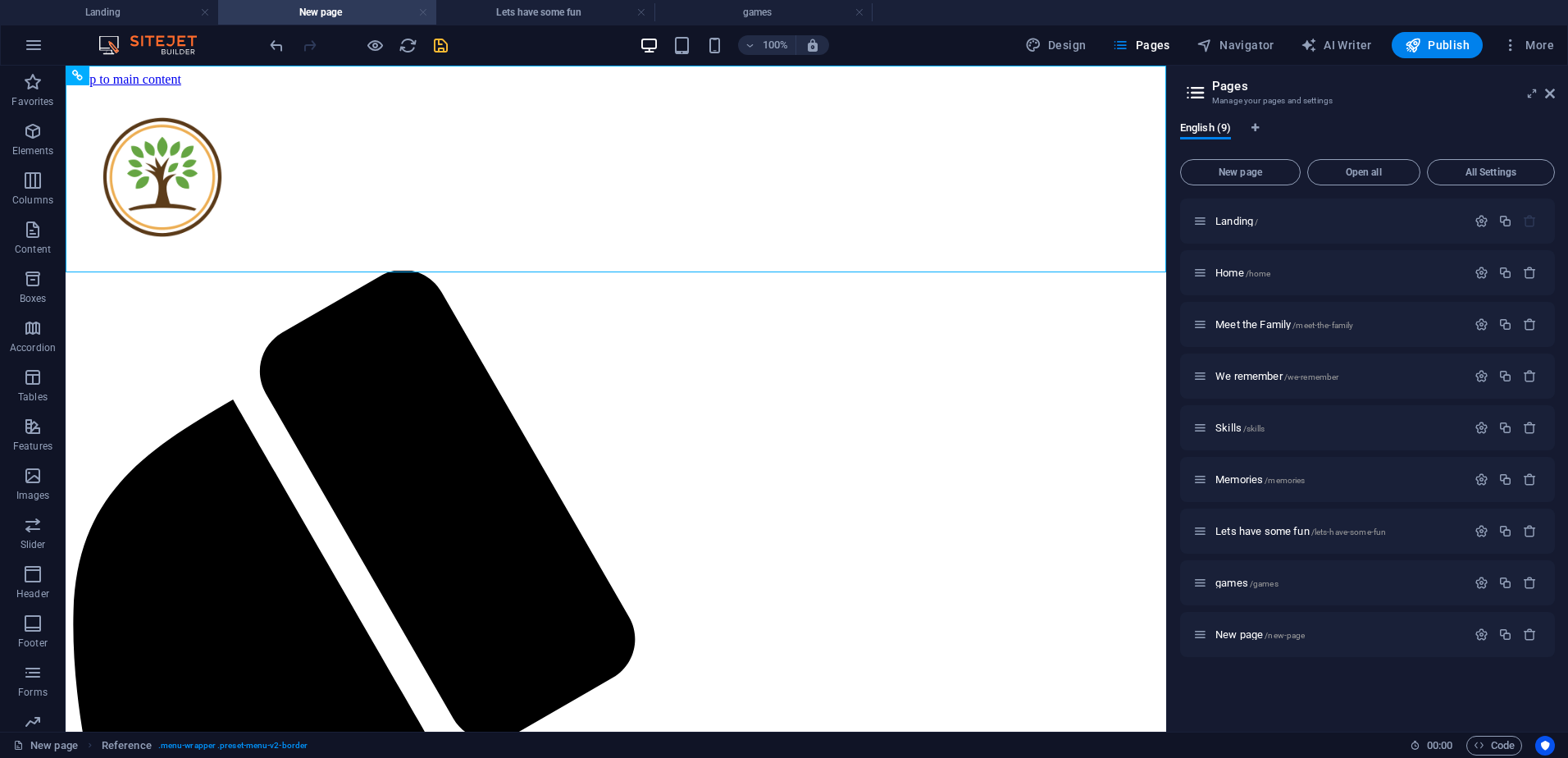
click at [426, 11] on link at bounding box center [423, 13] width 10 height 16
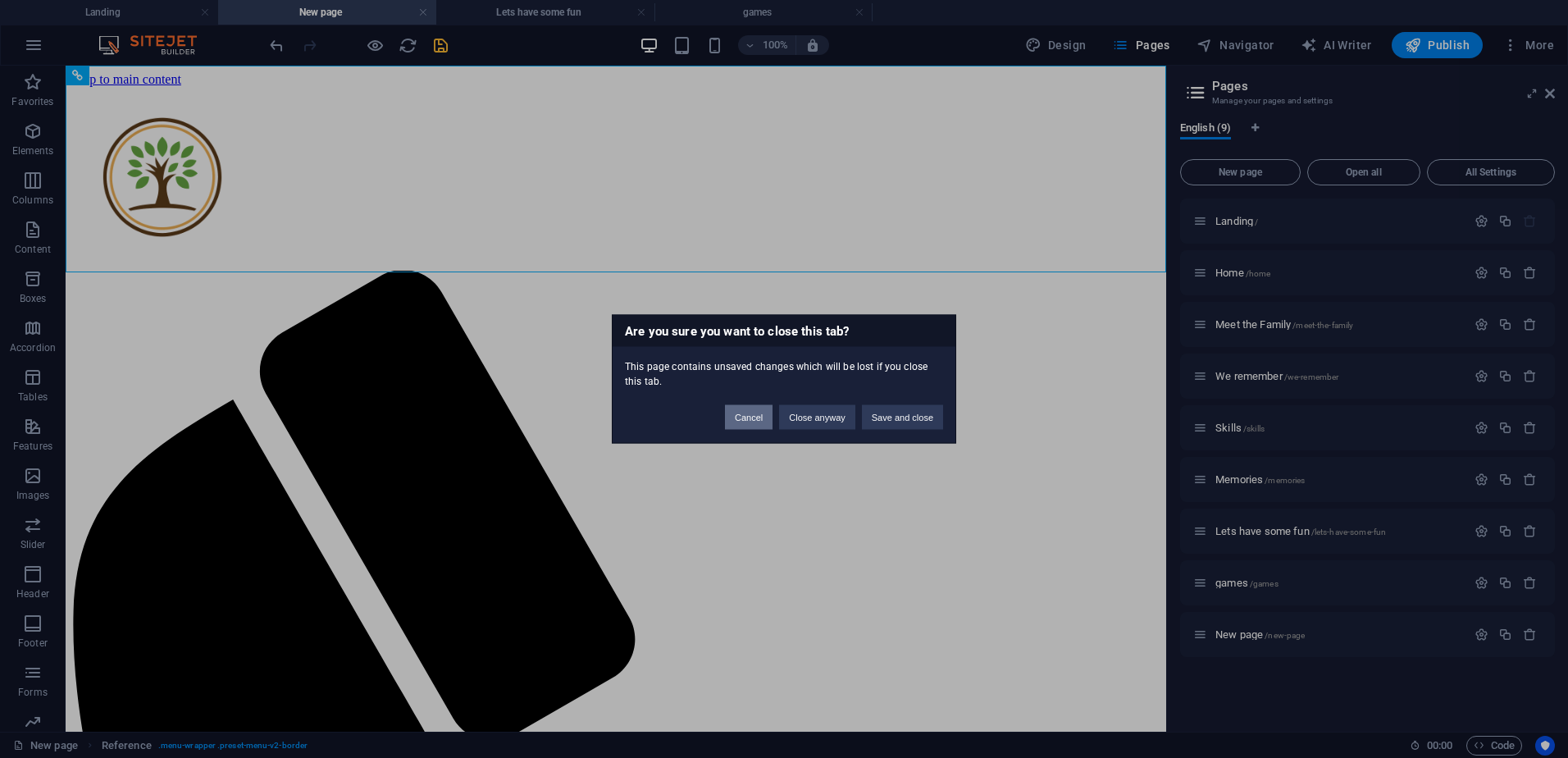
click at [741, 413] on button "Cancel" at bounding box center [748, 417] width 48 height 24
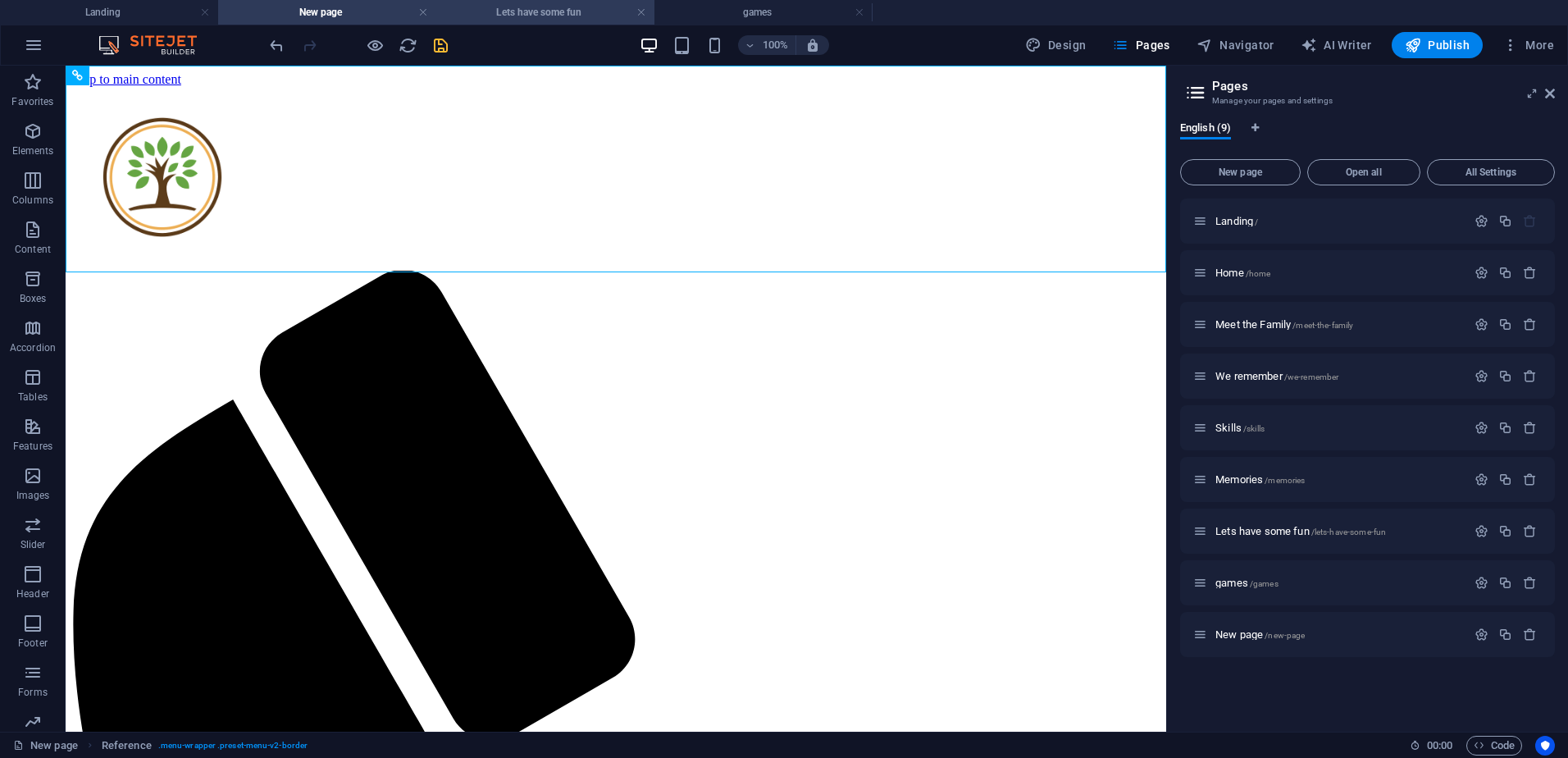
click at [542, 14] on h4 "Lets have some fun" at bounding box center [545, 13] width 218 height 18
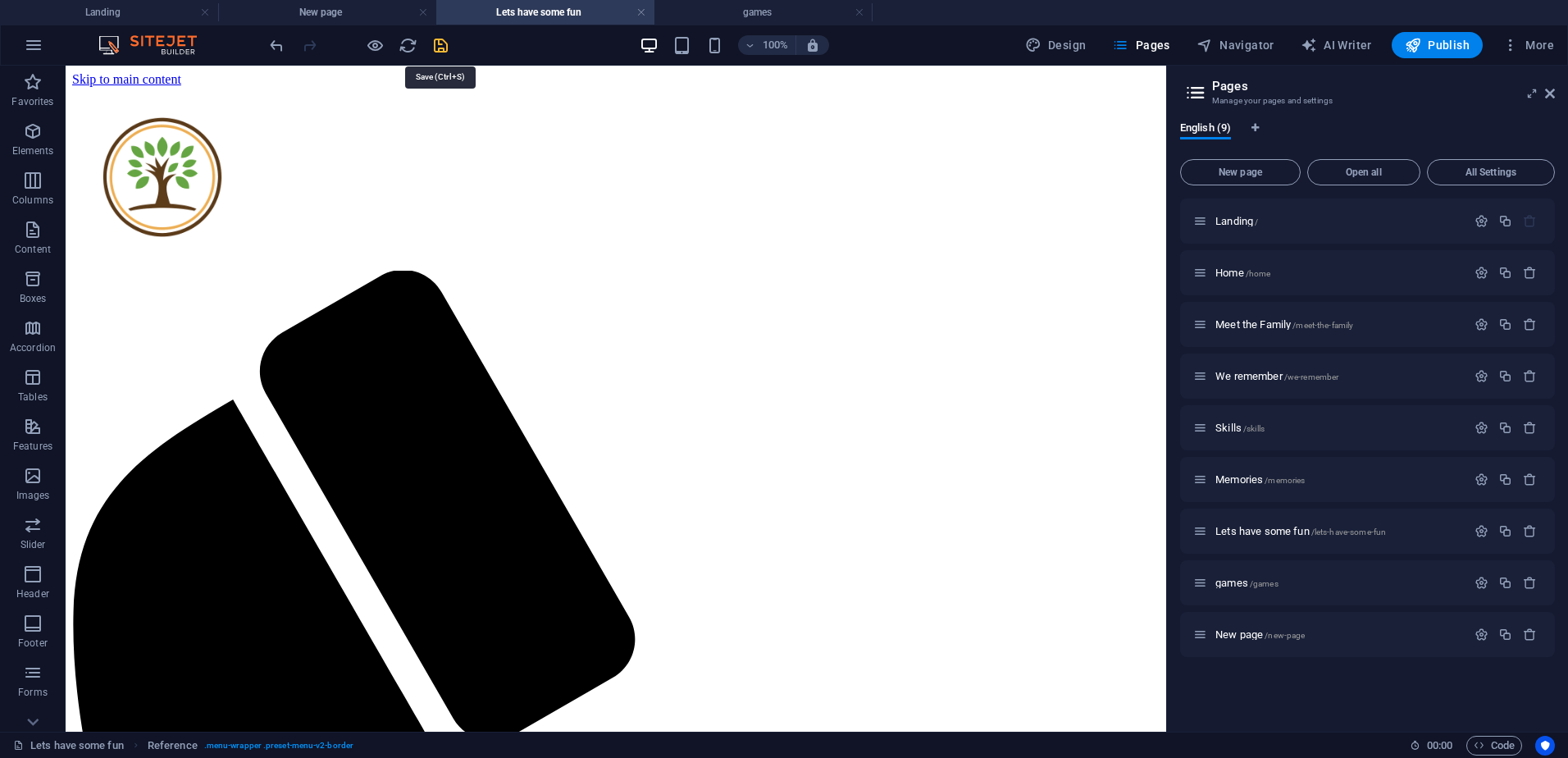
click at [438, 49] on icon "save" at bounding box center [441, 45] width 19 height 19
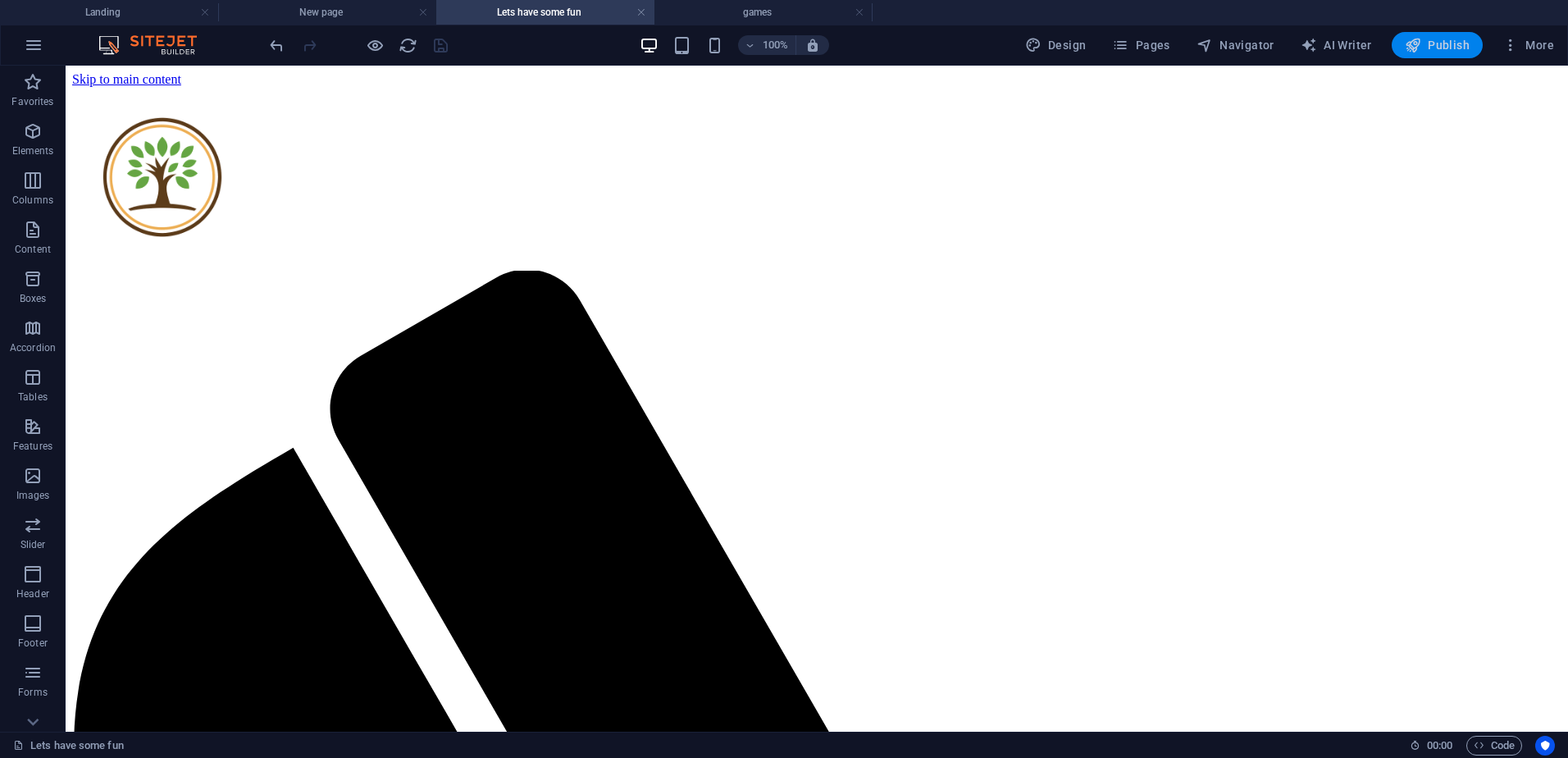
click at [1416, 43] on icon "button" at bounding box center [1413, 45] width 17 height 17
